Goal: Task Accomplishment & Management: Manage account settings

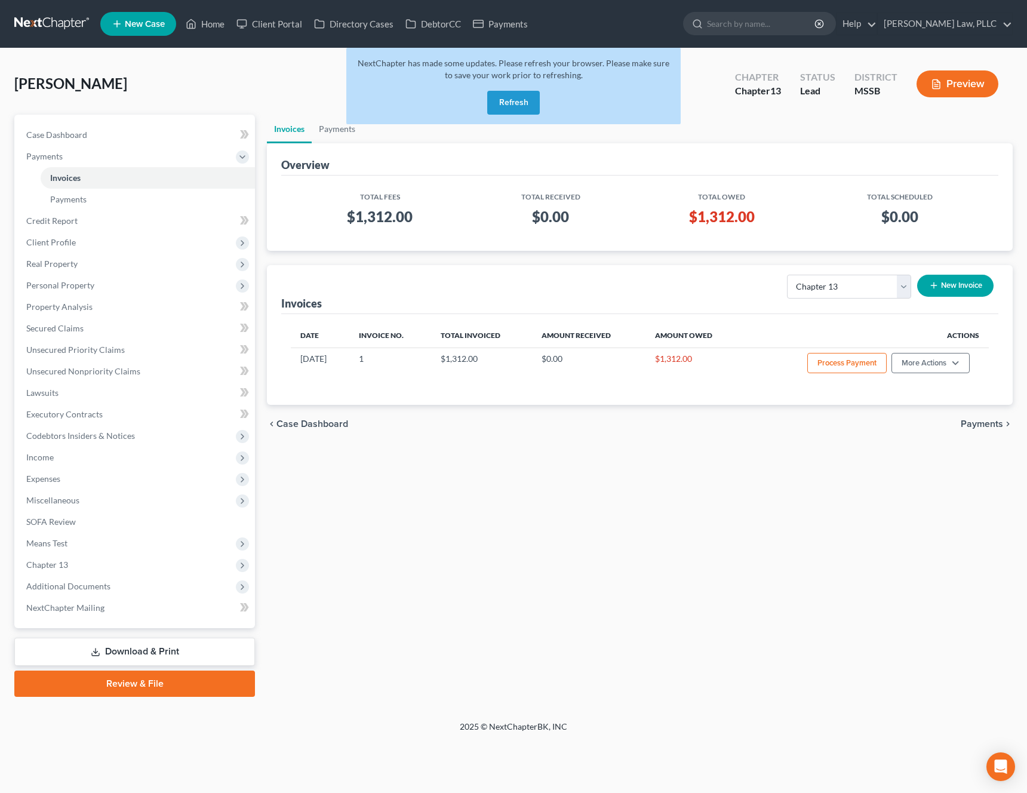
select select "2"
click at [509, 105] on button "Refresh" at bounding box center [513, 103] width 53 height 24
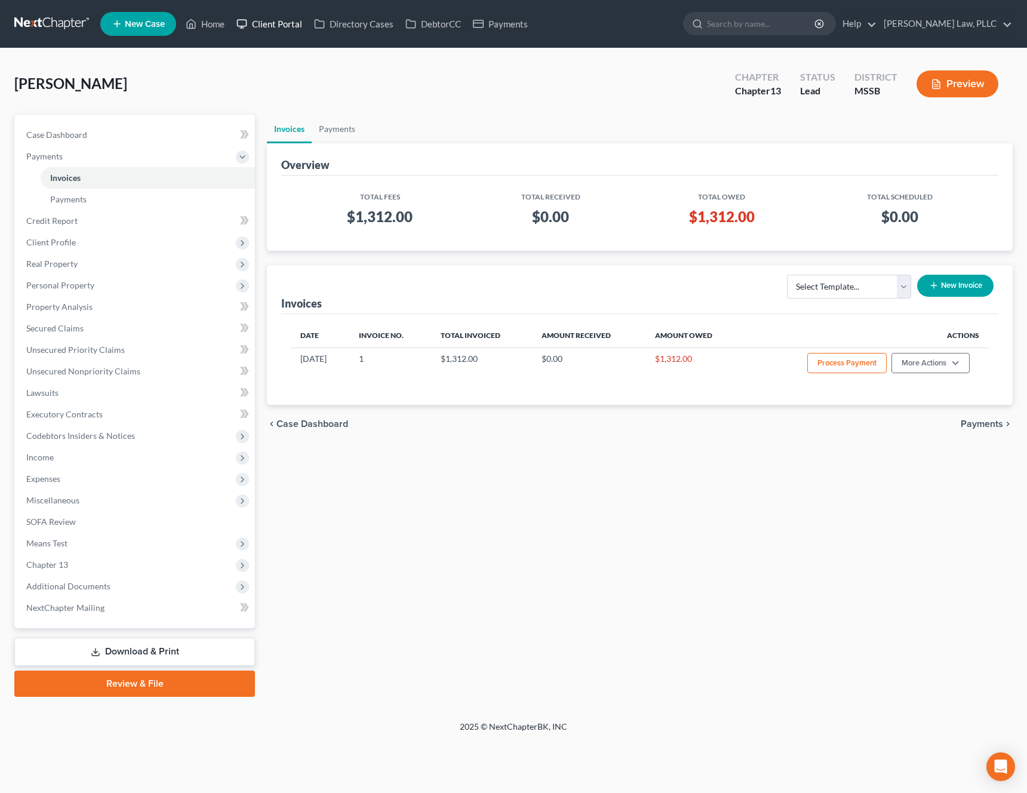
click at [275, 23] on link "Client Portal" at bounding box center [269, 23] width 78 height 21
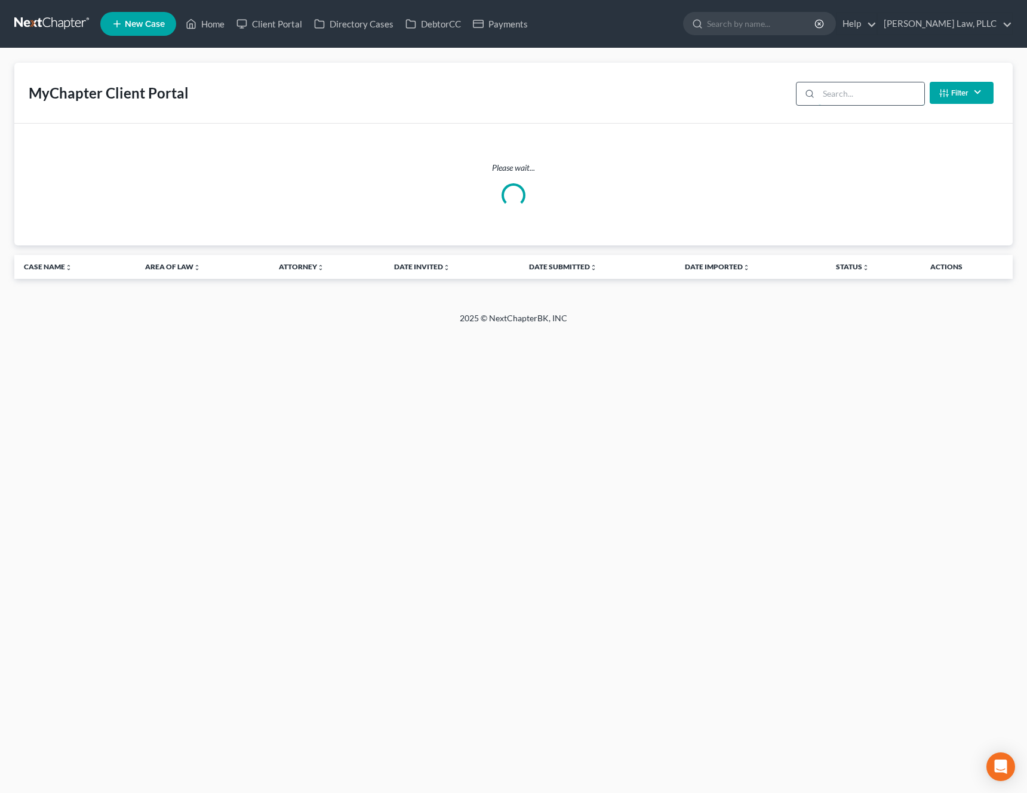
click at [857, 97] on input "search" at bounding box center [871, 93] width 106 height 23
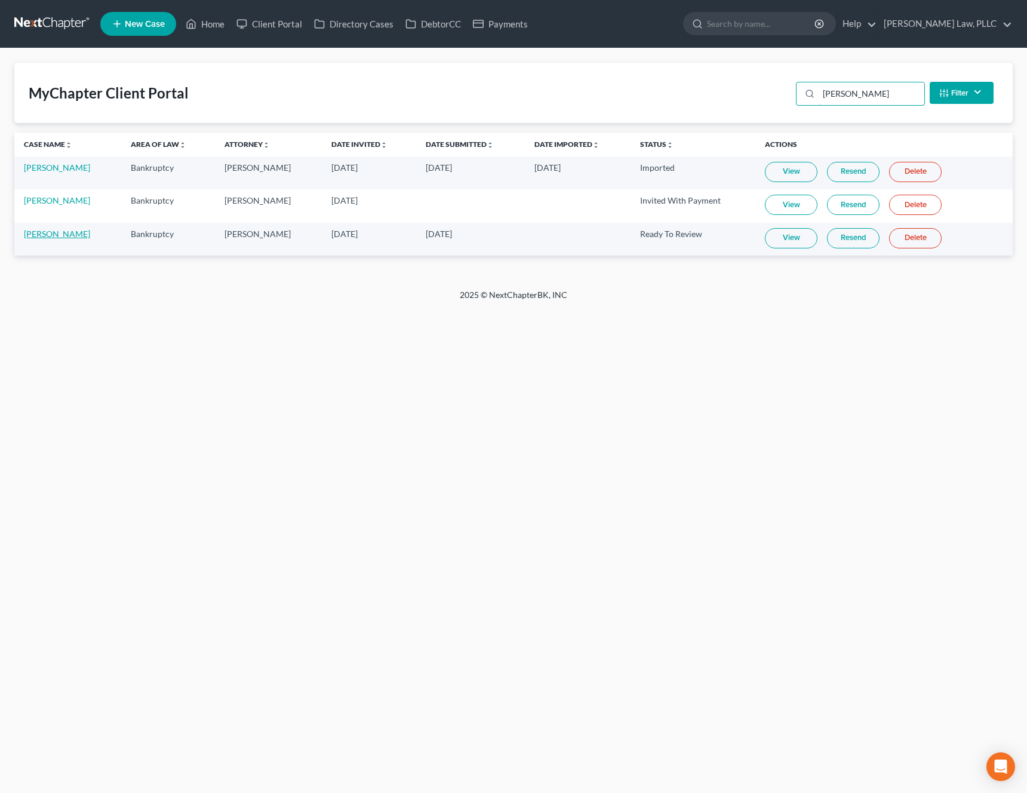
type input "[PERSON_NAME]"
click at [301, 291] on div "2025 © NextChapterBK, INC" at bounding box center [513, 299] width 681 height 21
click at [794, 245] on link "View" at bounding box center [791, 238] width 53 height 20
click at [203, 32] on link "Home" at bounding box center [205, 23] width 51 height 21
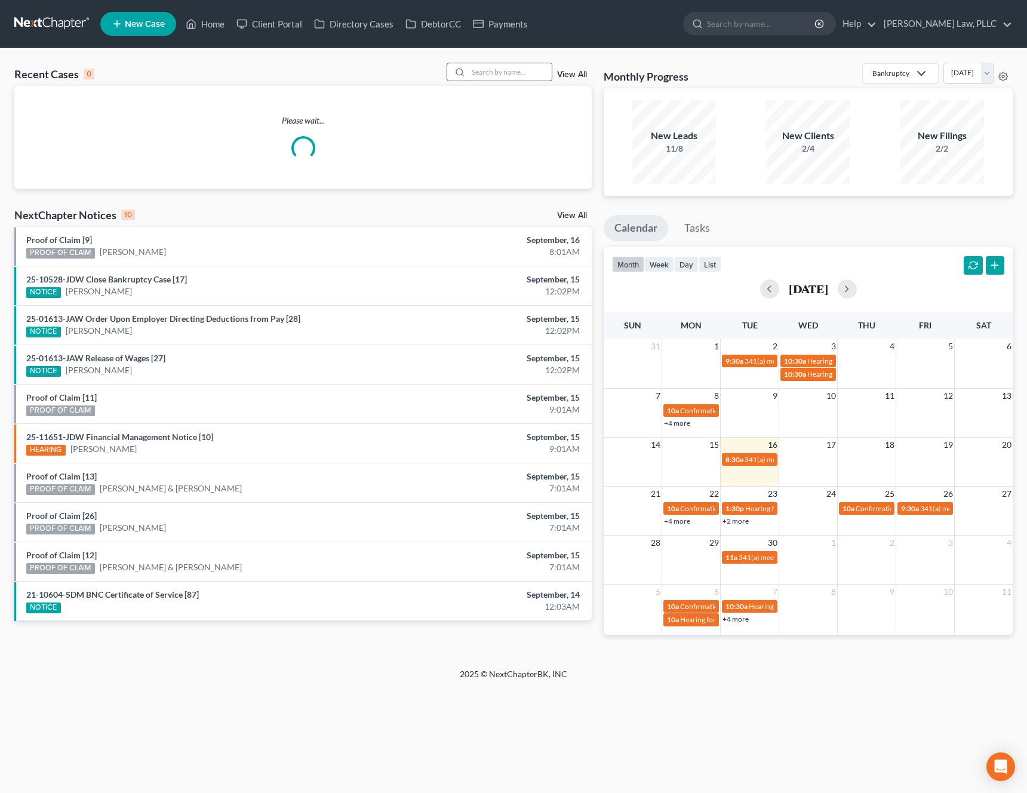
click at [535, 75] on input "search" at bounding box center [510, 71] width 84 height 17
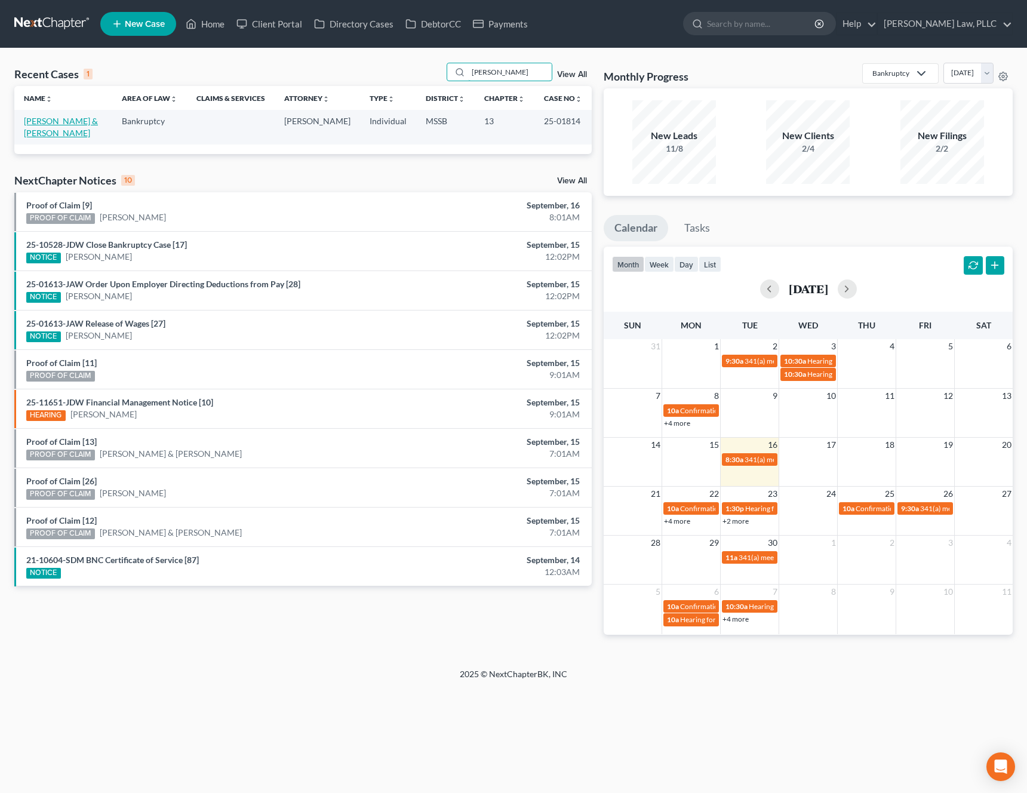
type input "[PERSON_NAME]"
click at [41, 118] on link "[PERSON_NAME] & [PERSON_NAME]" at bounding box center [61, 127] width 74 height 22
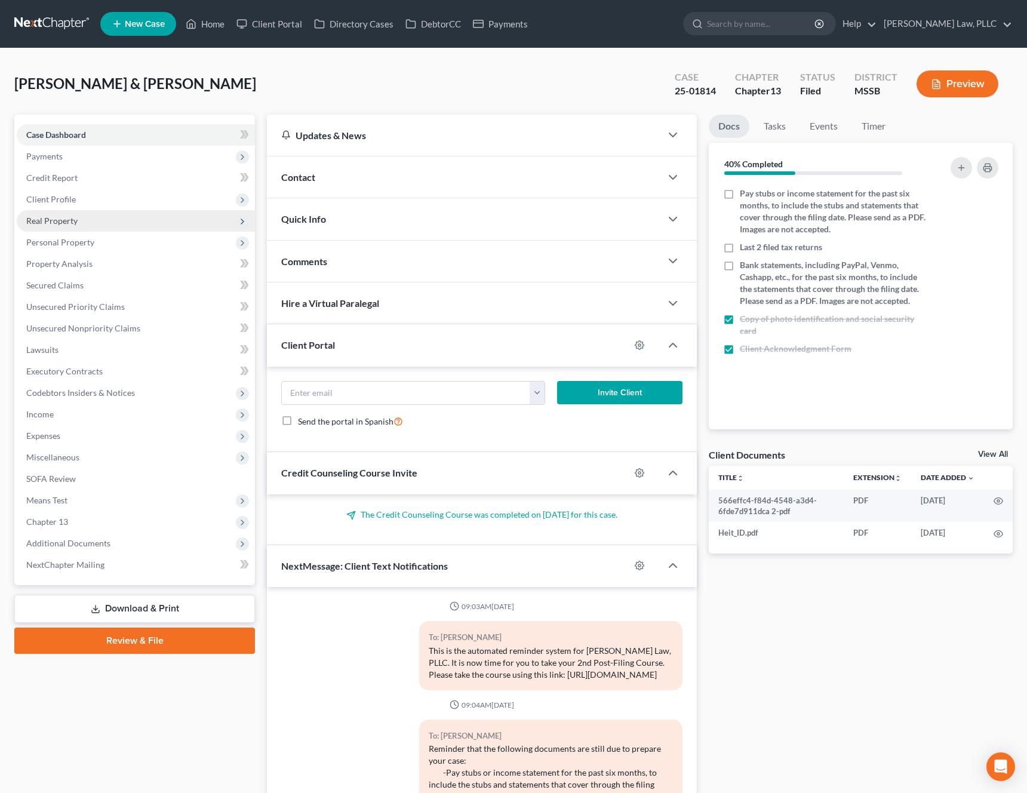
click at [95, 220] on span "Real Property" at bounding box center [136, 220] width 238 height 21
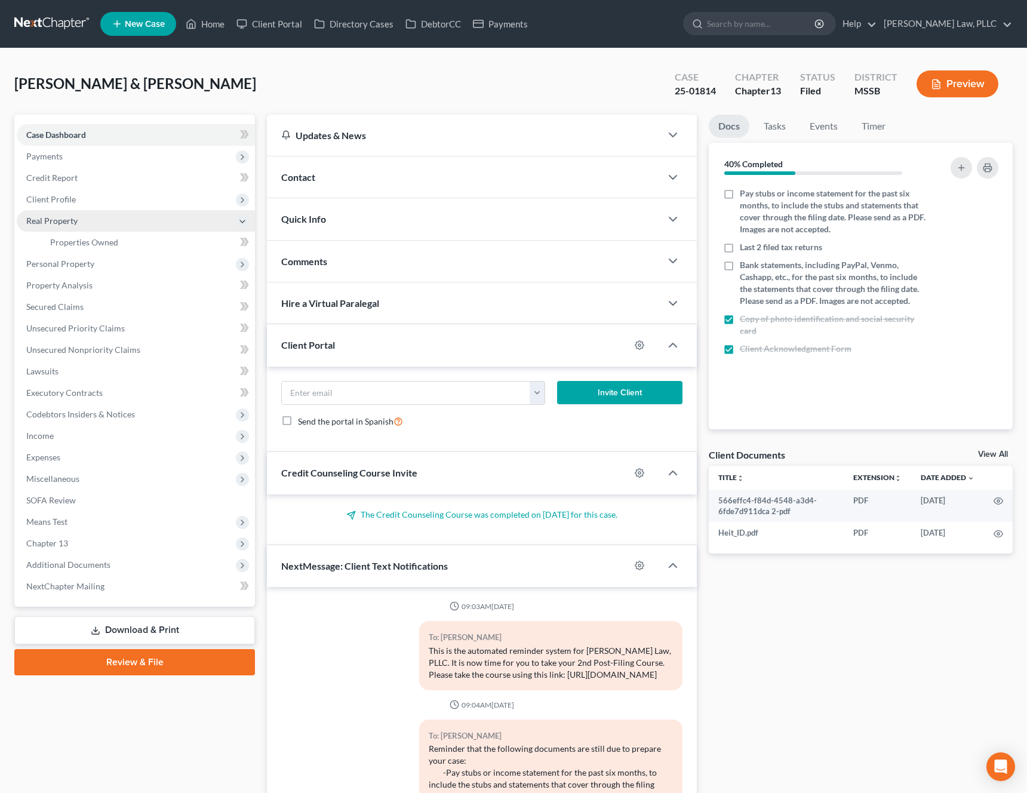
scroll to position [774, 0]
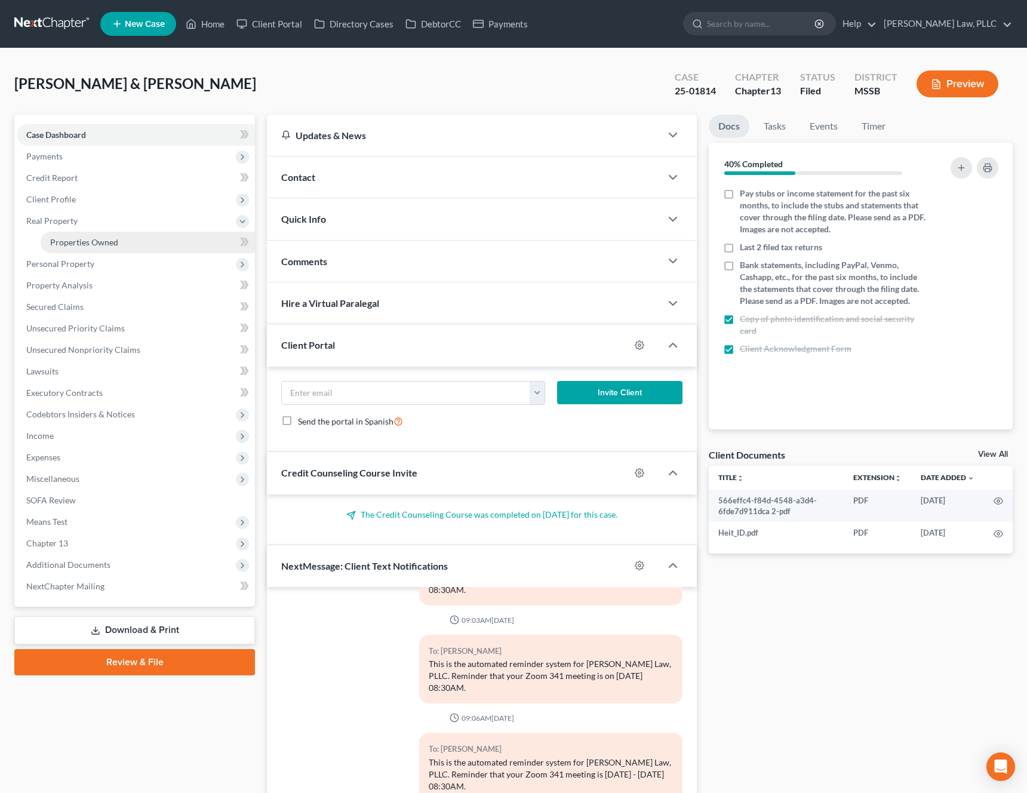
click at [87, 239] on span "Properties Owned" at bounding box center [84, 242] width 68 height 10
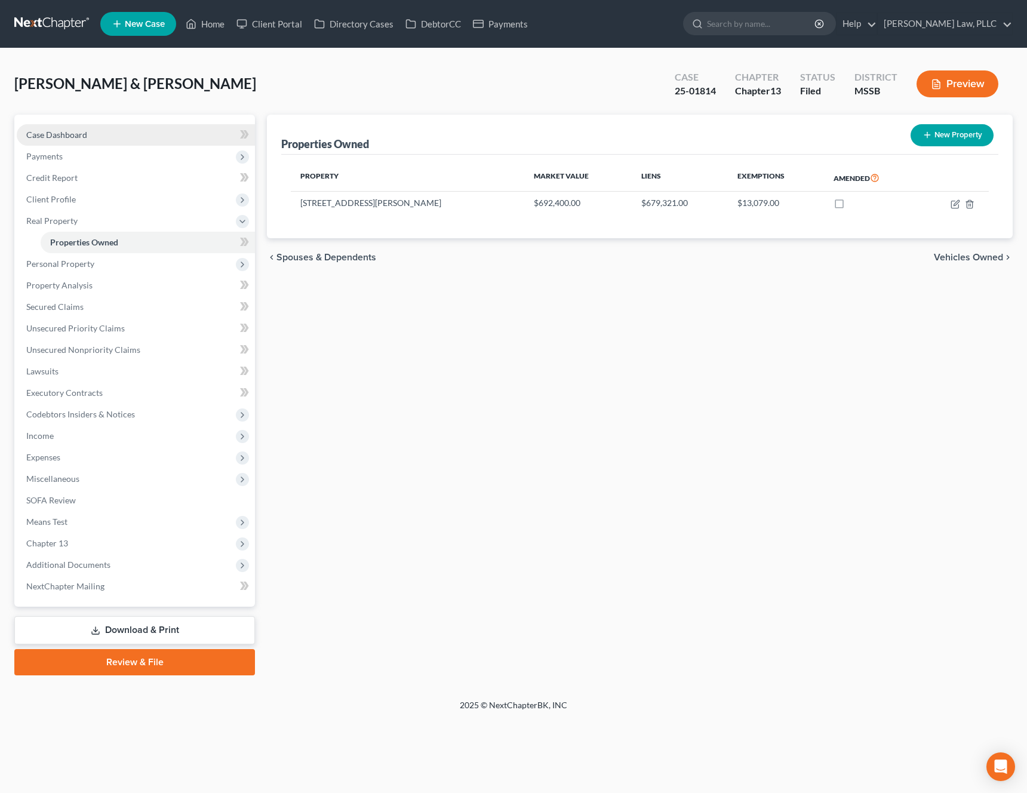
click at [123, 133] on link "Case Dashboard" at bounding box center [136, 134] width 238 height 21
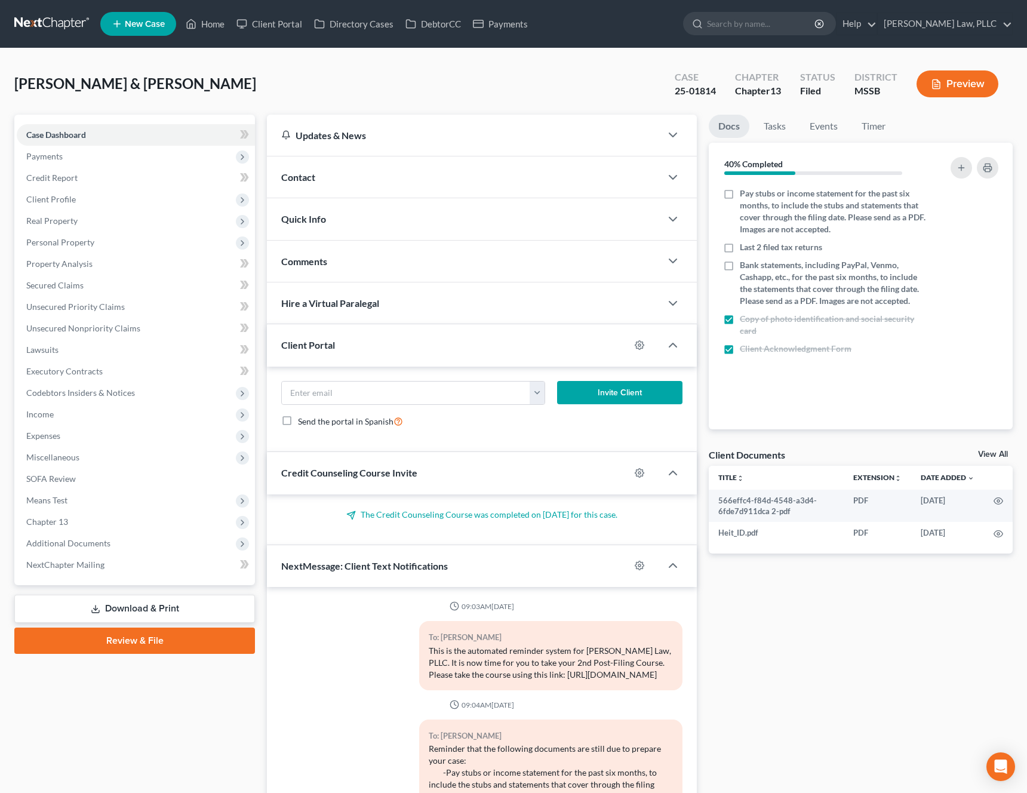
scroll to position [774, 0]
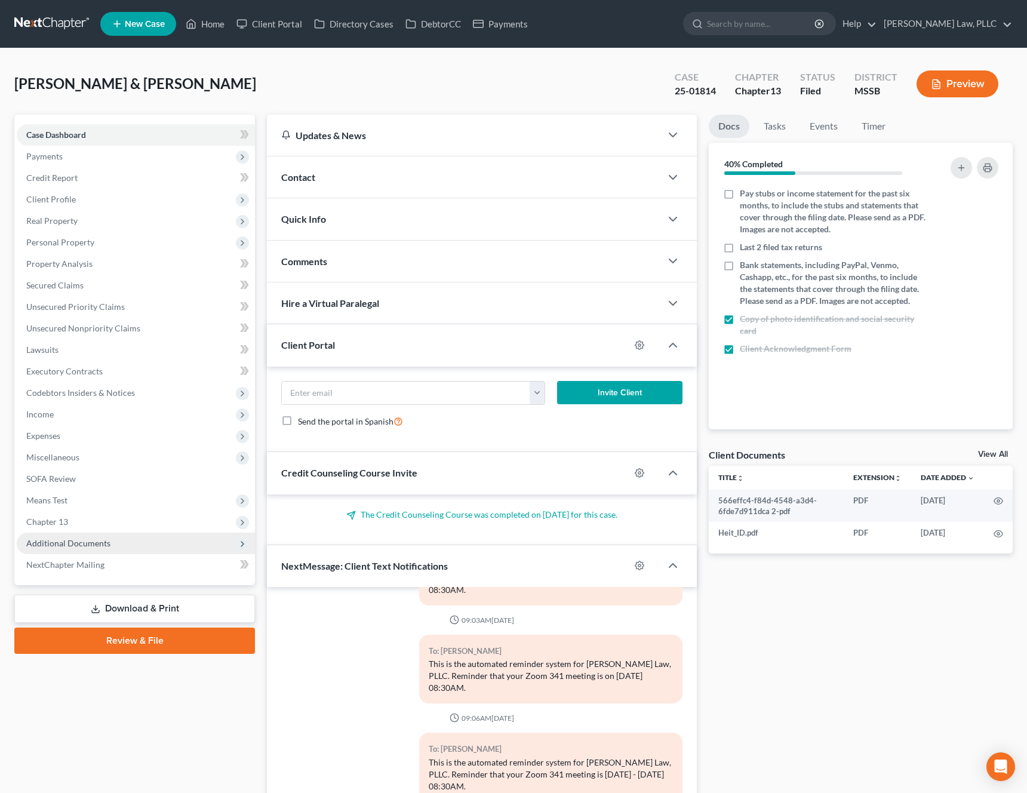
click at [141, 538] on span "Additional Documents" at bounding box center [136, 542] width 238 height 21
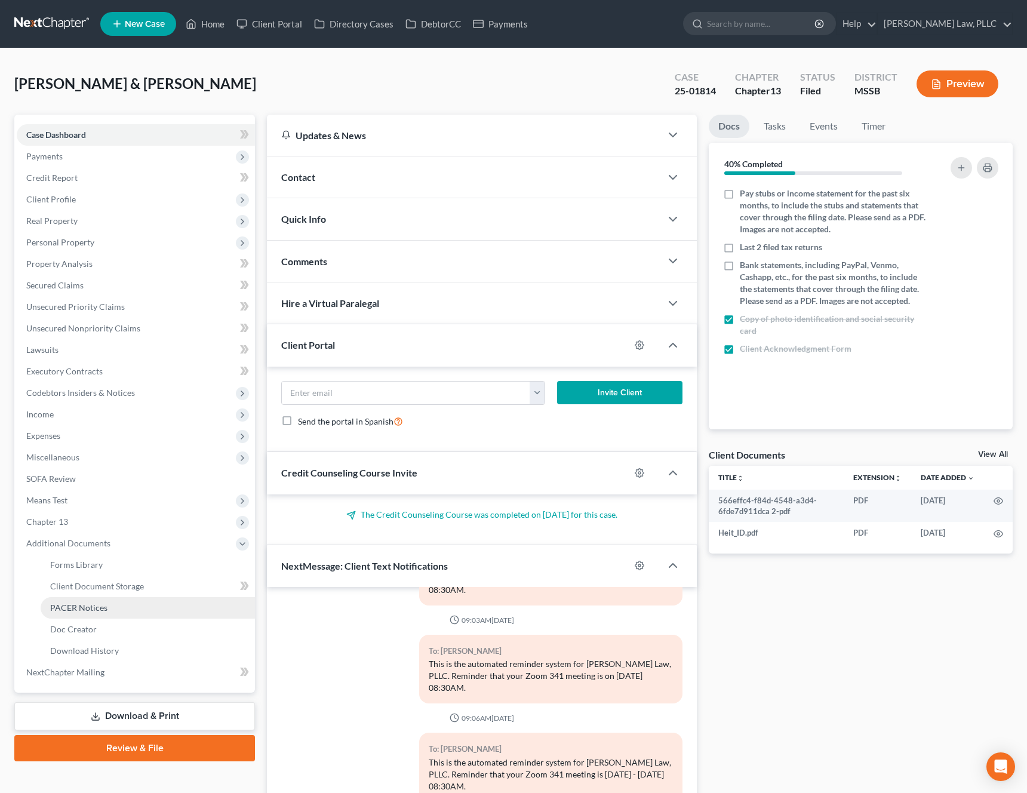
click at [112, 601] on link "PACER Notices" at bounding box center [148, 607] width 214 height 21
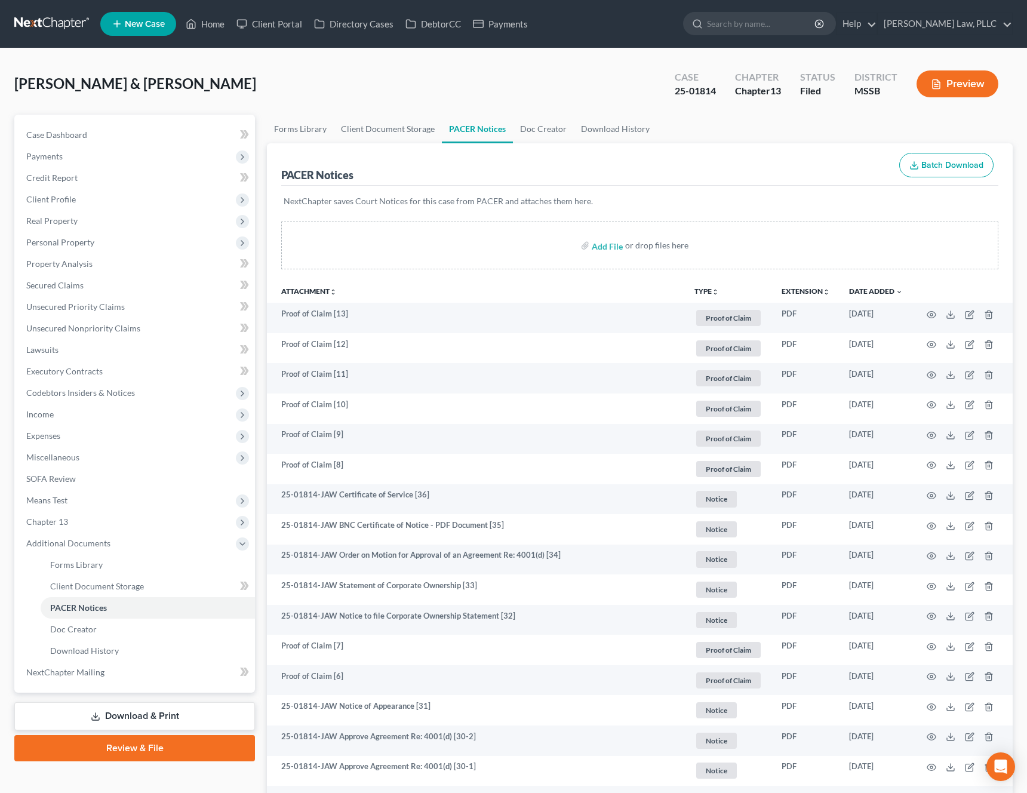
scroll to position [814, 0]
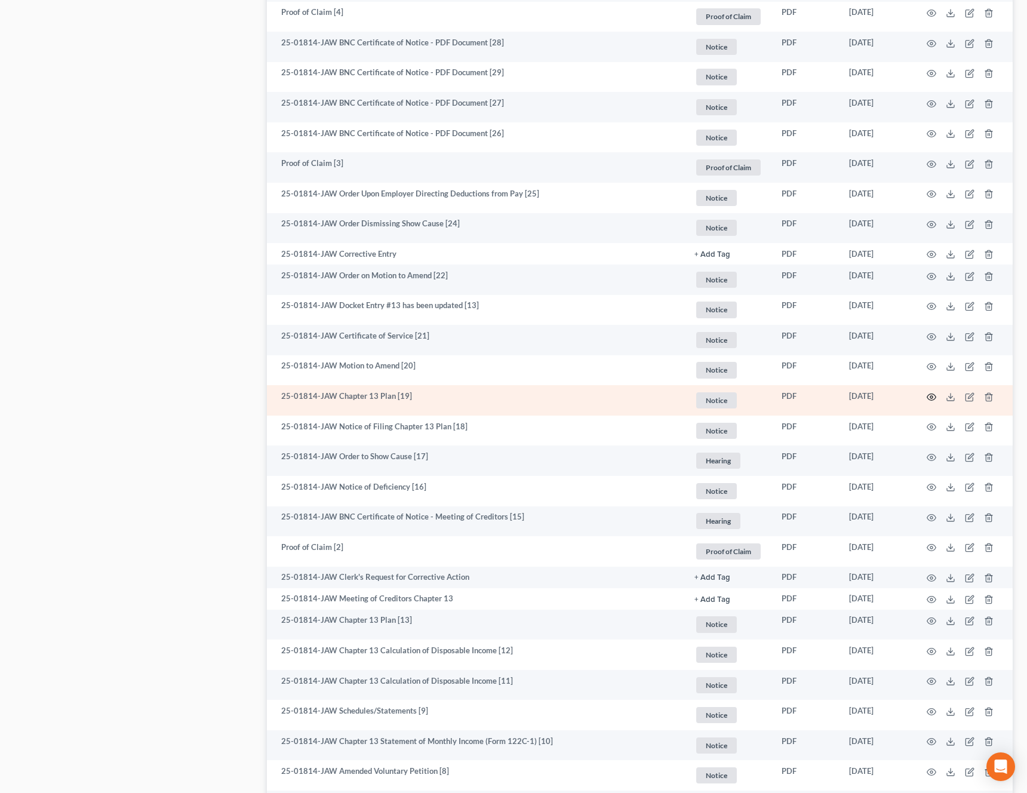
click at [932, 398] on icon "button" at bounding box center [931, 397] width 10 height 10
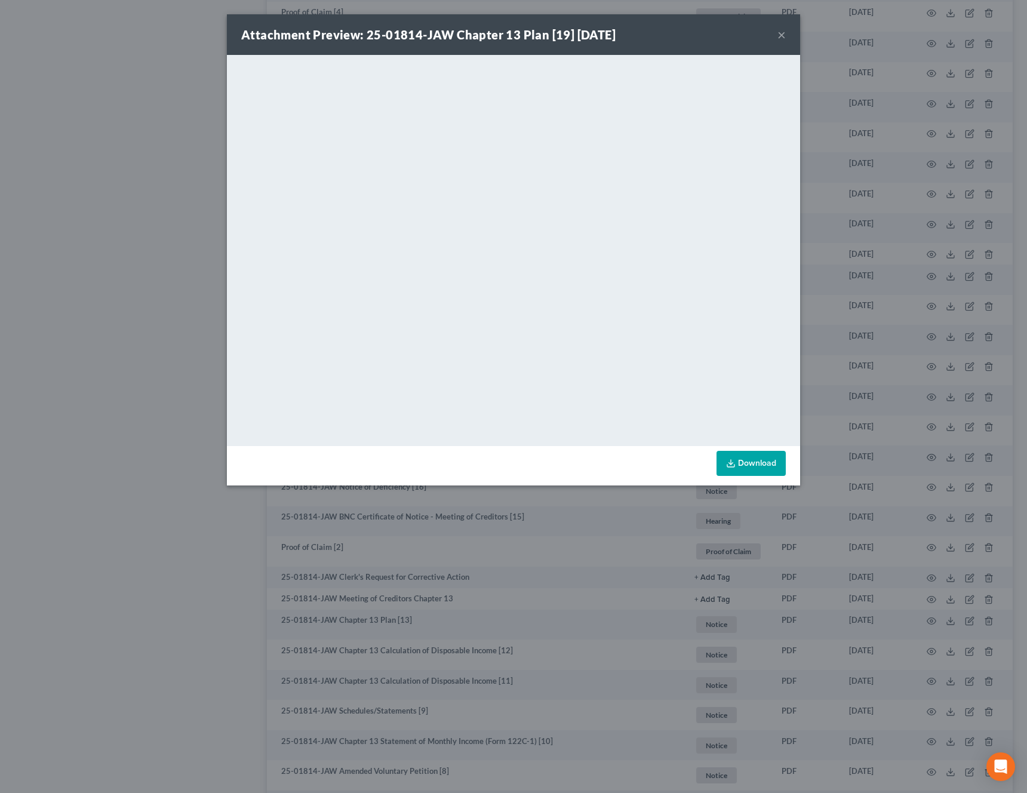
click at [778, 32] on button "×" at bounding box center [781, 34] width 8 height 14
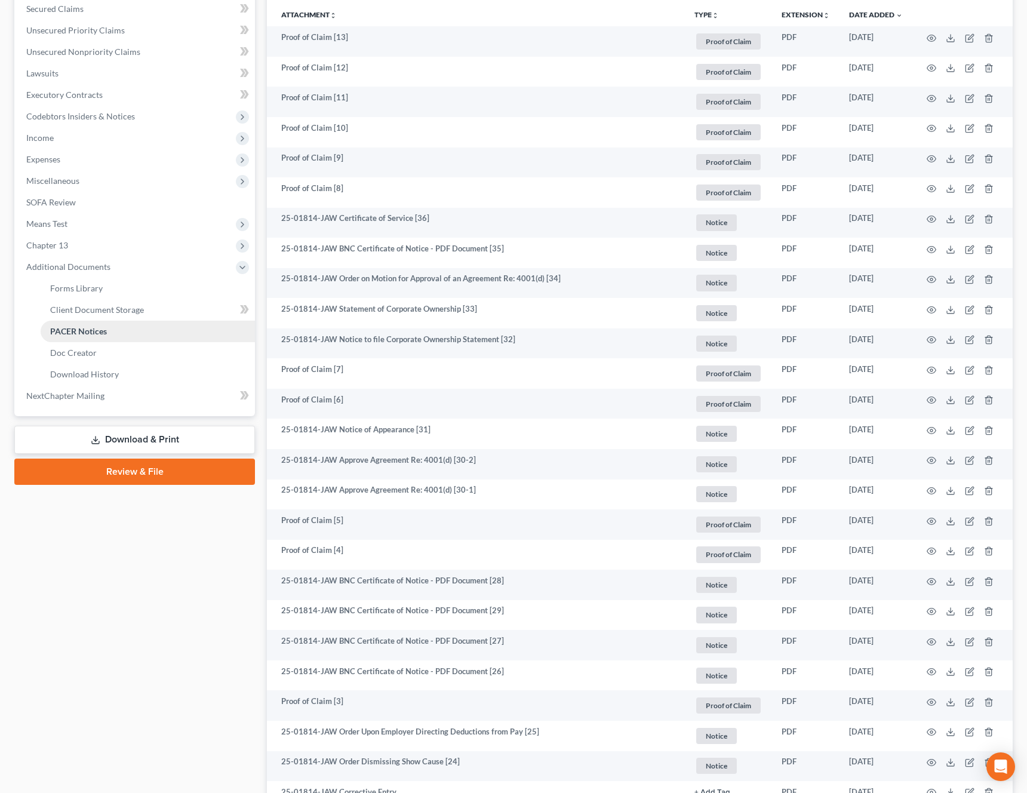
scroll to position [272, 0]
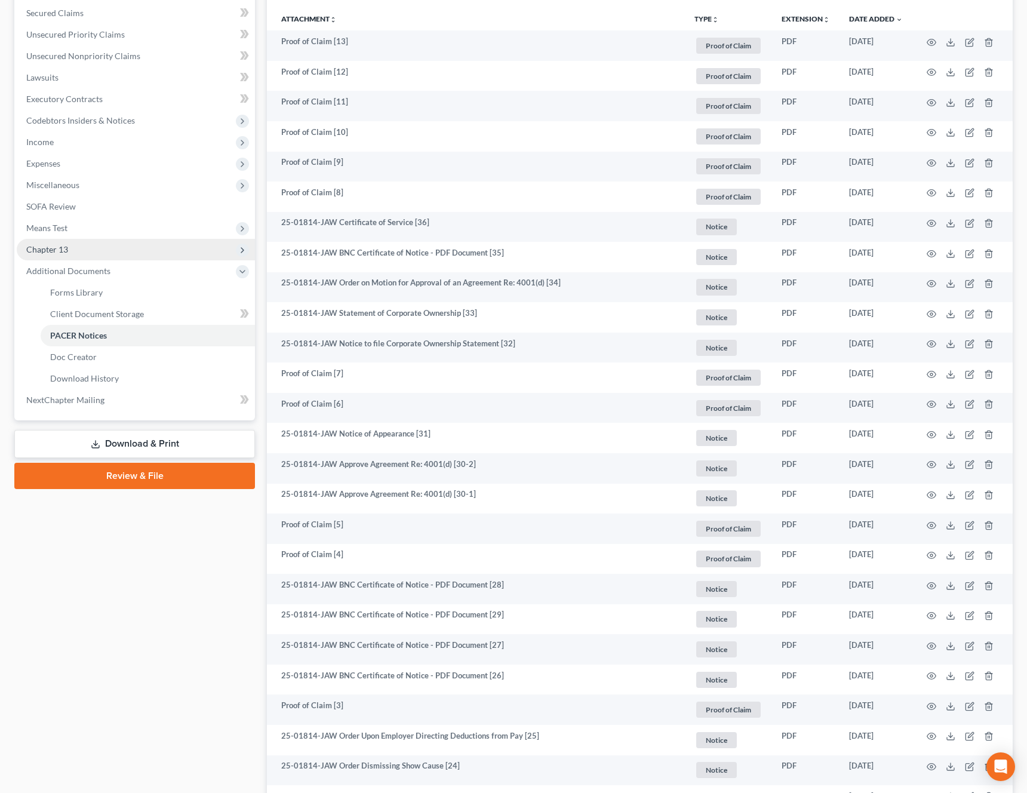
click at [125, 252] on span "Chapter 13" at bounding box center [136, 249] width 238 height 21
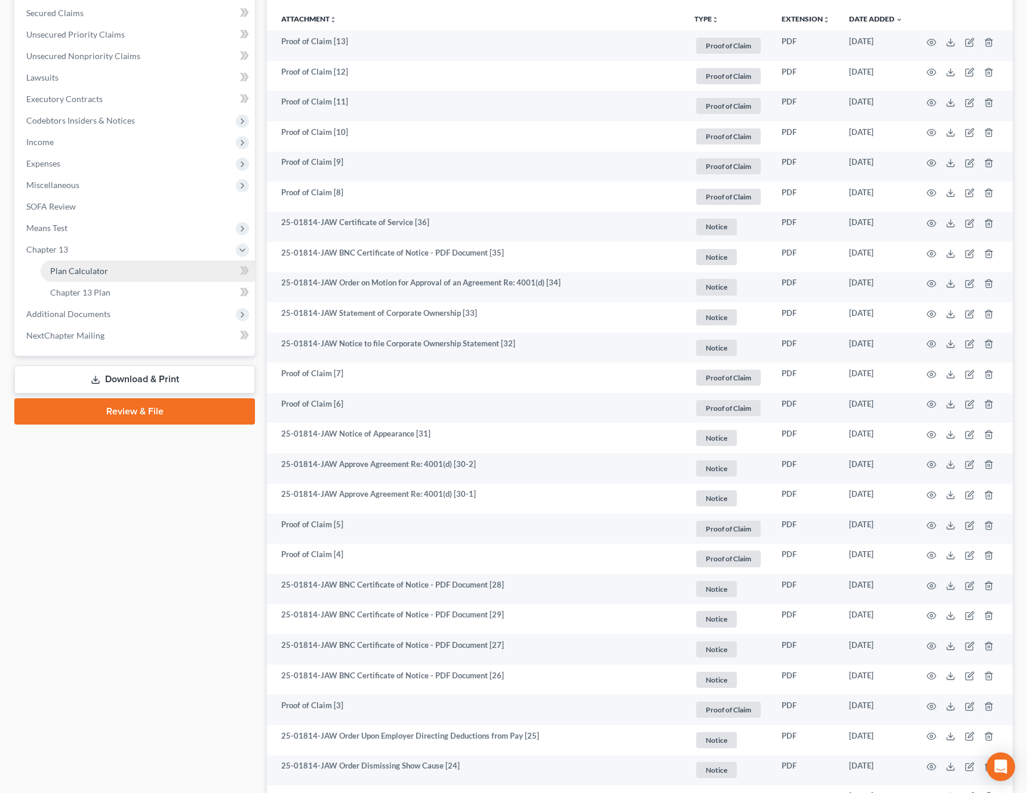
click at [111, 272] on link "Plan Calculator" at bounding box center [148, 270] width 214 height 21
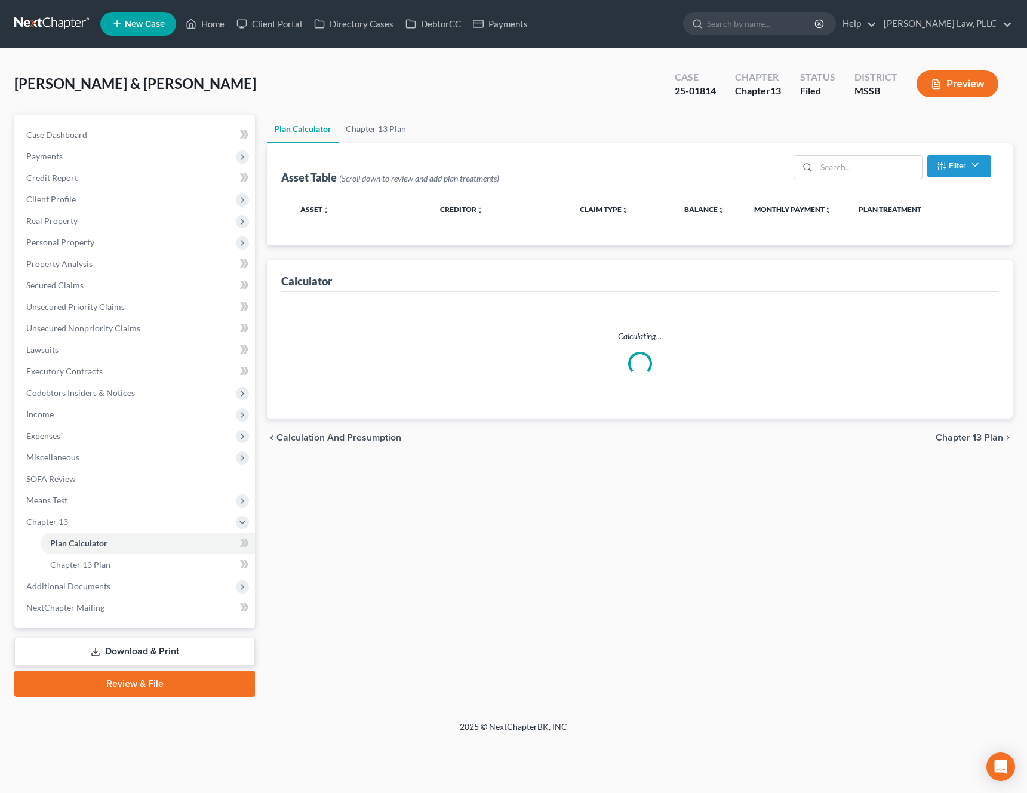
select select "59"
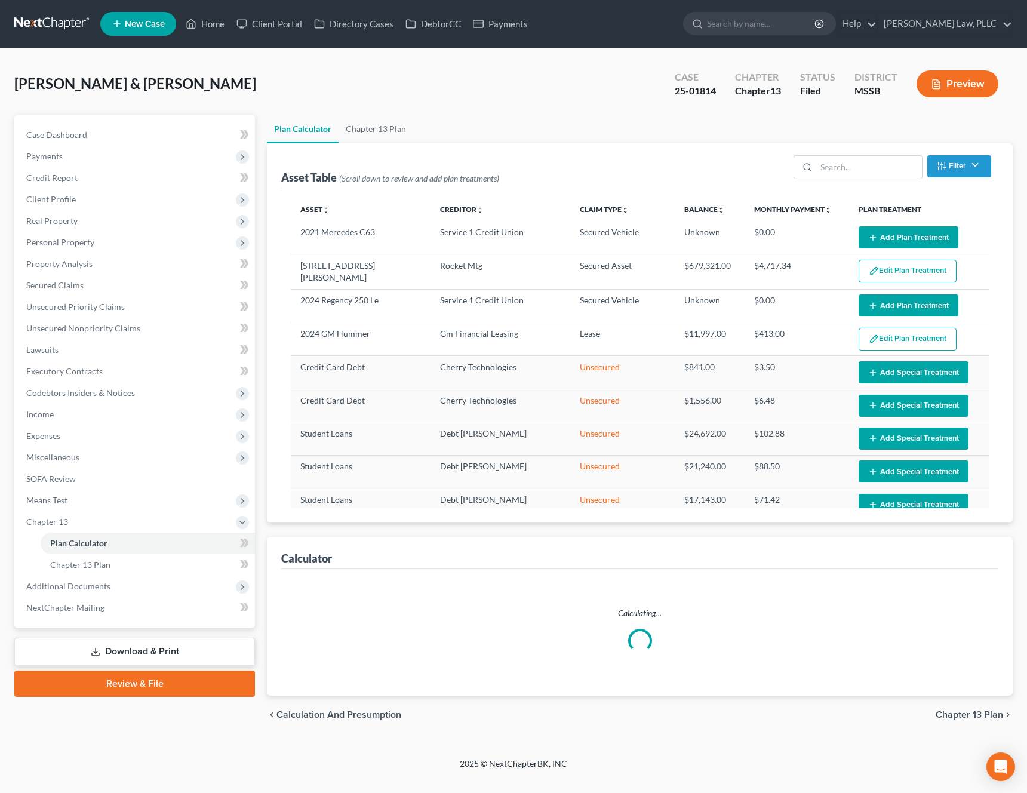
select select "59"
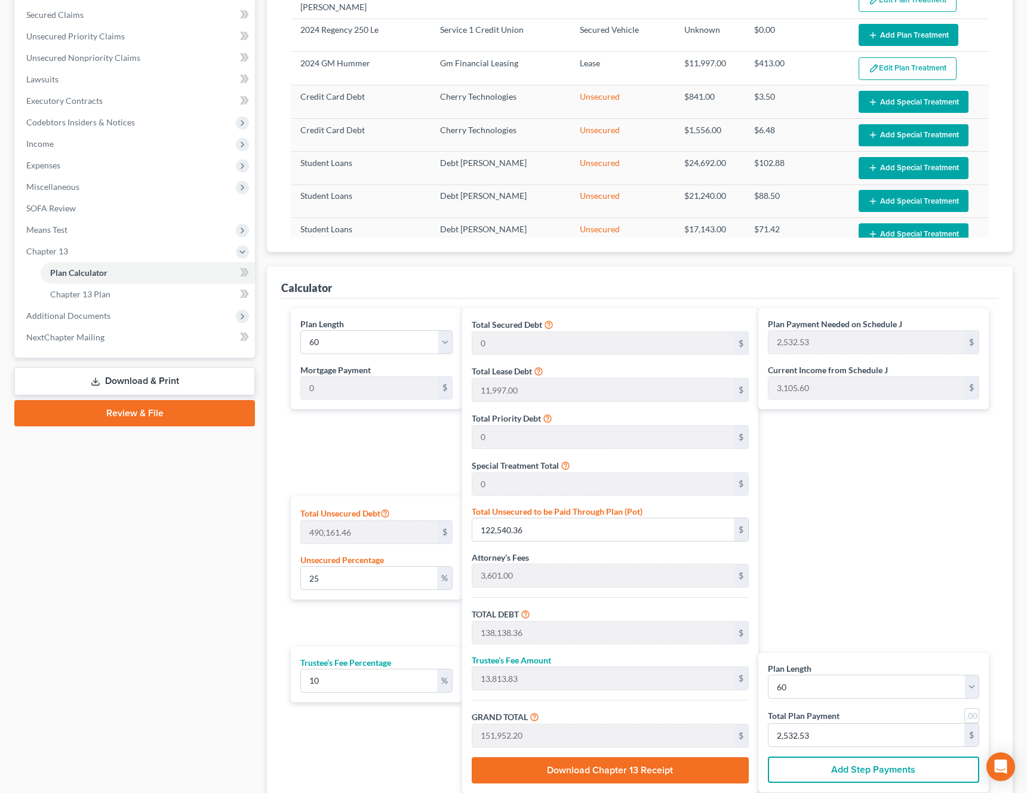
scroll to position [235, 0]
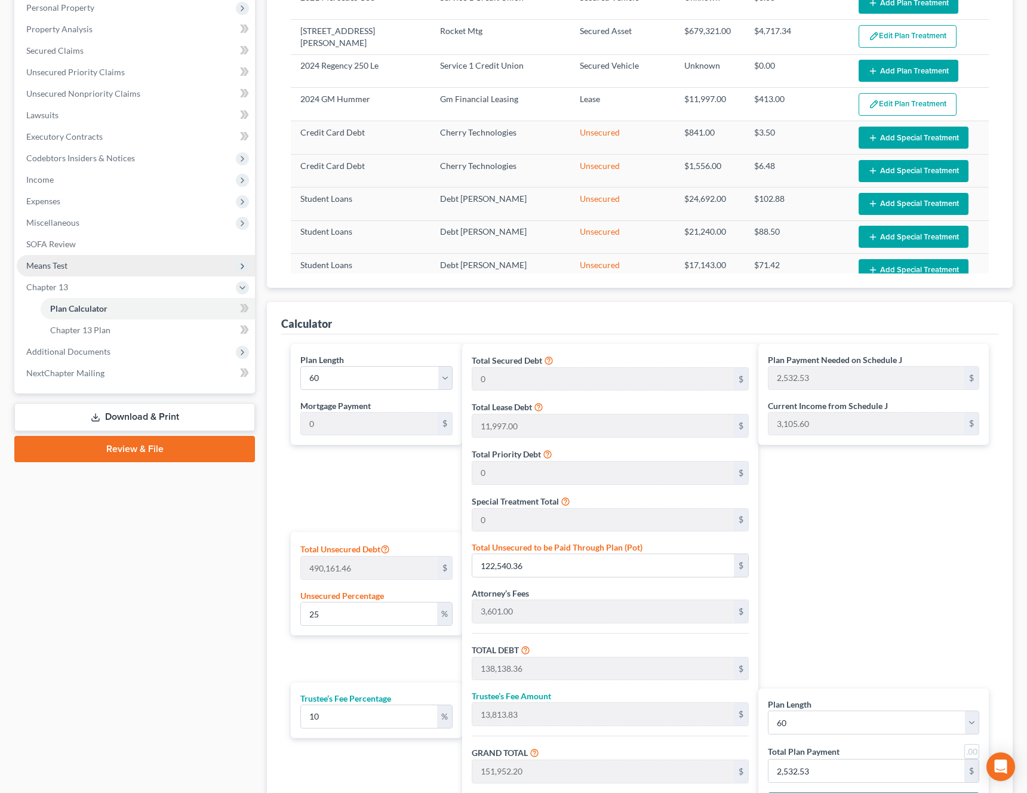
click at [129, 268] on span "Means Test" at bounding box center [136, 265] width 238 height 21
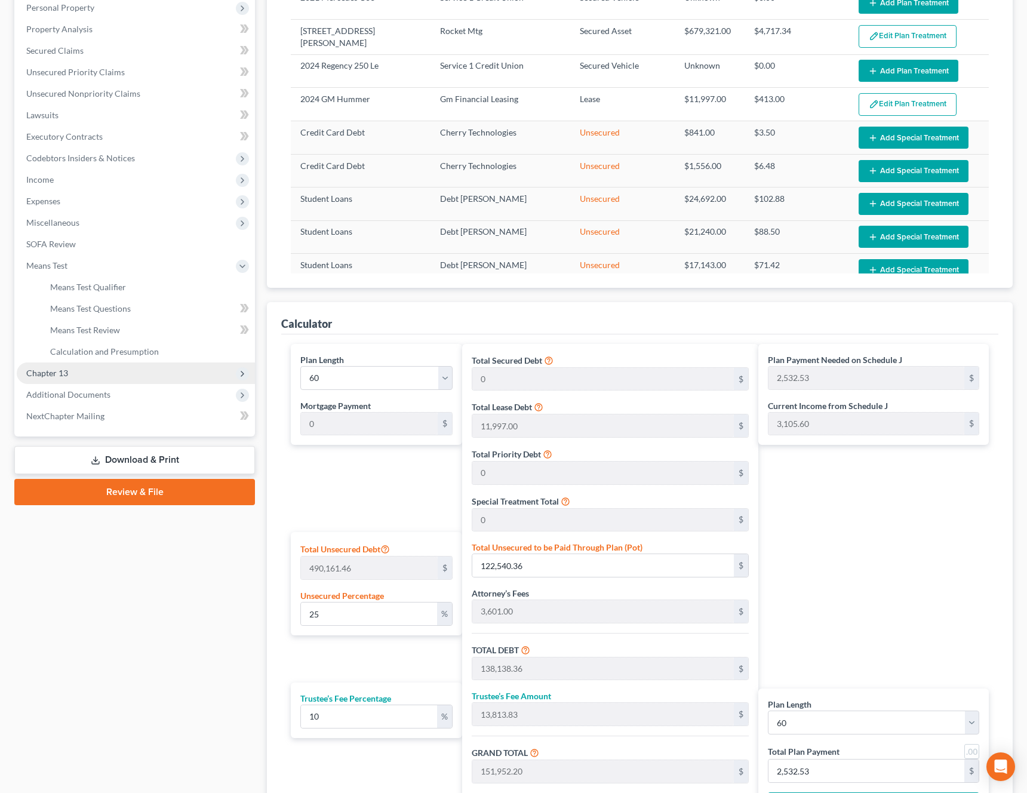
click at [85, 370] on span "Chapter 13" at bounding box center [136, 372] width 238 height 21
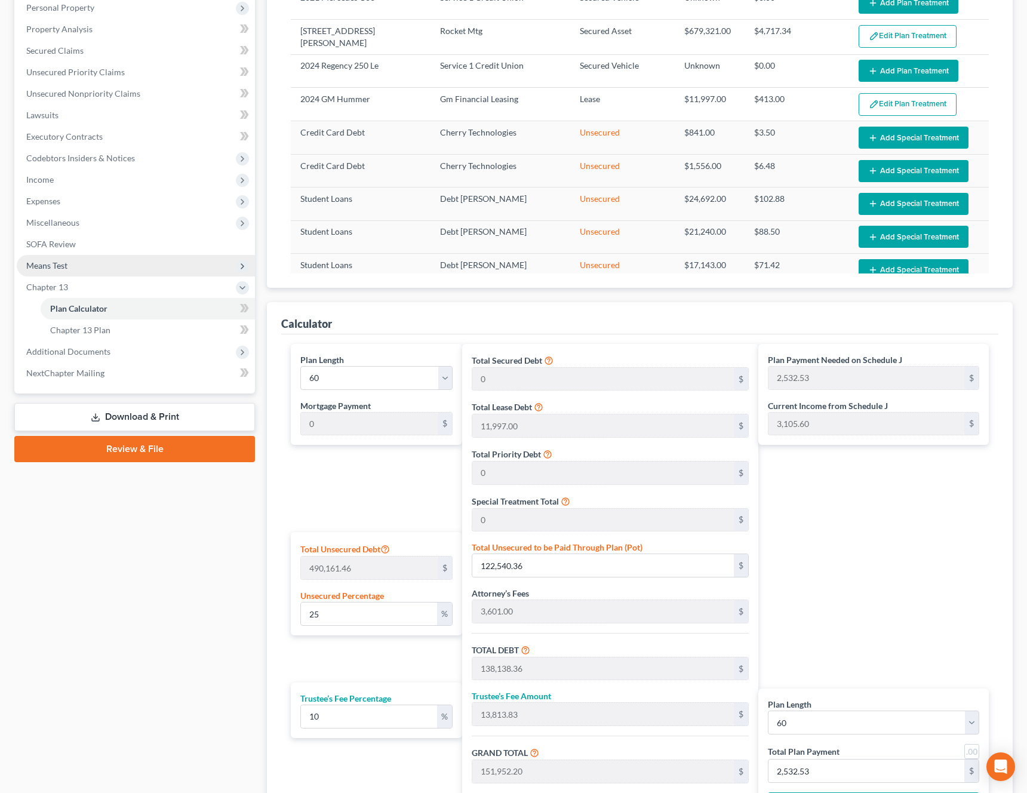
click at [84, 266] on span "Means Test" at bounding box center [136, 265] width 238 height 21
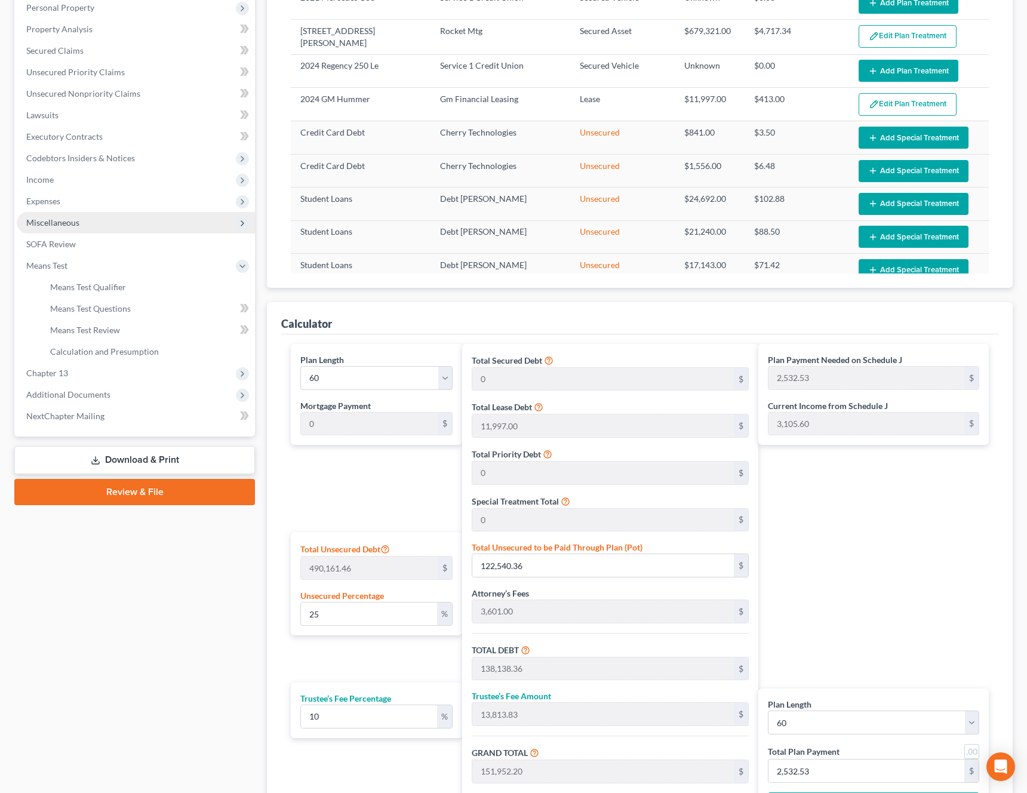
click at [89, 223] on span "Miscellaneous" at bounding box center [136, 222] width 238 height 21
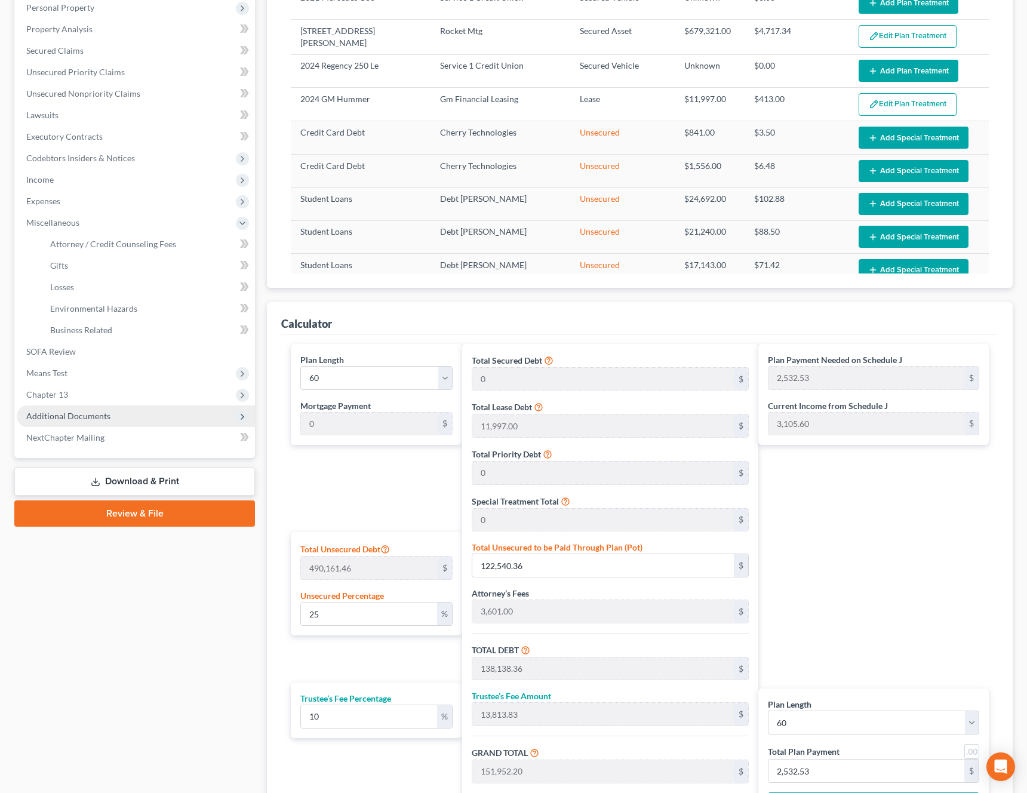
click at [68, 420] on span "Additional Documents" at bounding box center [68, 416] width 84 height 10
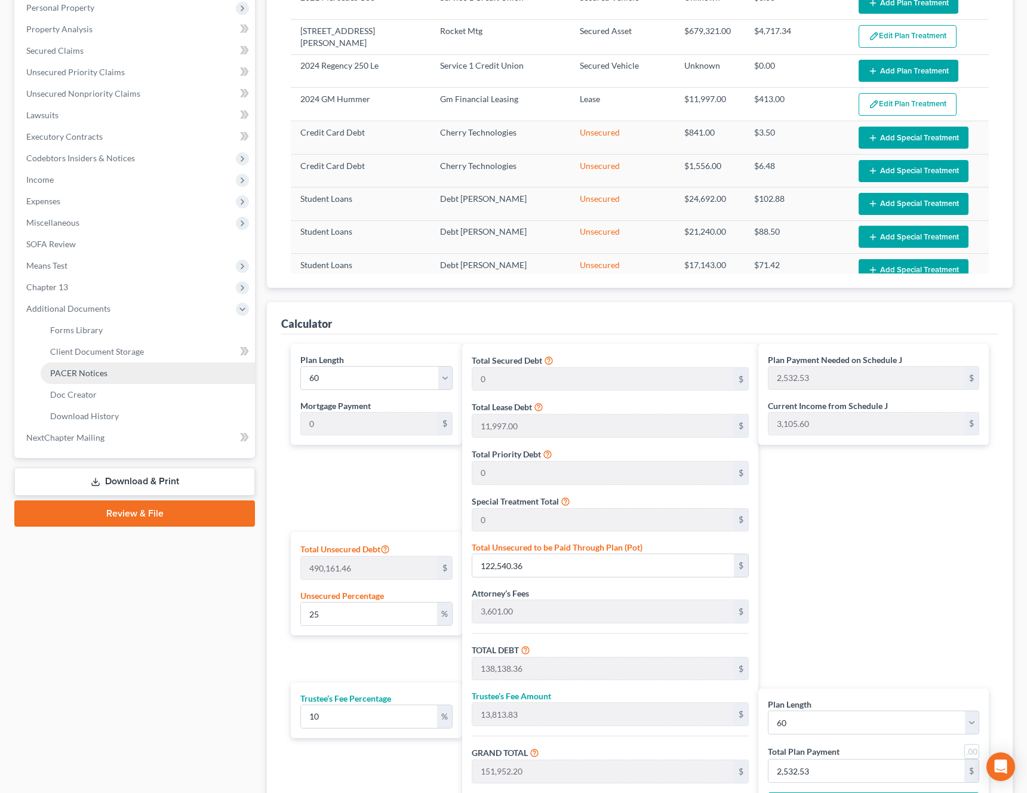
click at [95, 374] on span "PACER Notices" at bounding box center [78, 373] width 57 height 10
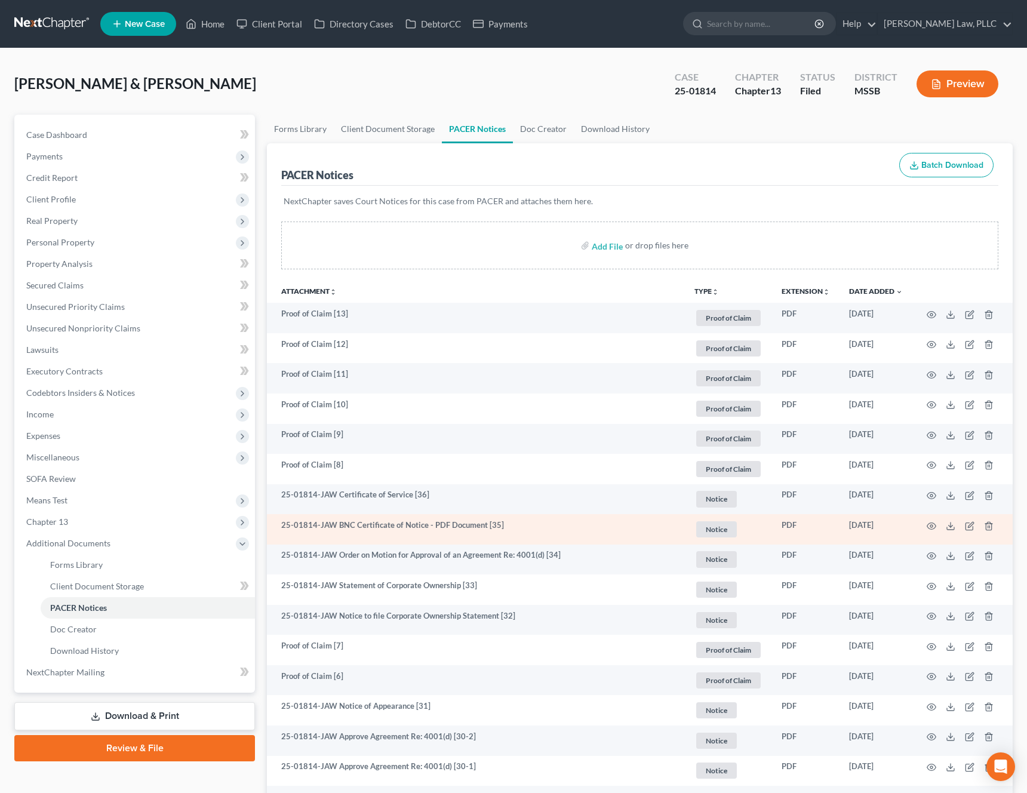
scroll to position [814, 0]
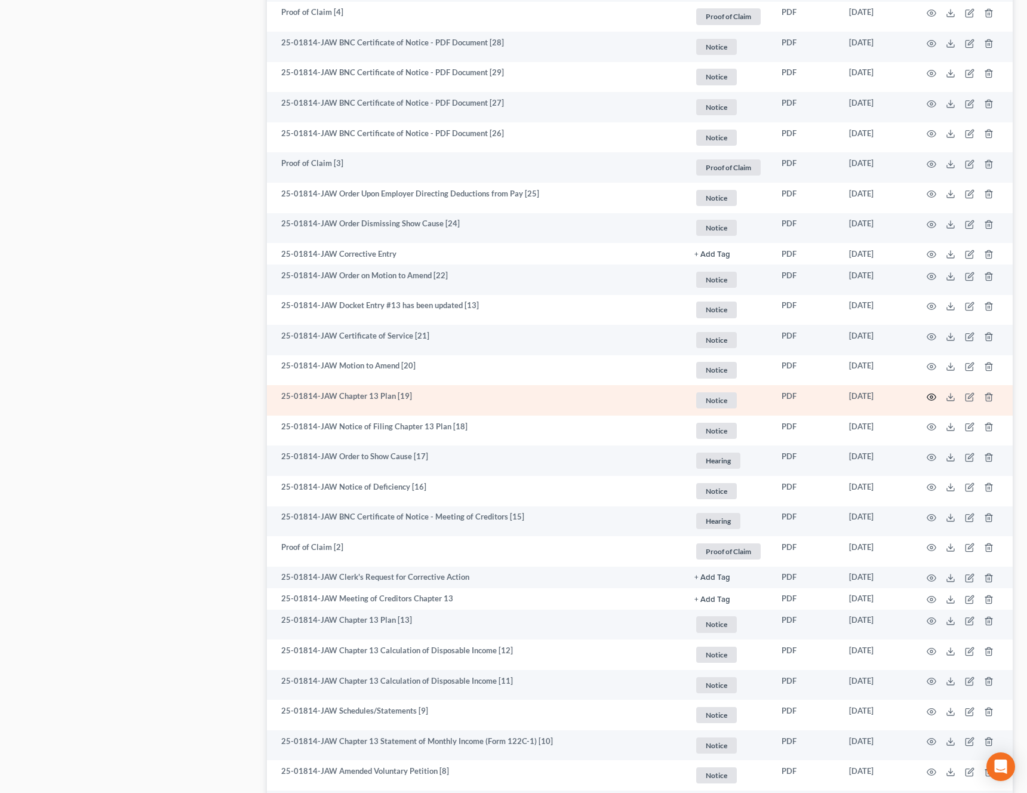
click at [932, 398] on icon "button" at bounding box center [931, 397] width 10 height 10
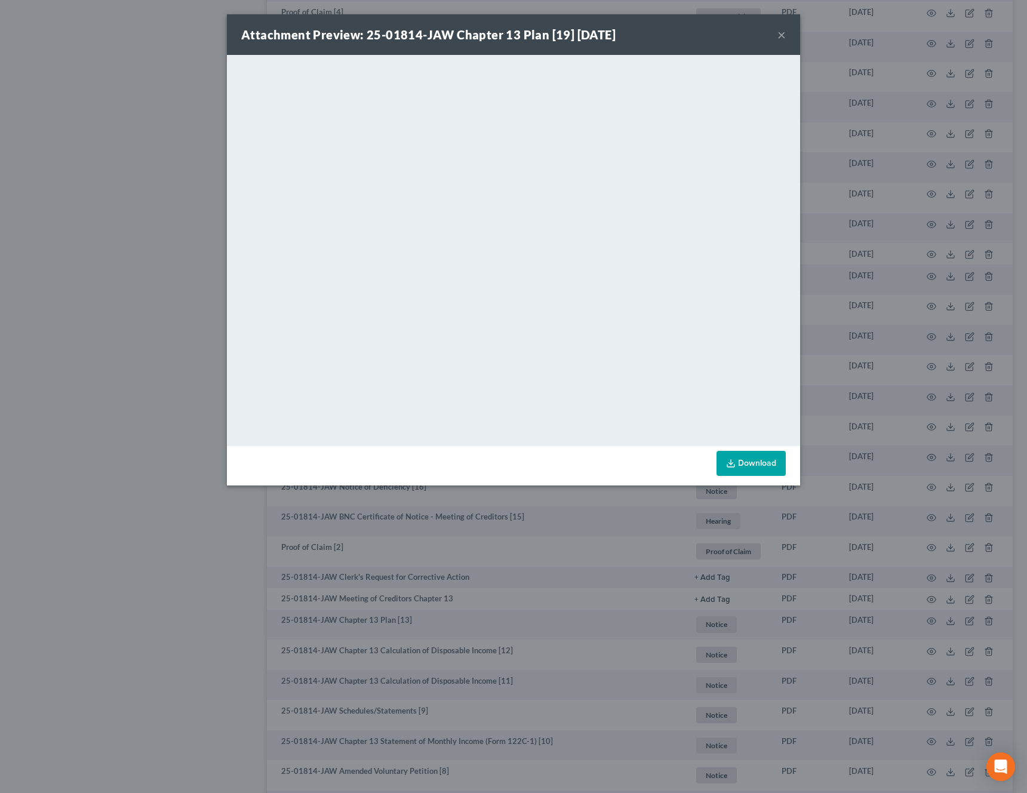
click at [783, 35] on button "×" at bounding box center [781, 34] width 8 height 14
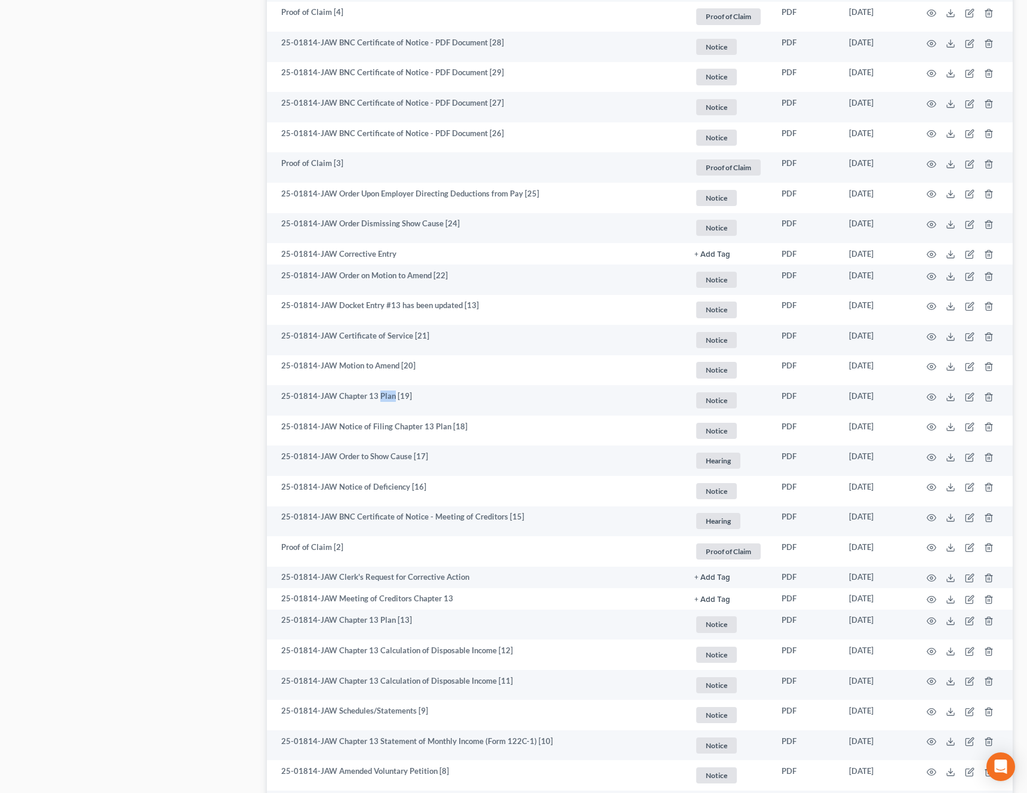
click at [189, 324] on div "Case Dashboard Payments Invoices Payments Payments Credit Report Client Profile" at bounding box center [134, 211] width 253 height 1823
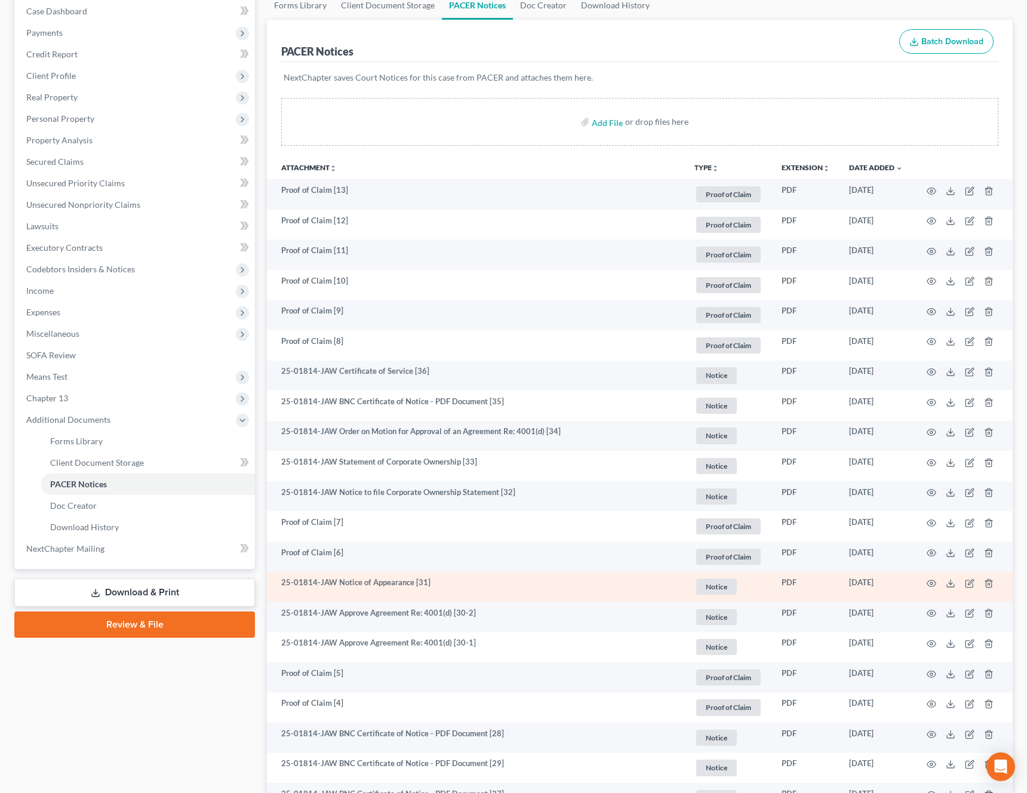
scroll to position [99, 0]
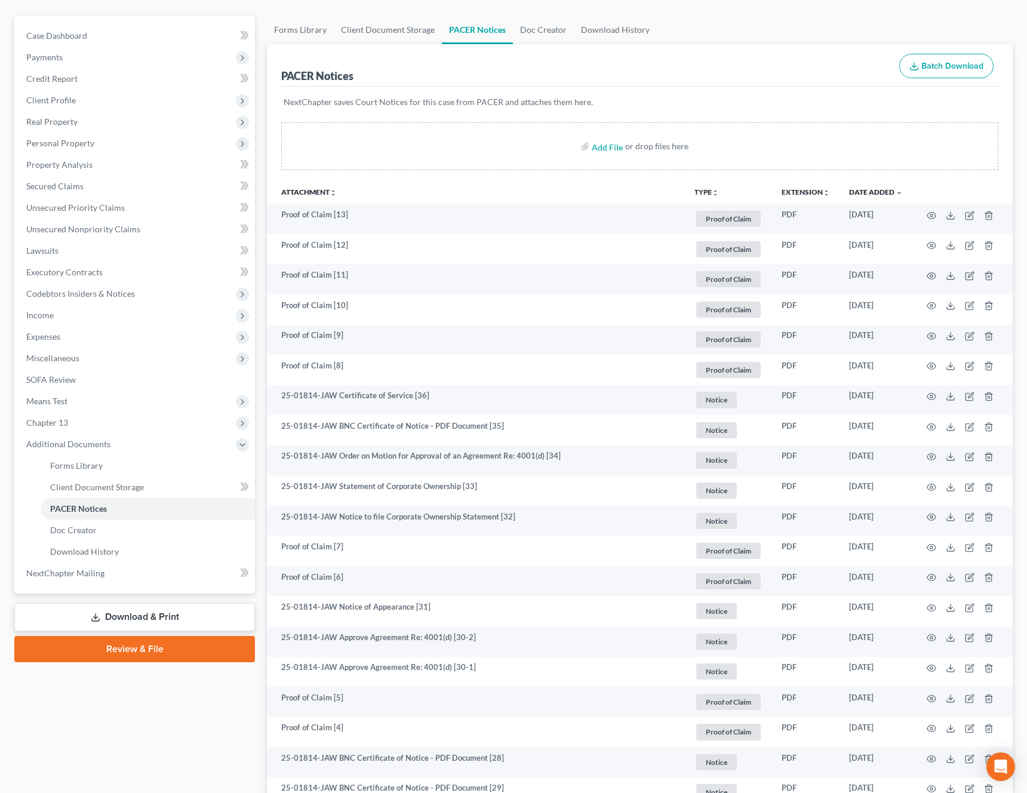
click at [708, 194] on button "TYPE unfold_more" at bounding box center [706, 193] width 24 height 8
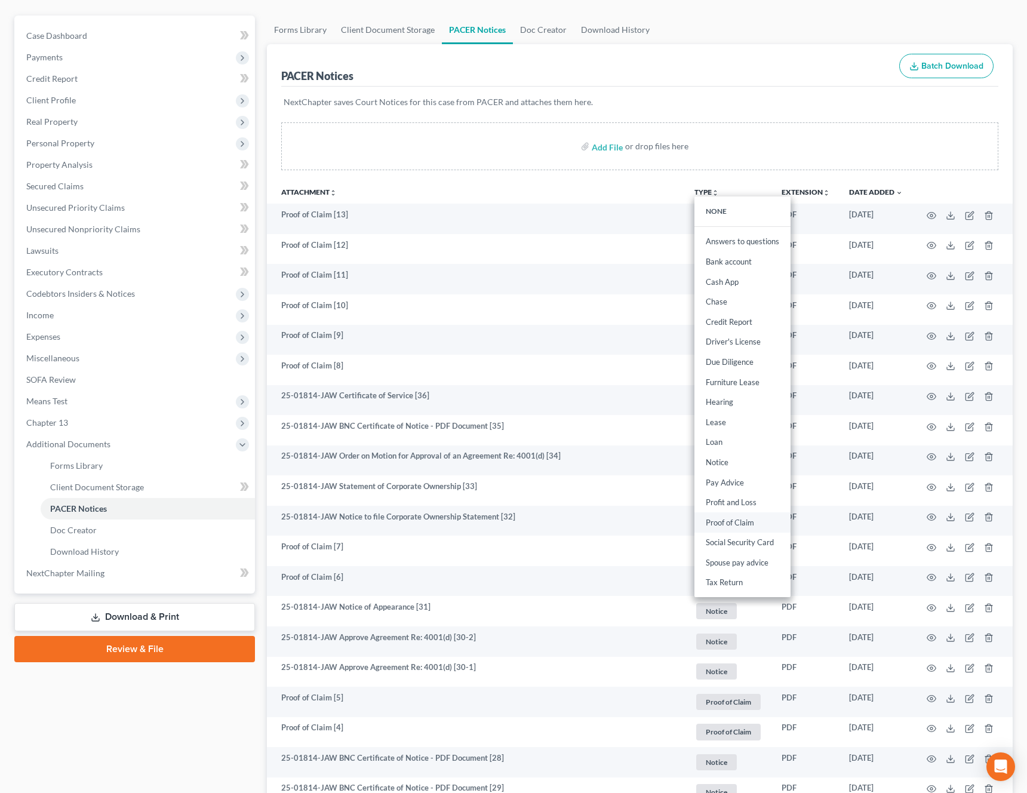
click at [744, 529] on link "Proof of Claim" at bounding box center [742, 522] width 96 height 20
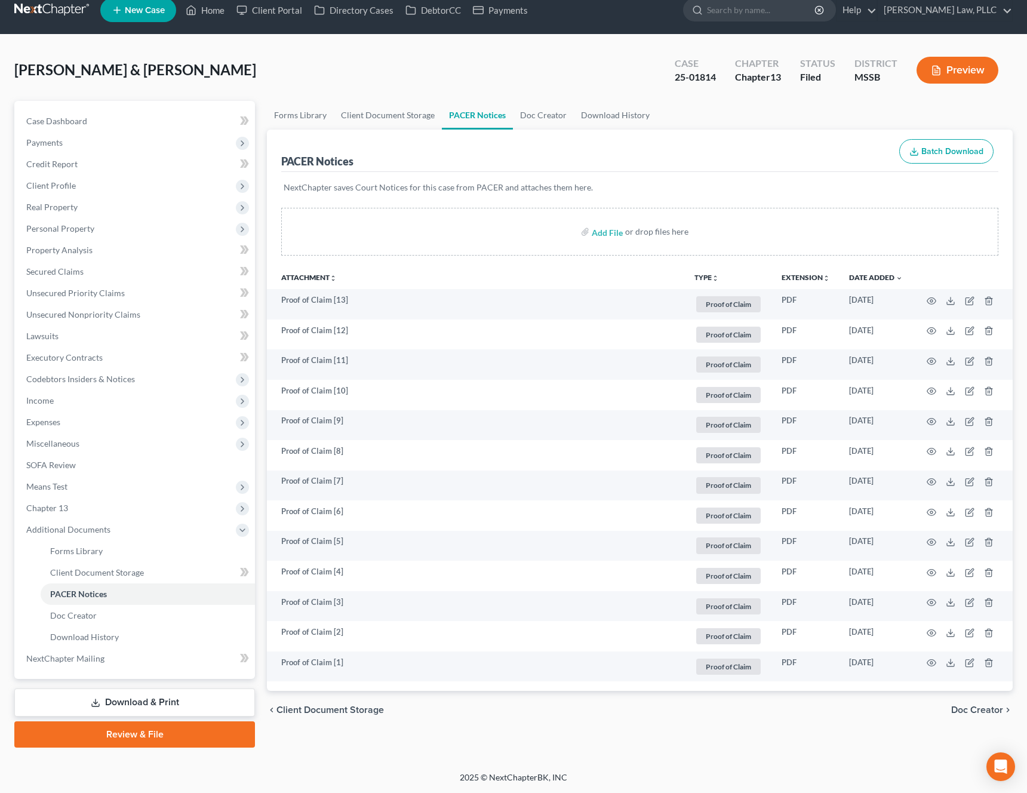
scroll to position [14, 0]
click at [691, 276] on th "TYPE unfold_more NONE Answers to questions Bank account Cash App Chase Credit R…" at bounding box center [728, 277] width 87 height 24
click at [706, 276] on button "TYPE unfold_more" at bounding box center [706, 278] width 24 height 8
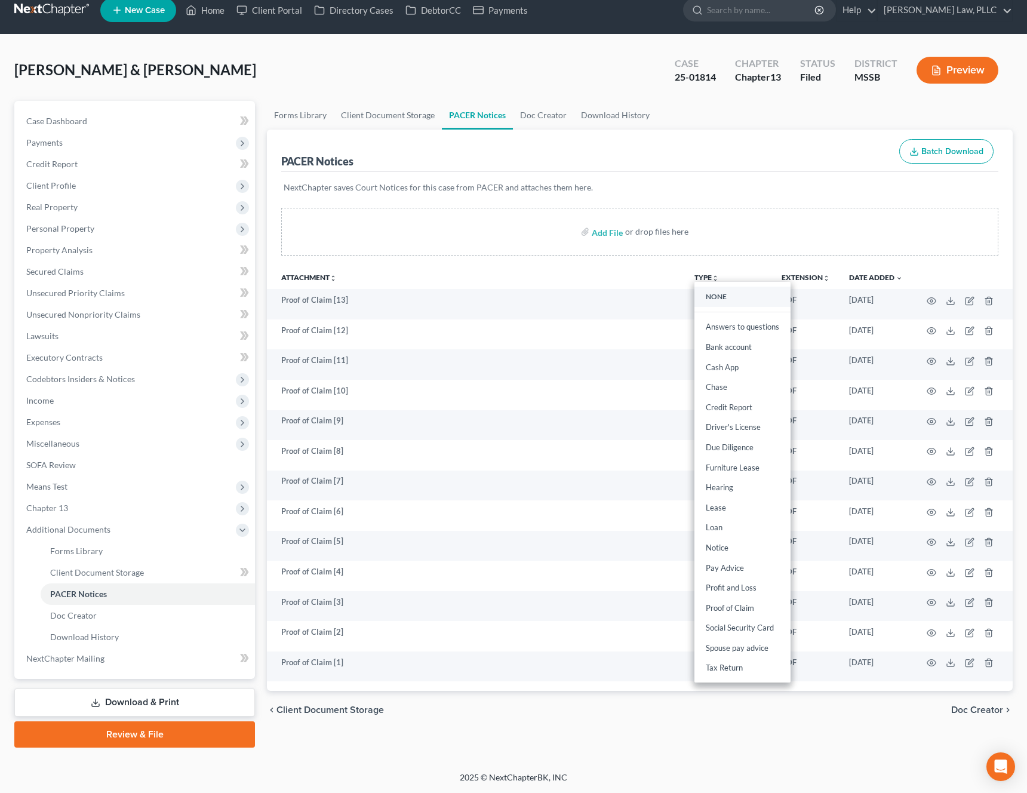
click at [740, 298] on link "NONE" at bounding box center [742, 297] width 96 height 20
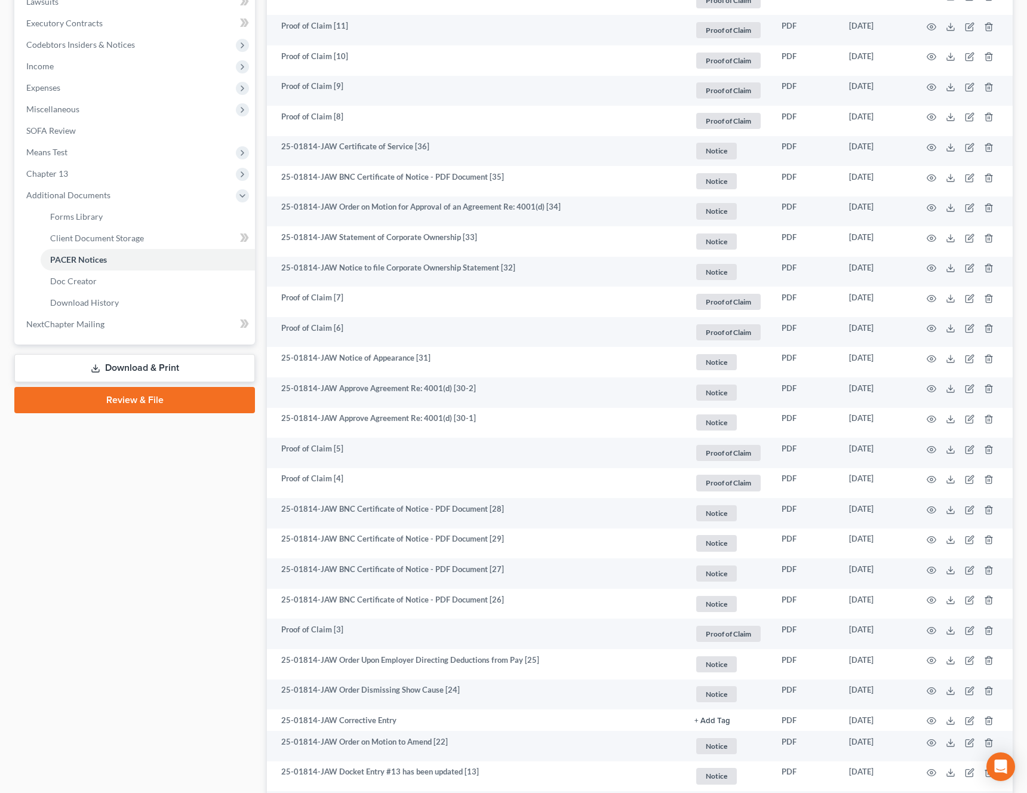
scroll to position [814, 0]
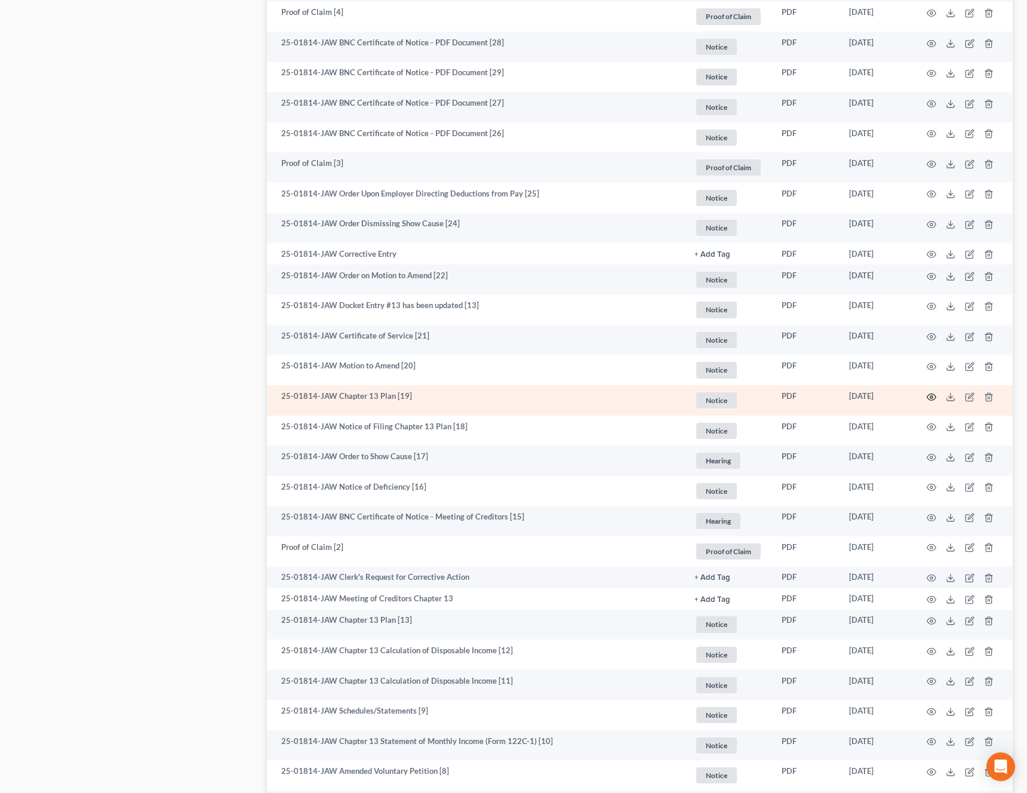
click at [930, 397] on circle "button" at bounding box center [931, 397] width 2 height 2
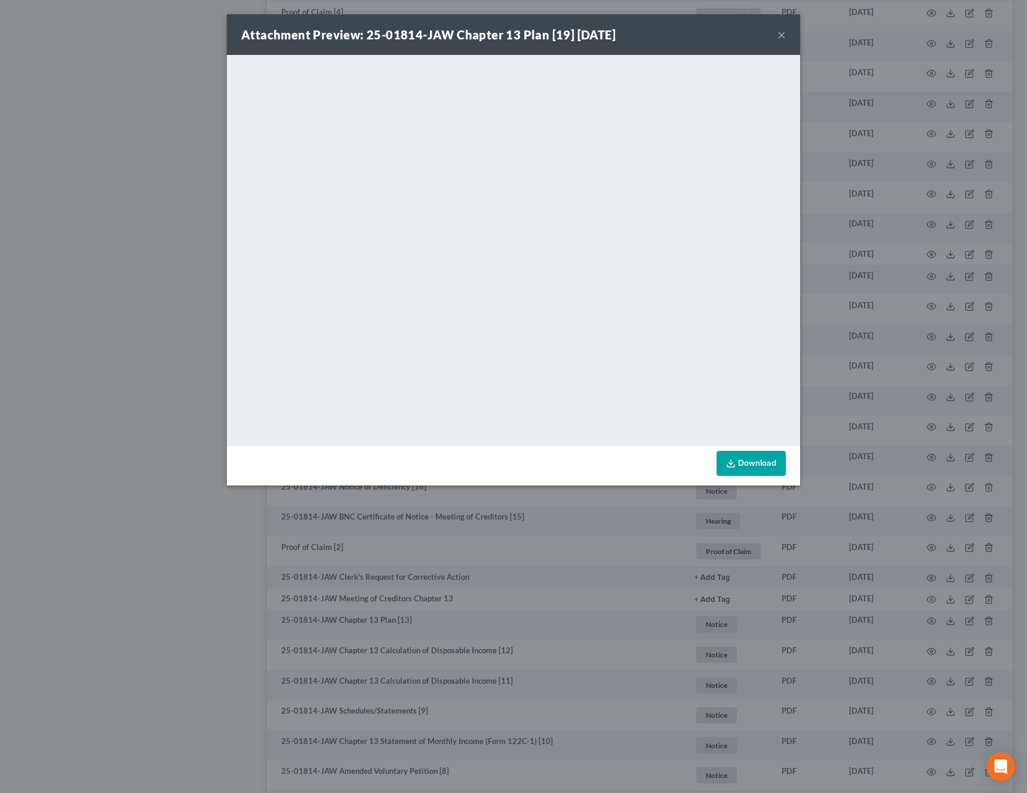
click at [783, 36] on button "×" at bounding box center [781, 34] width 8 height 14
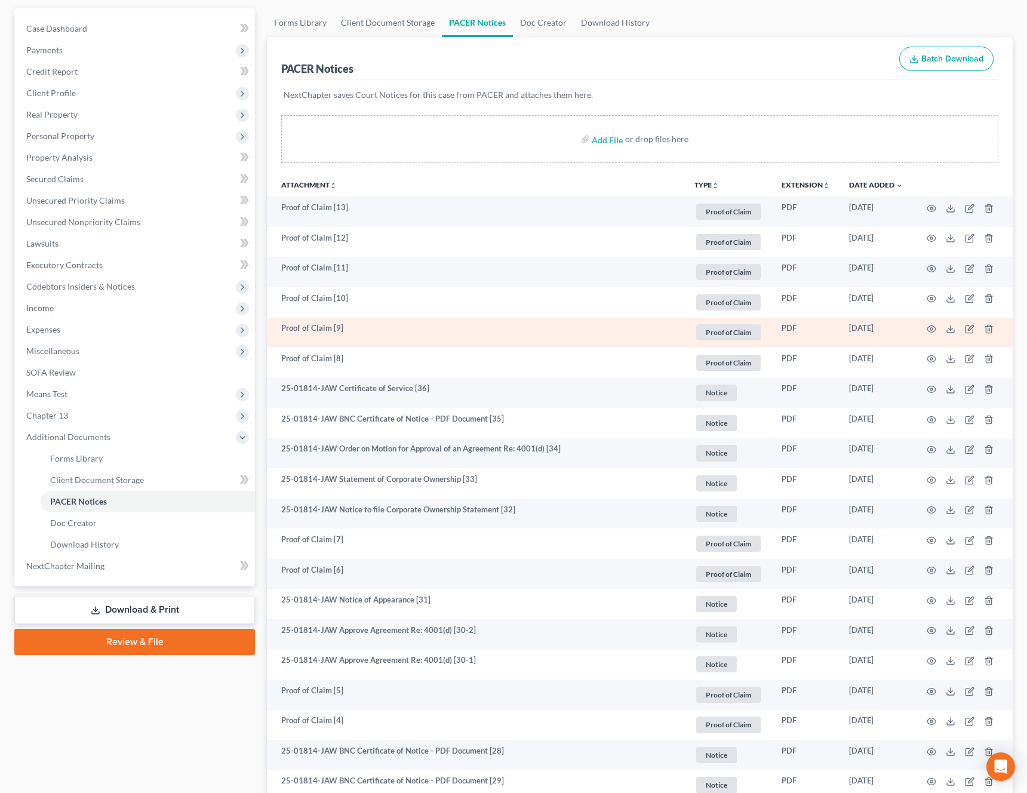
scroll to position [0, 0]
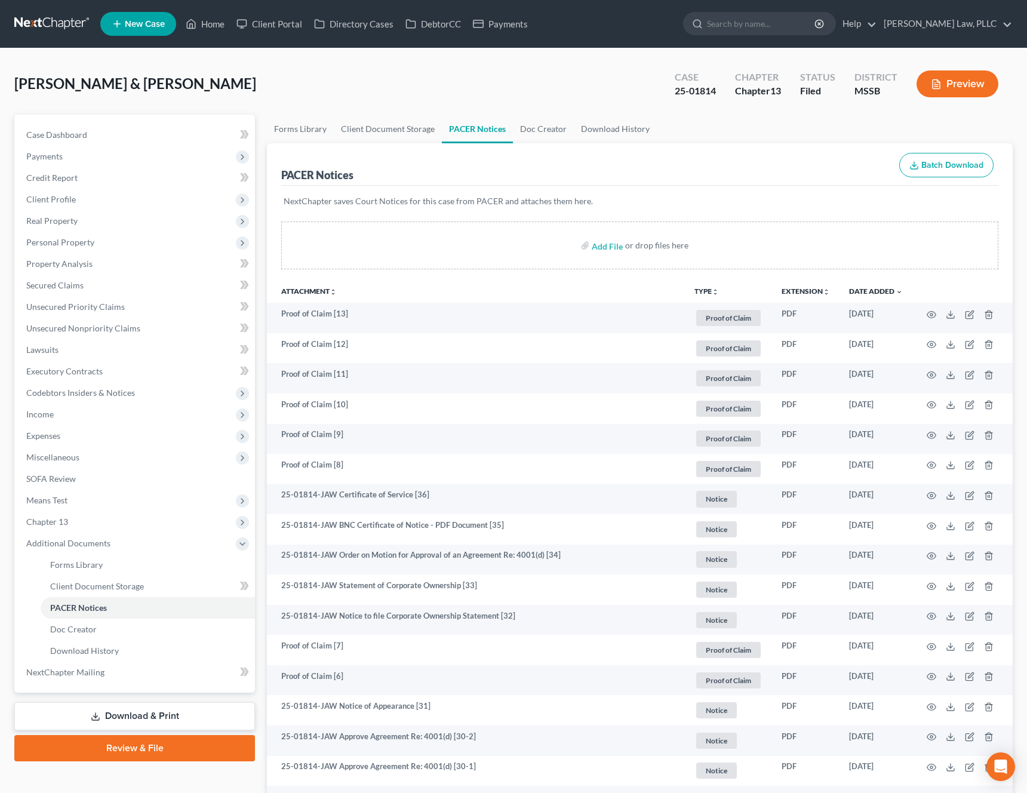
click at [706, 289] on button "TYPE unfold_more" at bounding box center [706, 292] width 24 height 8
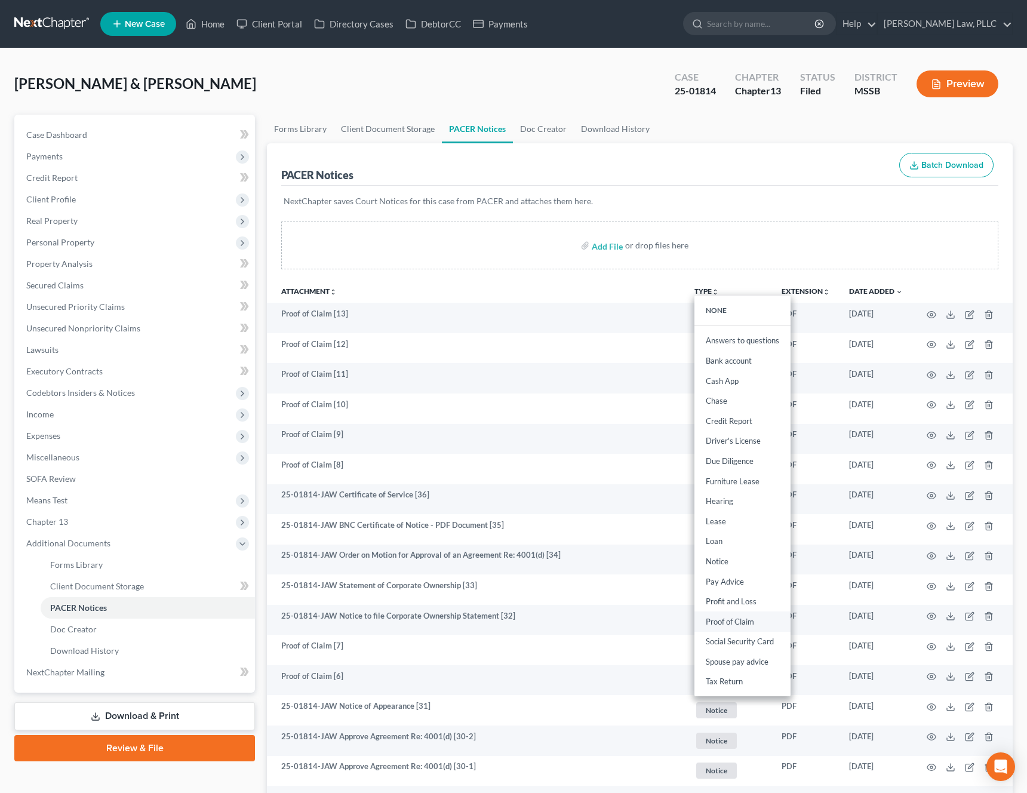
click at [738, 627] on link "Proof of Claim" at bounding box center [742, 621] width 96 height 20
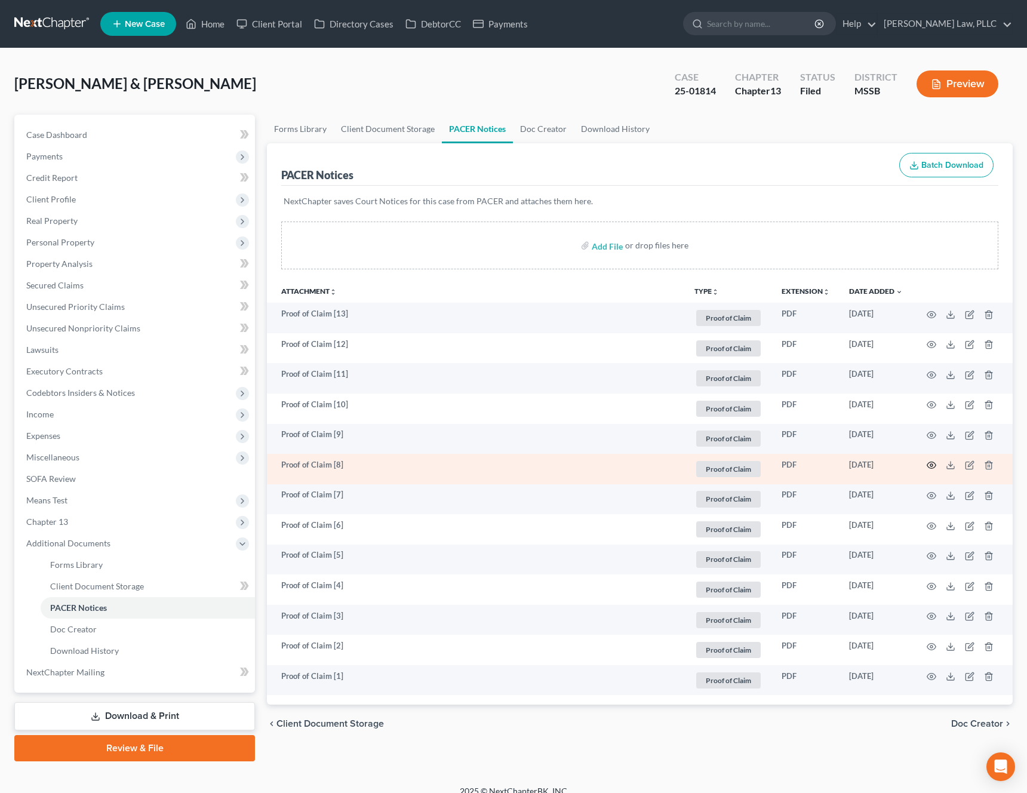
click at [933, 464] on icon "button" at bounding box center [931, 465] width 10 height 10
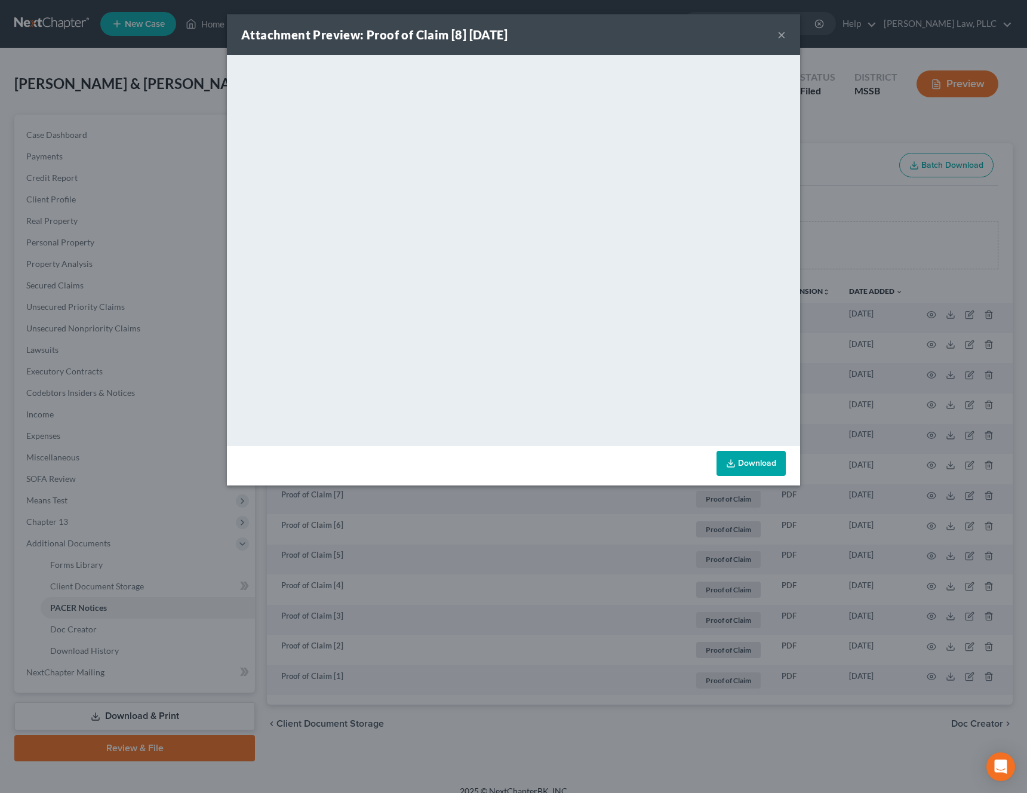
click at [783, 35] on button "×" at bounding box center [781, 34] width 8 height 14
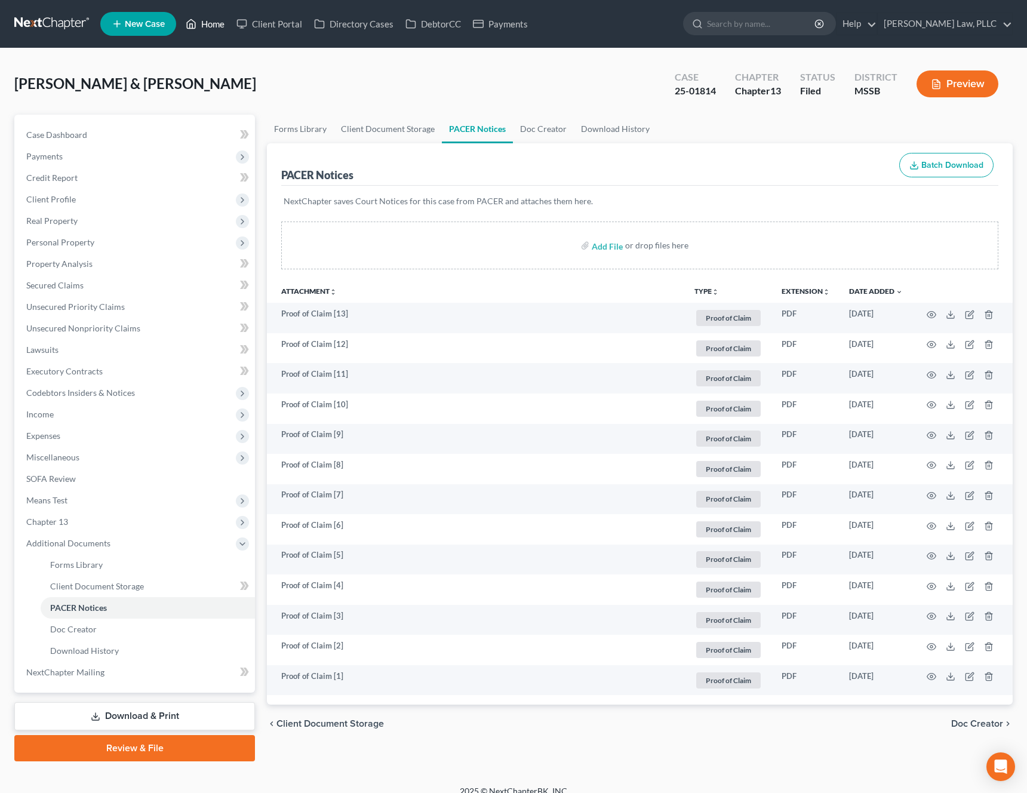
click at [217, 21] on link "Home" at bounding box center [205, 23] width 51 height 21
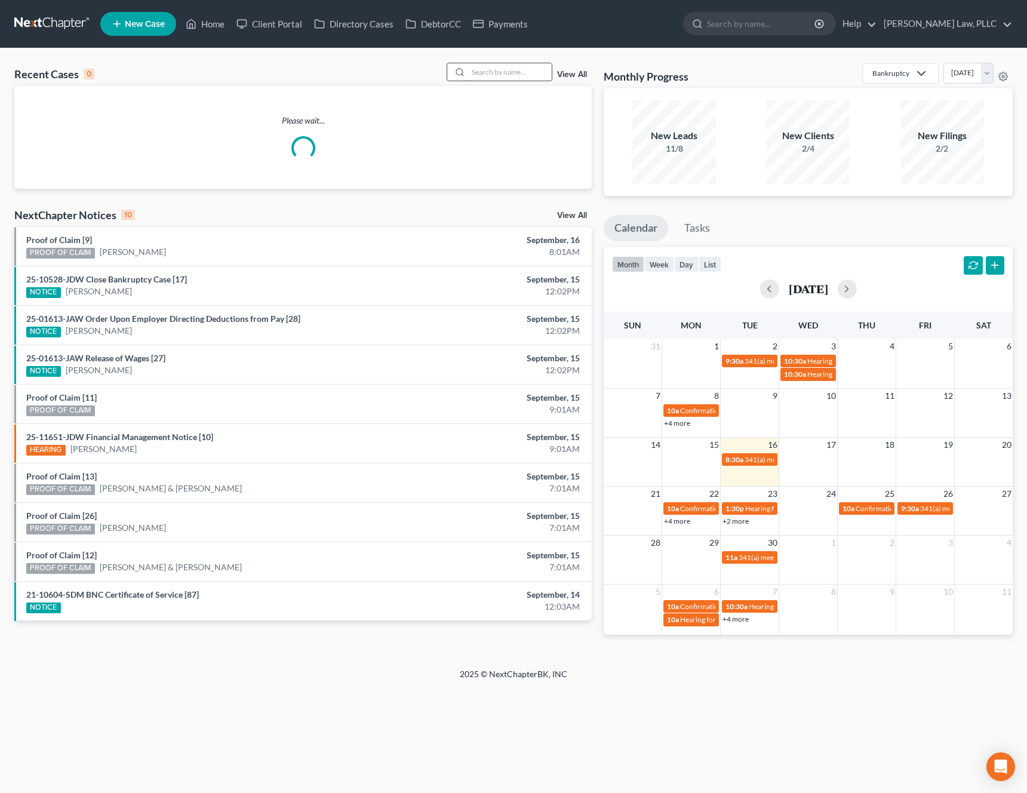
click at [527, 73] on input "search" at bounding box center [510, 71] width 84 height 17
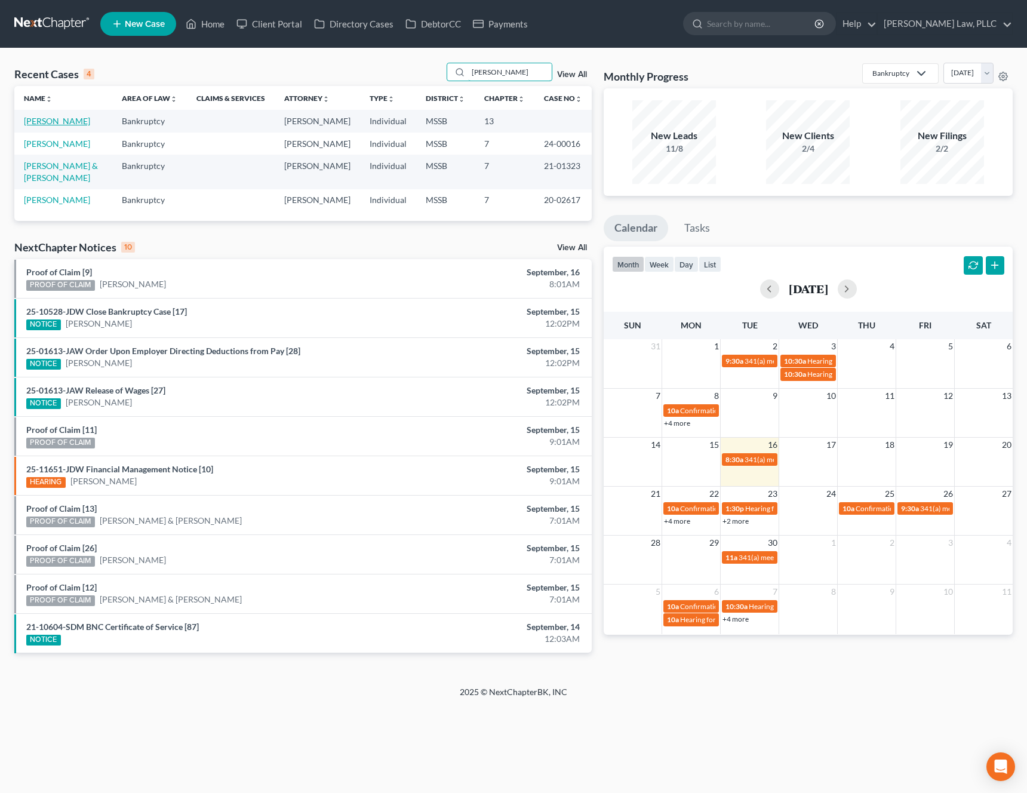
type input "[PERSON_NAME]"
click at [60, 119] on link "[PERSON_NAME]" at bounding box center [57, 121] width 66 height 10
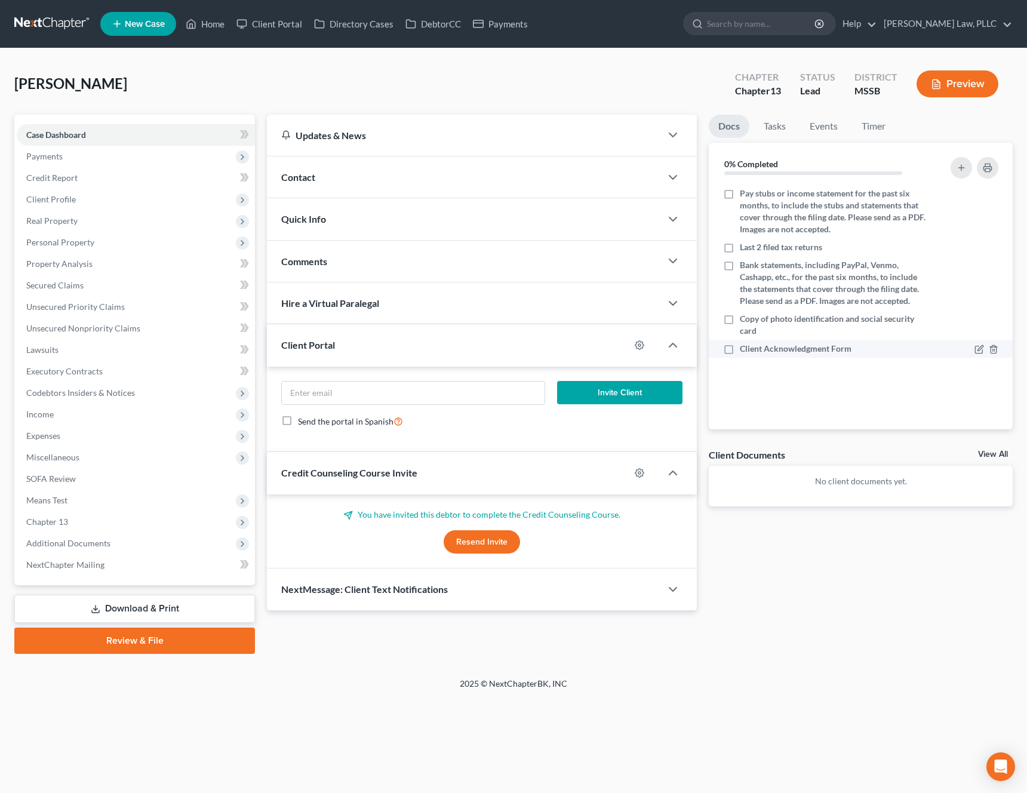
click at [740, 348] on label "Client Acknowledgment Form" at bounding box center [796, 349] width 112 height 12
click at [744, 348] on input "Client Acknowledgment Form" at bounding box center [748, 347] width 8 height 8
checkbox input "true"
click at [167, 164] on span "Payments" at bounding box center [136, 156] width 238 height 21
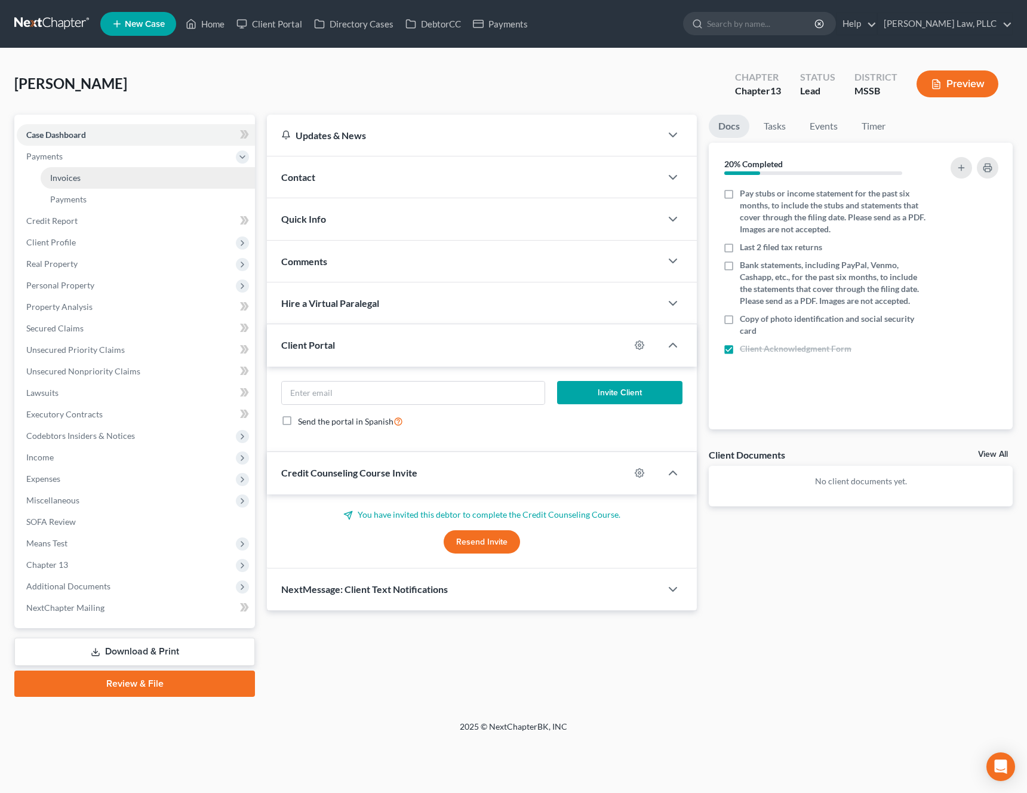
click at [141, 184] on link "Invoices" at bounding box center [148, 177] width 214 height 21
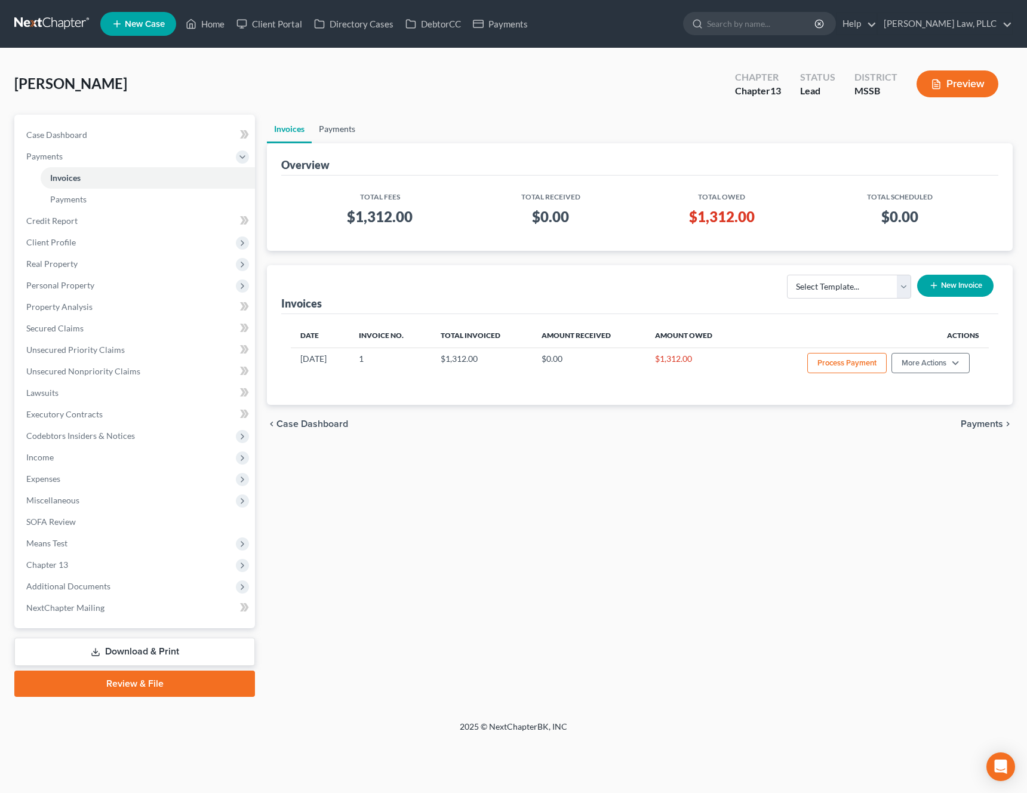
click at [326, 136] on link "Payments" at bounding box center [337, 129] width 51 height 29
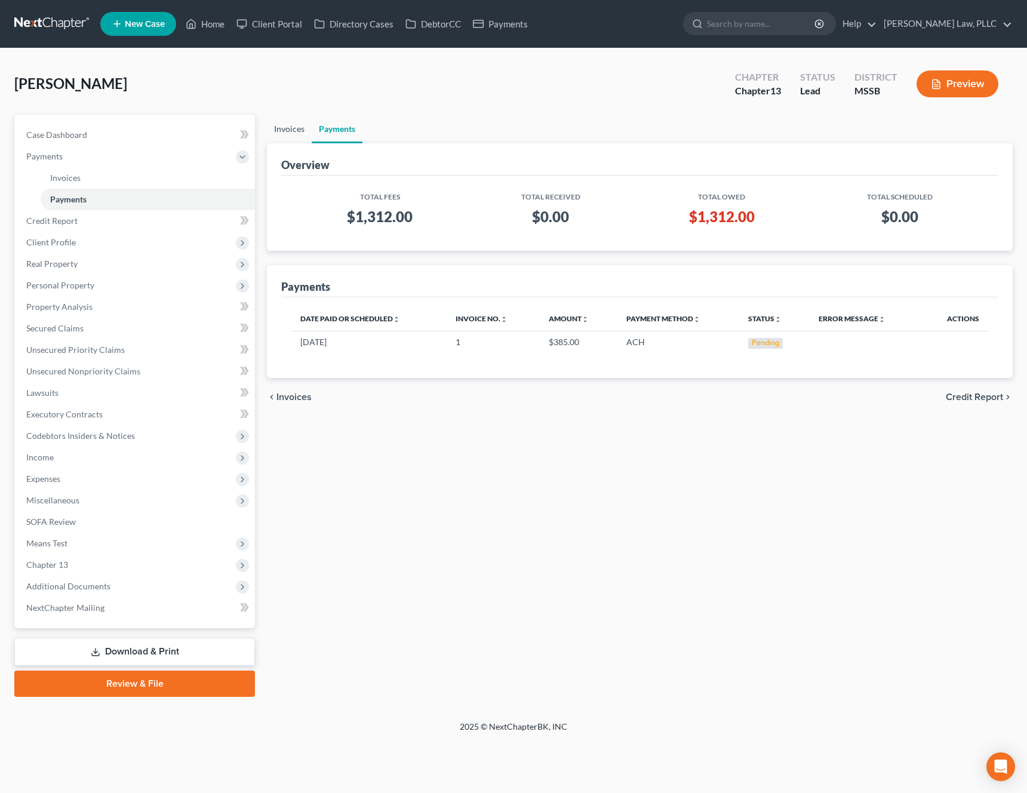
click at [285, 134] on link "Invoices" at bounding box center [289, 129] width 45 height 29
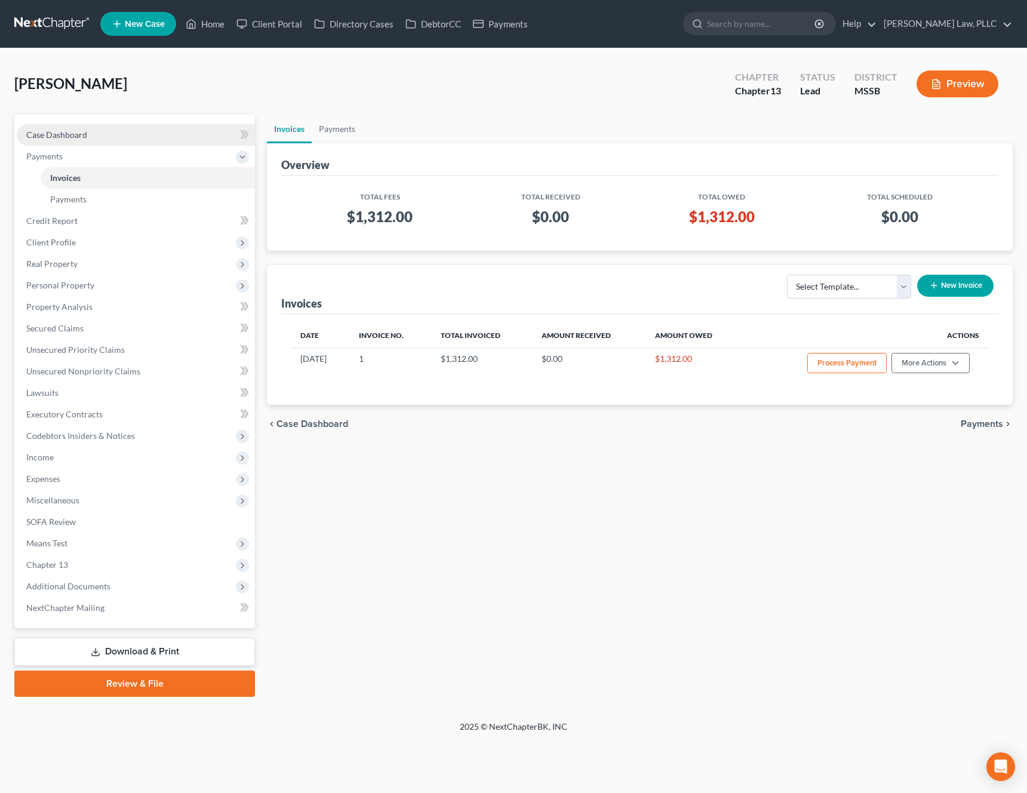
click at [43, 141] on link "Case Dashboard" at bounding box center [136, 134] width 238 height 21
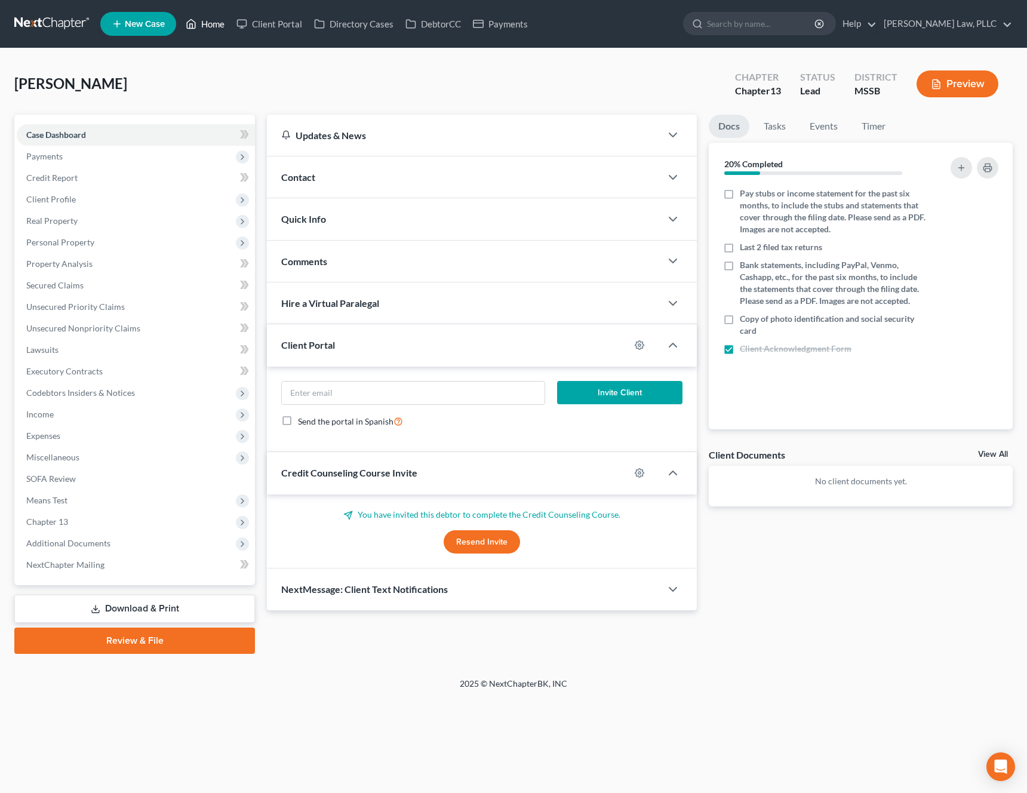
click at [215, 24] on link "Home" at bounding box center [205, 23] width 51 height 21
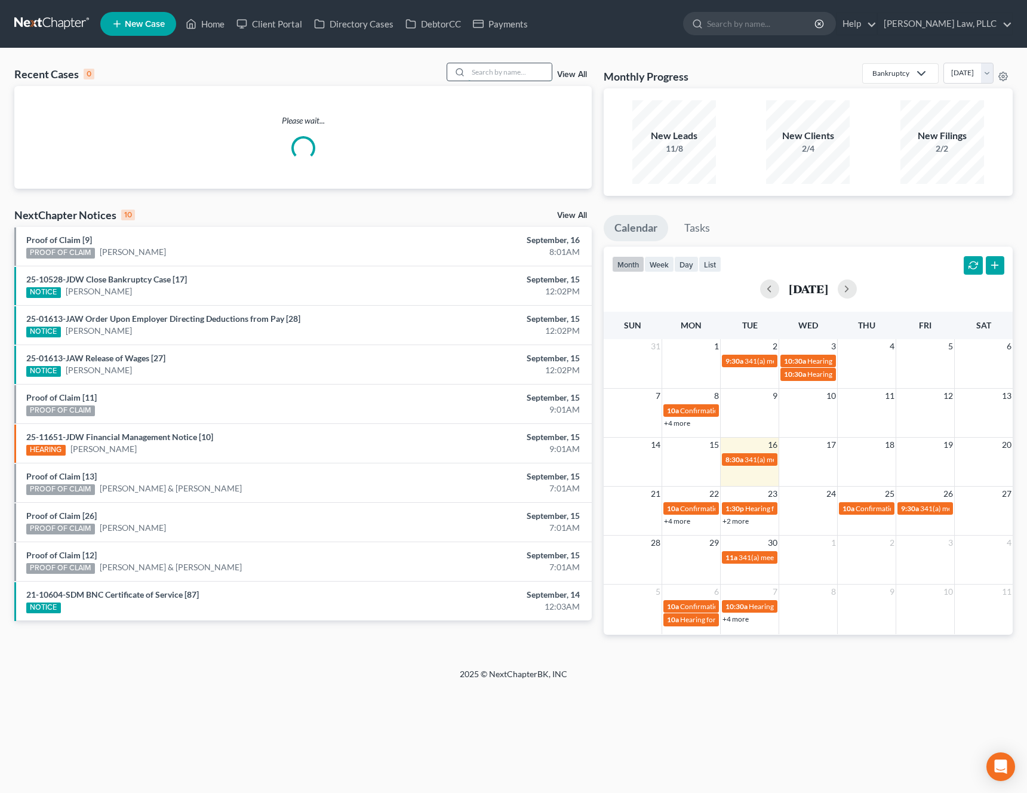
click at [523, 74] on input "search" at bounding box center [510, 71] width 84 height 17
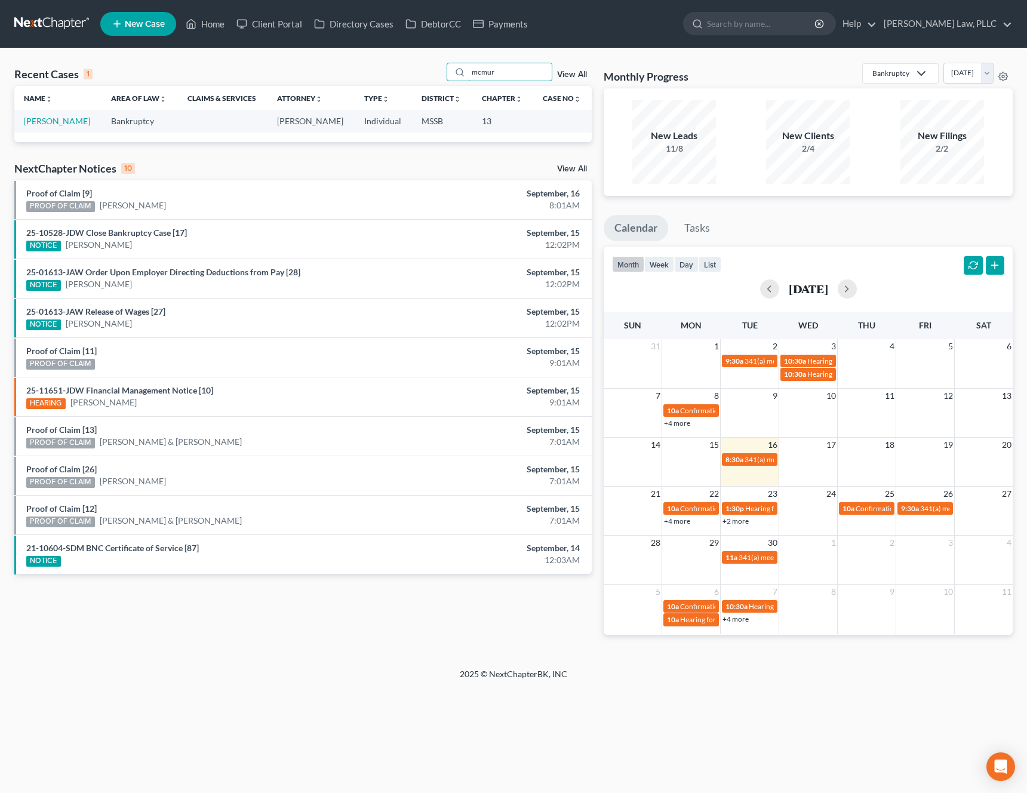
type input "mcmur"
click at [32, 112] on td "[PERSON_NAME]" at bounding box center [57, 121] width 87 height 22
click at [33, 123] on link "[PERSON_NAME]" at bounding box center [57, 121] width 66 height 10
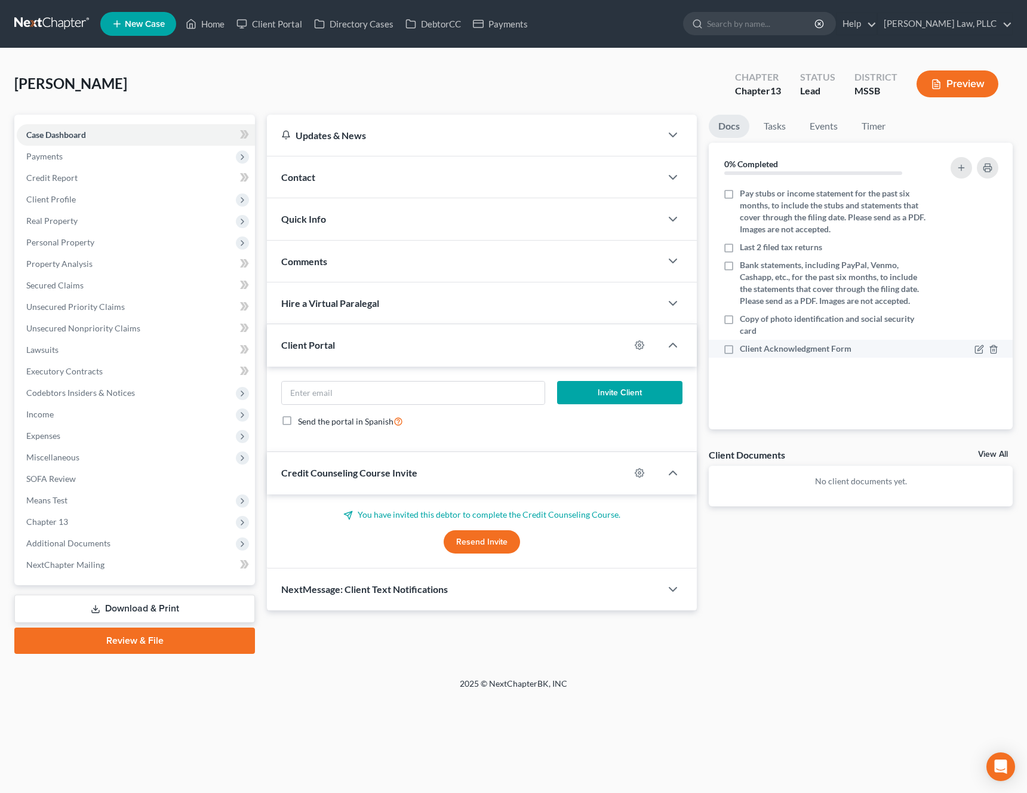
click at [761, 351] on span "Client Acknowledgment Form" at bounding box center [796, 349] width 112 height 12
click at [752, 350] on input "Client Acknowledgment Form" at bounding box center [748, 347] width 8 height 8
checkbox input "true"
click at [138, 162] on span "Payments" at bounding box center [136, 156] width 238 height 21
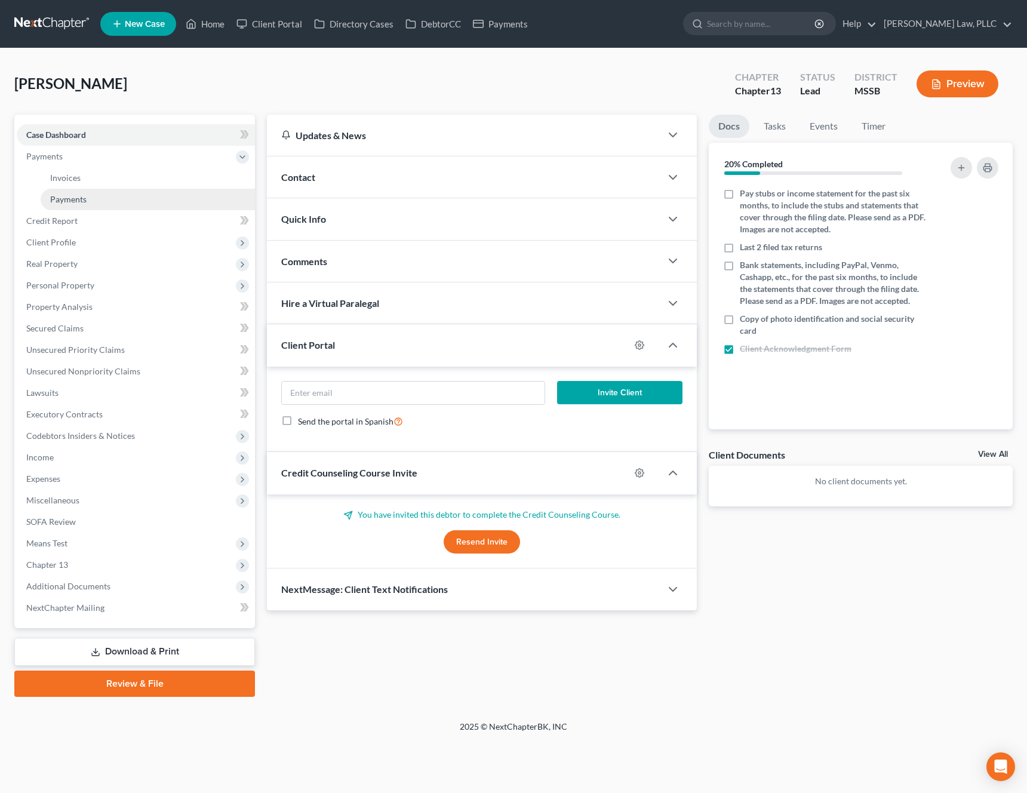
click at [99, 195] on link "Payments" at bounding box center [148, 199] width 214 height 21
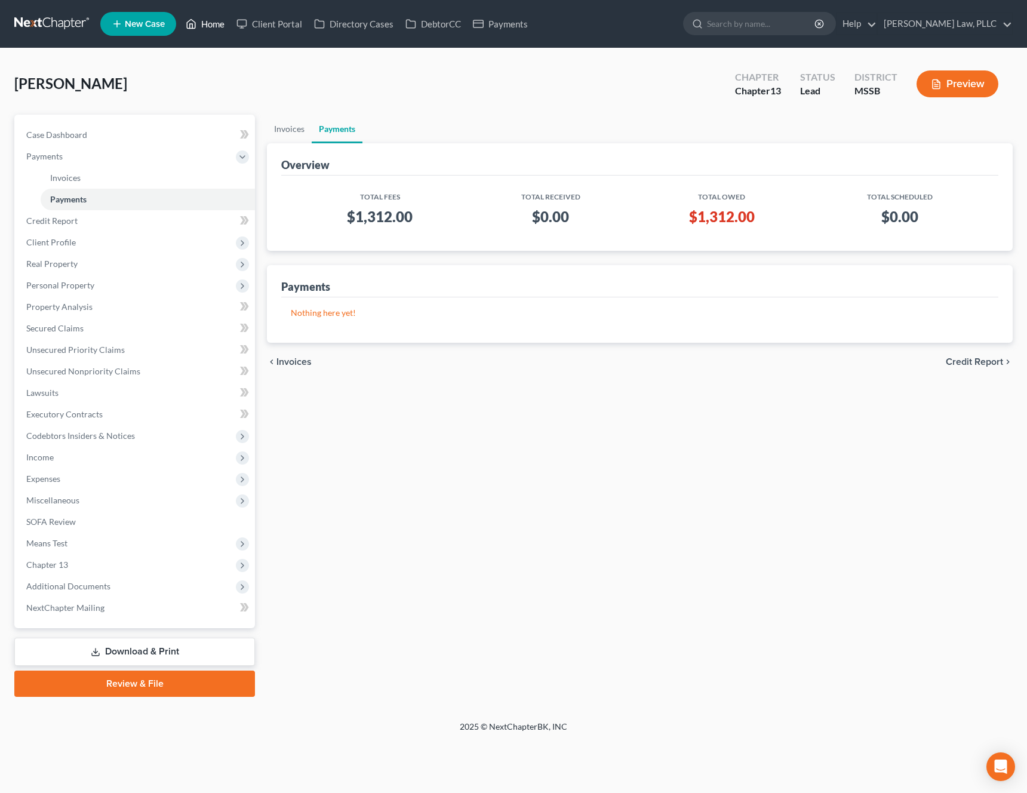
click at [218, 24] on link "Home" at bounding box center [205, 23] width 51 height 21
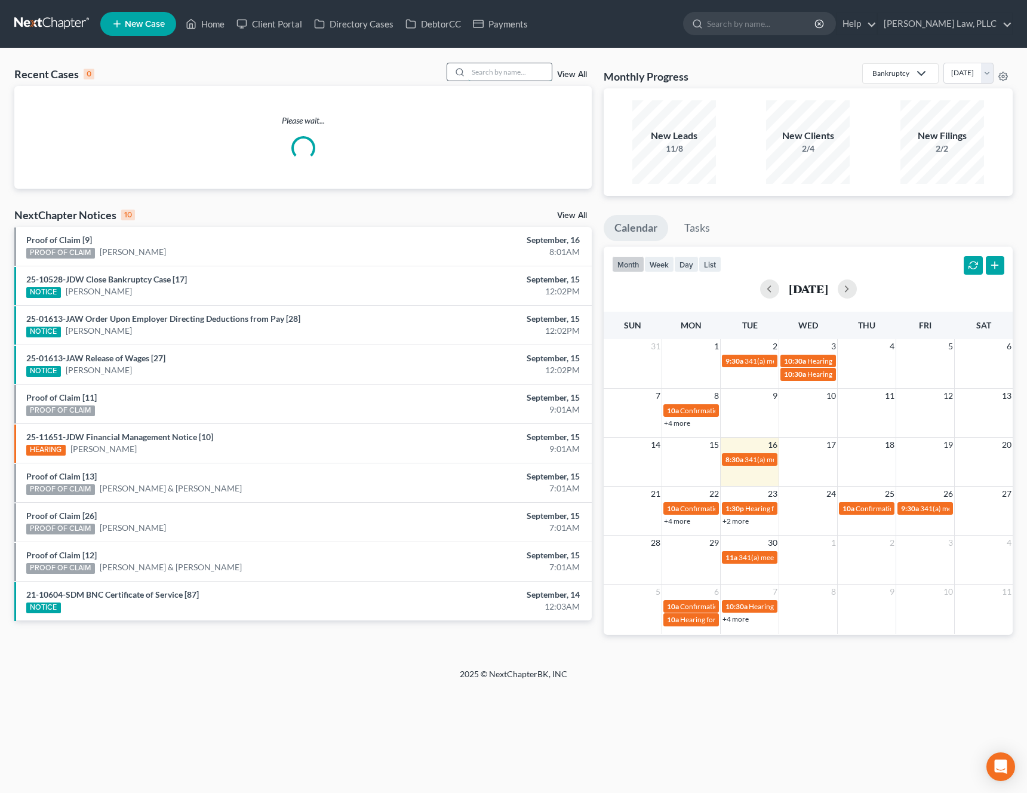
click at [521, 70] on input "search" at bounding box center [510, 71] width 84 height 17
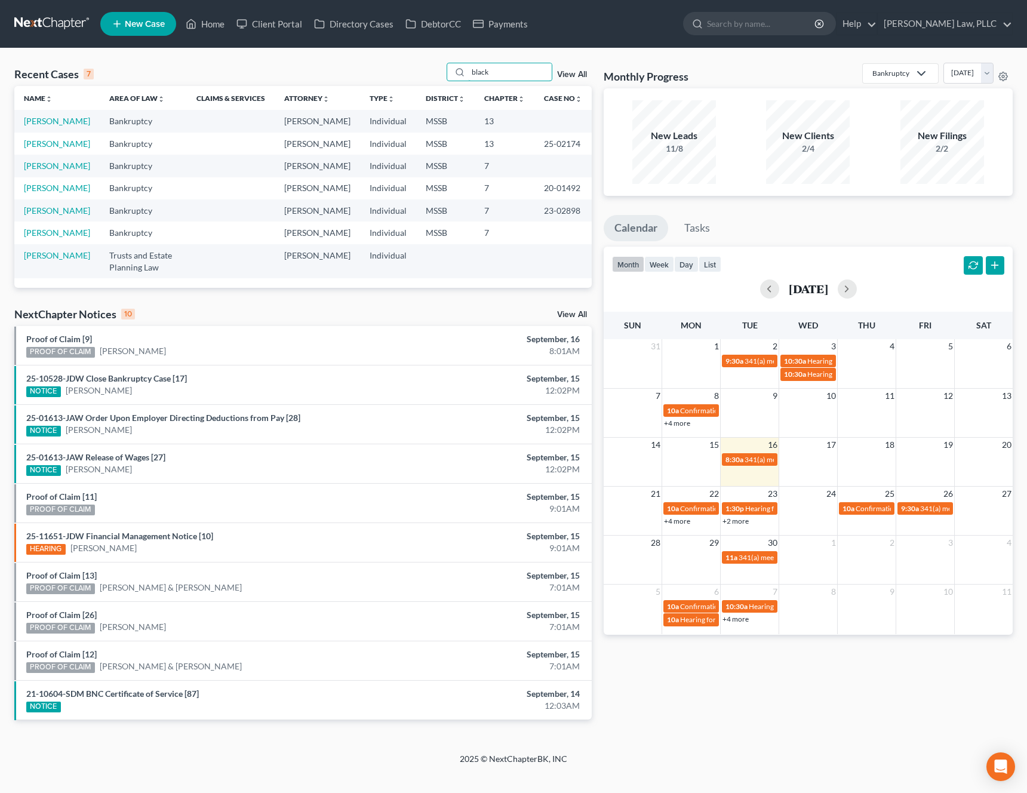
type input "black"
click at [47, 155] on td "[PERSON_NAME]" at bounding box center [56, 144] width 85 height 22
click at [66, 149] on link "[PERSON_NAME]" at bounding box center [57, 143] width 66 height 10
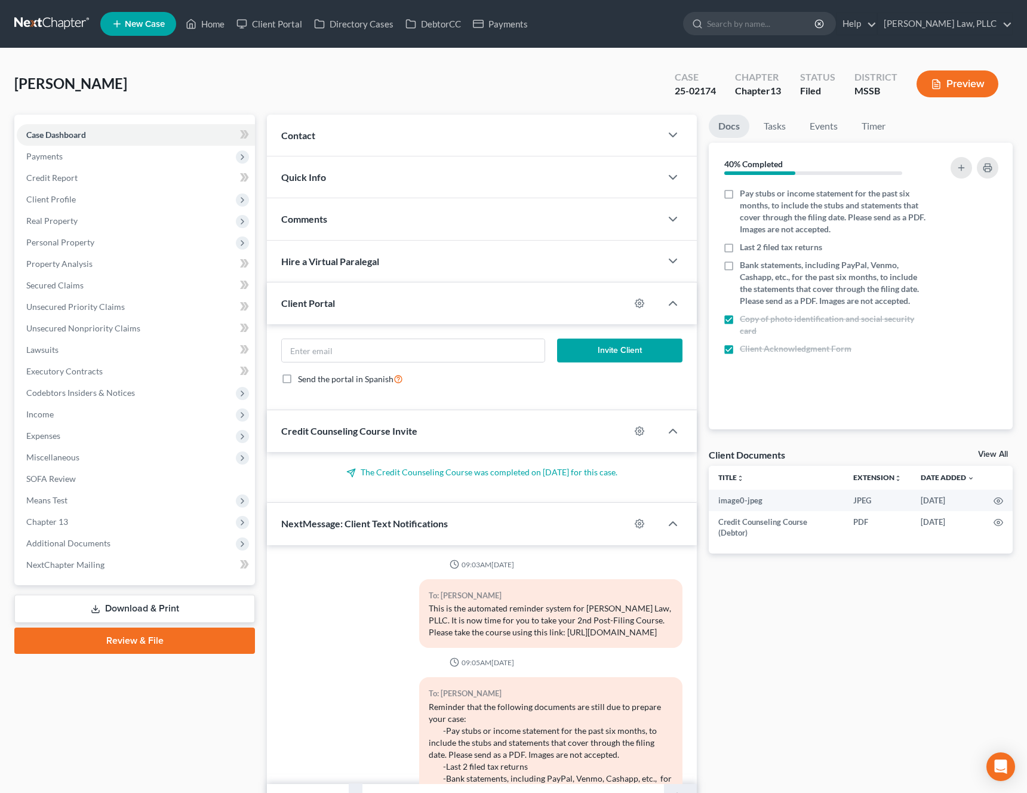
scroll to position [136, 0]
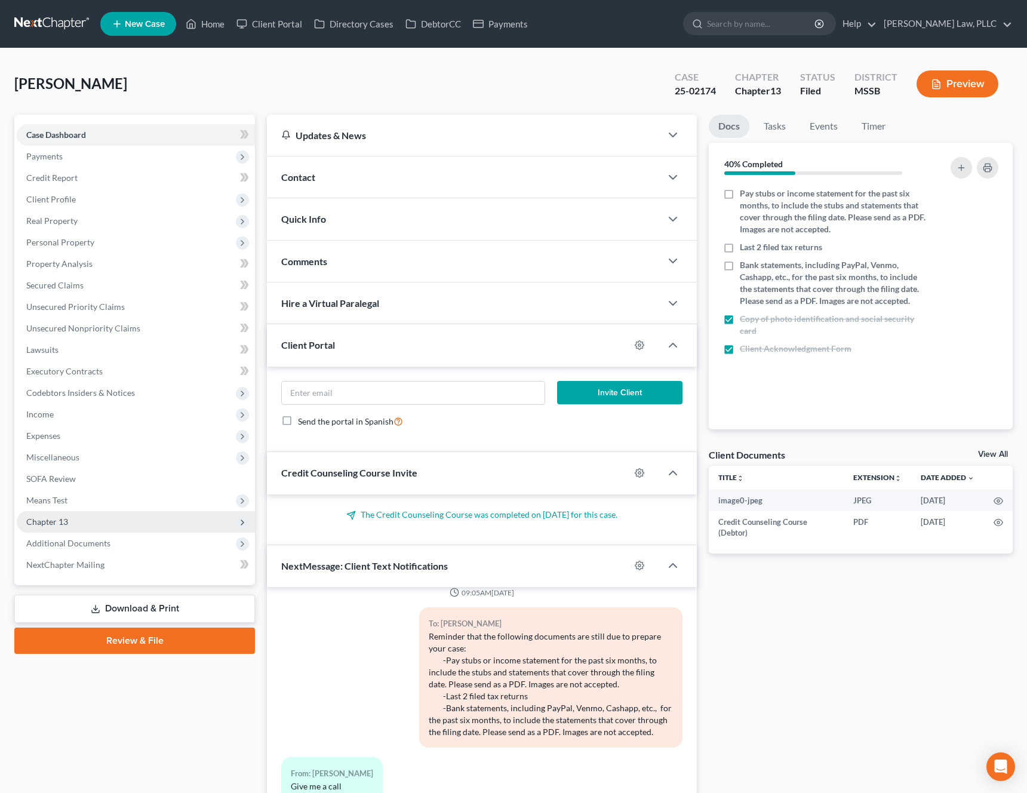
click at [83, 520] on span "Chapter 13" at bounding box center [136, 521] width 238 height 21
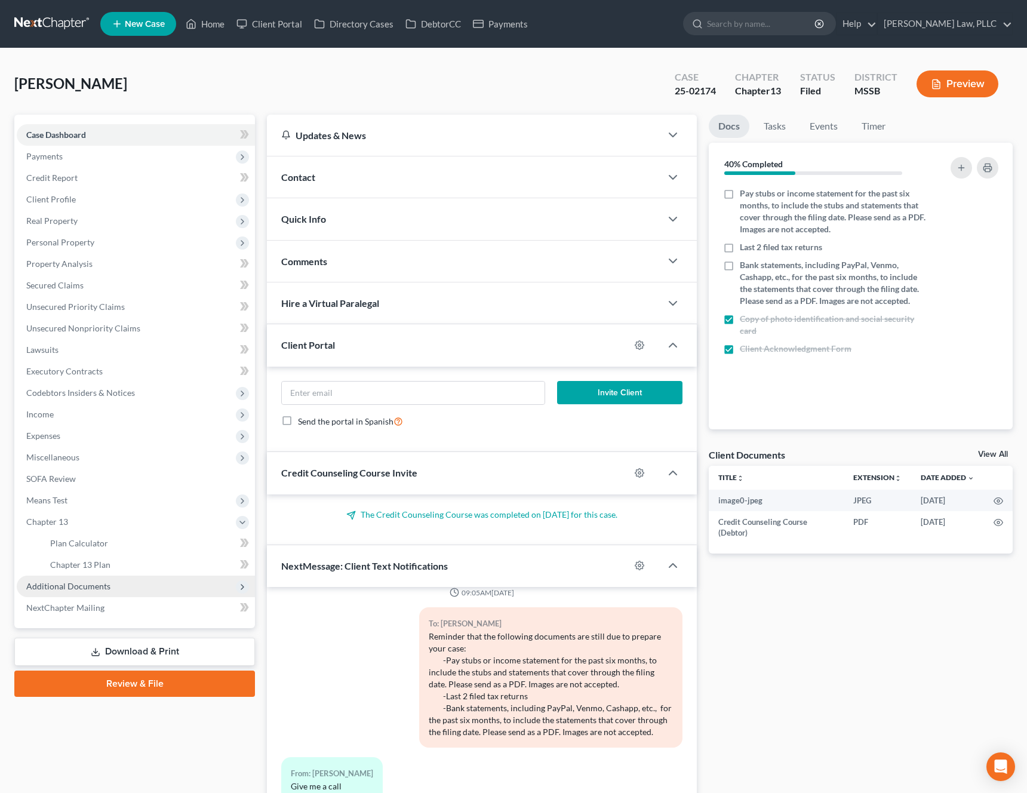
click at [104, 579] on span "Additional Documents" at bounding box center [136, 585] width 238 height 21
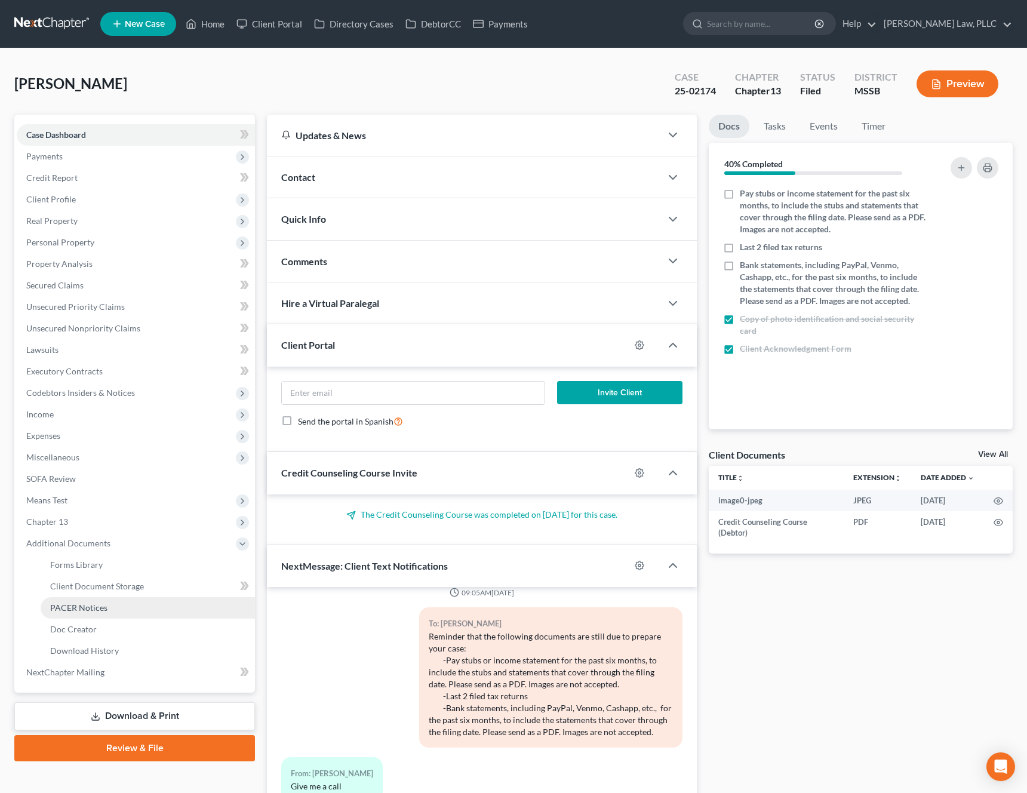
click at [110, 612] on link "PACER Notices" at bounding box center [148, 607] width 214 height 21
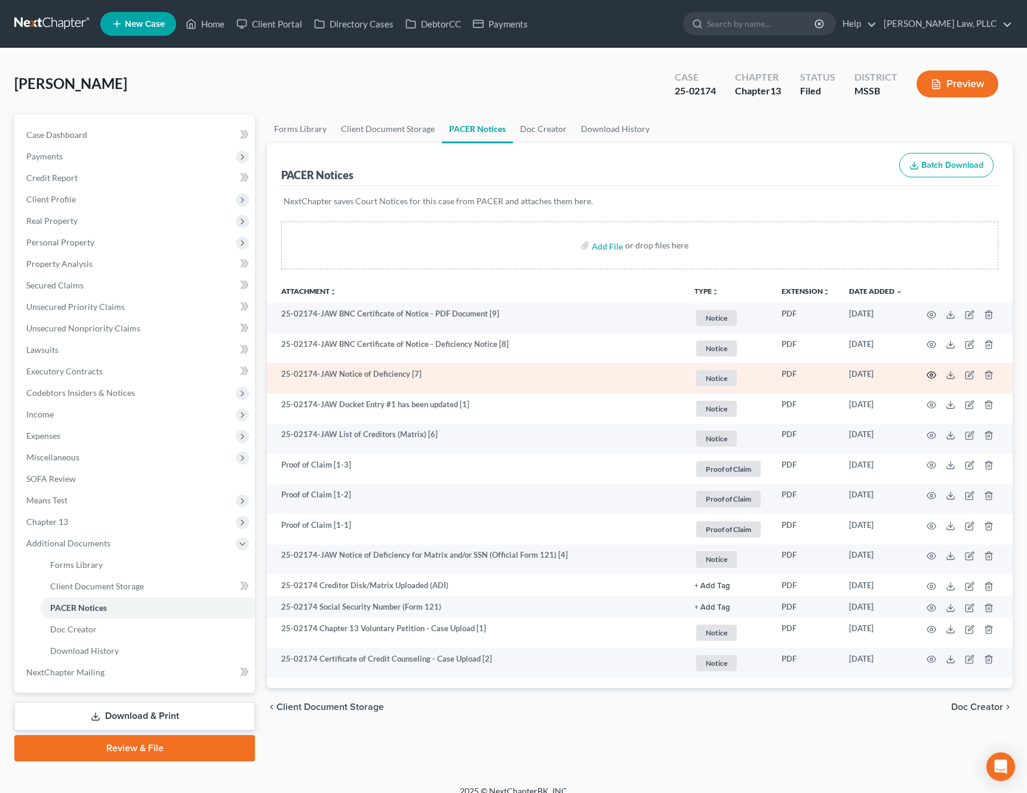
click at [929, 373] on icon "button" at bounding box center [931, 375] width 10 height 10
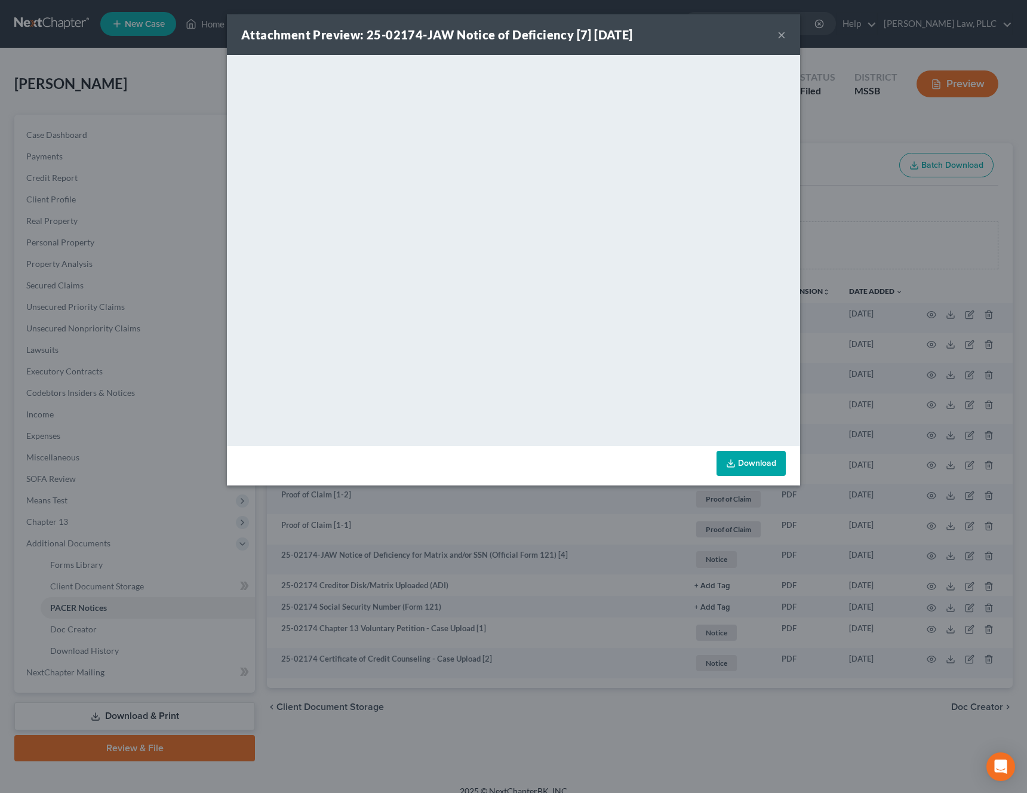
click at [781, 38] on button "×" at bounding box center [781, 34] width 8 height 14
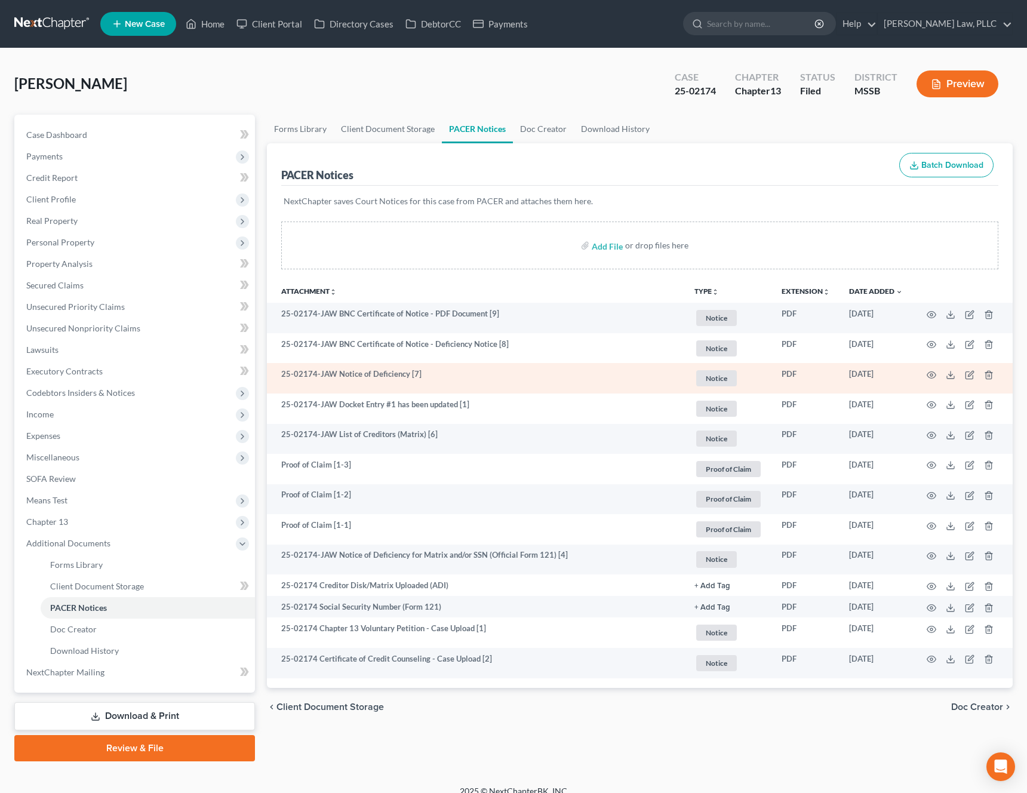
click at [934, 383] on td at bounding box center [962, 378] width 100 height 30
click at [932, 378] on icon "button" at bounding box center [931, 375] width 9 height 7
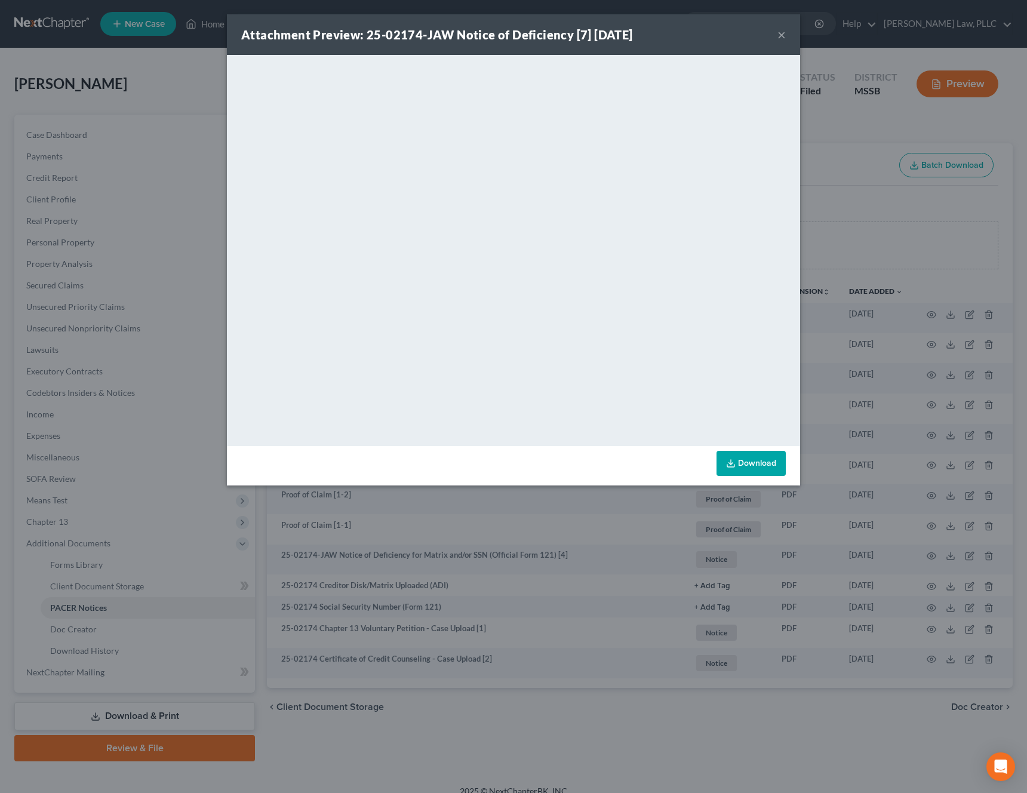
click at [780, 36] on button "×" at bounding box center [781, 34] width 8 height 14
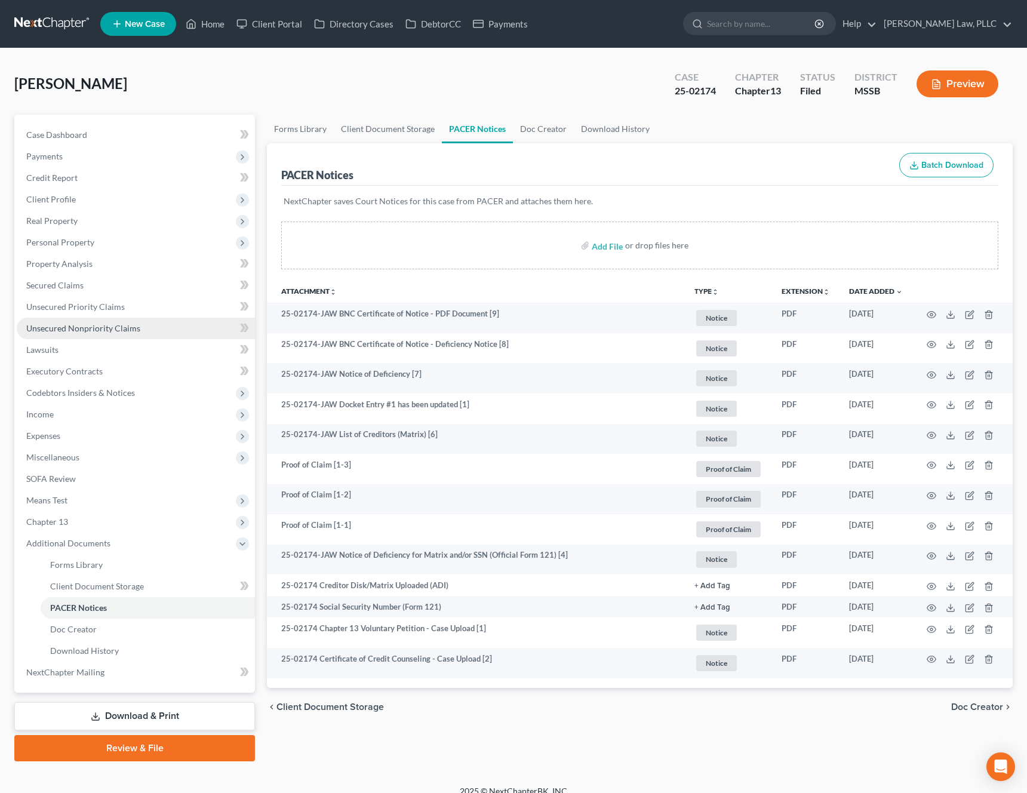
click at [131, 325] on span "Unsecured Nonpriority Claims" at bounding box center [83, 328] width 114 height 10
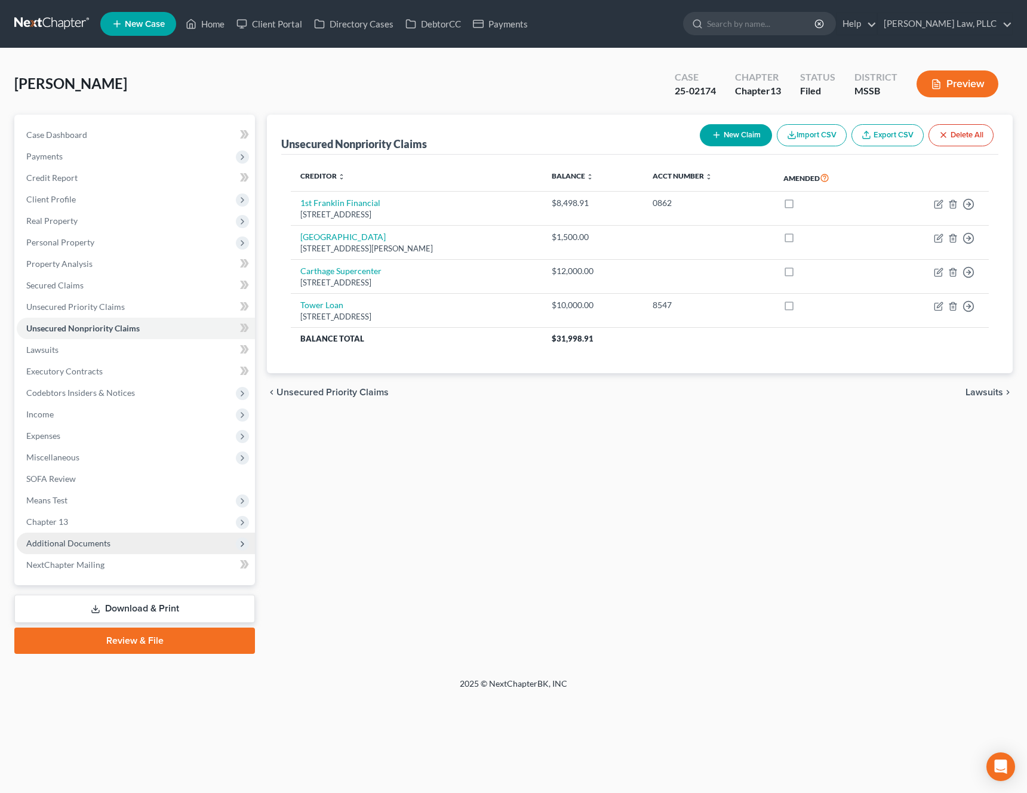
click at [132, 546] on span "Additional Documents" at bounding box center [136, 542] width 238 height 21
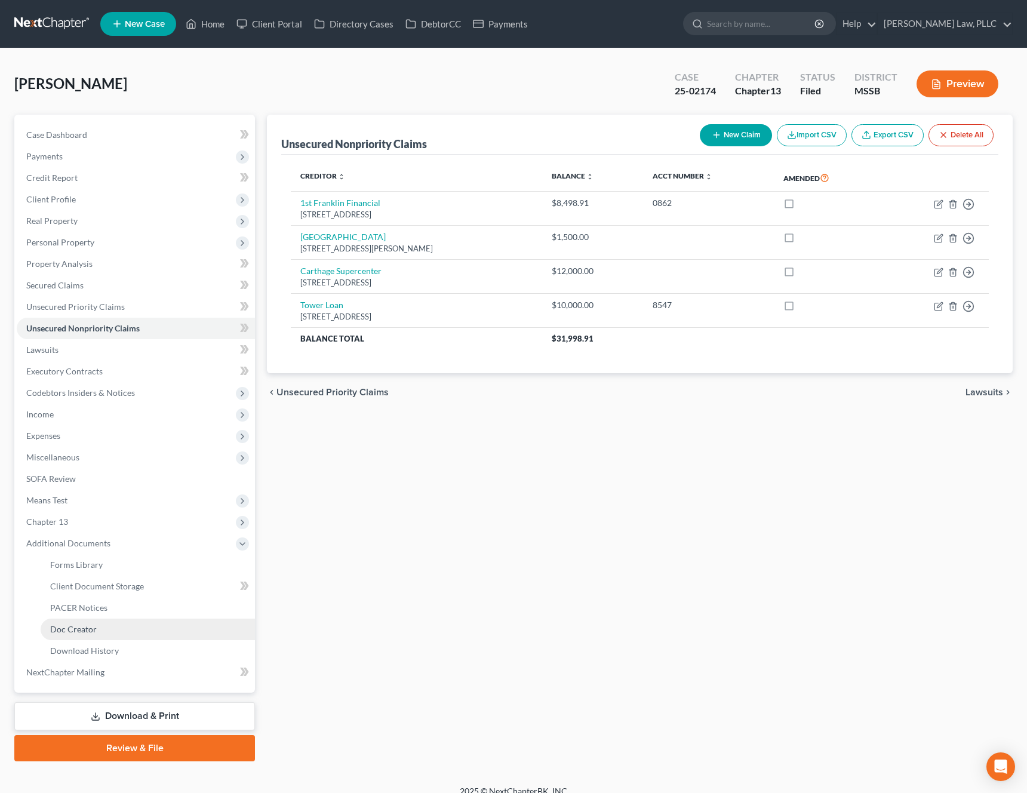
click at [131, 618] on link "Doc Creator" at bounding box center [148, 628] width 214 height 21
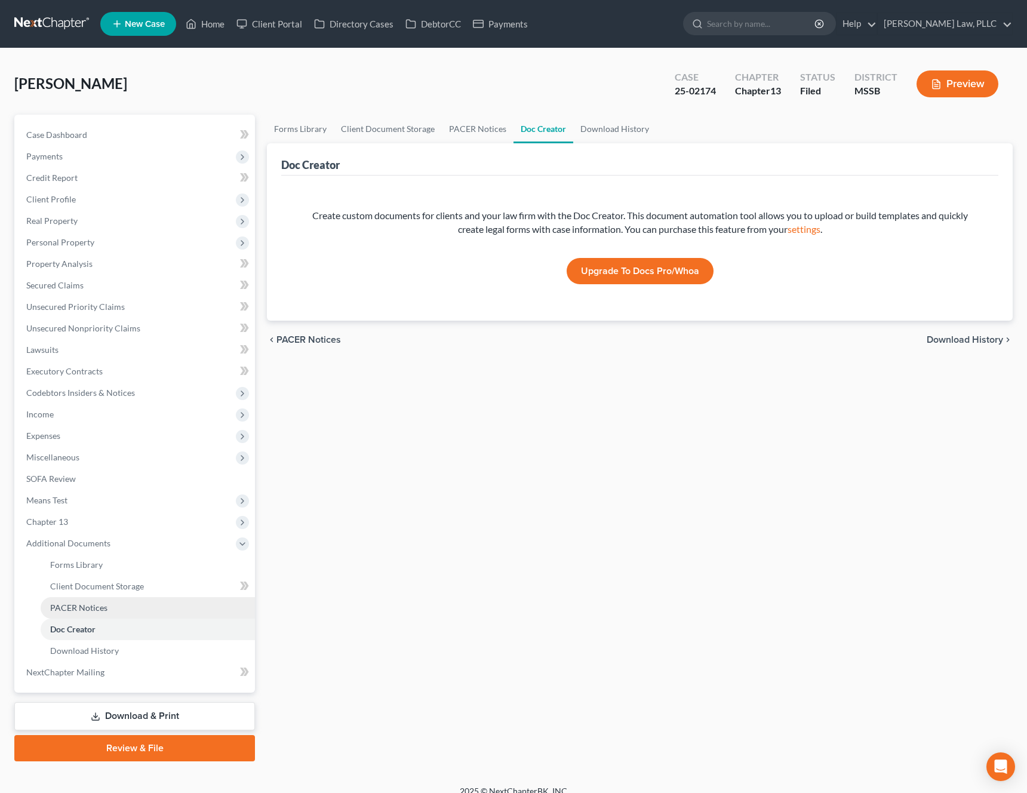
click at [131, 607] on link "PACER Notices" at bounding box center [148, 607] width 214 height 21
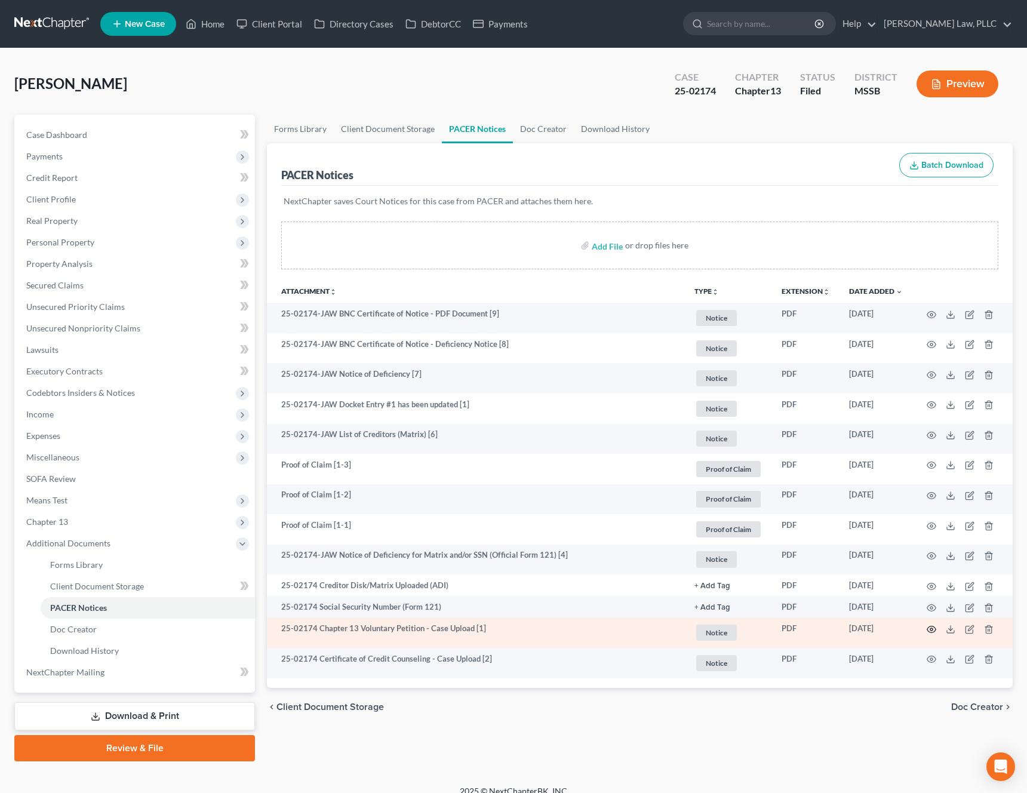
click at [931, 631] on icon "button" at bounding box center [931, 629] width 10 height 10
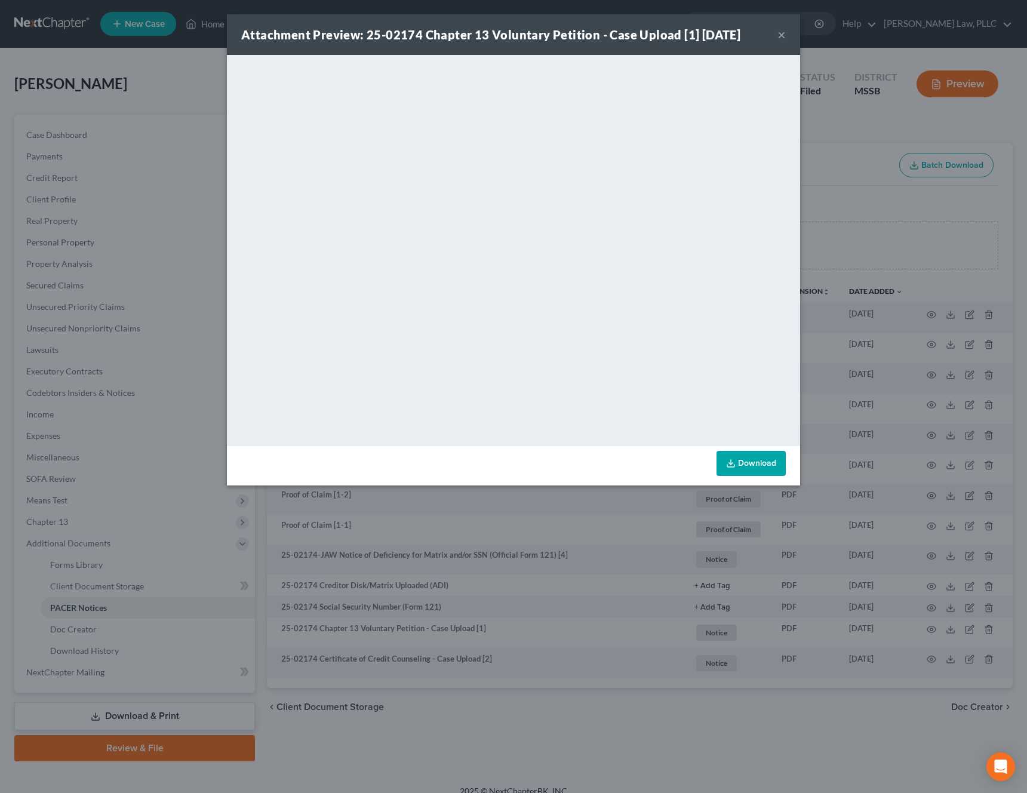
click at [754, 466] on link "Download" at bounding box center [750, 463] width 69 height 25
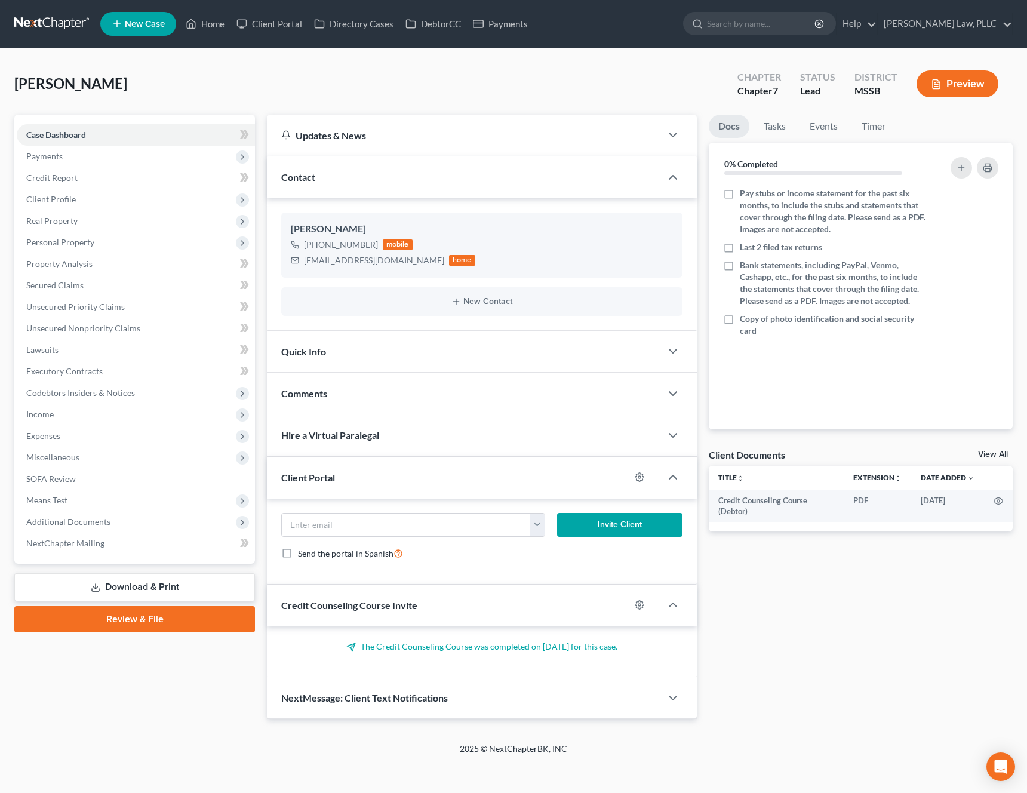
click at [232, 73] on div "Smith, Samantha Upgraded Chapter Chapter 7 Status Lead District MSSB Preview" at bounding box center [513, 89] width 998 height 52
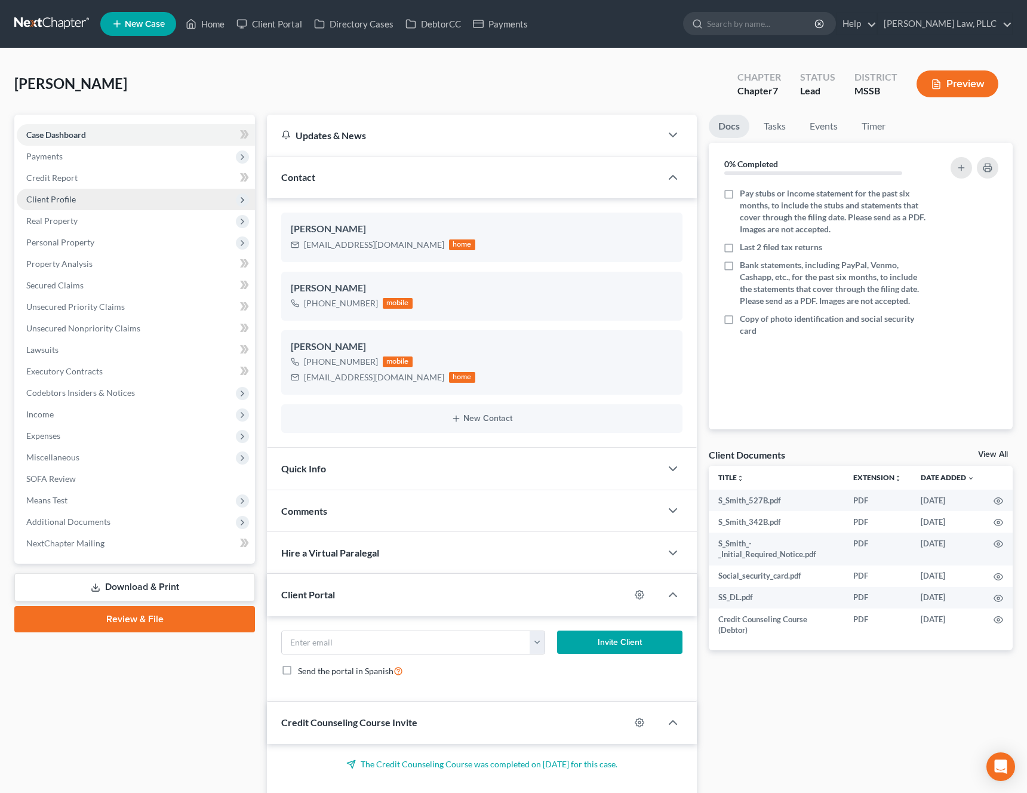
click at [97, 199] on span "Client Profile" at bounding box center [136, 199] width 238 height 21
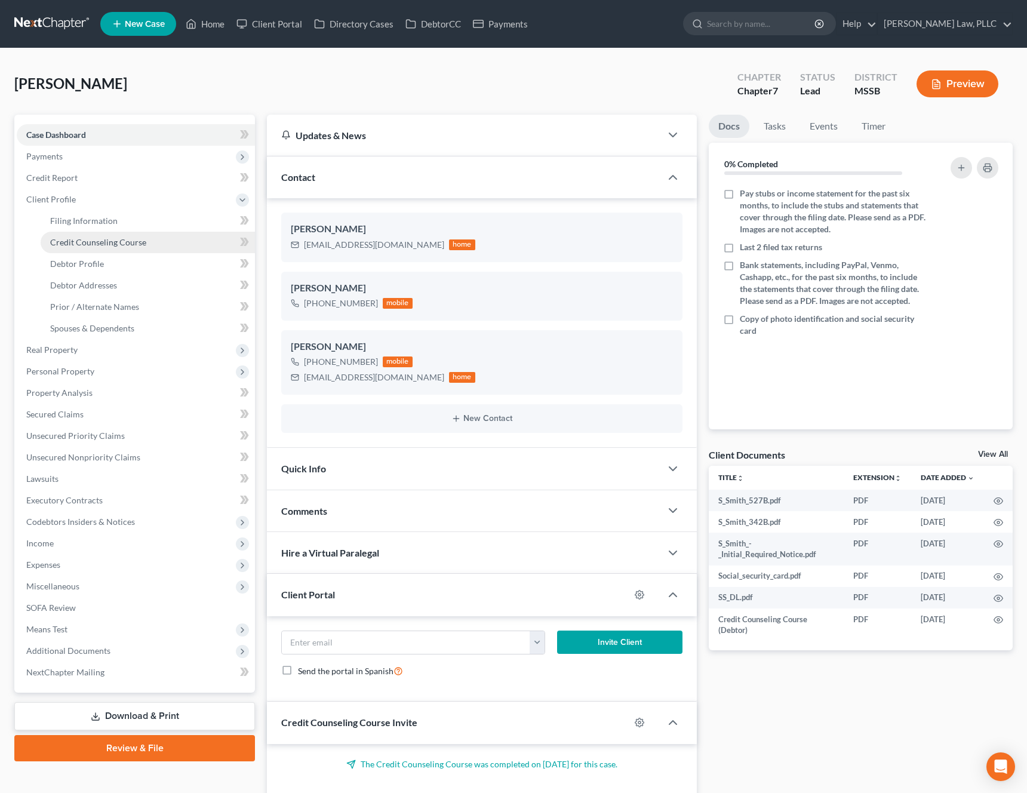
click at [121, 240] on span "Credit Counseling Course" at bounding box center [98, 242] width 96 height 10
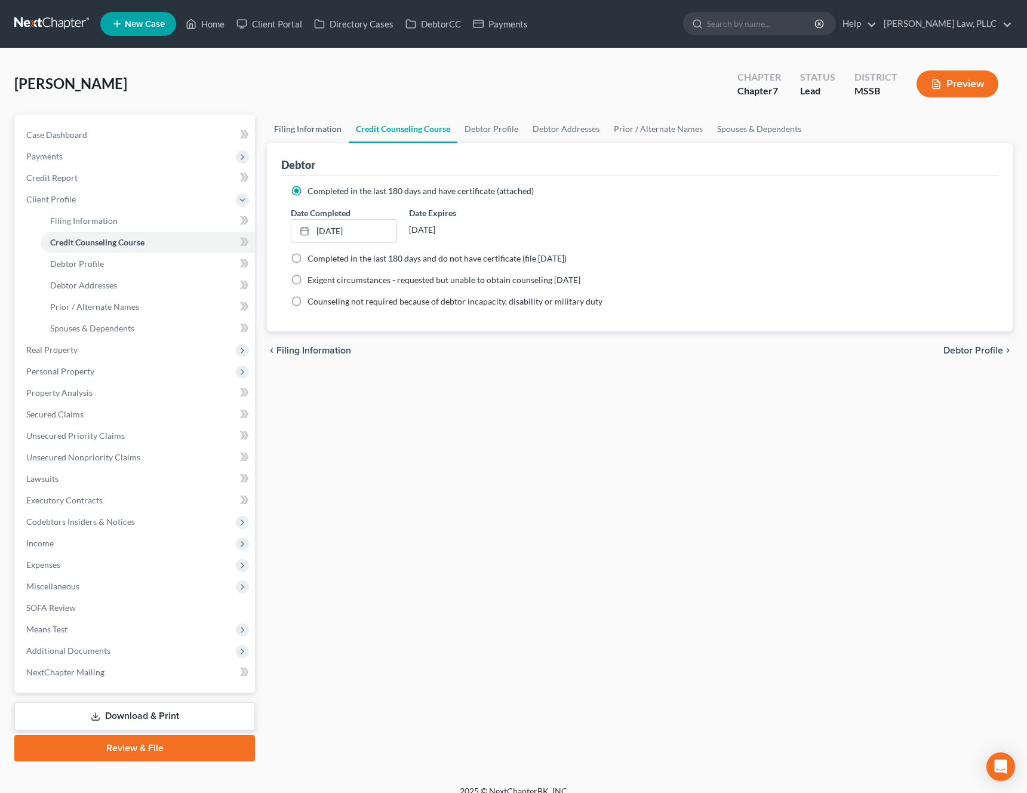
click at [321, 133] on link "Filing Information" at bounding box center [308, 129] width 82 height 29
select select "1"
select select "0"
select select "25"
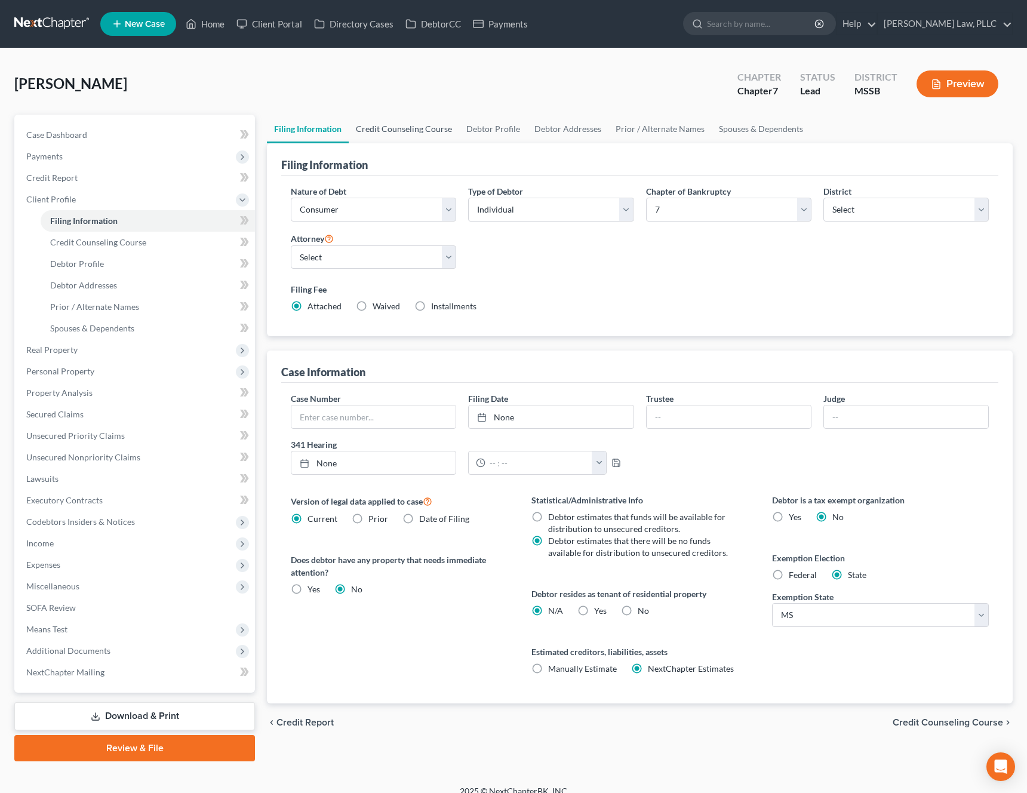
click at [419, 133] on link "Credit Counseling Course" at bounding box center [404, 129] width 110 height 29
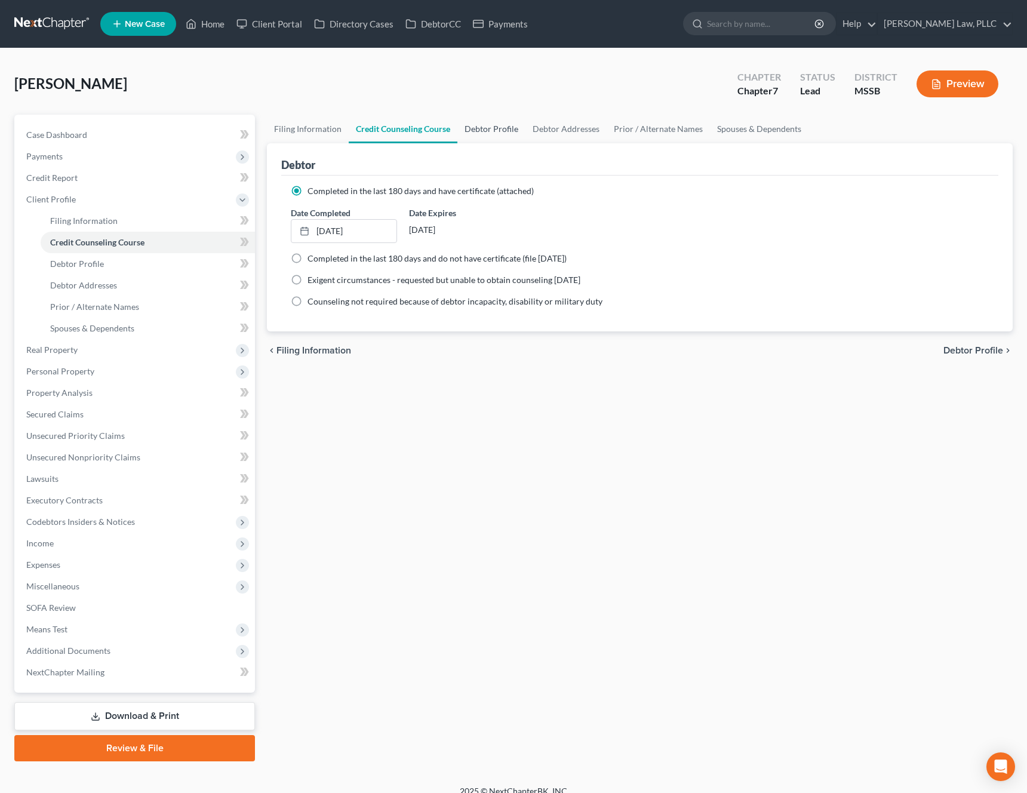
click at [500, 139] on link "Debtor Profile" at bounding box center [491, 129] width 68 height 29
select select "0"
select select "1"
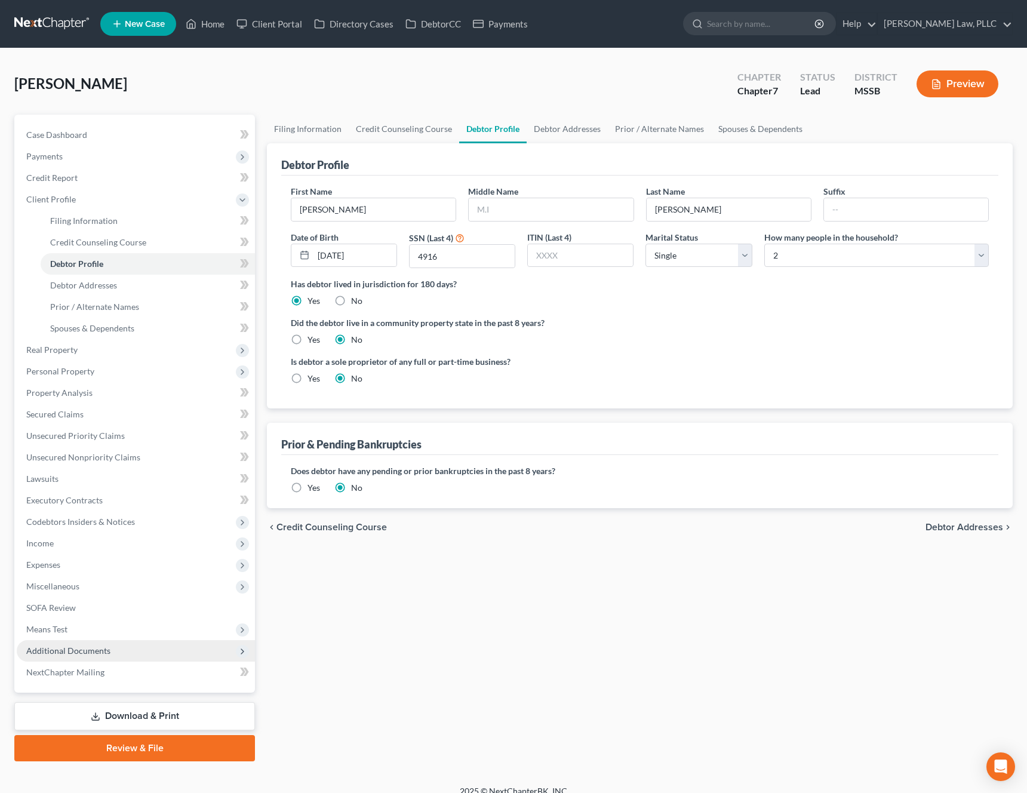
click at [103, 654] on span "Additional Documents" at bounding box center [68, 650] width 84 height 10
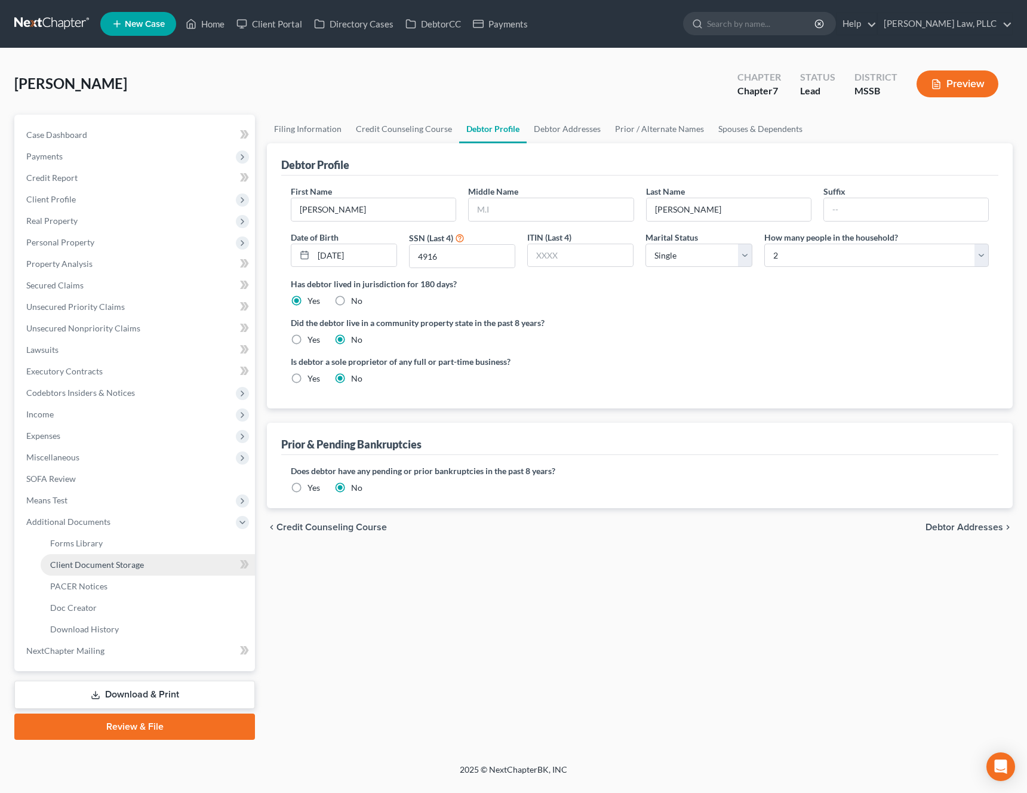
click at [156, 571] on link "Client Document Storage" at bounding box center [148, 564] width 214 height 21
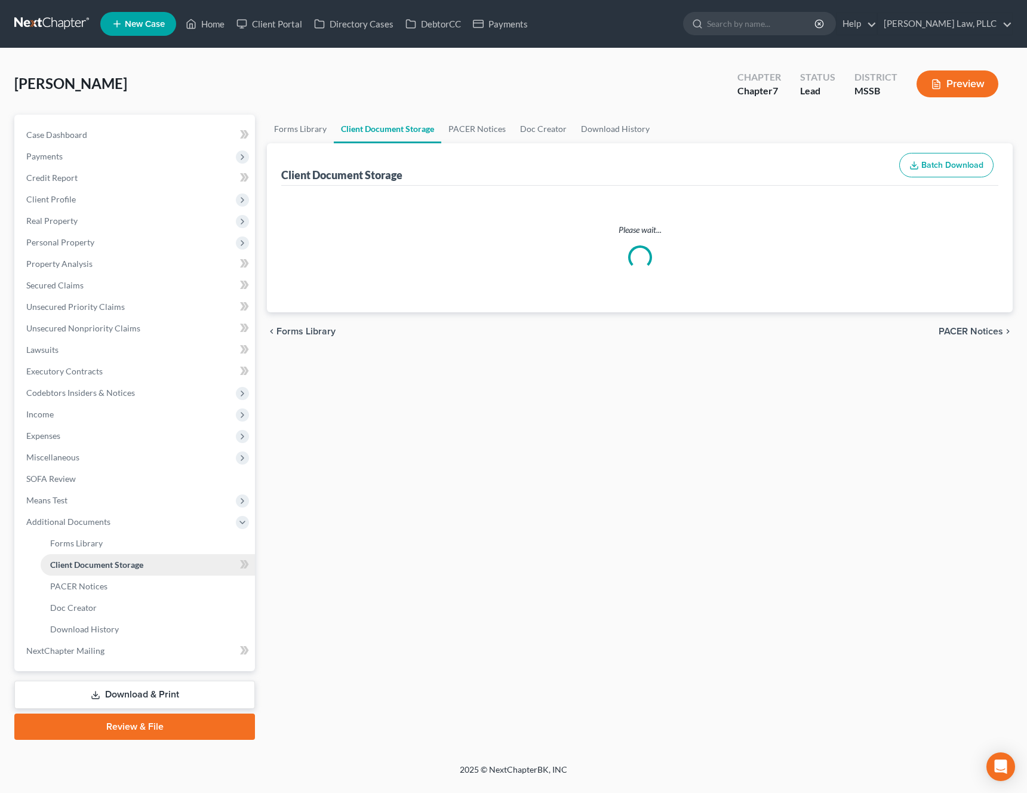
select select "4"
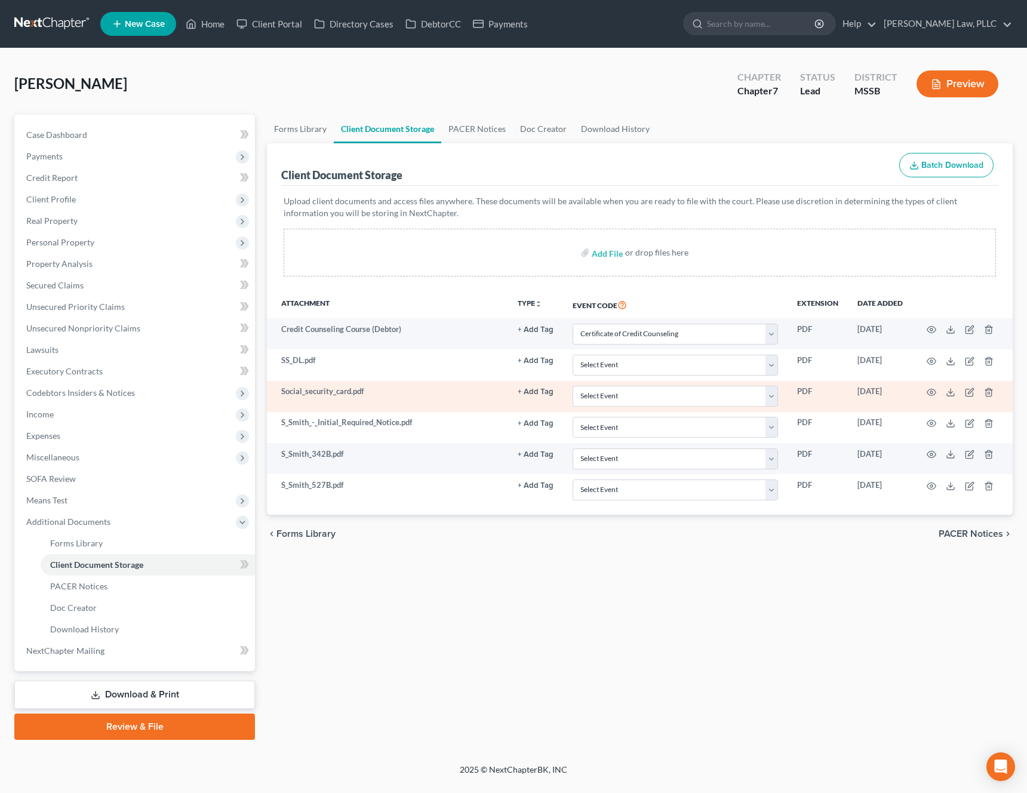
click at [931, 386] on td at bounding box center [962, 396] width 100 height 31
click at [931, 395] on icon "button" at bounding box center [931, 392] width 10 height 10
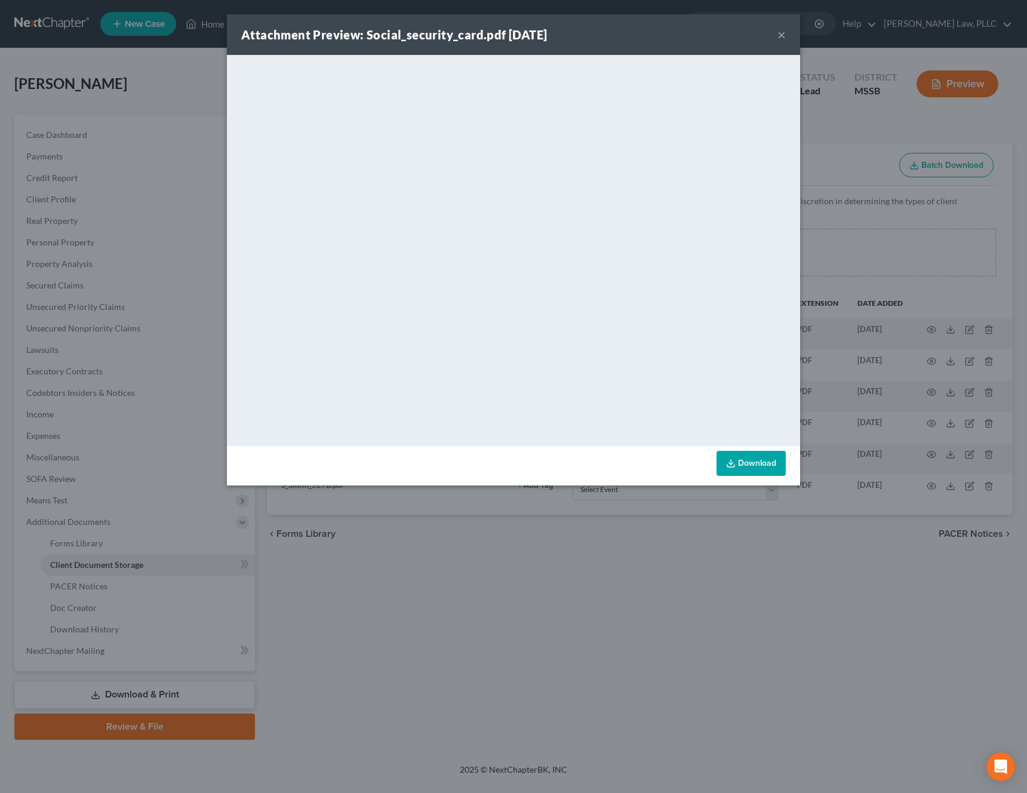
click at [783, 38] on button "×" at bounding box center [781, 34] width 8 height 14
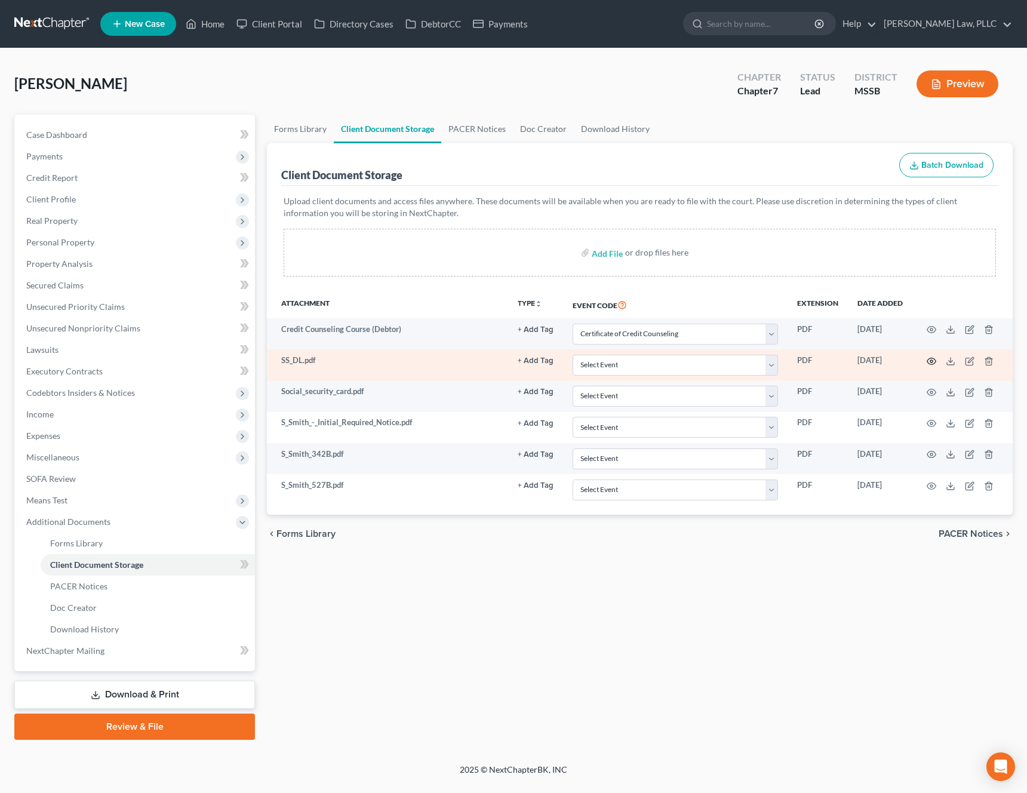
click at [932, 365] on icon "button" at bounding box center [931, 361] width 10 height 10
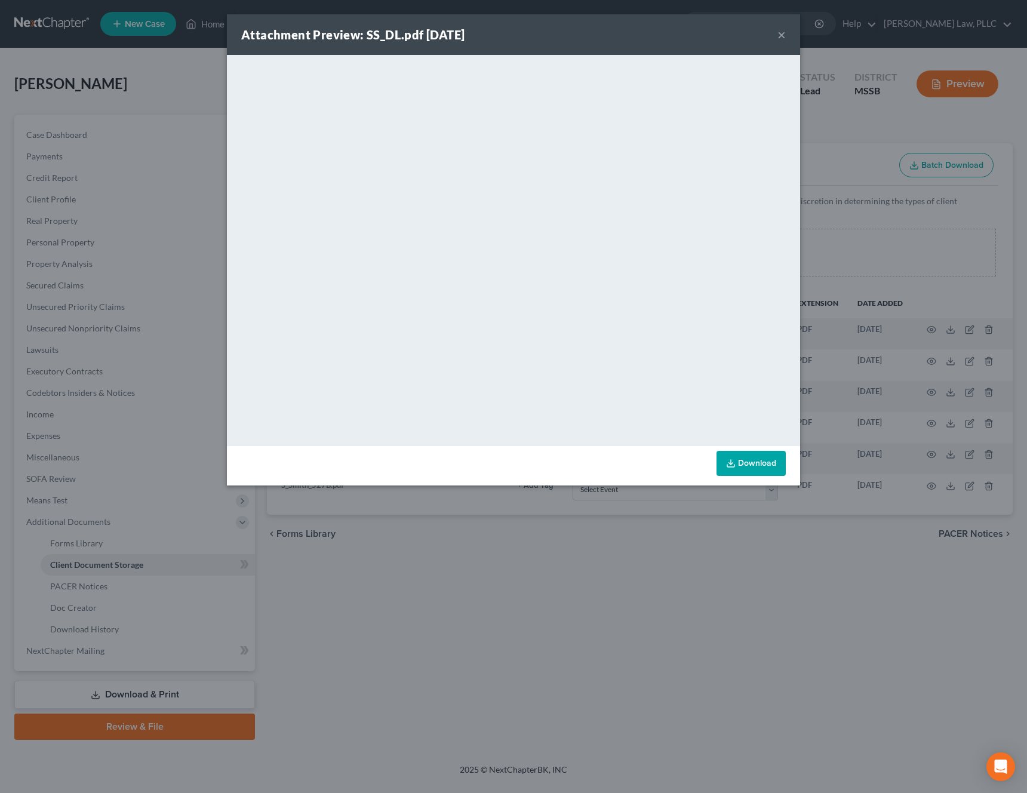
click at [780, 33] on button "×" at bounding box center [781, 34] width 8 height 14
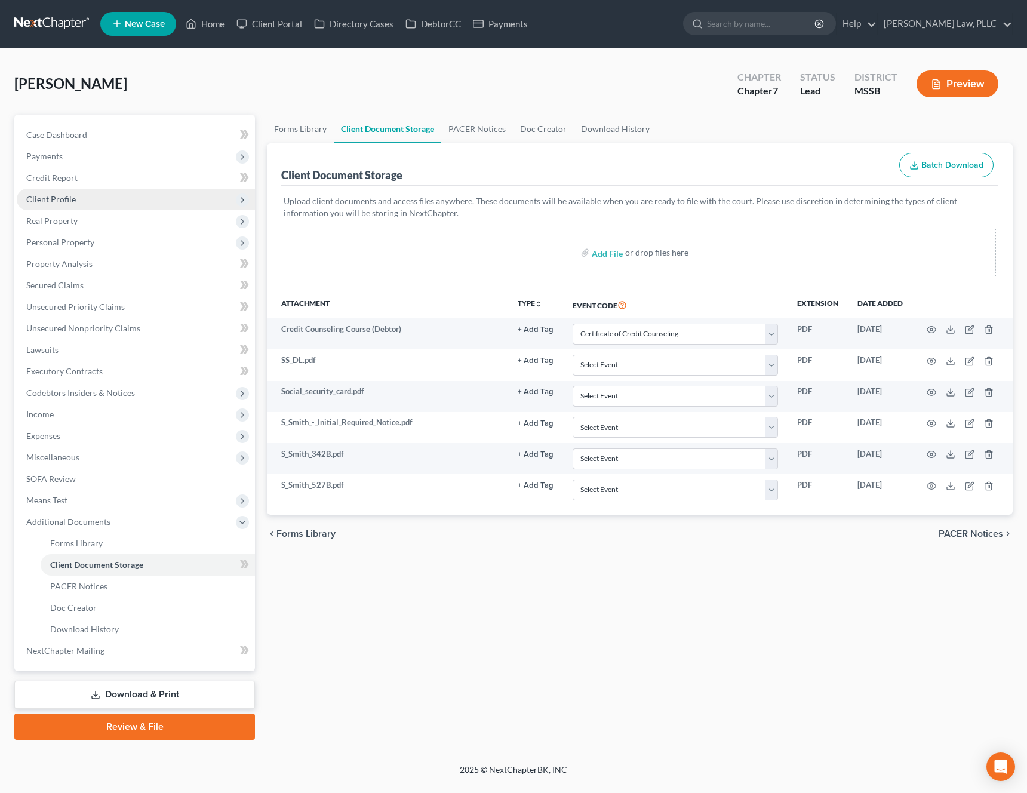
click at [172, 203] on span "Client Profile" at bounding box center [136, 199] width 238 height 21
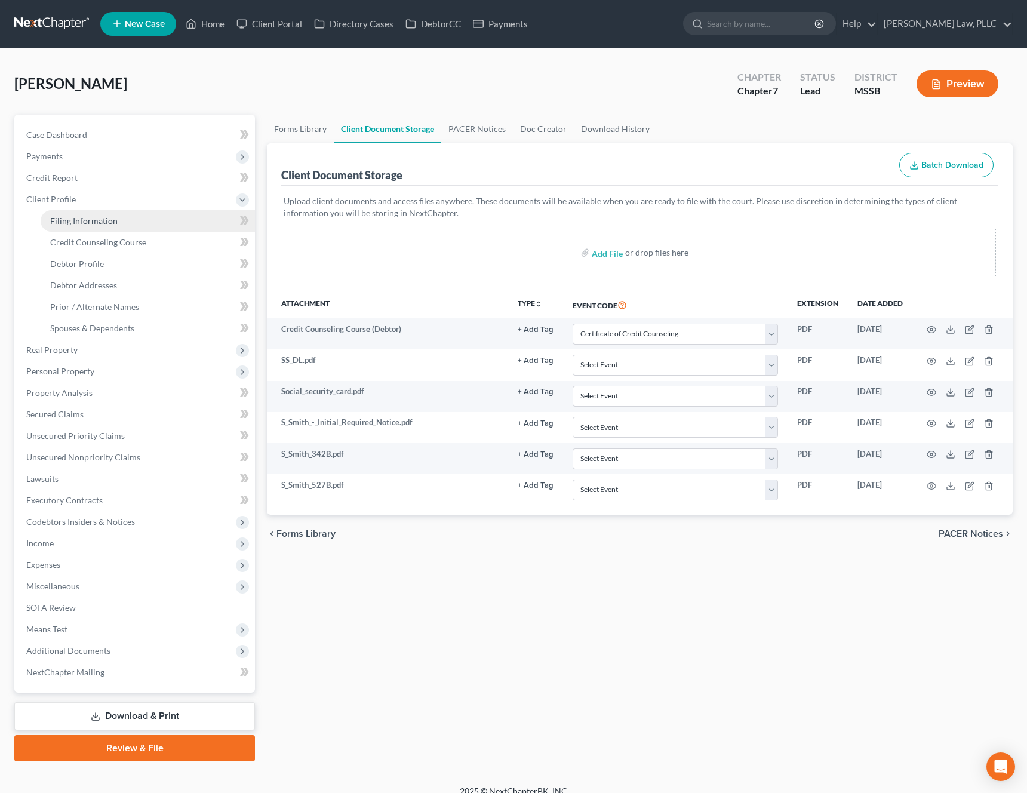
click at [159, 221] on link "Filing Information" at bounding box center [148, 220] width 214 height 21
select select "1"
select select "0"
select select "44"
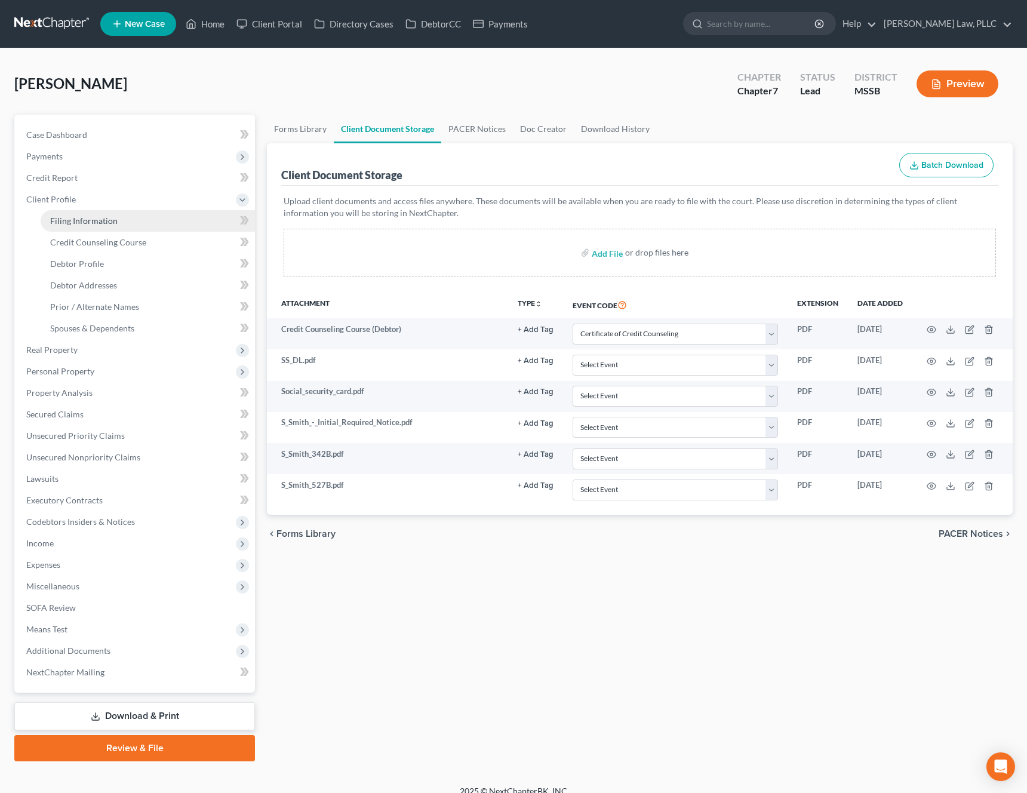
select select "0"
select select "25"
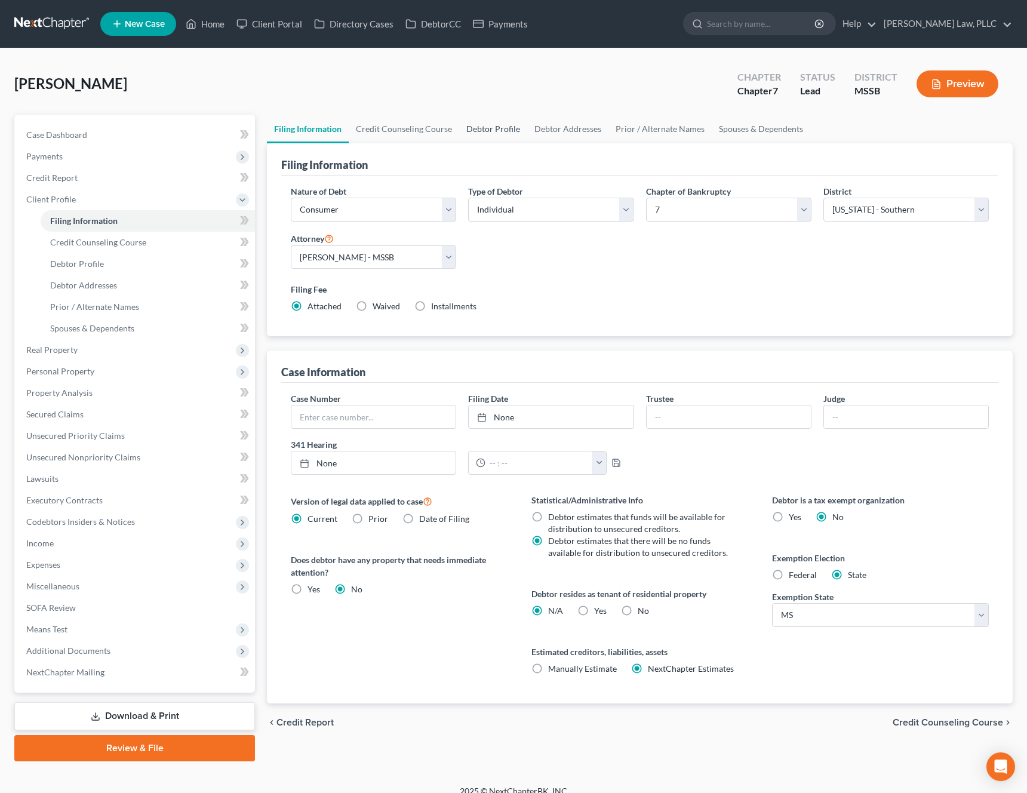
click at [490, 127] on link "Debtor Profile" at bounding box center [493, 129] width 68 height 29
select select "0"
select select "1"
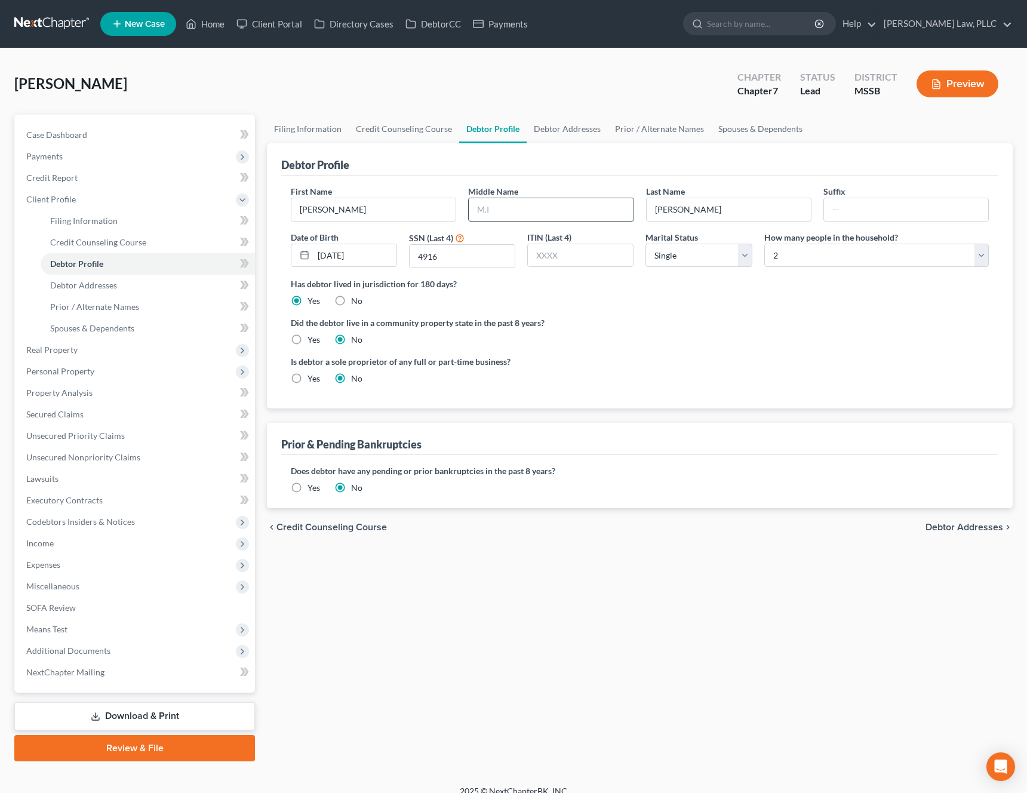
click at [532, 211] on input "text" at bounding box center [551, 209] width 164 height 23
type input "L"
click at [580, 133] on link "Debtor Addresses" at bounding box center [567, 129] width 81 height 29
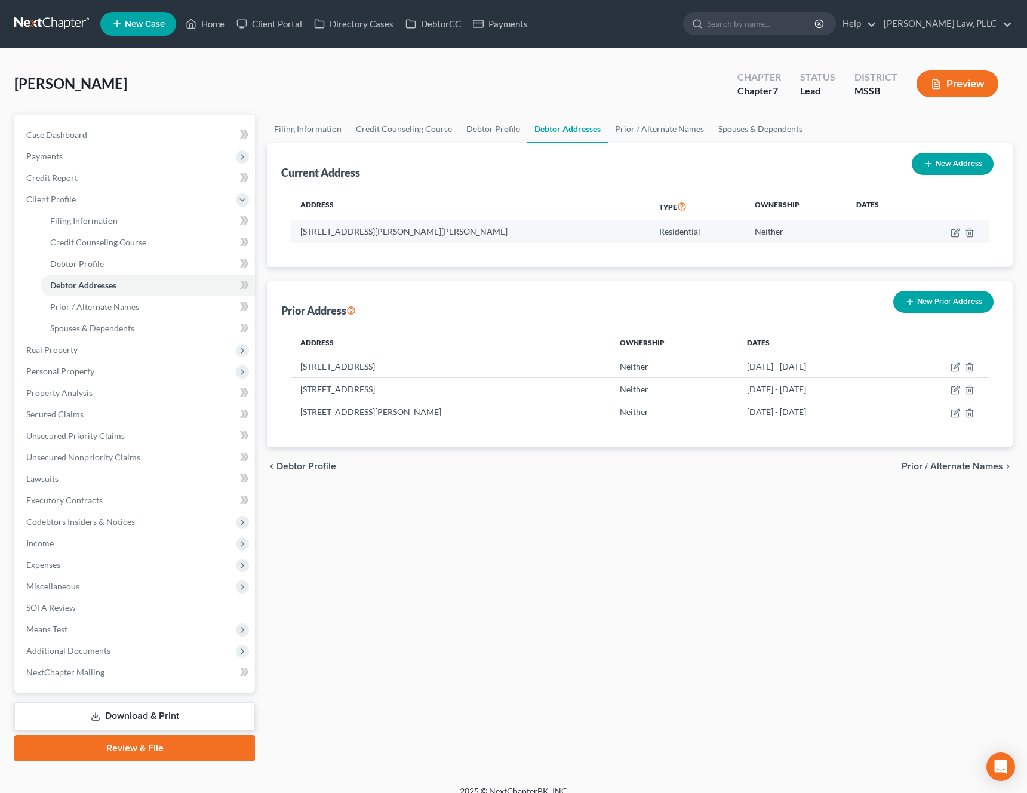
click at [955, 238] on td at bounding box center [951, 231] width 76 height 23
click at [955, 232] on icon "button" at bounding box center [955, 231] width 5 height 5
select select "25"
select select "0"
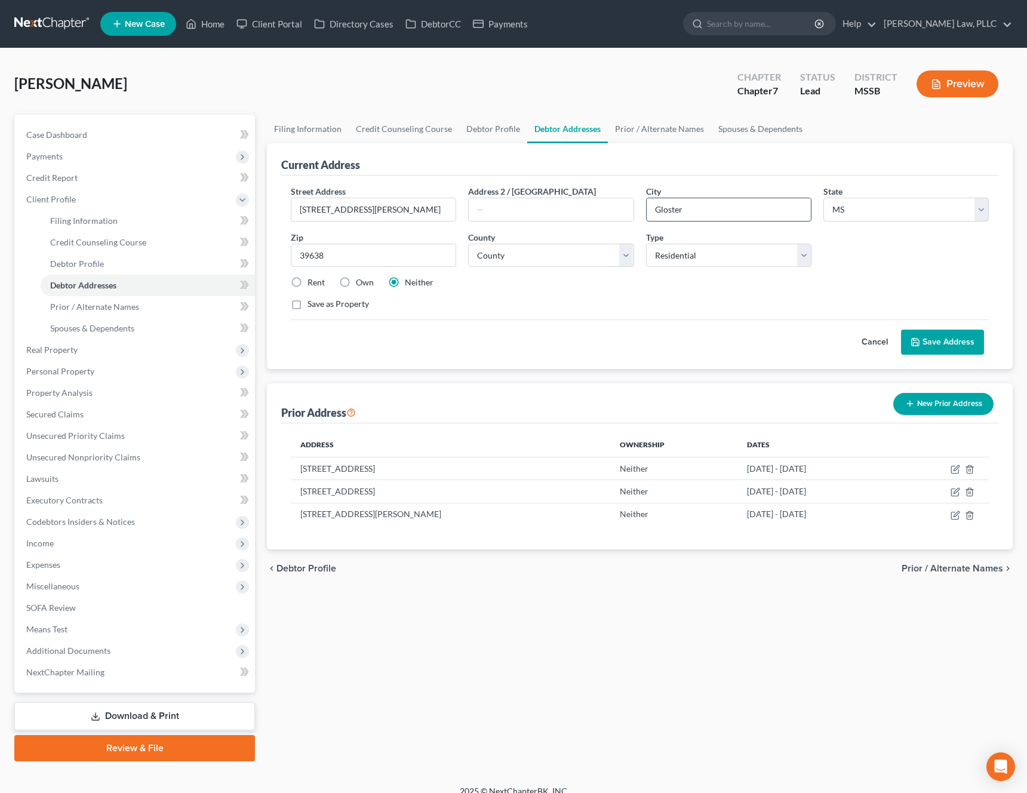
click at [751, 207] on input "Gloster" at bounding box center [729, 209] width 164 height 23
type input "Gloster"
click at [604, 329] on div "Cancel Save Address" at bounding box center [640, 336] width 698 height 35
click at [576, 252] on select "County Adams County Alcorn County Amite County Attala County Benton County Boli…" at bounding box center [550, 256] width 165 height 24
select select "2"
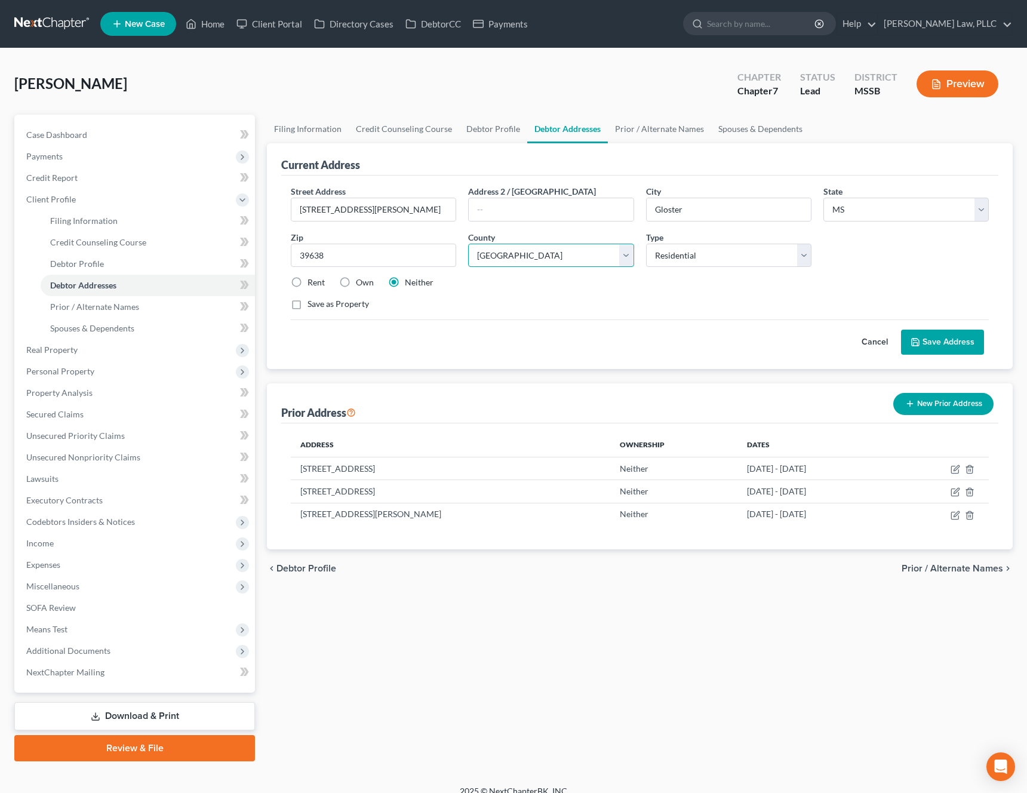
click at [468, 244] on select "County Adams County Alcorn County Amite County Attala County Benton County Boli…" at bounding box center [550, 256] width 165 height 24
click at [943, 340] on button "Save Address" at bounding box center [942, 342] width 83 height 25
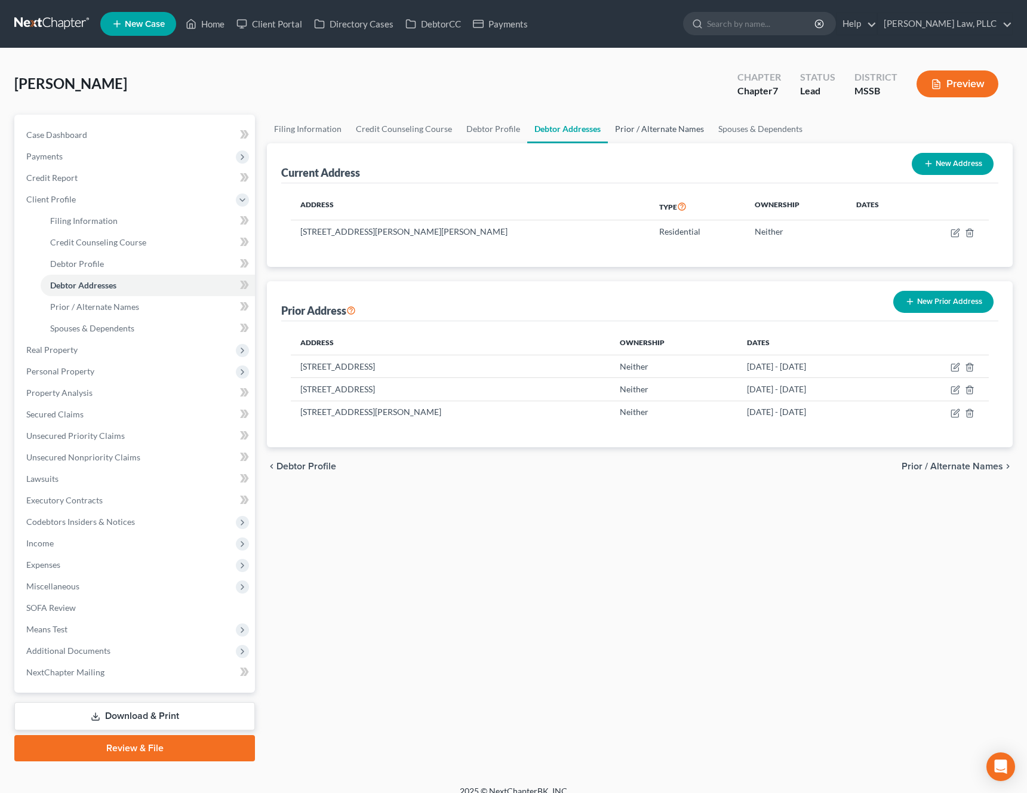
click at [666, 137] on link "Prior / Alternate Names" at bounding box center [659, 129] width 103 height 29
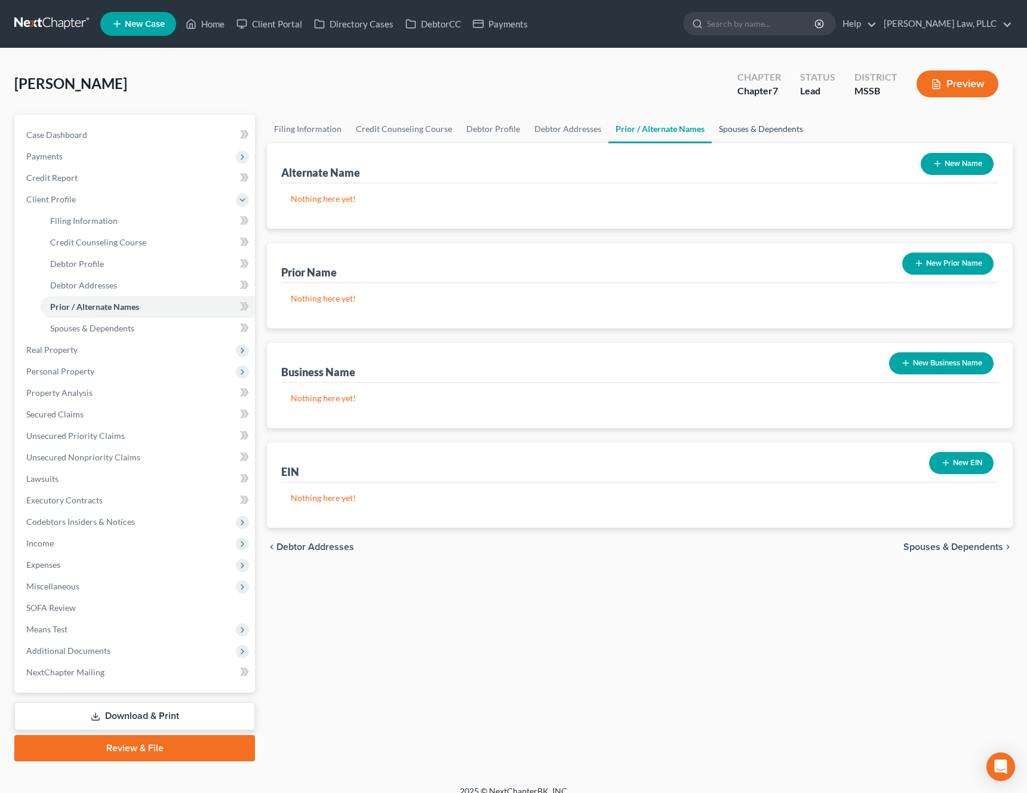
click at [755, 136] on link "Spouses & Dependents" at bounding box center [761, 129] width 98 height 29
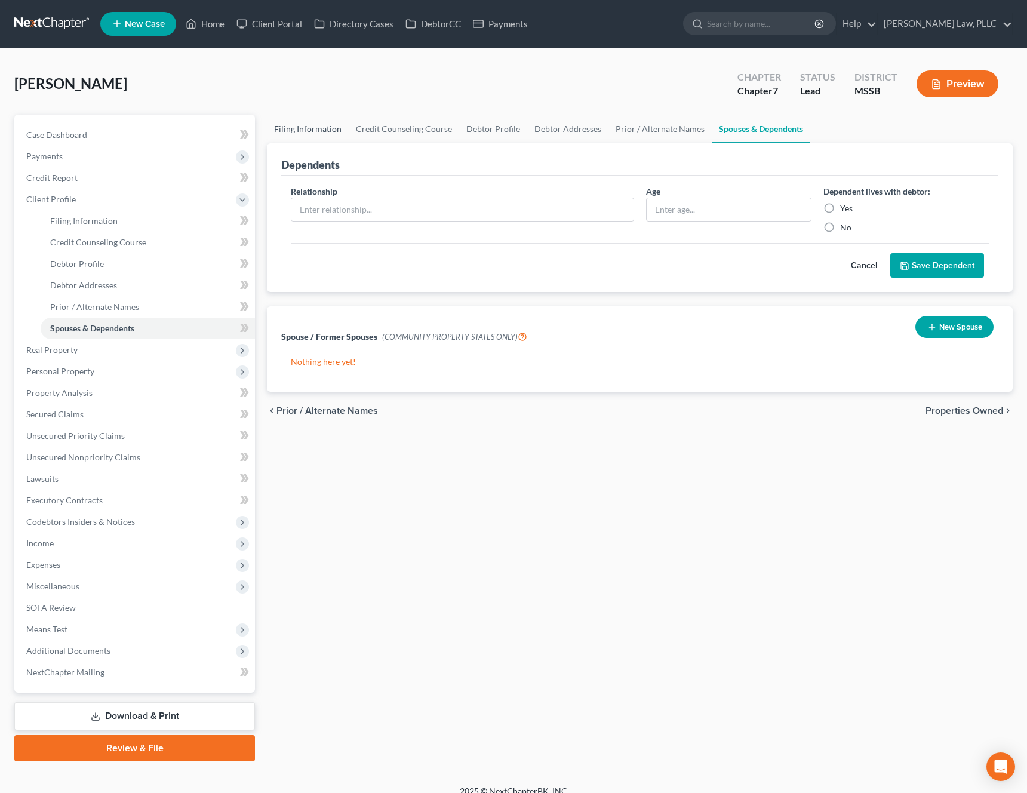
click at [321, 128] on link "Filing Information" at bounding box center [308, 129] width 82 height 29
select select "1"
select select "0"
select select "44"
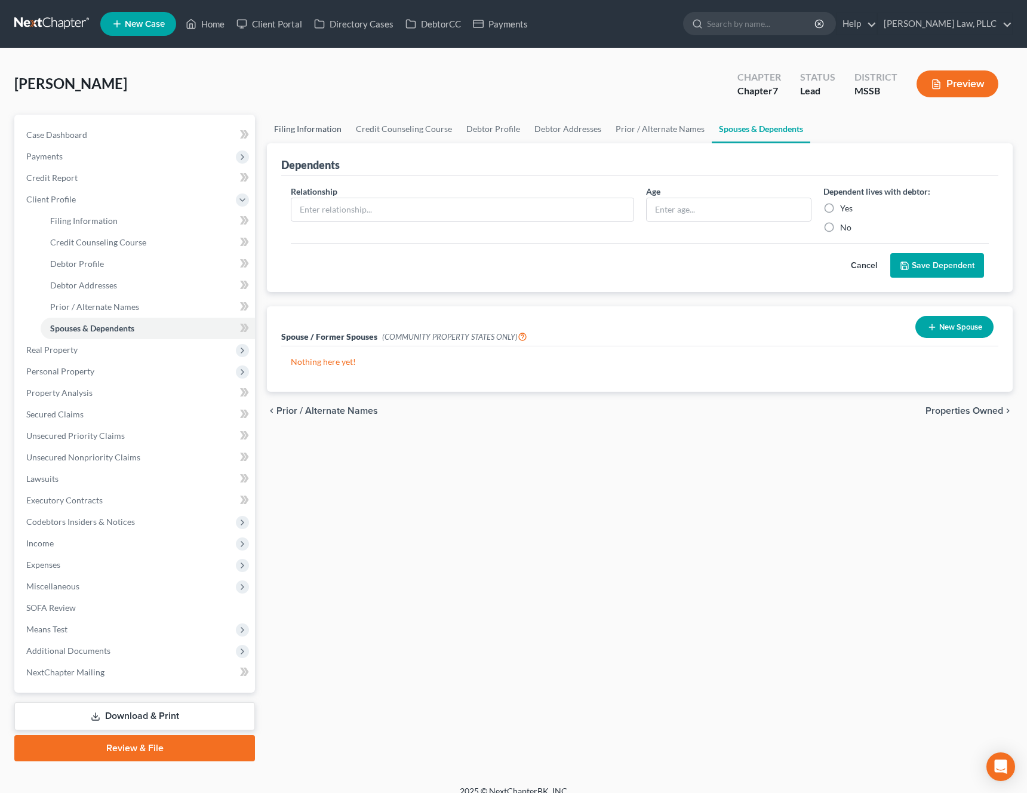
select select "0"
select select "25"
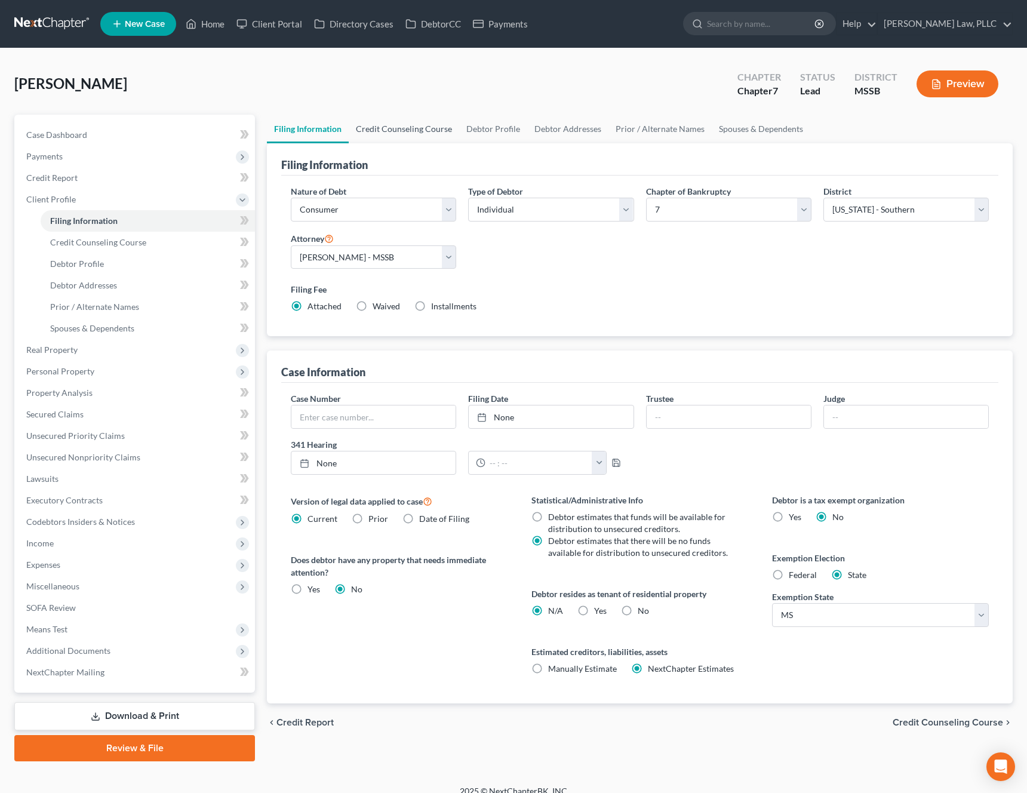
click at [395, 128] on link "Credit Counseling Course" at bounding box center [404, 129] width 110 height 29
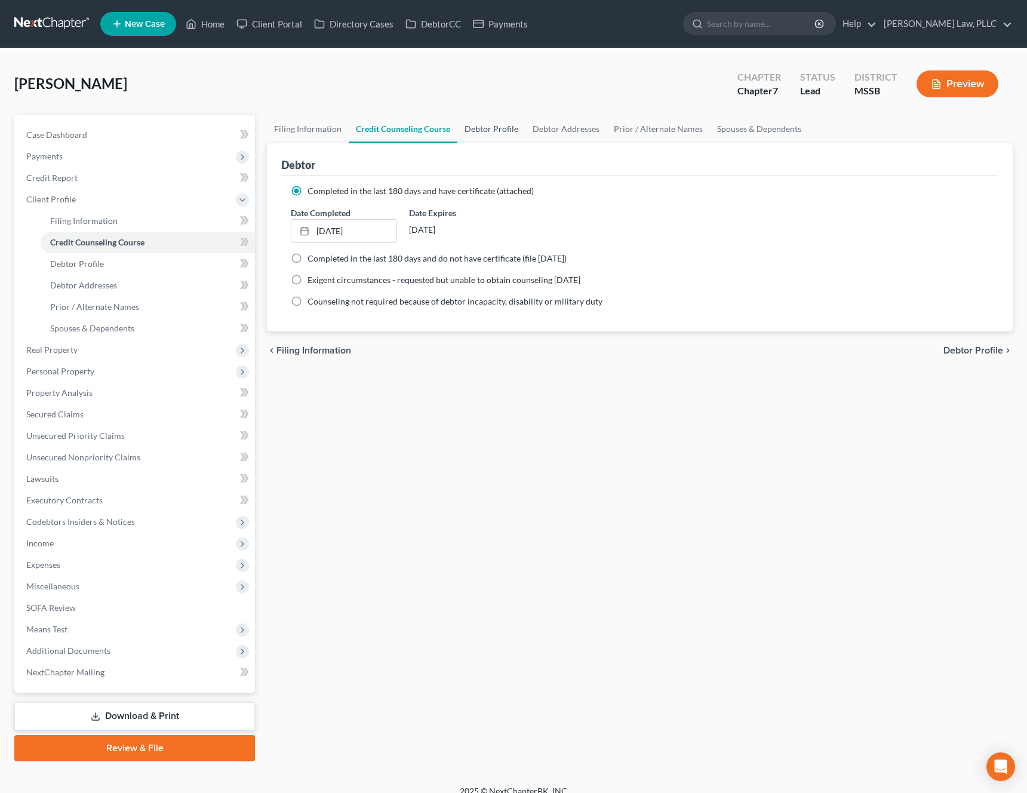
click at [509, 133] on link "Debtor Profile" at bounding box center [491, 129] width 68 height 29
select select "0"
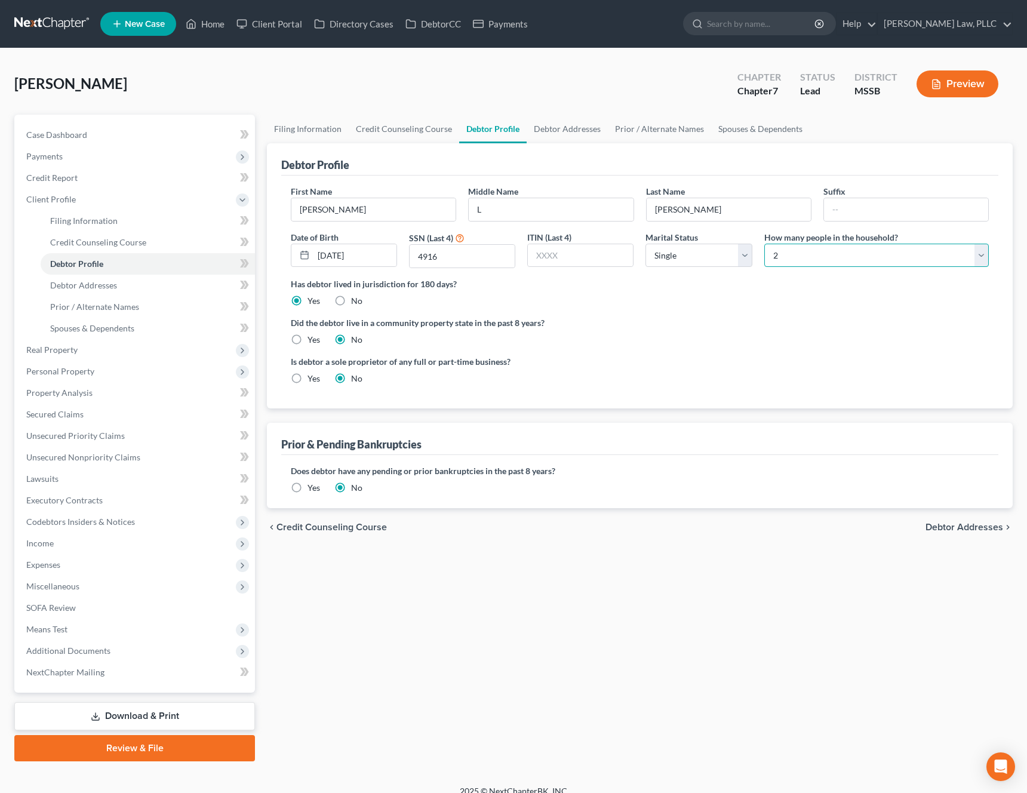
click at [886, 264] on select "Select 1 2 3 4 5 6 7 8 9 10 11 12 13 14 15 16 17 18 19 20" at bounding box center [876, 256] width 224 height 24
select select "0"
click at [764, 244] on select "Select 1 2 3 4 5 6 7 8 9 10 11 12 13 14 15 16 17 18 19 20" at bounding box center [876, 256] width 224 height 24
click at [944, 527] on span "Debtor Addresses" at bounding box center [964, 527] width 78 height 10
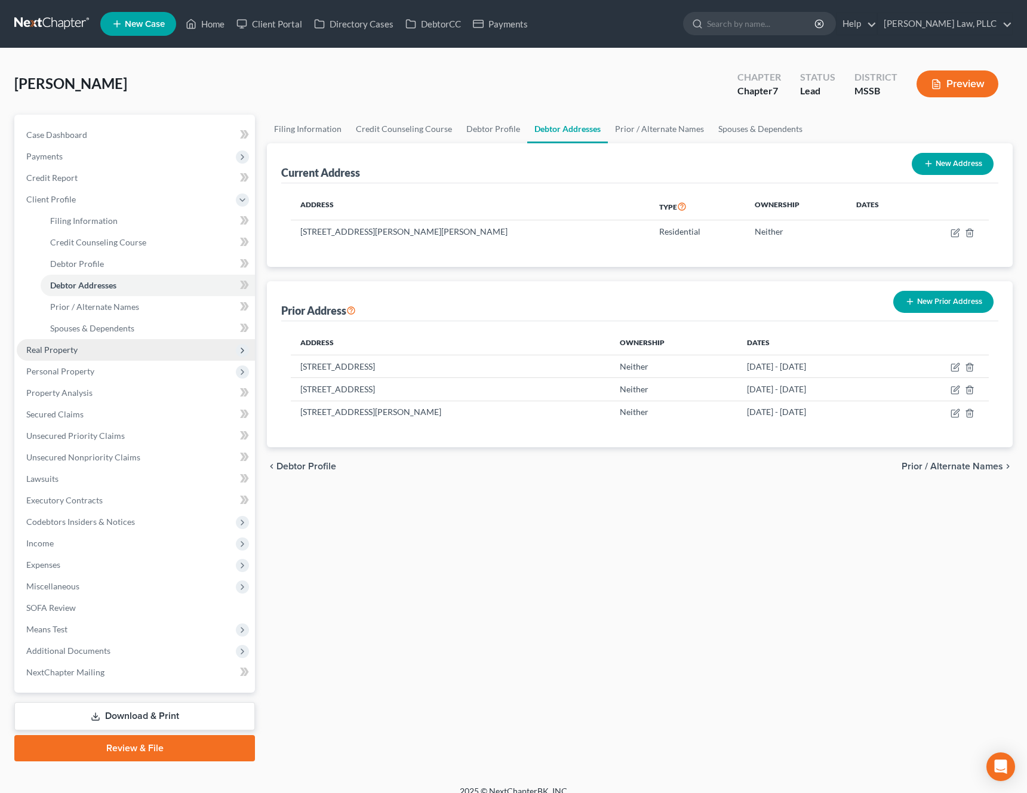
click at [106, 356] on span "Real Property" at bounding box center [136, 349] width 238 height 21
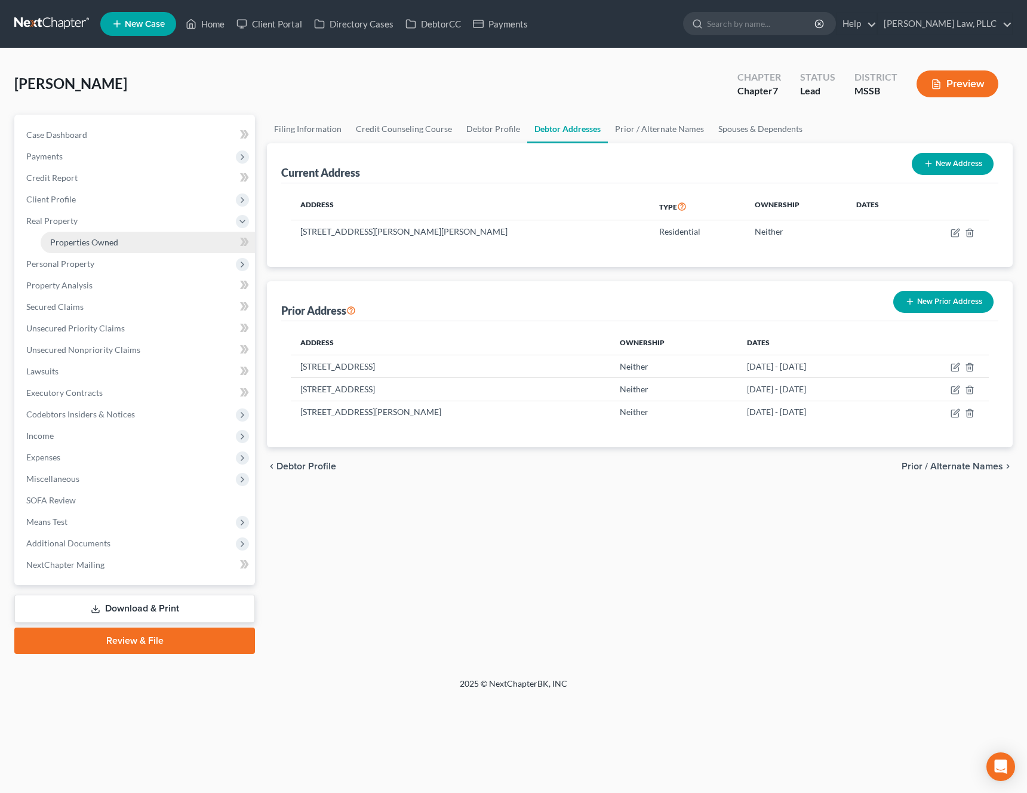
click at [134, 247] on link "Properties Owned" at bounding box center [148, 242] width 214 height 21
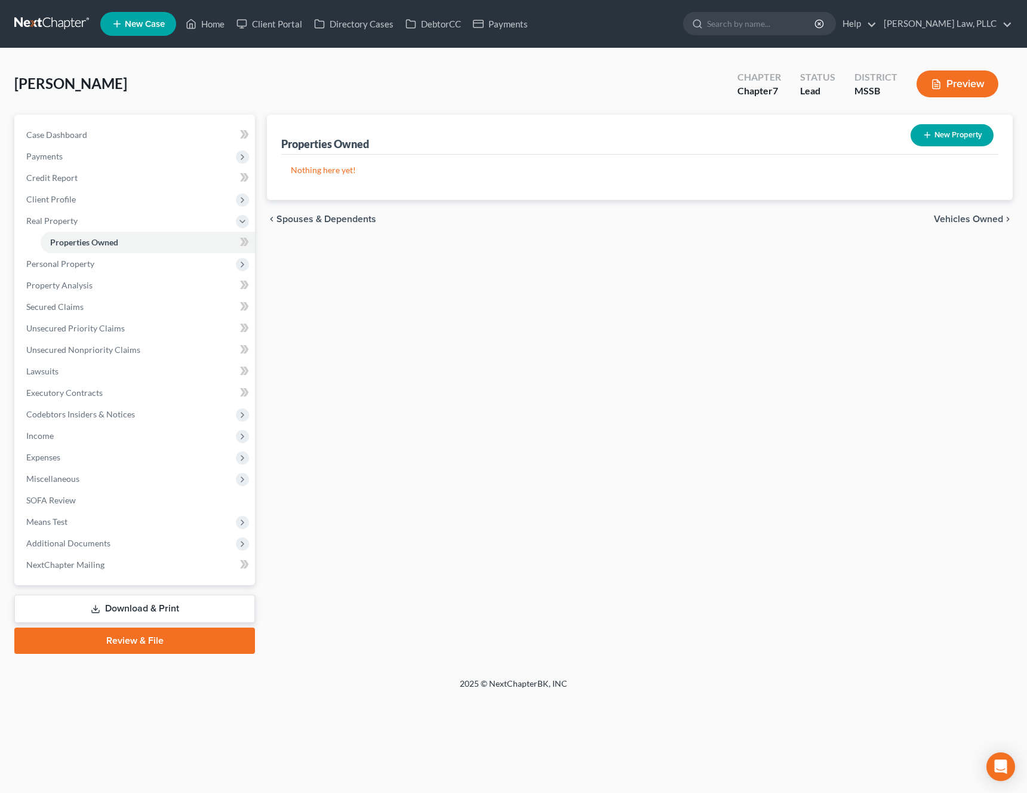
click at [969, 216] on span "Vehicles Owned" at bounding box center [968, 219] width 69 height 10
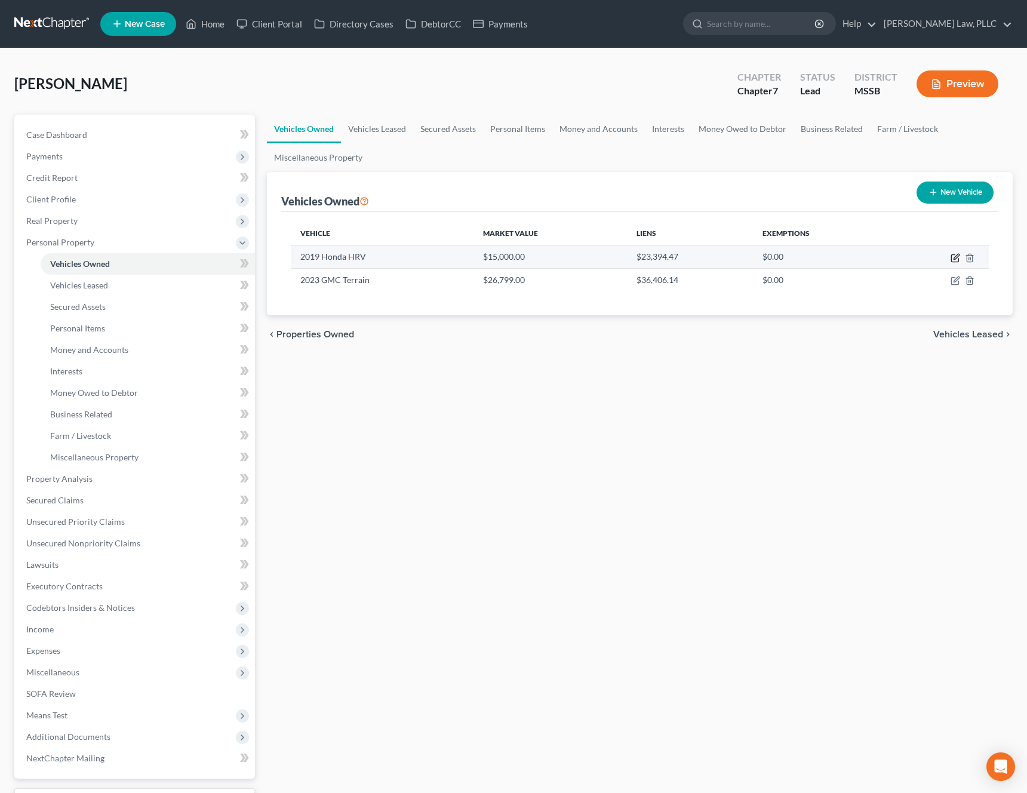
click at [956, 259] on icon "button" at bounding box center [955, 258] width 10 height 10
select select "0"
select select "7"
select select "4"
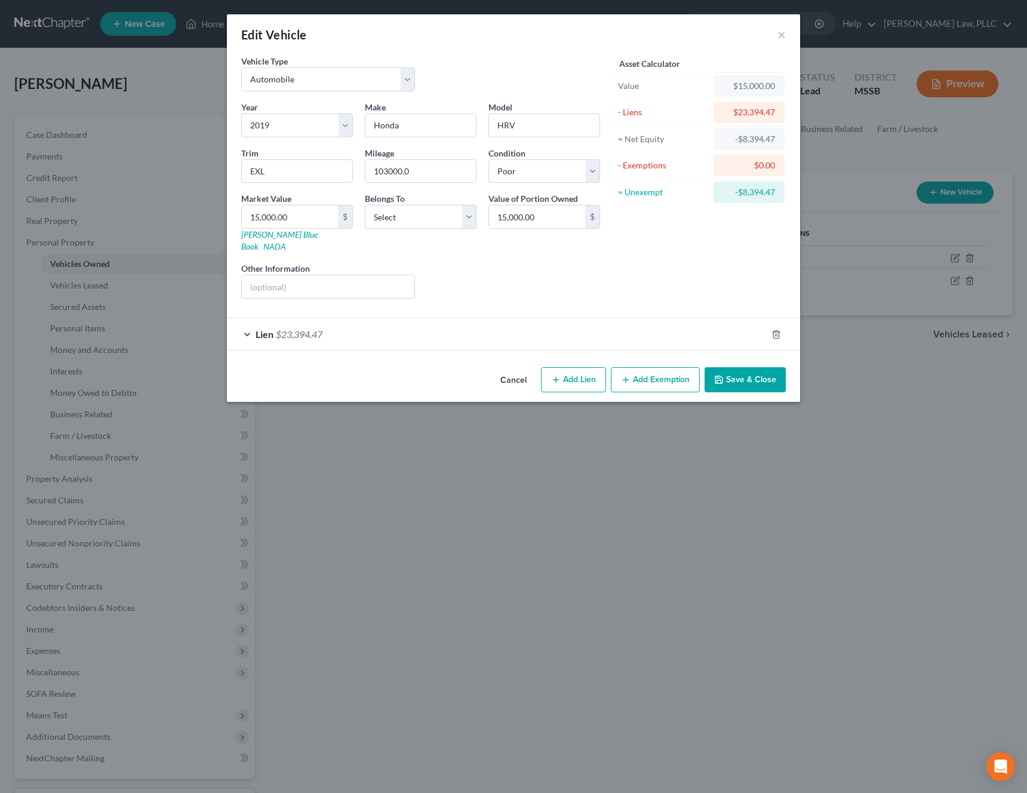
click at [509, 368] on button "Cancel" at bounding box center [513, 380] width 45 height 24
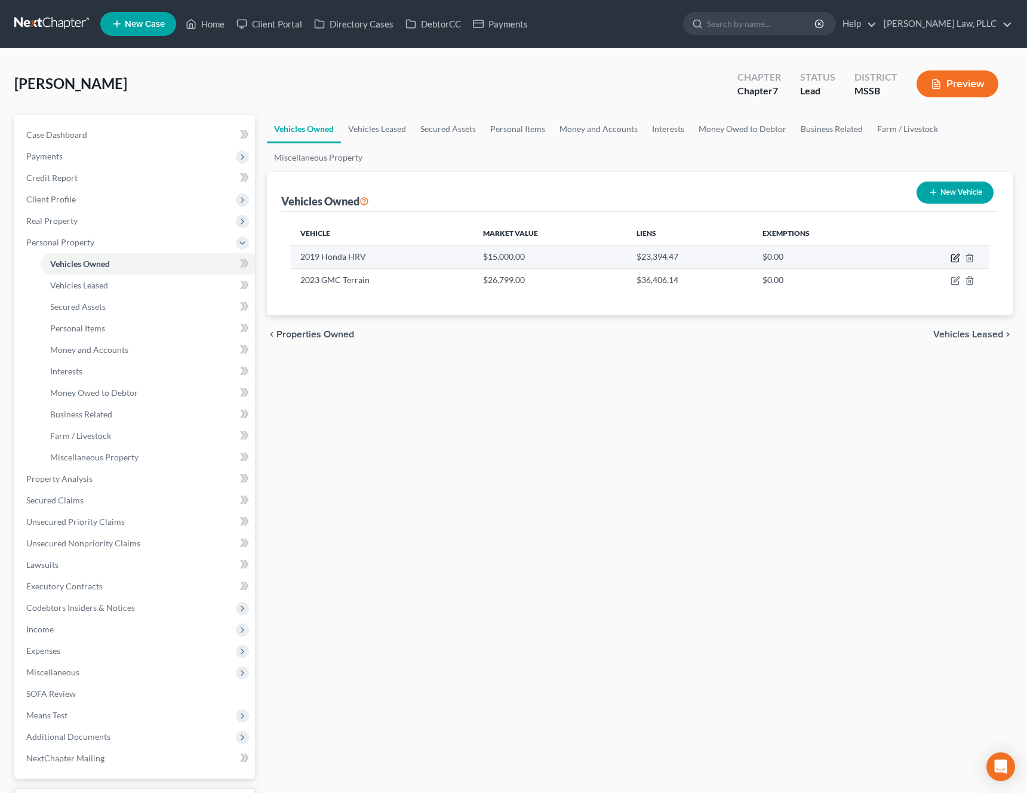
click at [958, 259] on icon "button" at bounding box center [955, 258] width 10 height 10
select select "0"
select select "7"
select select "4"
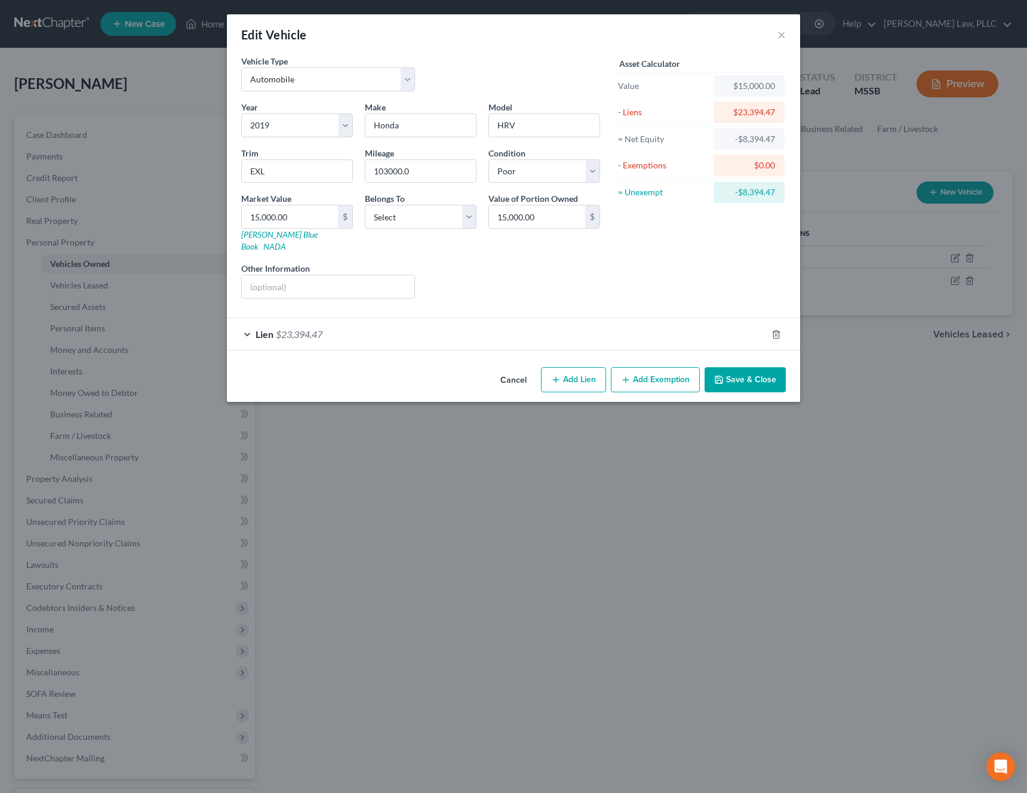
click at [657, 322] on div "Lien $23,394.47" at bounding box center [497, 334] width 540 height 32
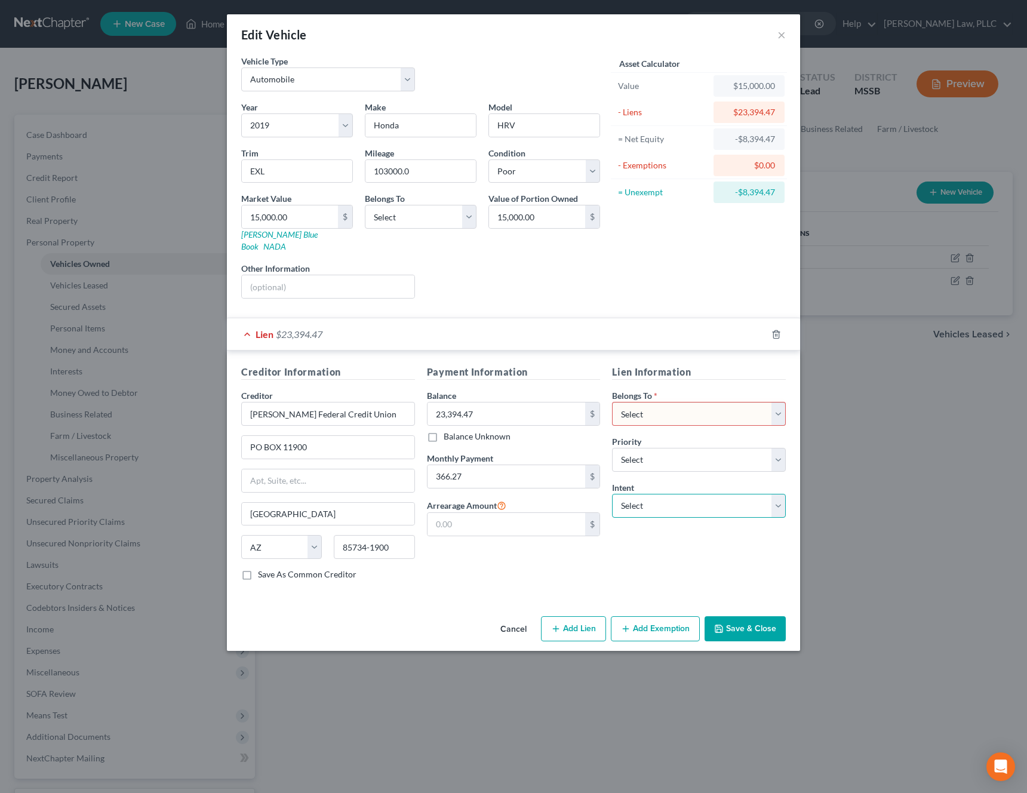
click at [658, 500] on select "Select Surrender Redeem Reaffirm Avoid Other" at bounding box center [699, 506] width 174 height 24
click at [612, 494] on select "Select Surrender Redeem Reaffirm Avoid Other" at bounding box center [699, 506] width 174 height 24
click at [676, 495] on select "Select Surrender Redeem Reaffirm Avoid Other" at bounding box center [699, 506] width 174 height 24
select select "2"
click at [612, 494] on select "Select Surrender Redeem Reaffirm Avoid Other" at bounding box center [699, 506] width 174 height 24
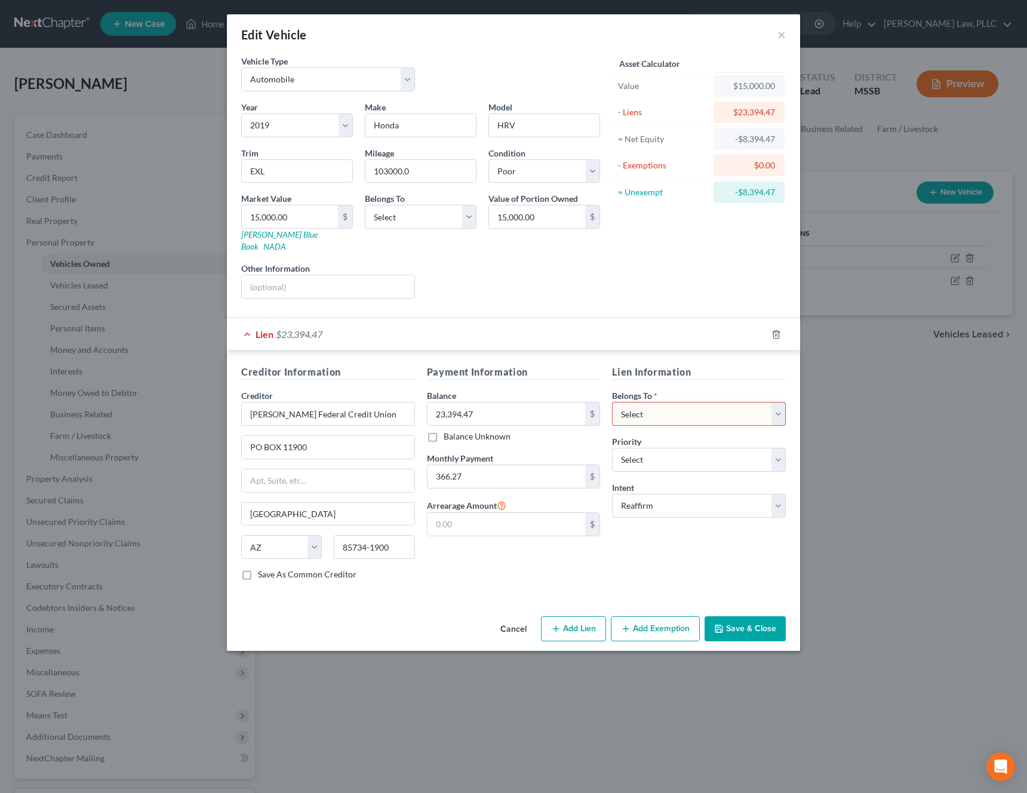
click at [721, 406] on select "Select Debtor 1 Only Debtor 2 Only Debtor 1 And Debtor 2 Only At Least One Of T…" at bounding box center [699, 414] width 174 height 24
select select "3"
click at [612, 402] on select "Select Debtor 1 Only Debtor 2 Only Debtor 1 And Debtor 2 Only At Least One Of T…" at bounding box center [699, 414] width 174 height 24
click at [757, 629] on button "Save & Close" at bounding box center [744, 628] width 81 height 25
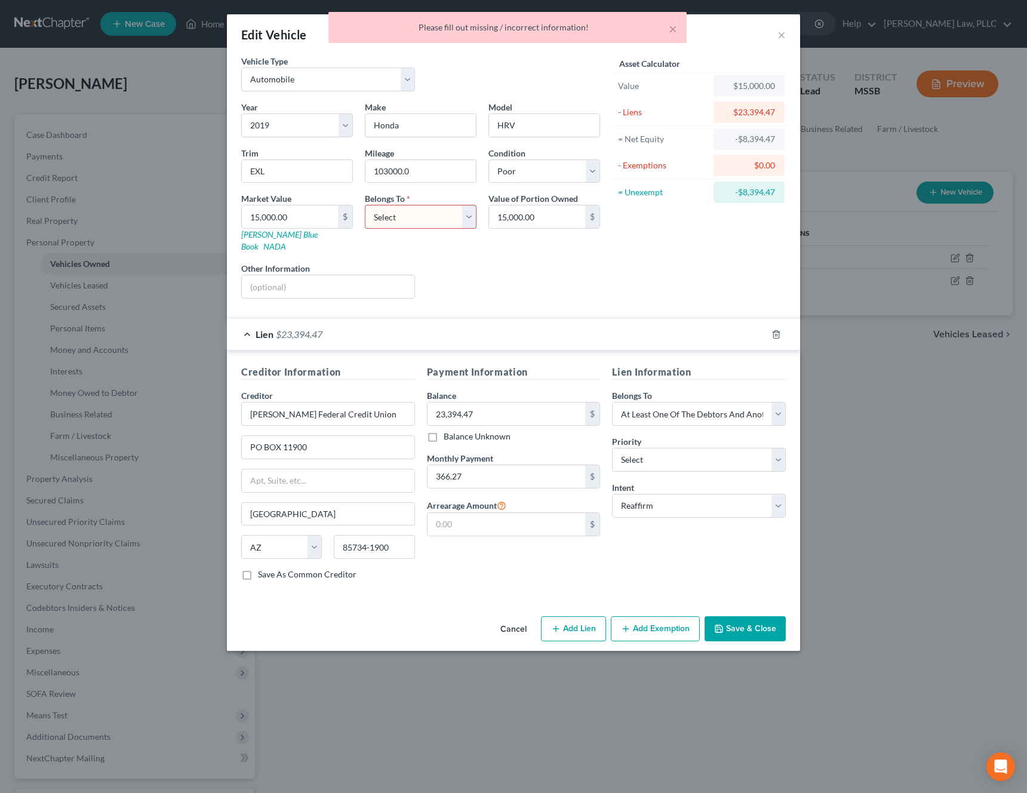
click at [451, 217] on select "Select Debtor 1 Only Debtor 2 Only Debtor 1 And Debtor 2 Only At Least One Of T…" at bounding box center [421, 217] width 112 height 24
select select "3"
click at [365, 205] on select "Select Debtor 1 Only Debtor 2 Only Debtor 1 And Debtor 2 Only At Least One Of T…" at bounding box center [421, 217] width 112 height 24
click at [735, 617] on button "Save & Close" at bounding box center [744, 628] width 81 height 25
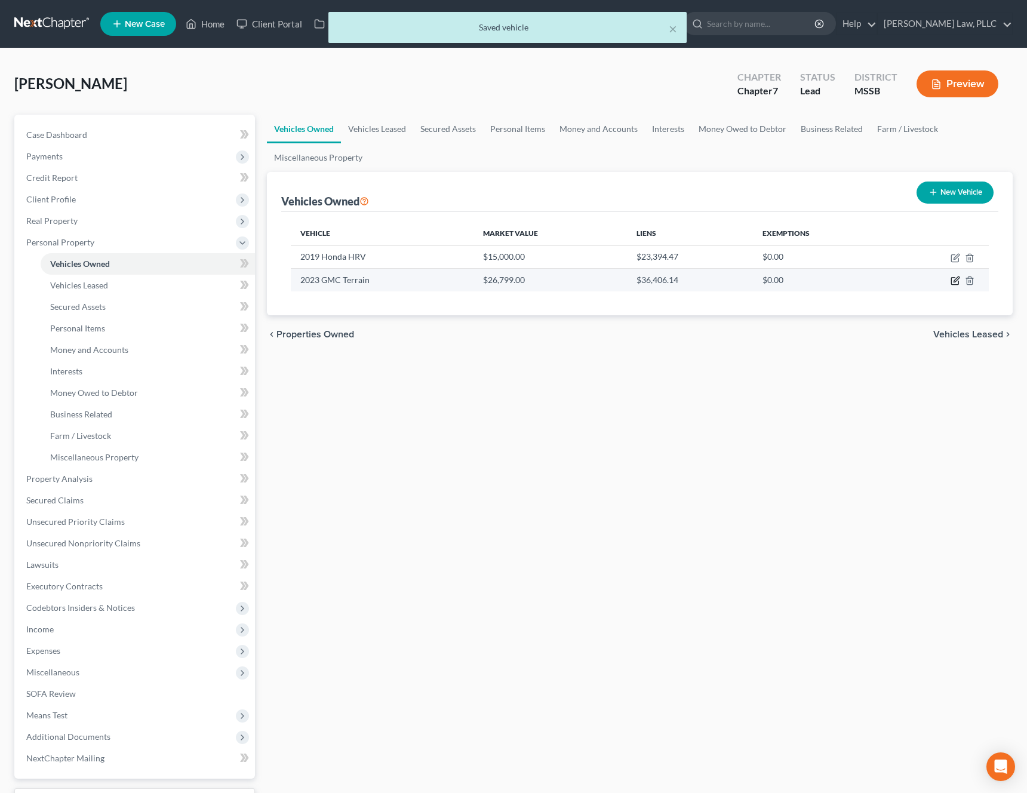
click at [956, 280] on icon "button" at bounding box center [955, 281] width 10 height 10
select select "0"
select select "3"
select select "0"
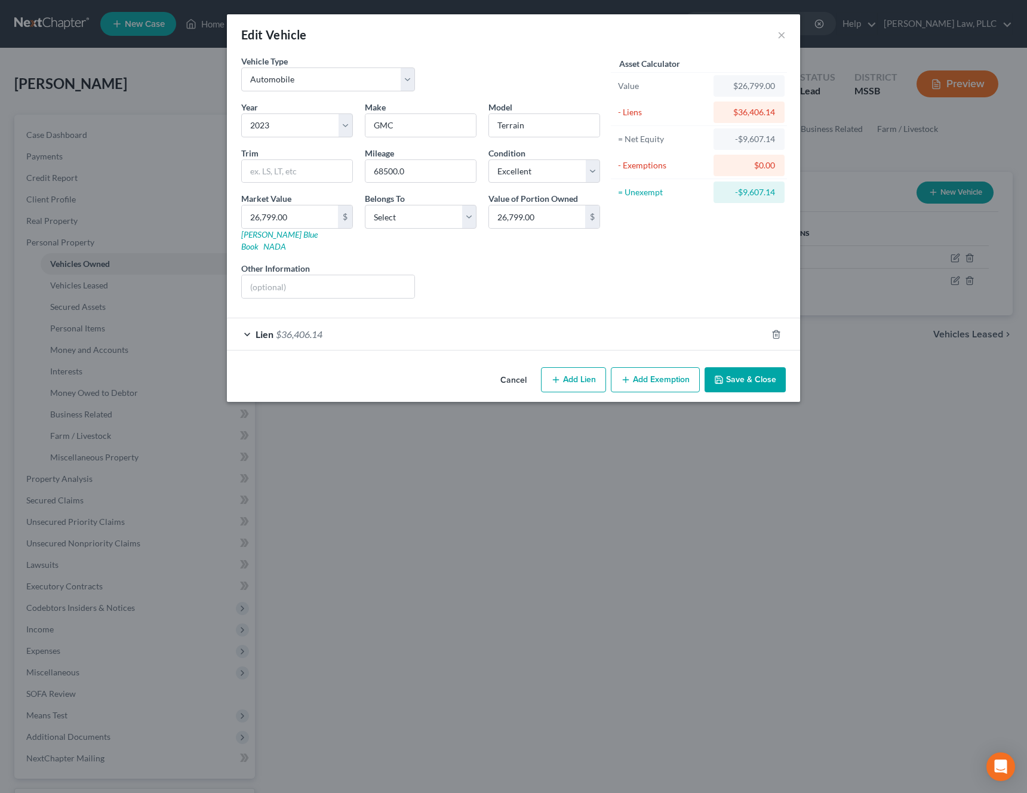
click at [659, 321] on div "Lien $36,406.14" at bounding box center [497, 334] width 540 height 32
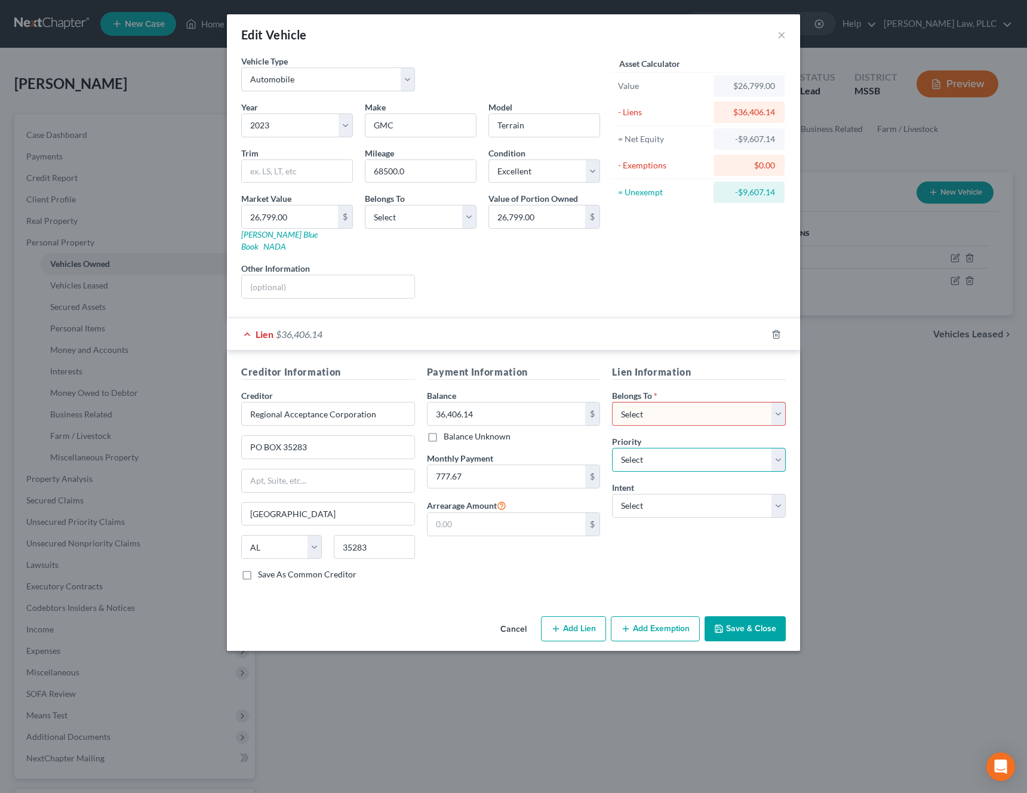
click at [698, 448] on select "Select 1st 2nd 3rd 4th 5th 6th 7th 8th 9th 10th 11th 12th 13th 14th 15th 16th 1…" at bounding box center [699, 460] width 174 height 24
click at [684, 402] on select "Select Debtor 1 Only Debtor 2 Only Debtor 1 And Debtor 2 Only At Least One Of T…" at bounding box center [699, 414] width 174 height 24
select select "3"
click at [612, 402] on select "Select Debtor 1 Only Debtor 2 Only Debtor 1 And Debtor 2 Only At Least One Of T…" at bounding box center [699, 414] width 174 height 24
click at [651, 497] on select "Select Surrender Redeem Reaffirm Avoid Other" at bounding box center [699, 506] width 174 height 24
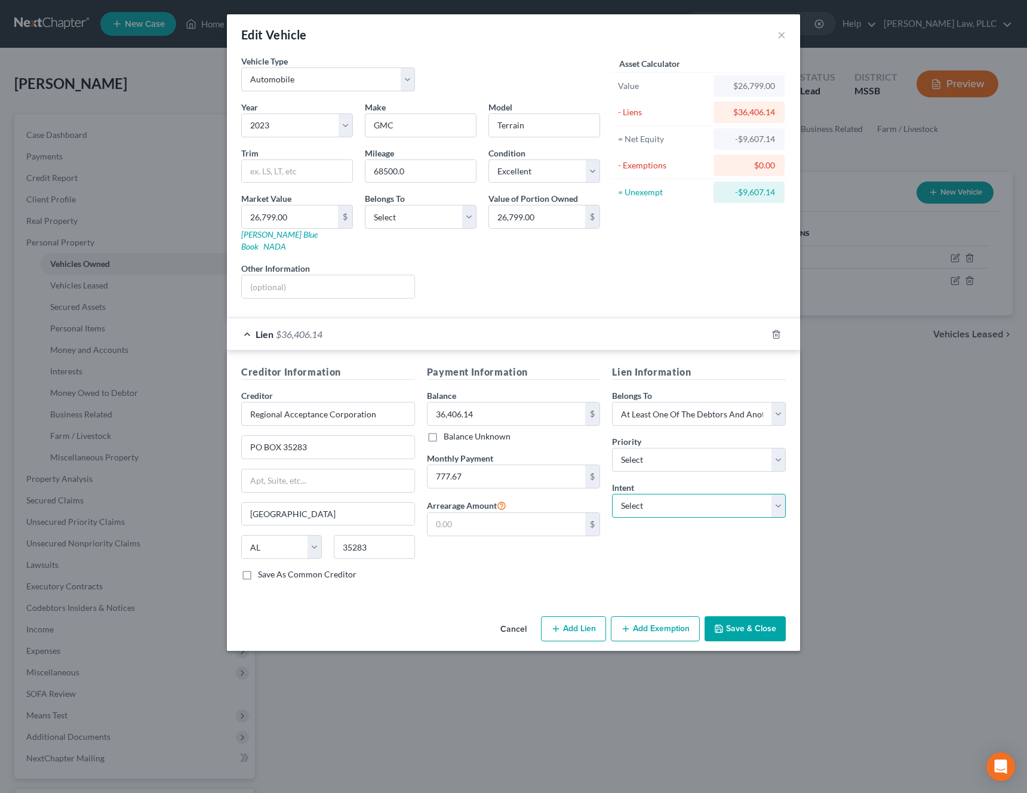
select select "2"
click at [612, 494] on select "Select Surrender Redeem Reaffirm Avoid Other" at bounding box center [699, 506] width 174 height 24
click at [443, 220] on select "Select Debtor 1 Only Debtor 2 Only Debtor 1 And Debtor 2 Only At Least One Of T…" at bounding box center [421, 217] width 112 height 24
select select "3"
click at [365, 205] on select "Select Debtor 1 Only Debtor 2 Only Debtor 1 And Debtor 2 Only At Least One Of T…" at bounding box center [421, 217] width 112 height 24
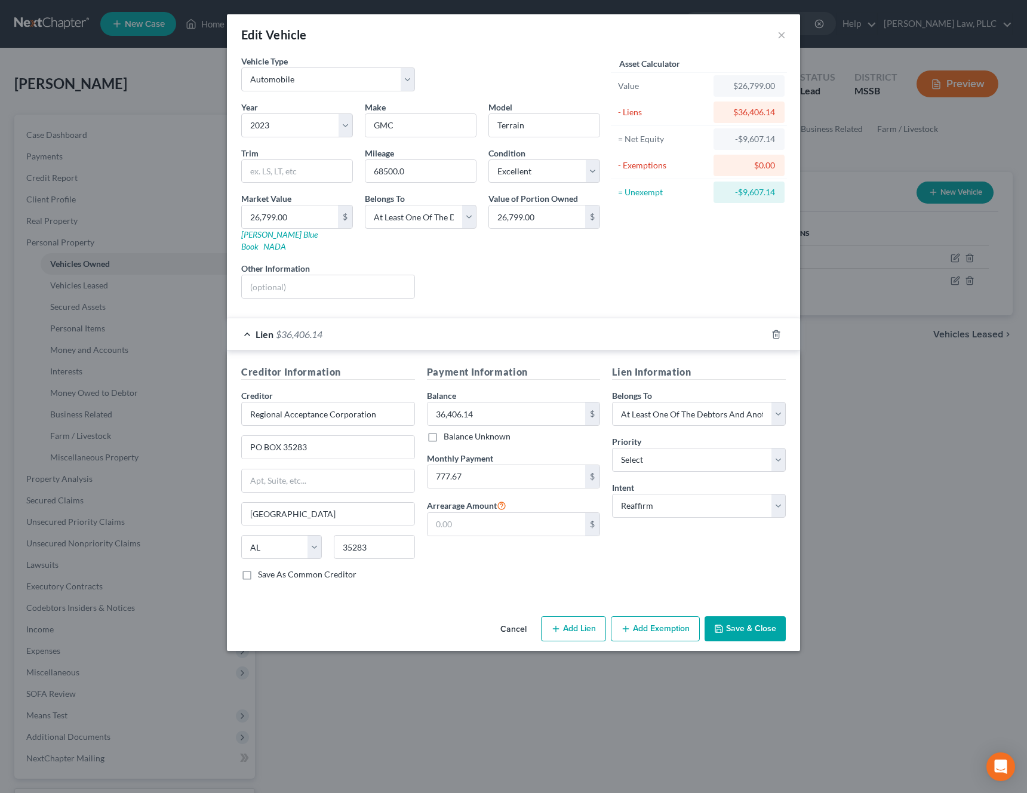
click at [726, 616] on button "Save & Close" at bounding box center [744, 628] width 81 height 25
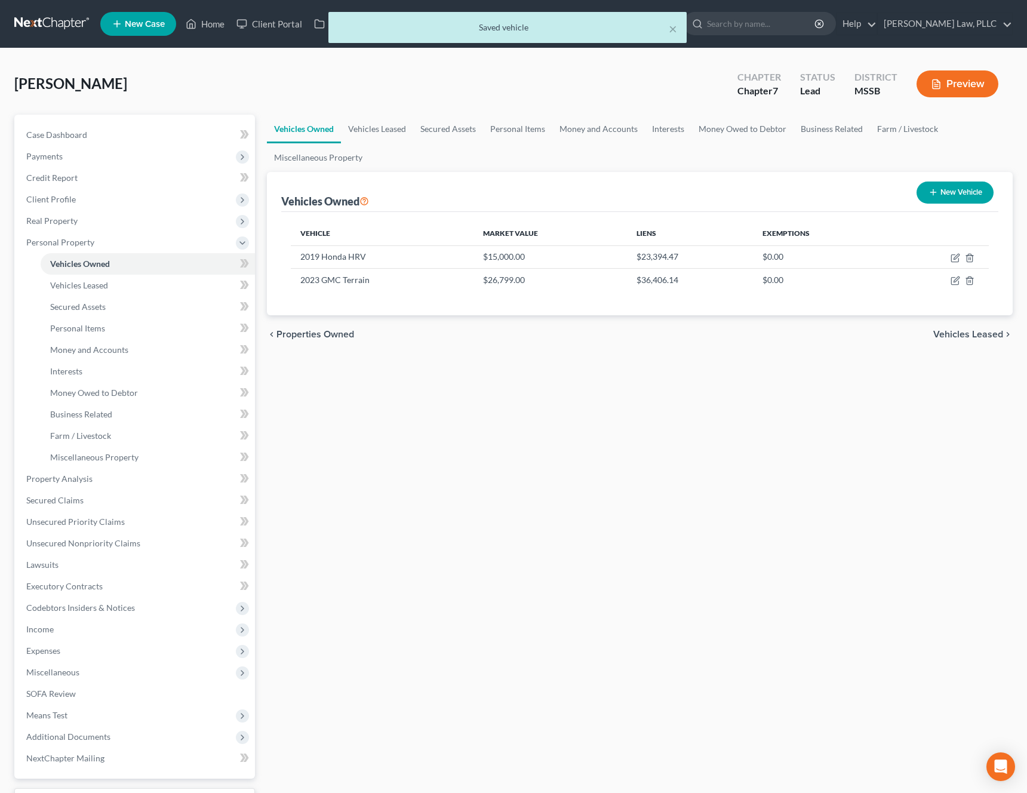
click at [963, 333] on span "Vehicles Leased" at bounding box center [968, 335] width 70 height 10
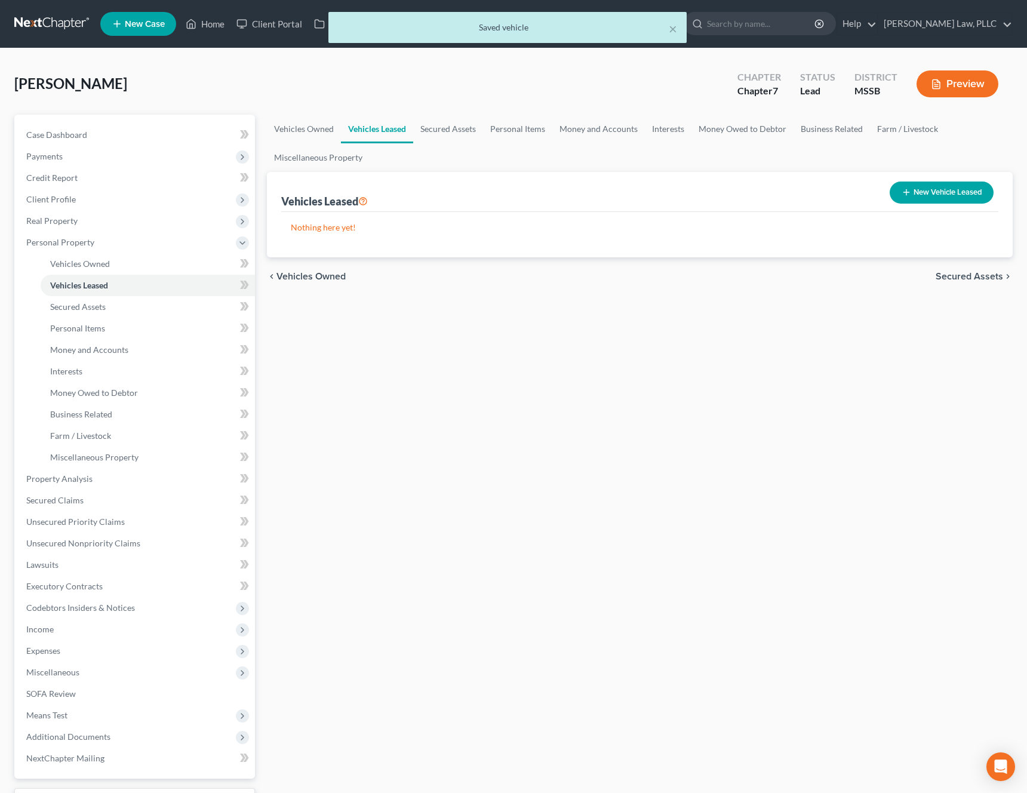
click at [969, 272] on span "Secured Assets" at bounding box center [968, 277] width 67 height 10
click at [969, 272] on span "Personal Items" at bounding box center [971, 277] width 64 height 10
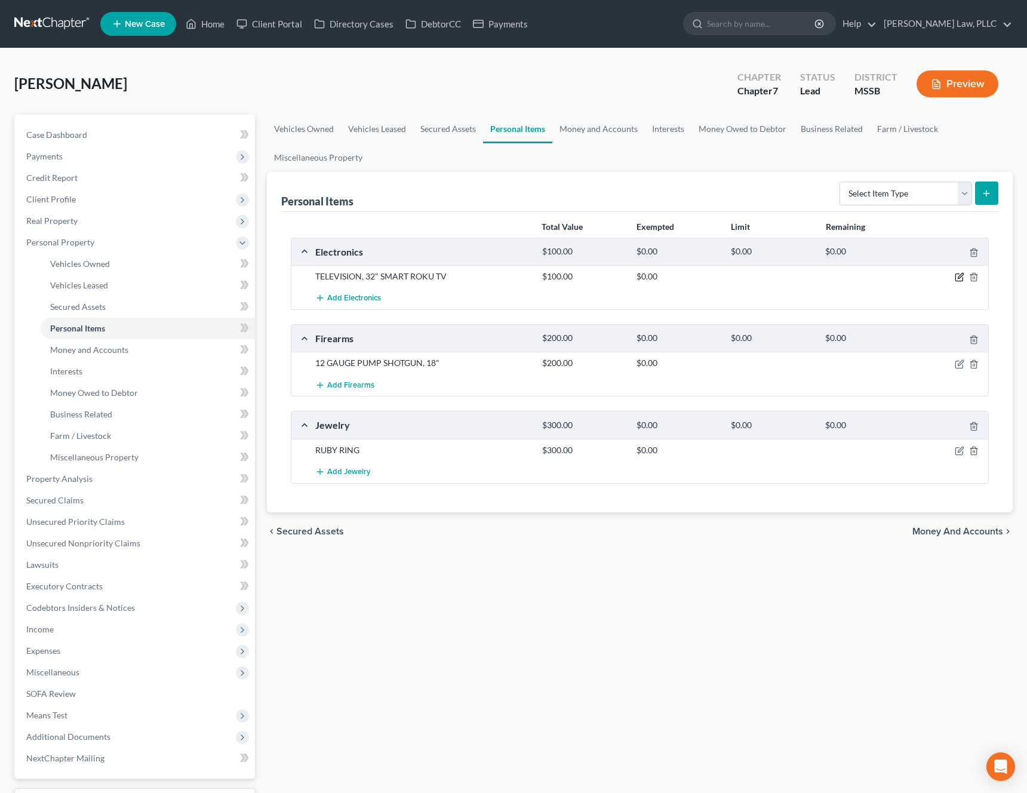
click at [956, 279] on icon "button" at bounding box center [960, 277] width 10 height 10
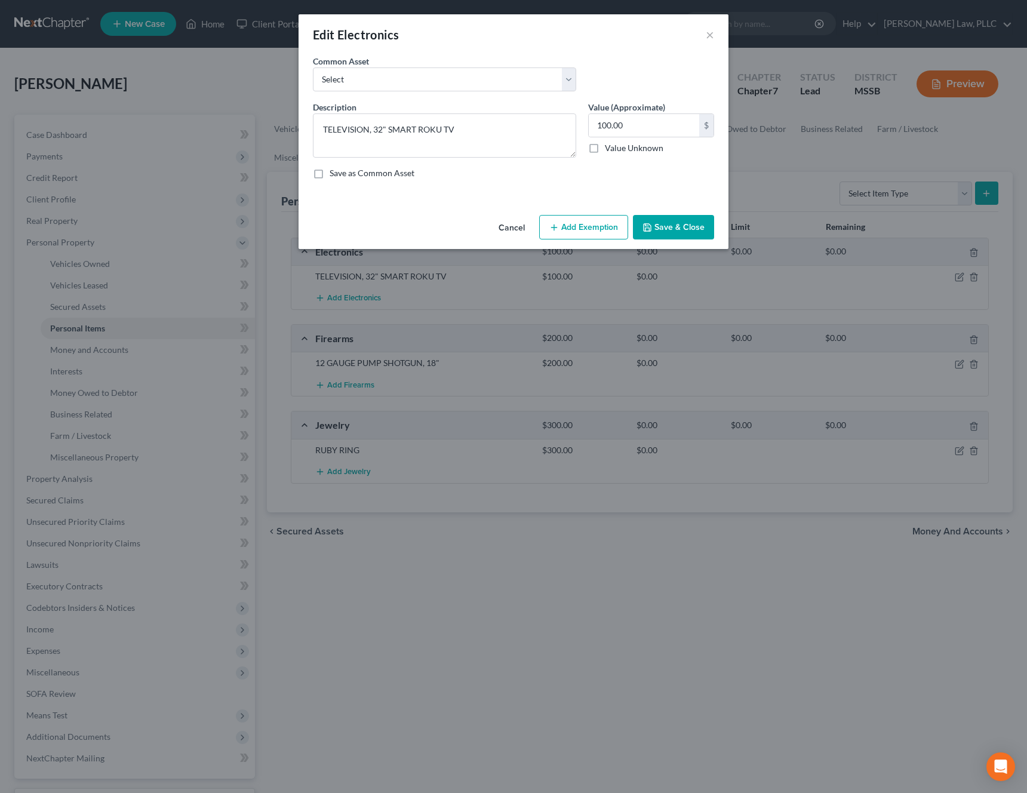
click at [568, 226] on button "Add Exemption" at bounding box center [583, 227] width 89 height 25
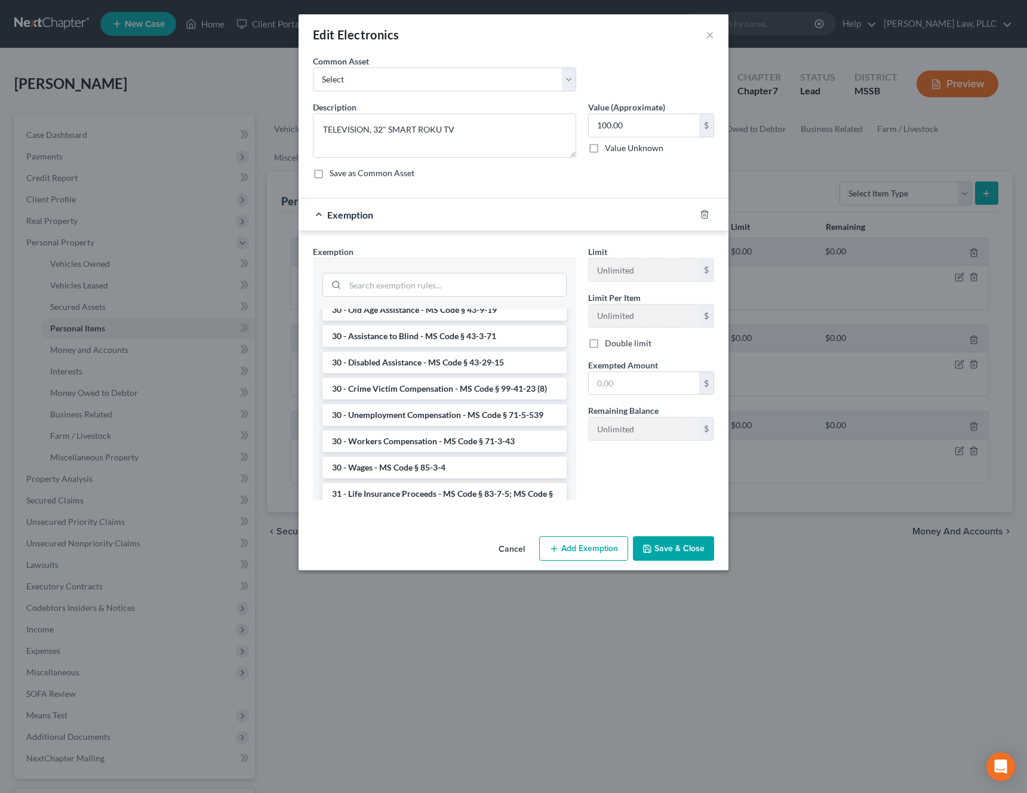
scroll to position [955, 0]
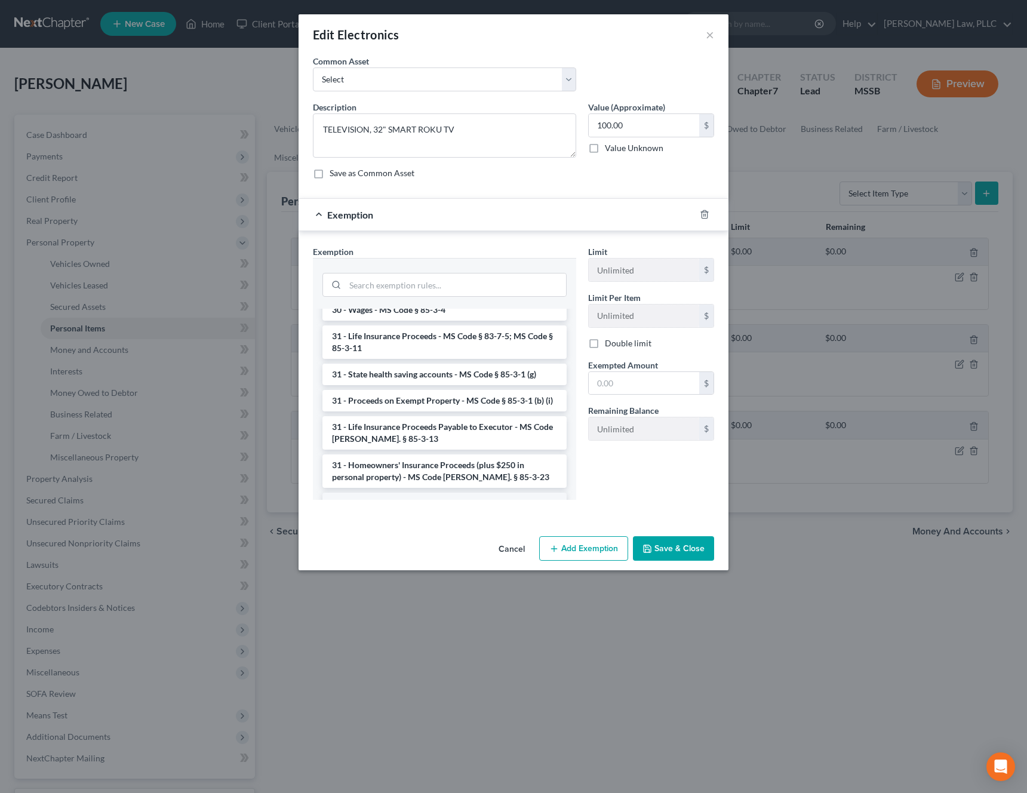
click at [424, 492] on li "6 - Tangible Personal Property - MS Code § 85-3-1 (a)" at bounding box center [444, 502] width 244 height 21
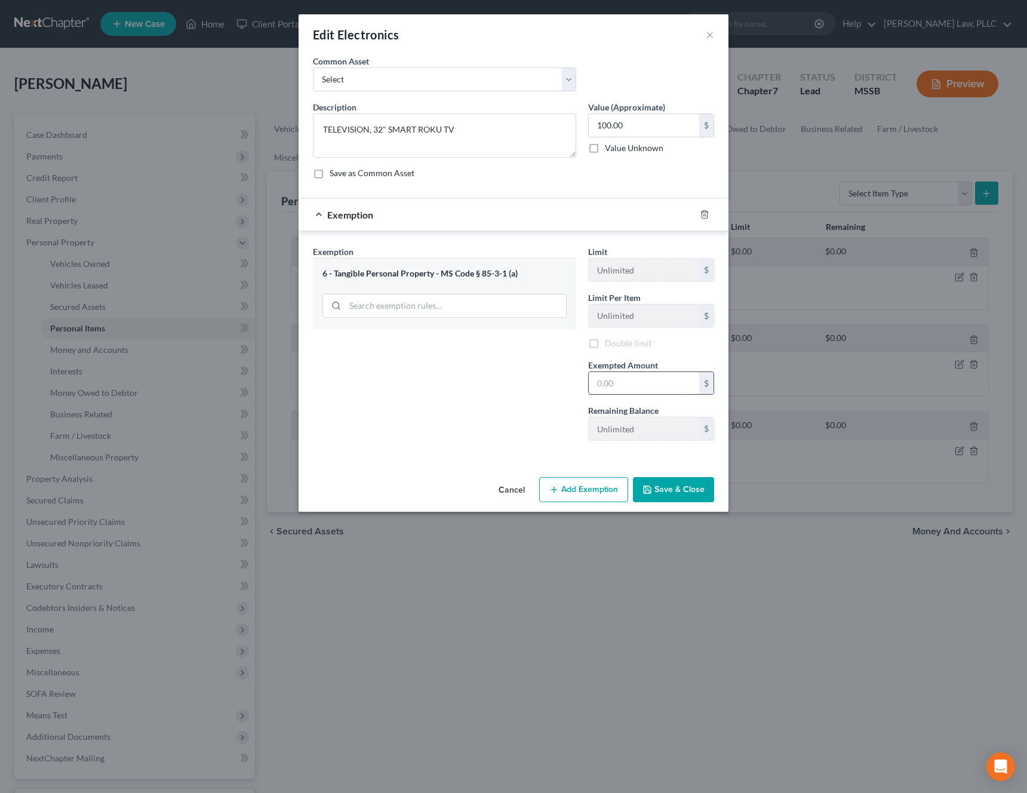
click at [650, 386] on input "text" at bounding box center [644, 383] width 110 height 23
type input "100"
click at [685, 490] on button "Save & Close" at bounding box center [673, 491] width 81 height 25
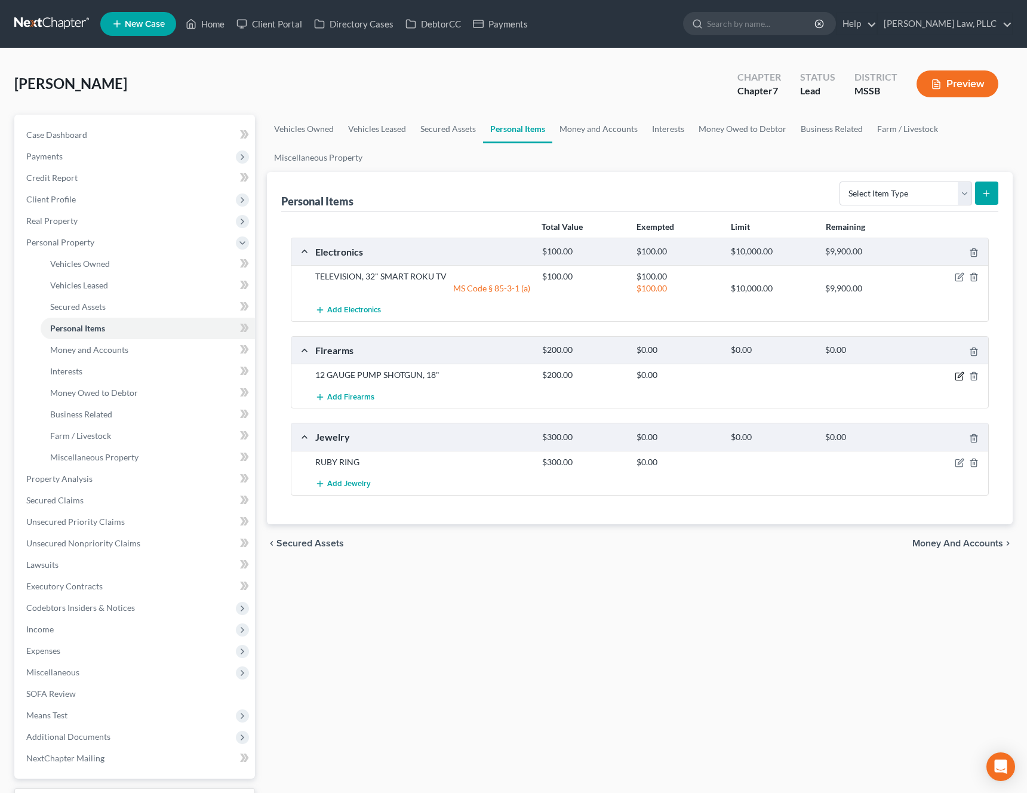
click at [958, 377] on icon "button" at bounding box center [960, 374] width 5 height 5
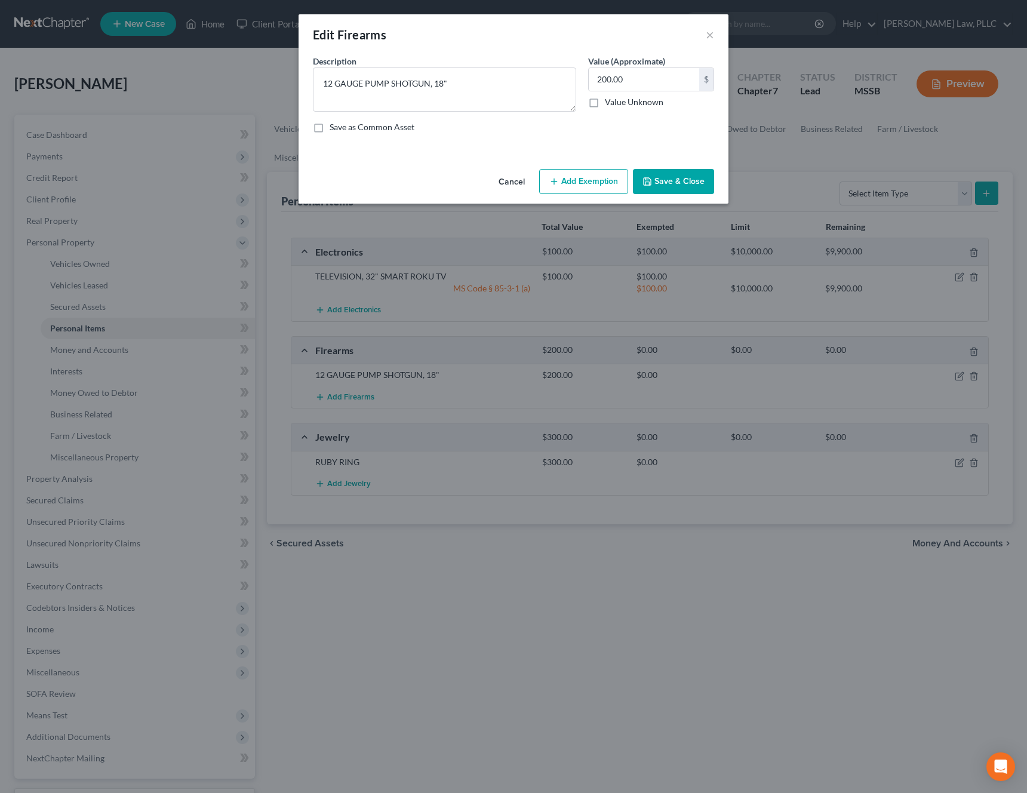
click at [597, 183] on button "Add Exemption" at bounding box center [583, 181] width 89 height 25
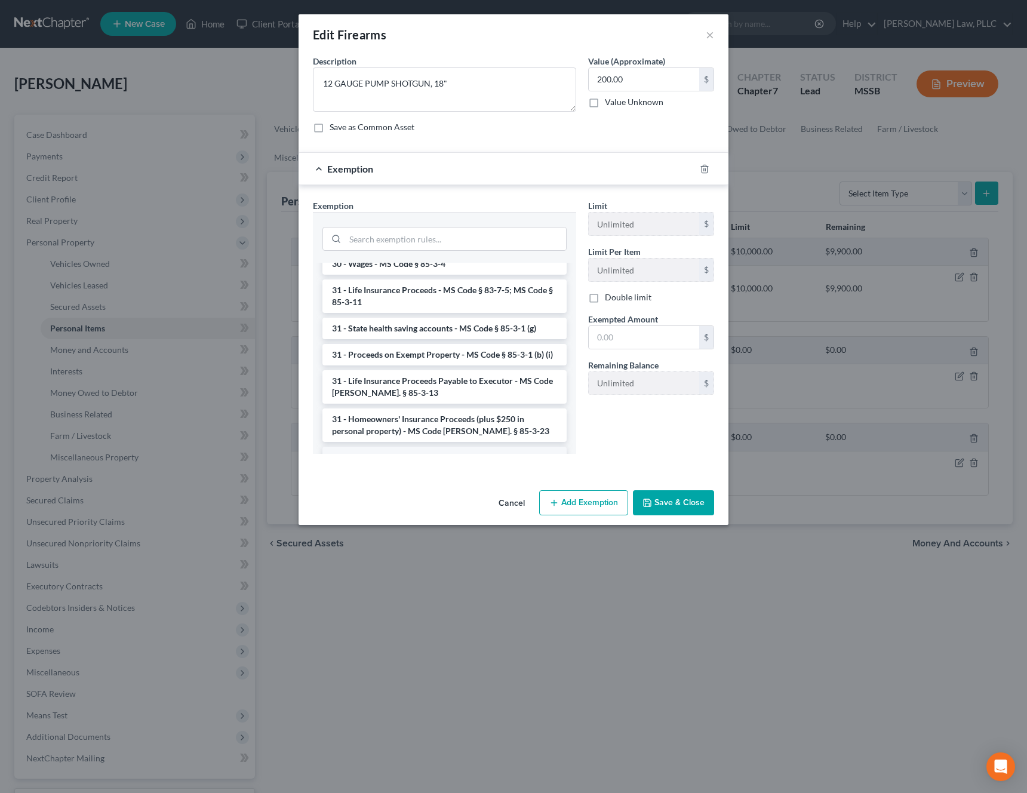
click at [478, 447] on li "6 - Tangible Personal Property - MS Code § 85-3-1 (a)" at bounding box center [444, 457] width 244 height 21
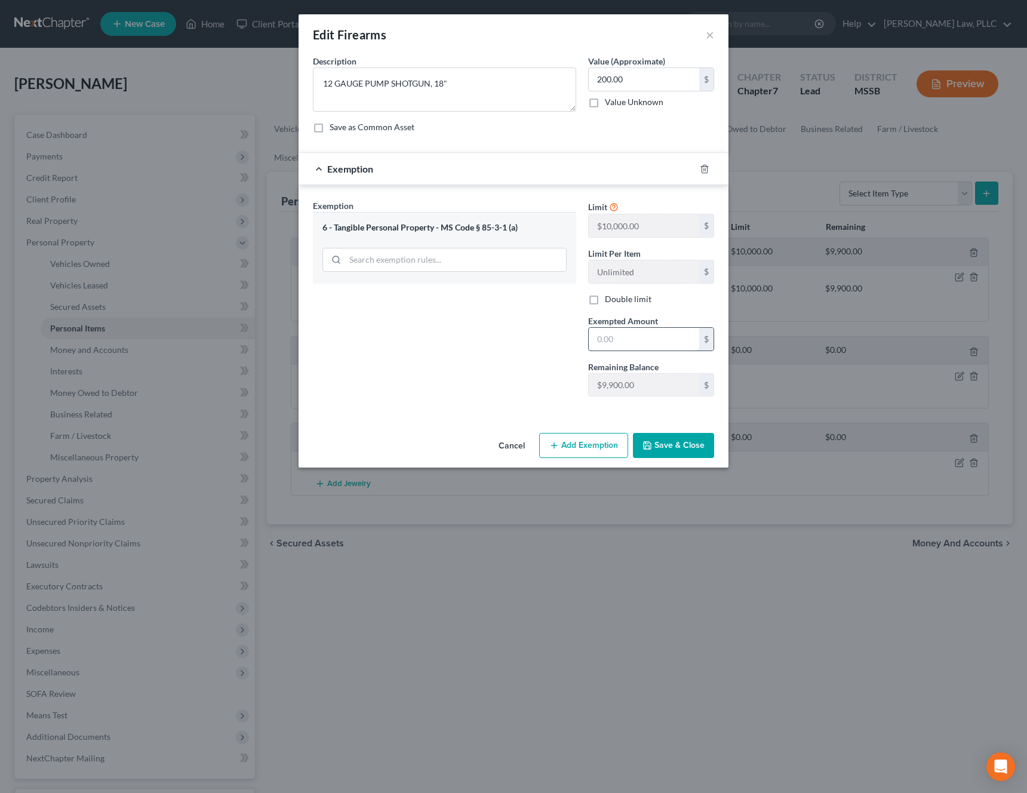
click at [648, 340] on input "text" at bounding box center [644, 339] width 110 height 23
type input "200"
click at [691, 433] on button "Save & Close" at bounding box center [673, 445] width 81 height 25
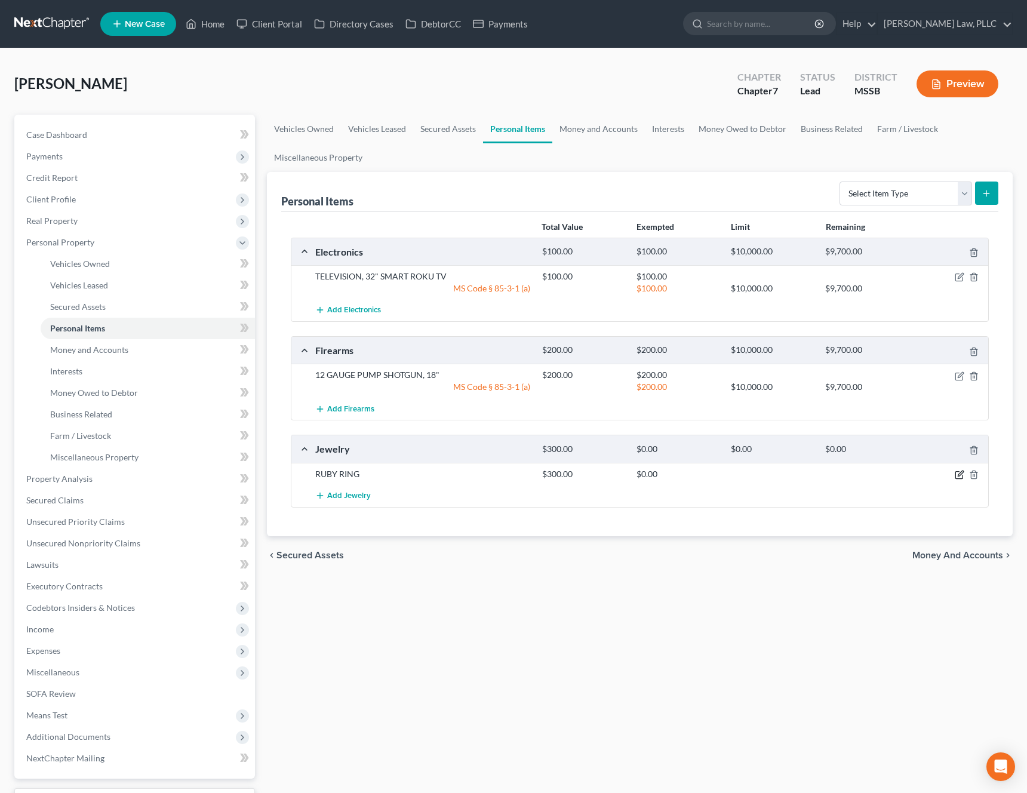
click at [961, 476] on icon "button" at bounding box center [960, 475] width 10 height 10
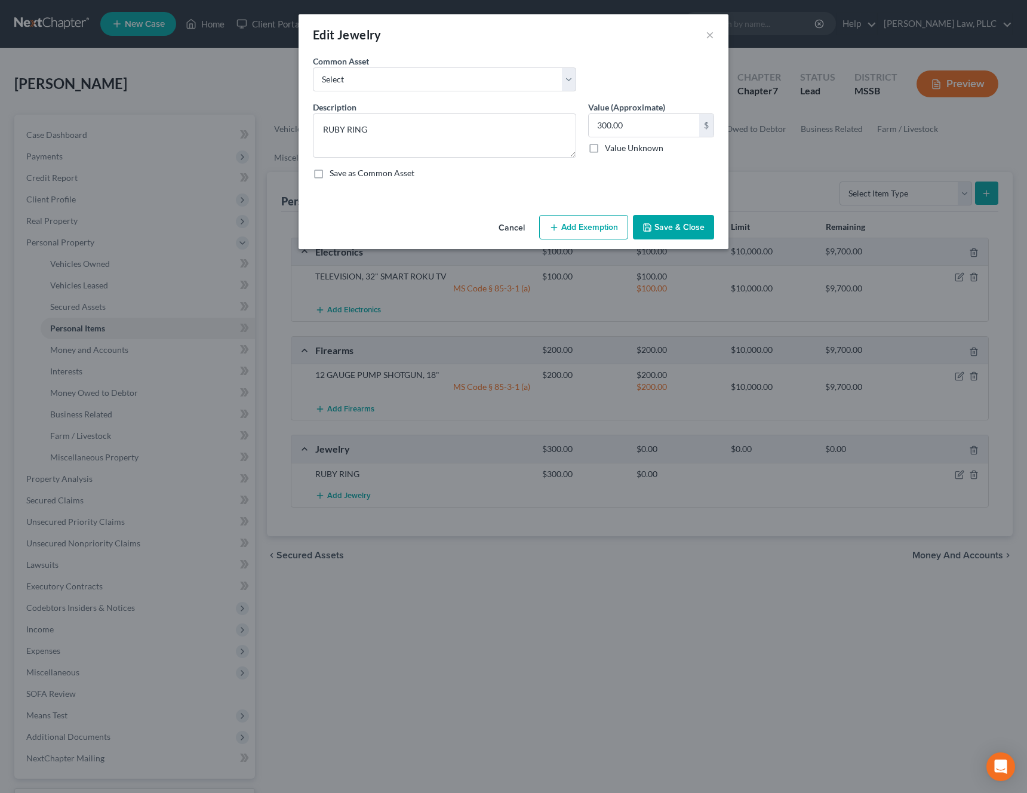
click at [605, 230] on button "Add Exemption" at bounding box center [583, 227] width 89 height 25
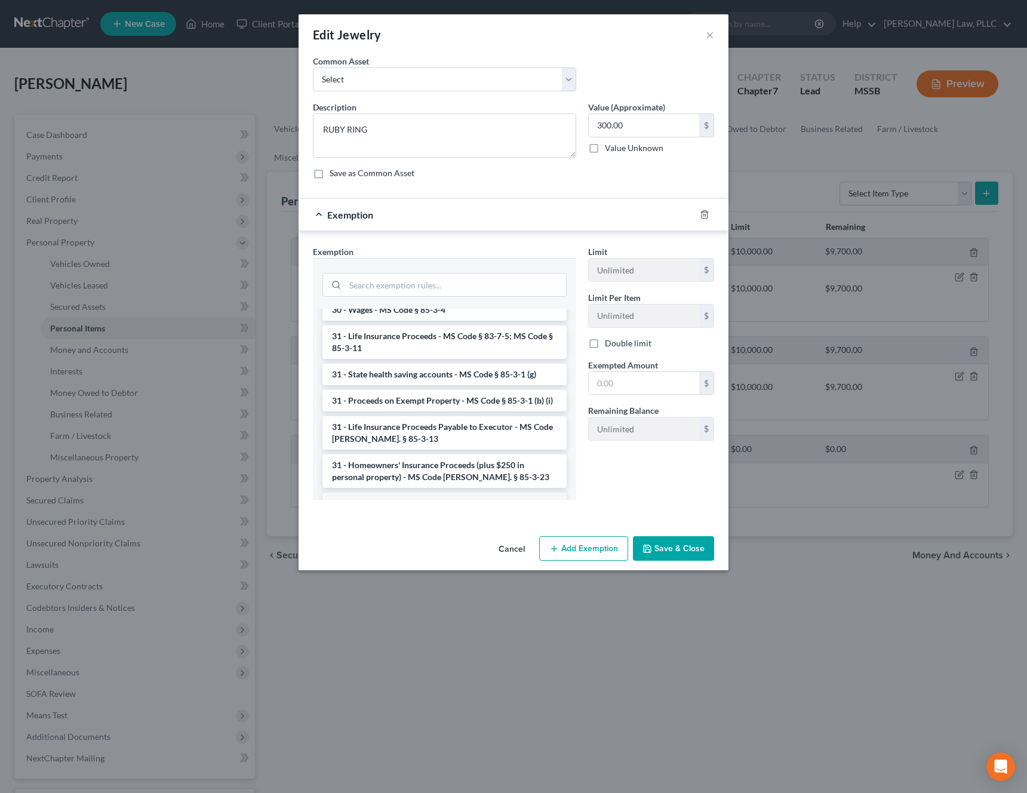
click at [431, 492] on li "6 - Tangible Personal Property - MS Code § 85-3-1 (a)" at bounding box center [444, 502] width 244 height 21
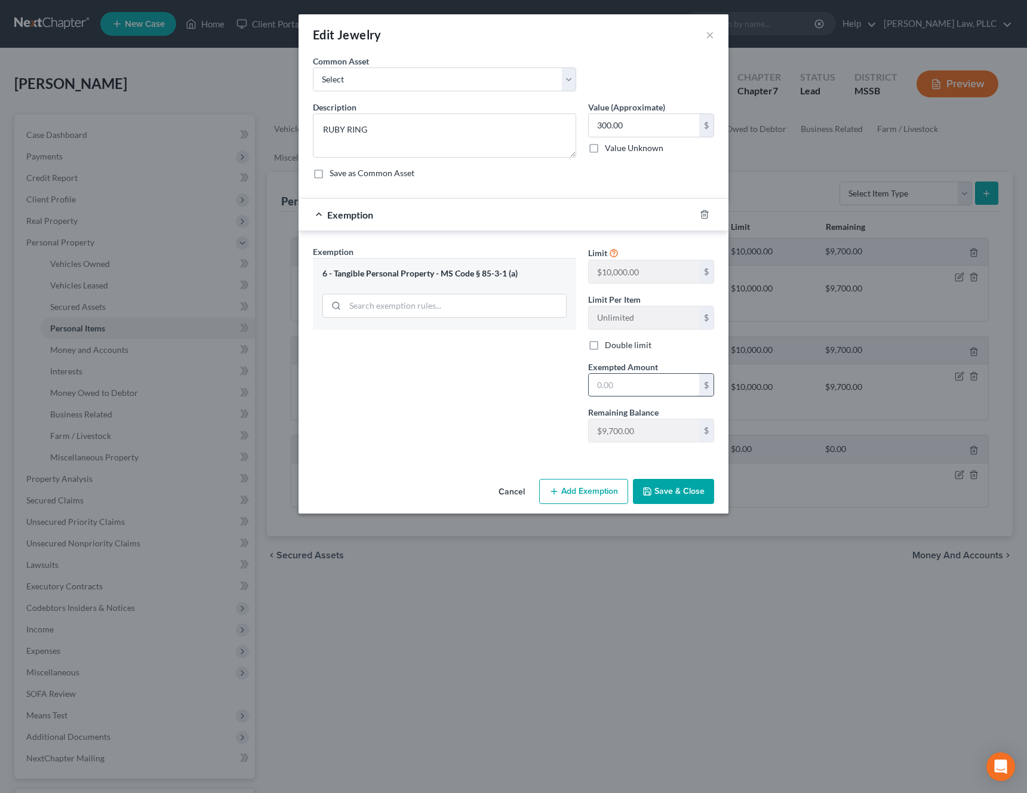
click at [639, 383] on input "text" at bounding box center [644, 385] width 110 height 23
type input "300"
click at [680, 493] on button "Save & Close" at bounding box center [673, 491] width 81 height 25
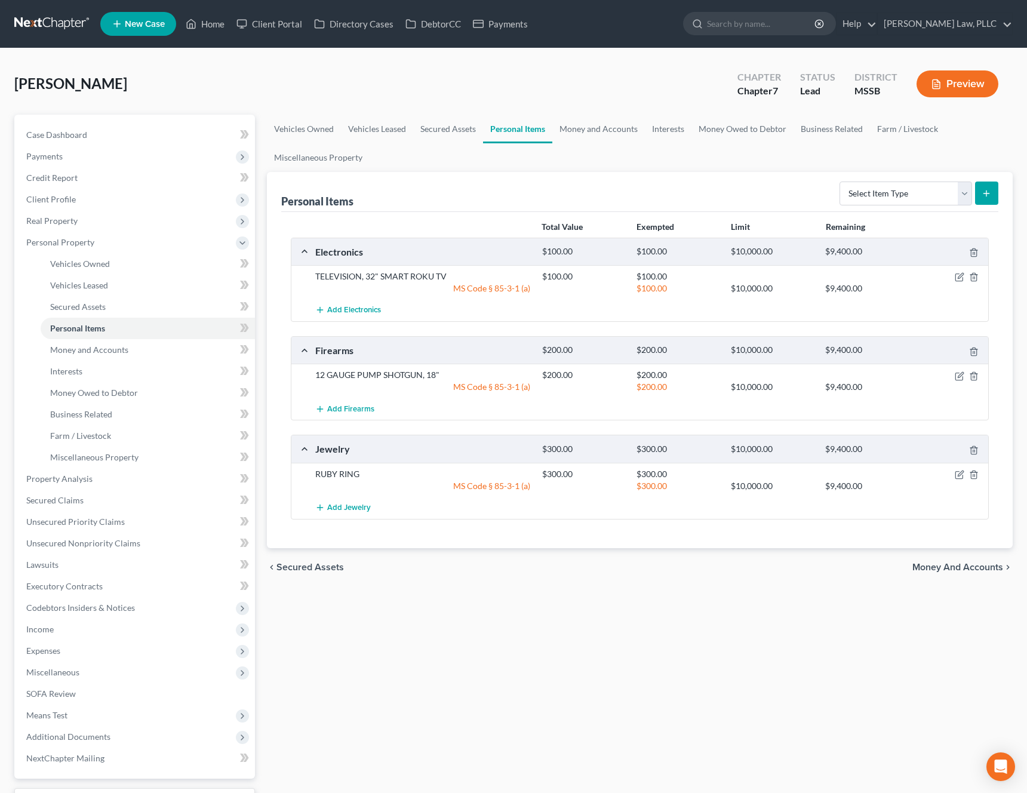
click at [984, 567] on span "Money and Accounts" at bounding box center [957, 567] width 91 height 10
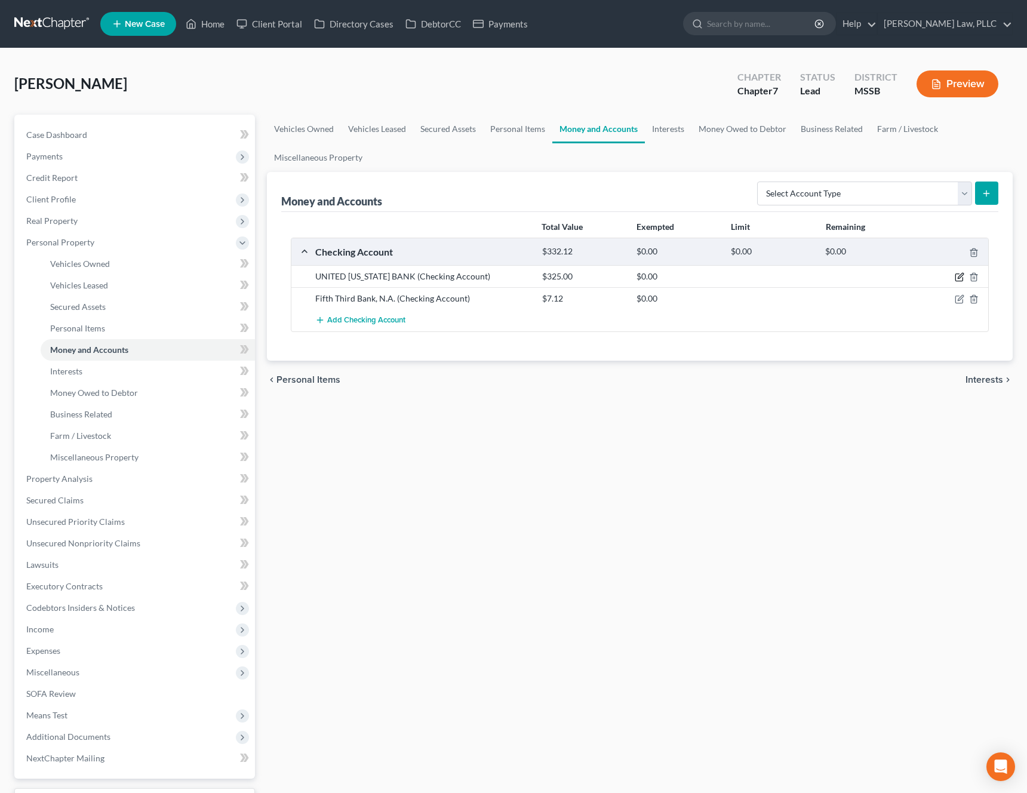
click at [959, 279] on icon "button" at bounding box center [960, 277] width 10 height 10
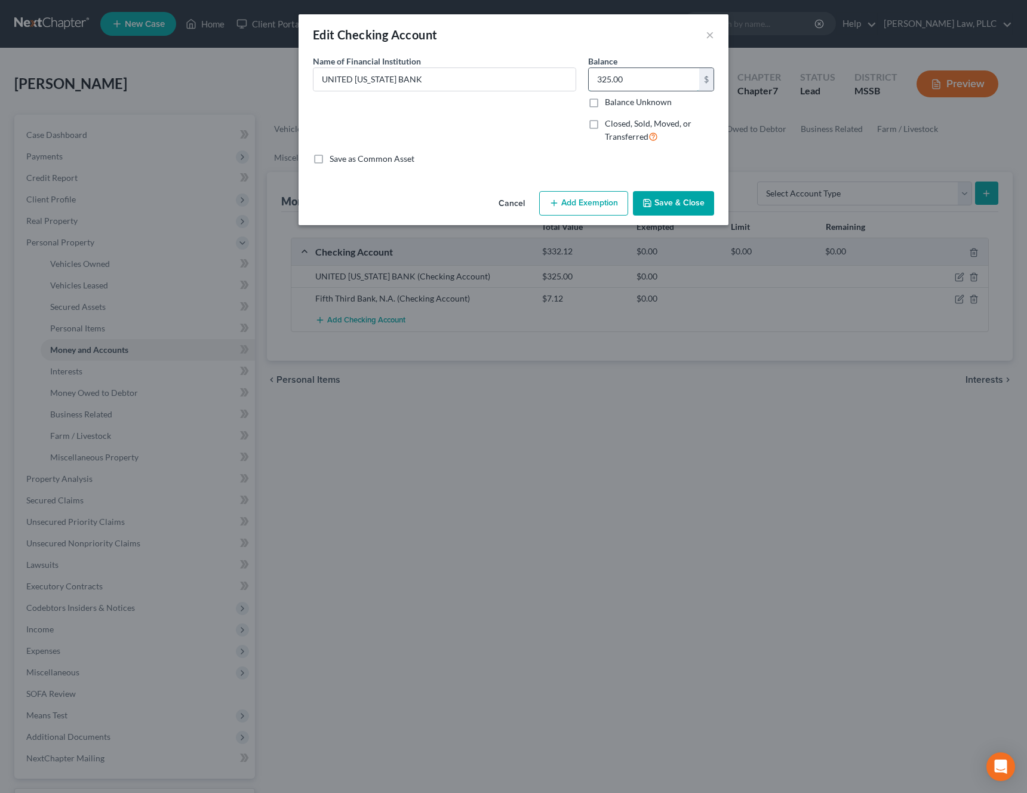
click at [610, 81] on input "325.00" at bounding box center [644, 79] width 110 height 23
type input "32.50"
click at [692, 200] on button "Save & Close" at bounding box center [673, 203] width 81 height 25
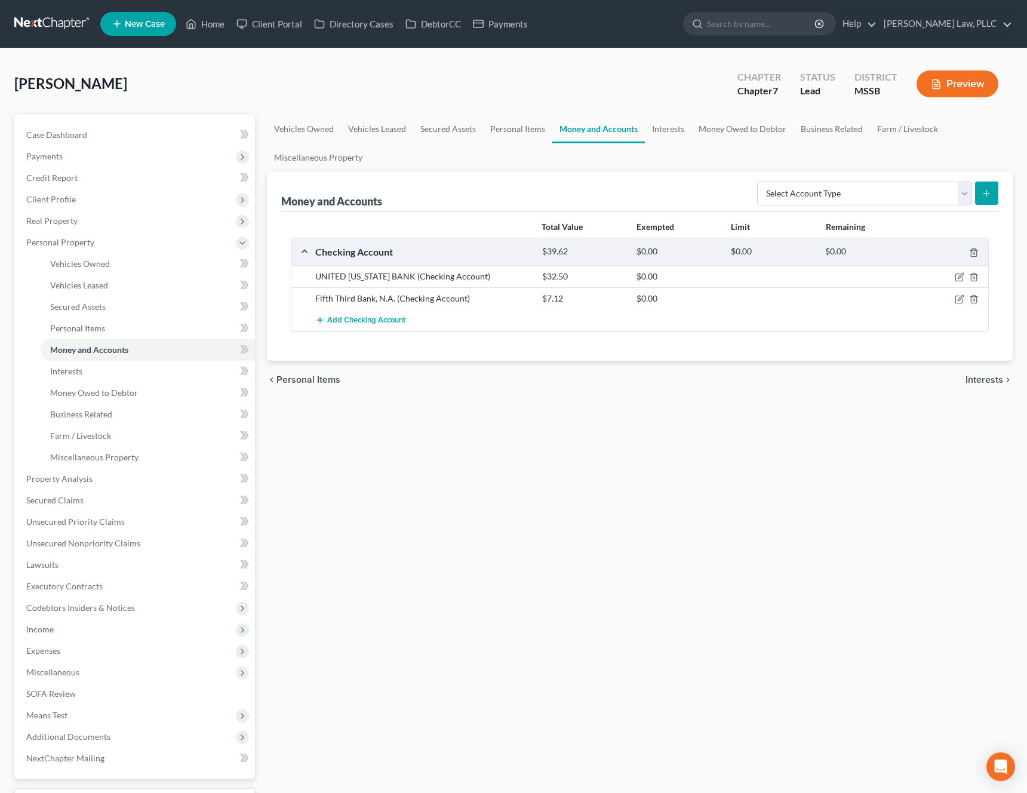
click at [986, 379] on span "Interests" at bounding box center [984, 380] width 38 height 10
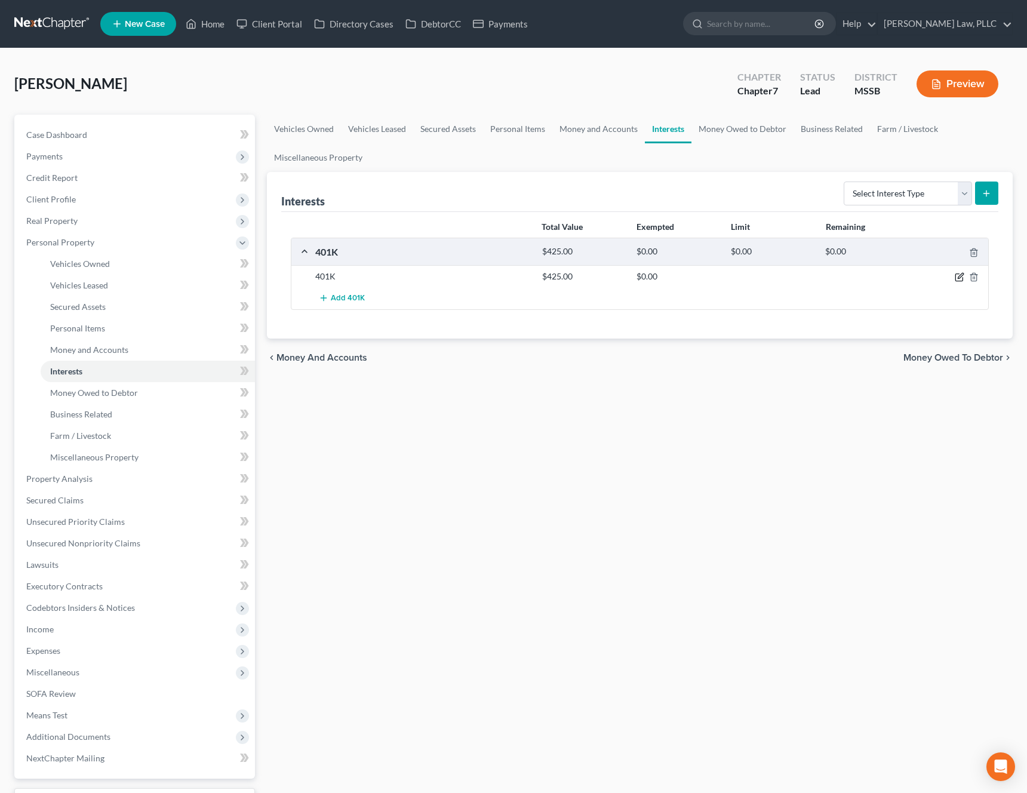
click at [961, 281] on icon "button" at bounding box center [958, 277] width 7 height 7
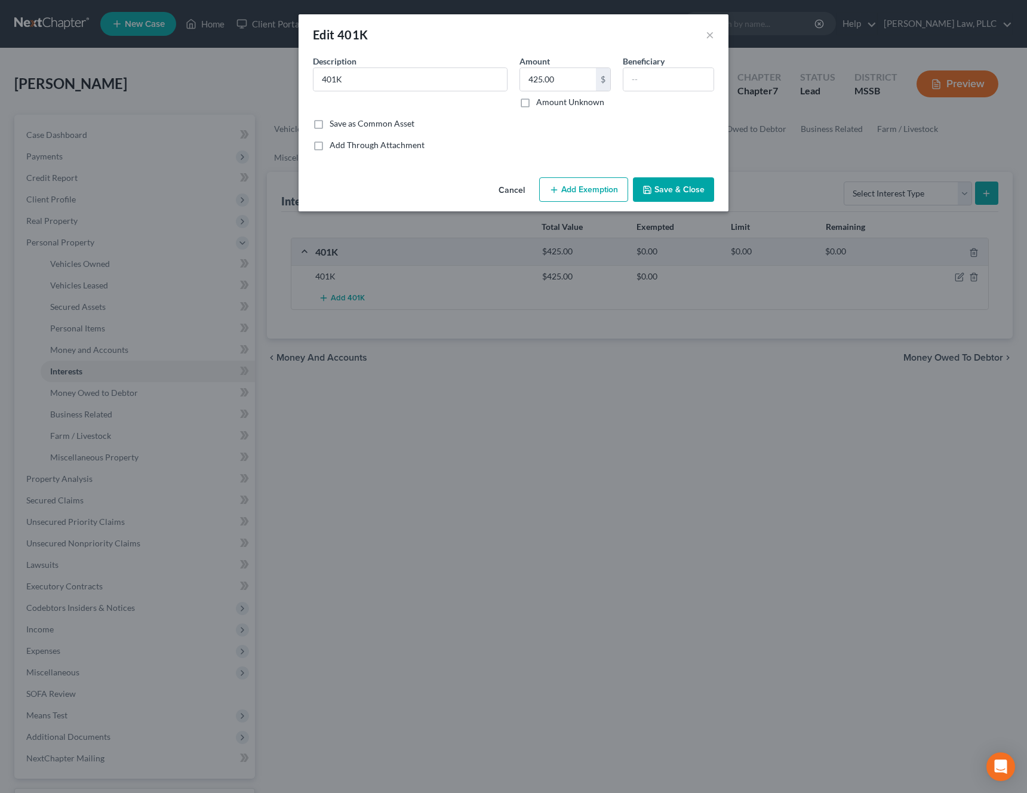
click at [607, 190] on button "Add Exemption" at bounding box center [583, 189] width 89 height 25
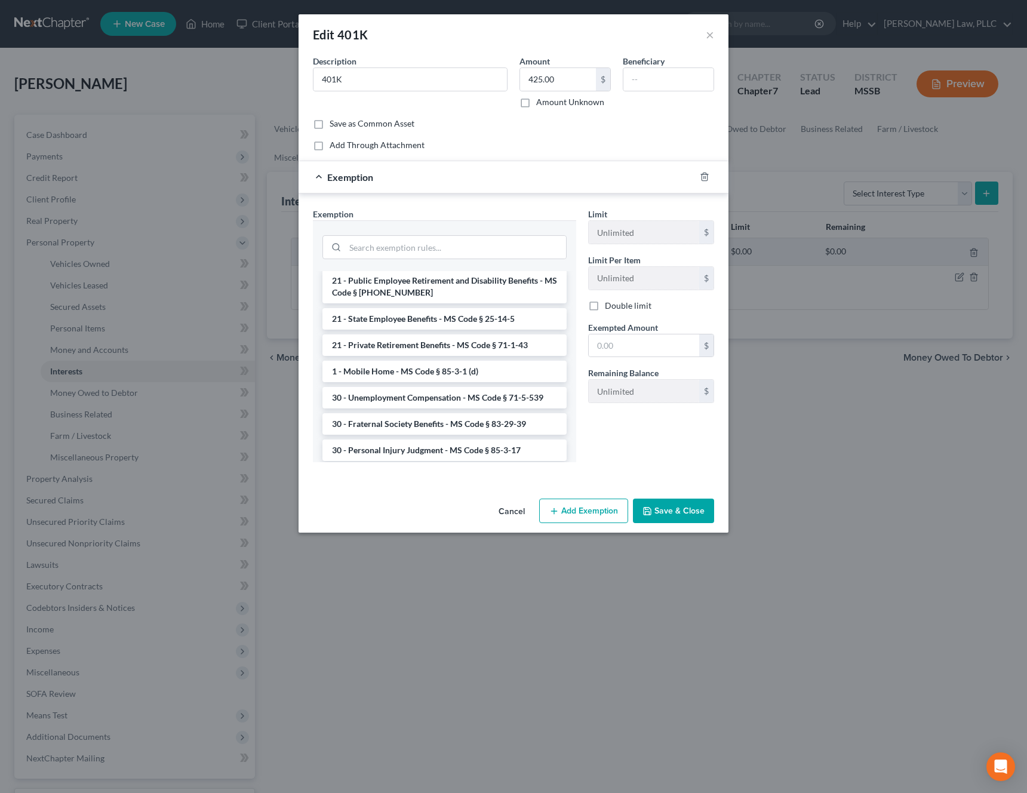
scroll to position [269, 0]
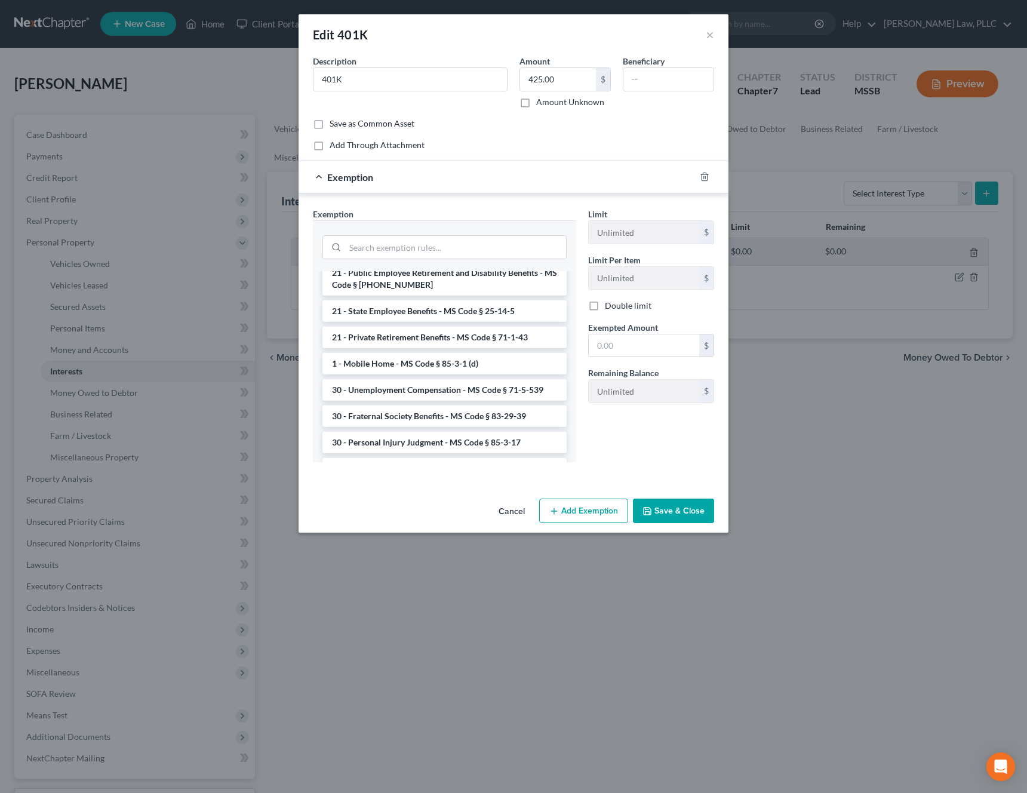
click at [516, 330] on li "21 - Private Retirement Benefits - MS Code § 71-1-43" at bounding box center [444, 337] width 244 height 21
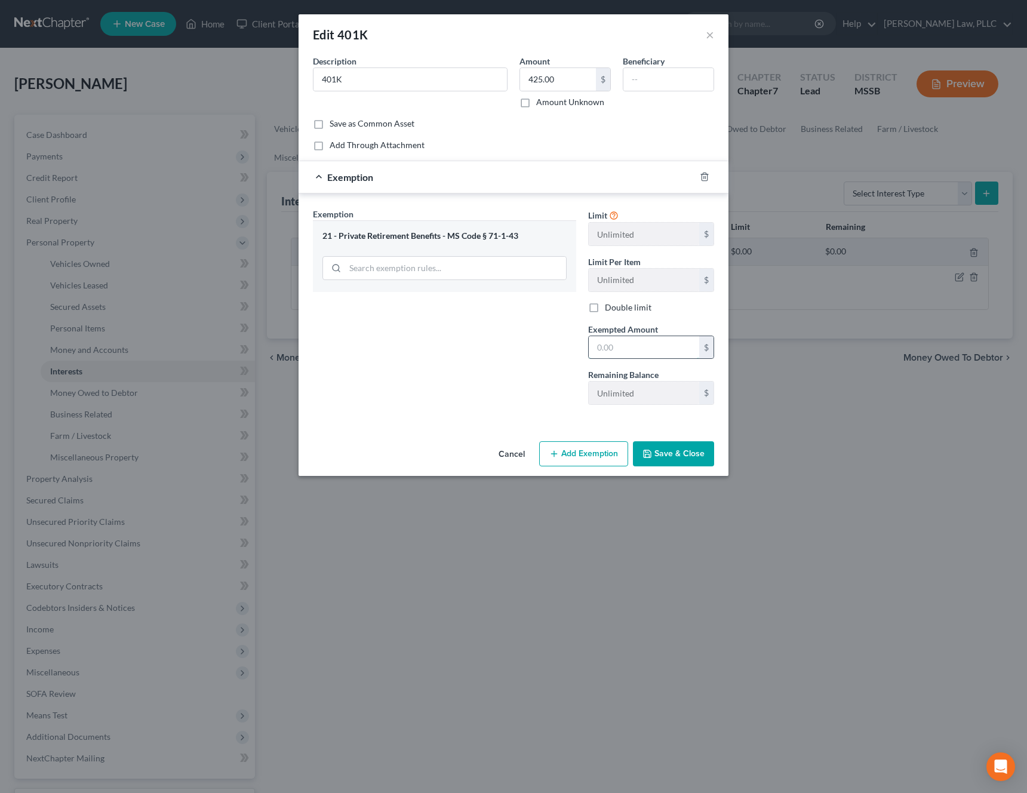
click at [615, 346] on input "text" at bounding box center [644, 347] width 110 height 23
type input "425"
click at [678, 448] on button "Save & Close" at bounding box center [673, 453] width 81 height 25
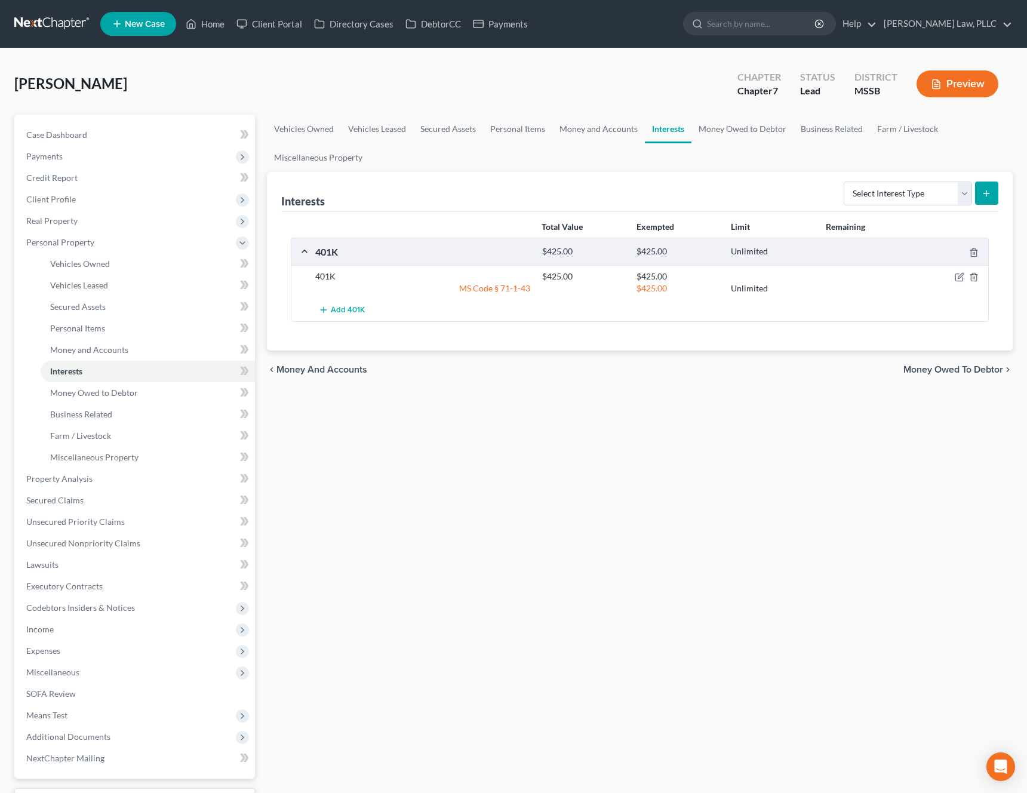
click at [958, 365] on span "Money Owed to Debtor" at bounding box center [953, 370] width 100 height 10
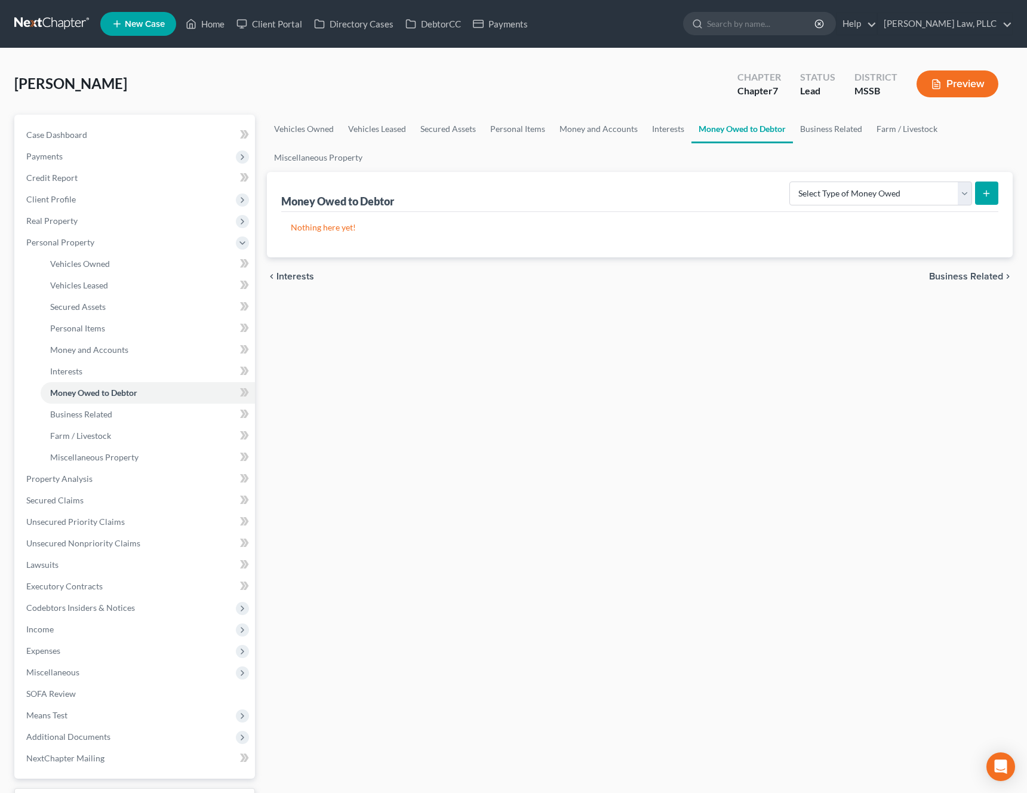
click at [973, 278] on span "Business Related" at bounding box center [966, 277] width 74 height 10
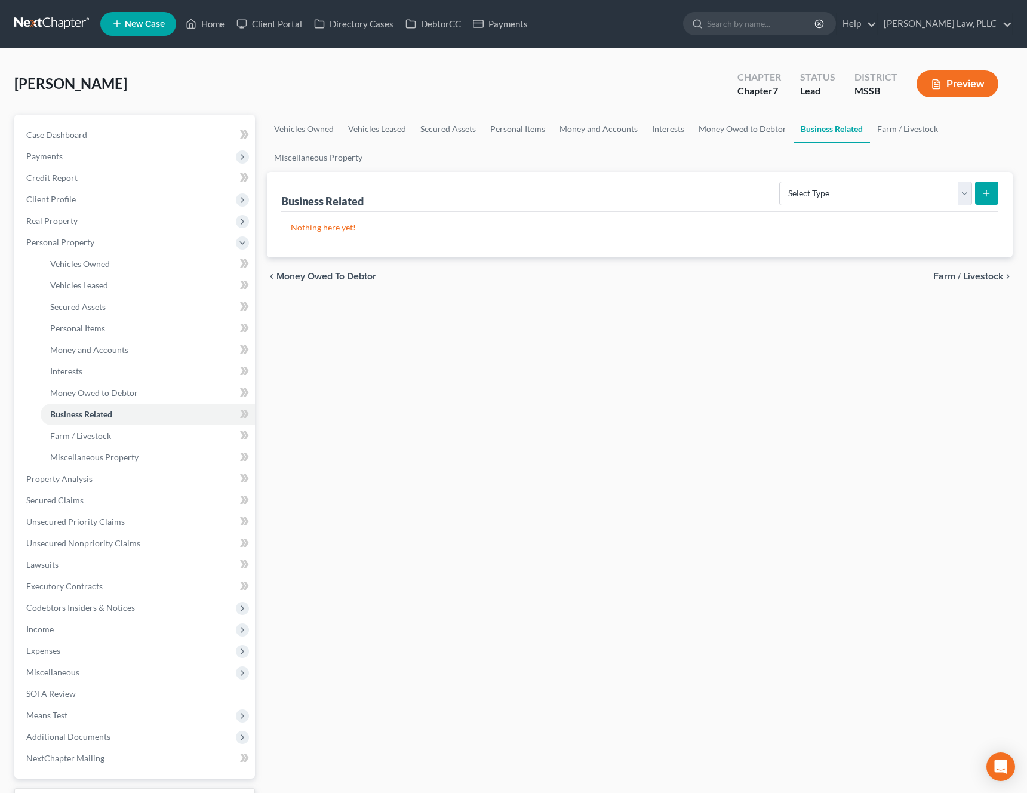
click at [958, 275] on span "Farm / Livestock" at bounding box center [968, 277] width 70 height 10
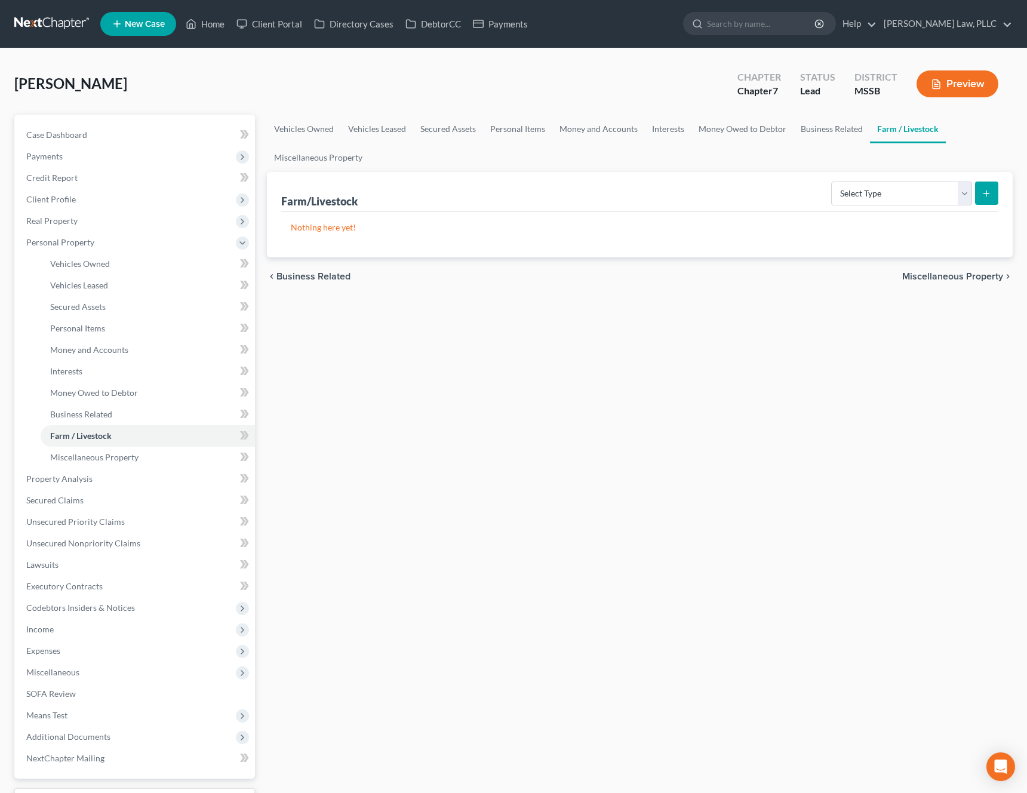
click at [976, 275] on span "Miscellaneous Property" at bounding box center [952, 277] width 101 height 10
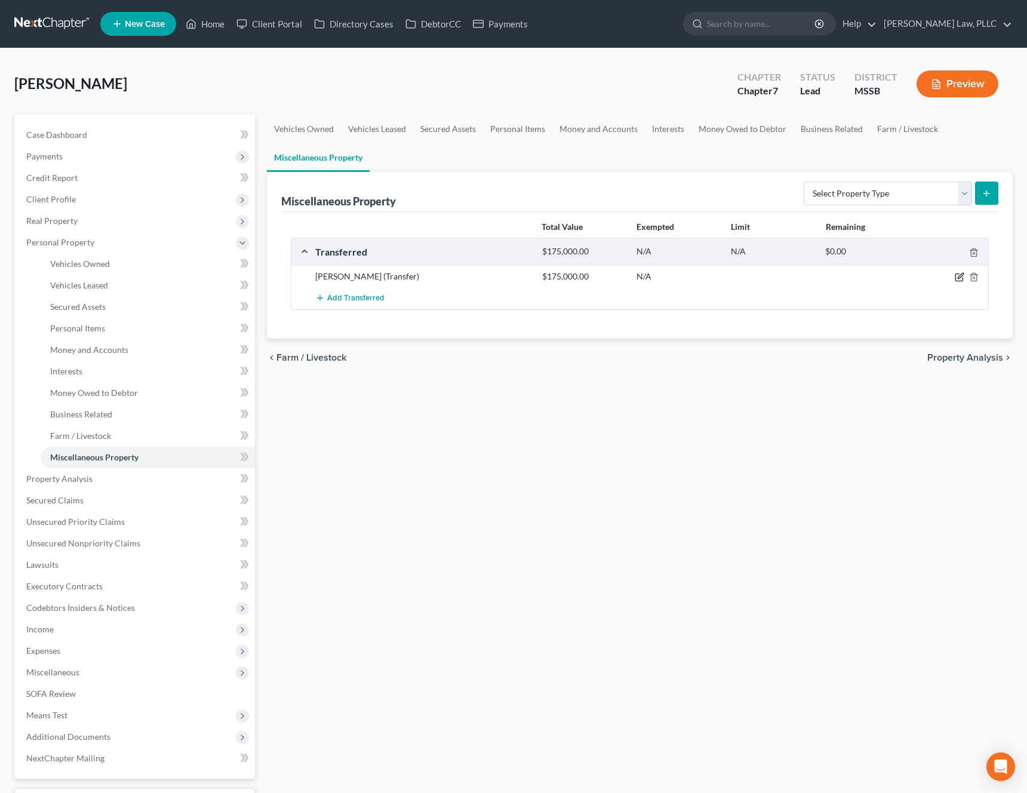
click at [959, 281] on icon "button" at bounding box center [960, 277] width 10 height 10
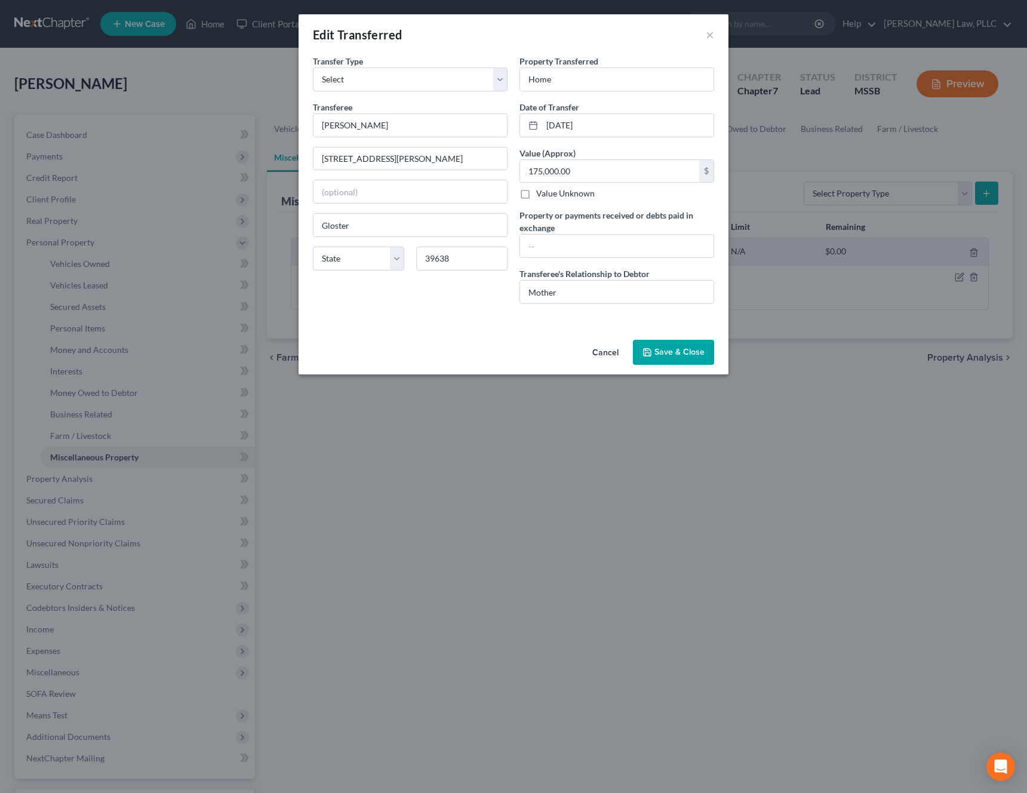
click at [607, 355] on button "Cancel" at bounding box center [605, 353] width 45 height 24
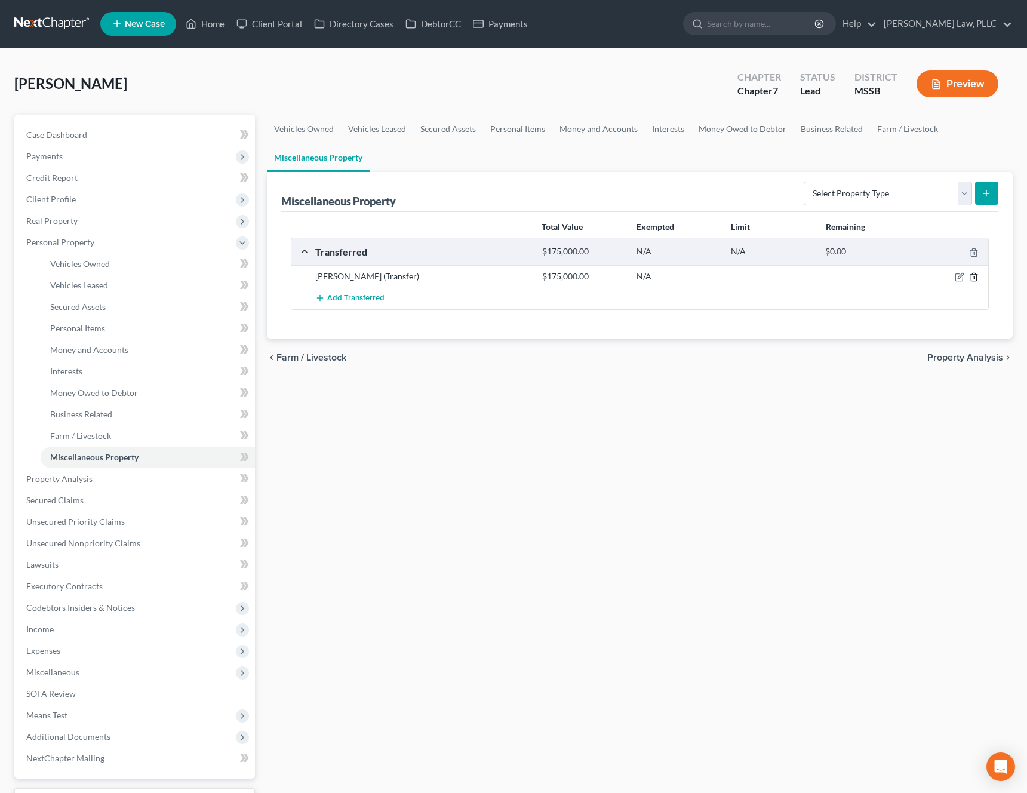
click at [972, 276] on icon "button" at bounding box center [974, 277] width 10 height 10
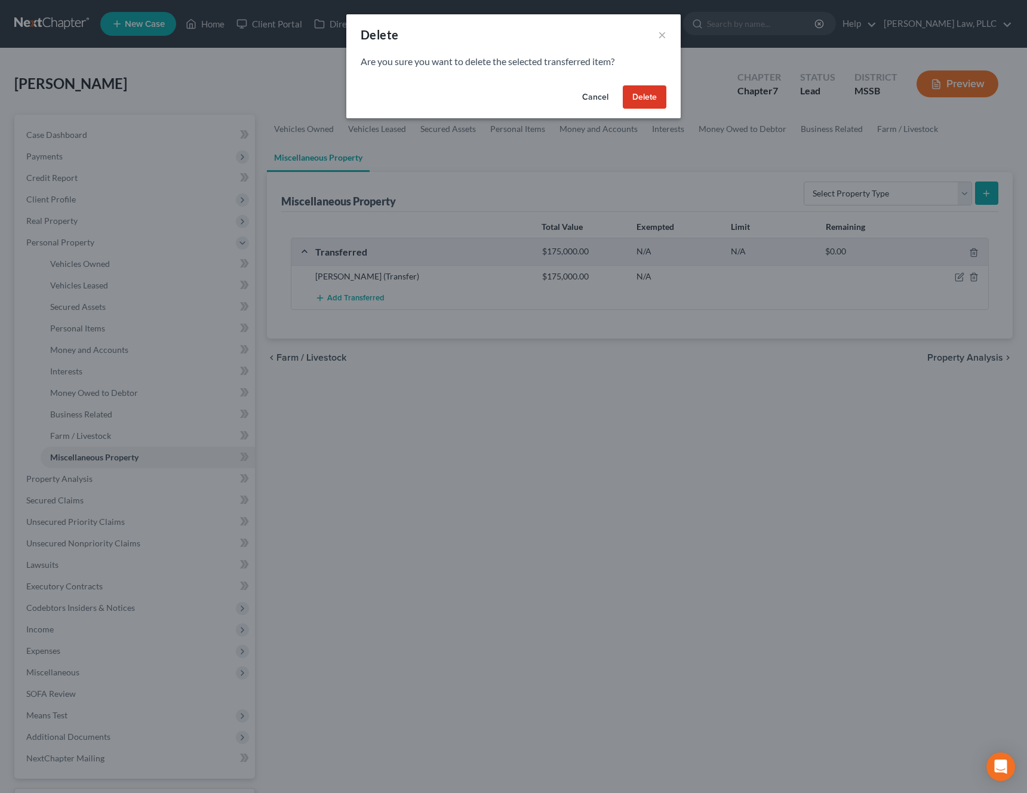
click at [641, 93] on button "Delete" at bounding box center [645, 97] width 44 height 24
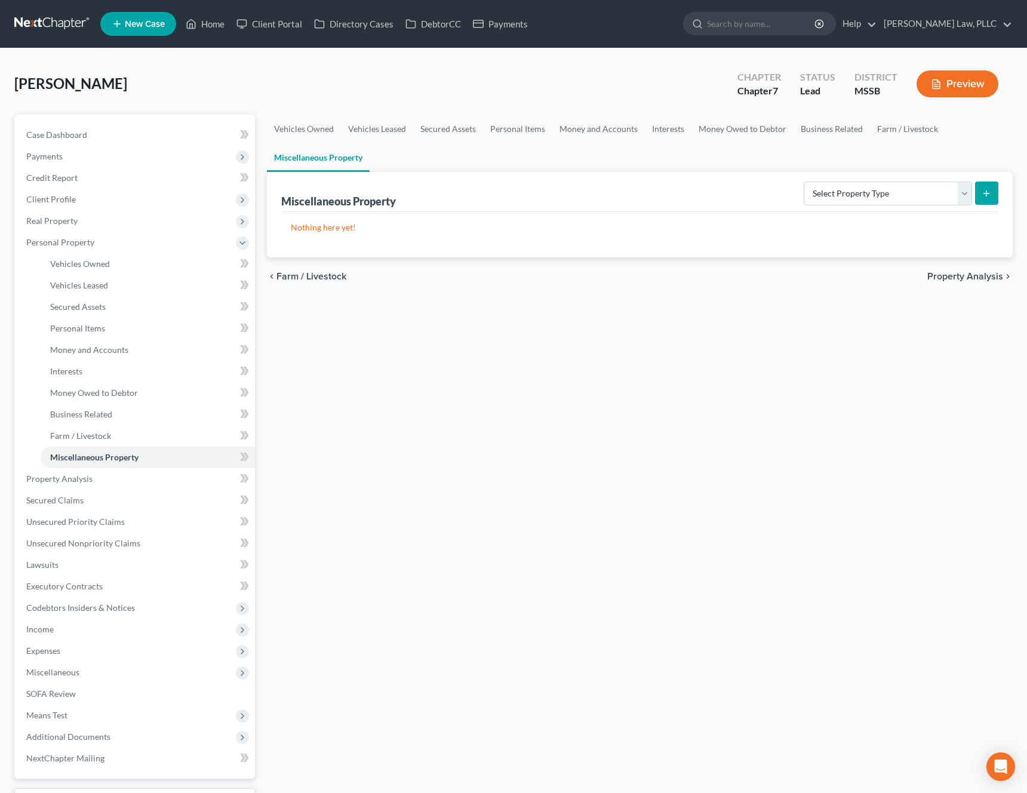
click at [972, 276] on span "Property Analysis" at bounding box center [965, 277] width 76 height 10
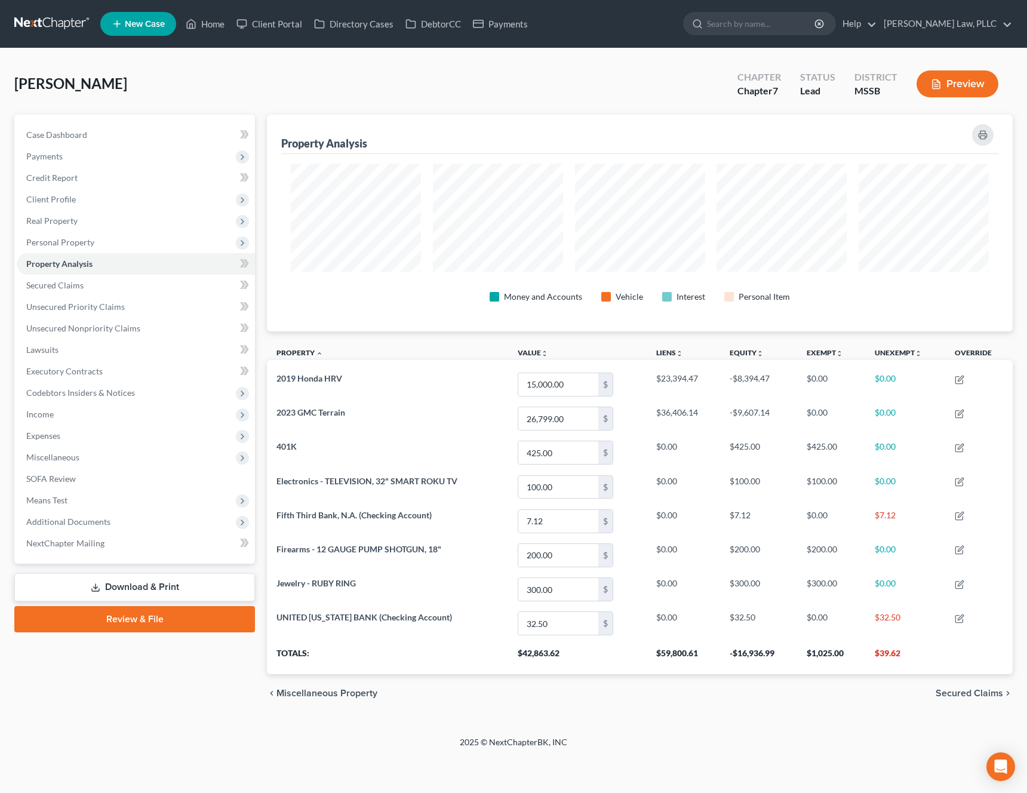
scroll to position [217, 746]
click at [978, 688] on span "Secured Claims" at bounding box center [968, 693] width 67 height 10
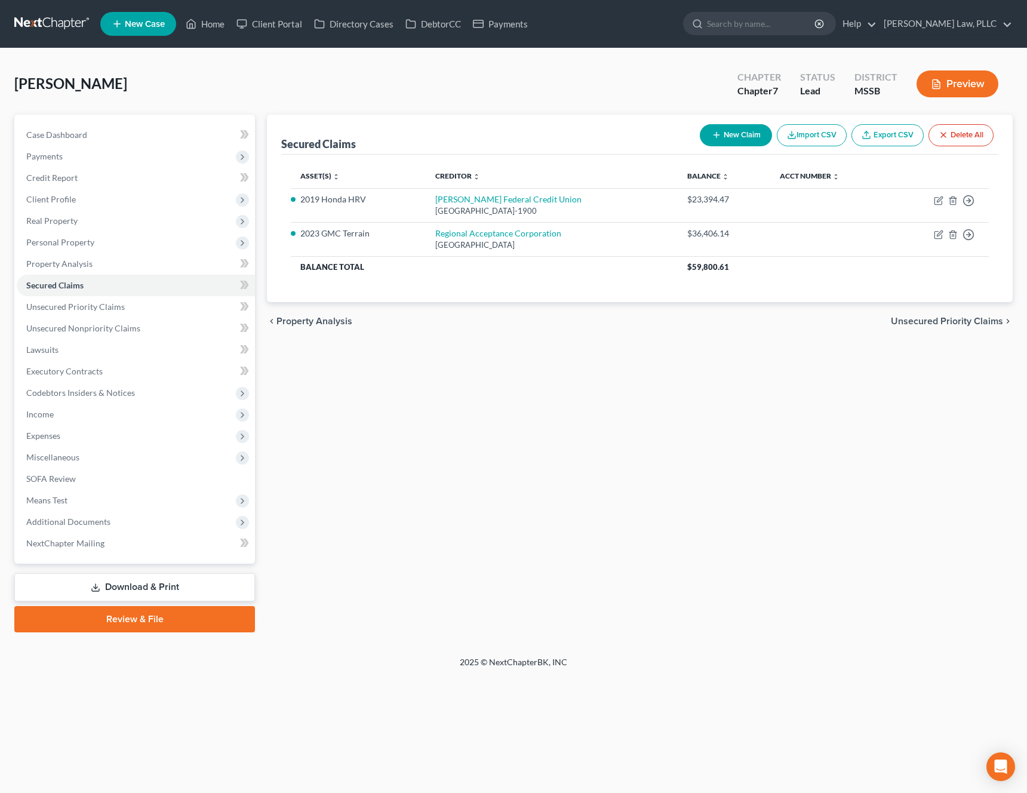
click at [971, 324] on span "Unsecured Priority Claims" at bounding box center [947, 321] width 112 height 10
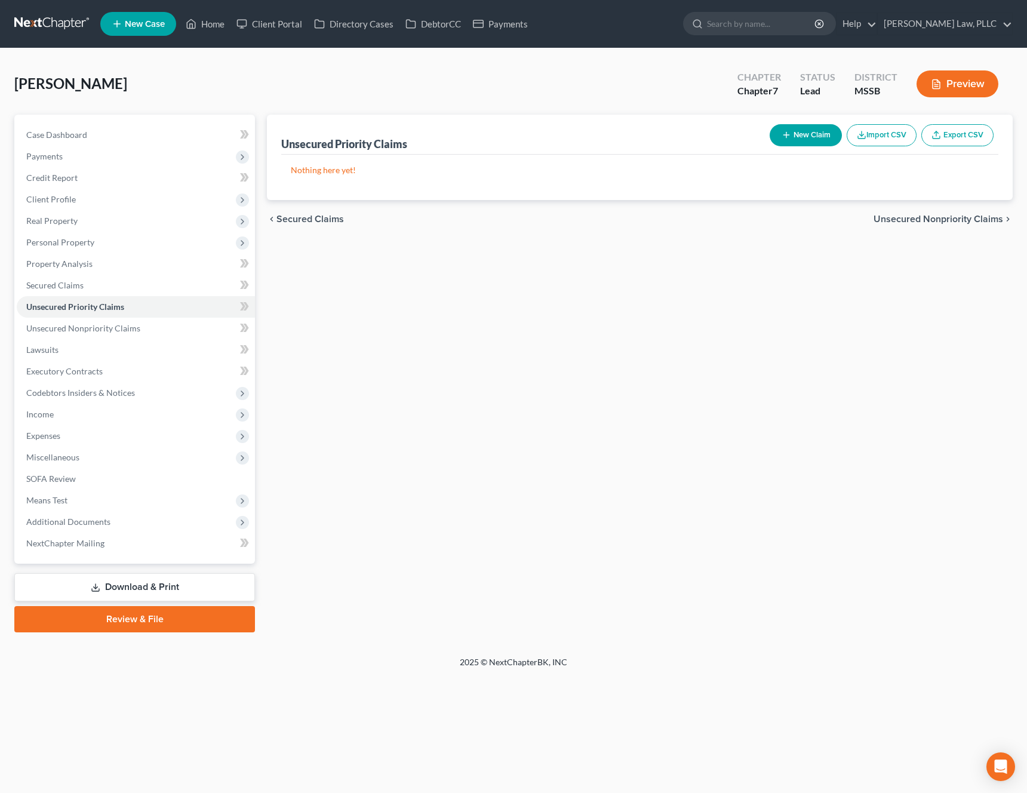
click at [975, 216] on span "Unsecured Nonpriority Claims" at bounding box center [938, 219] width 130 height 10
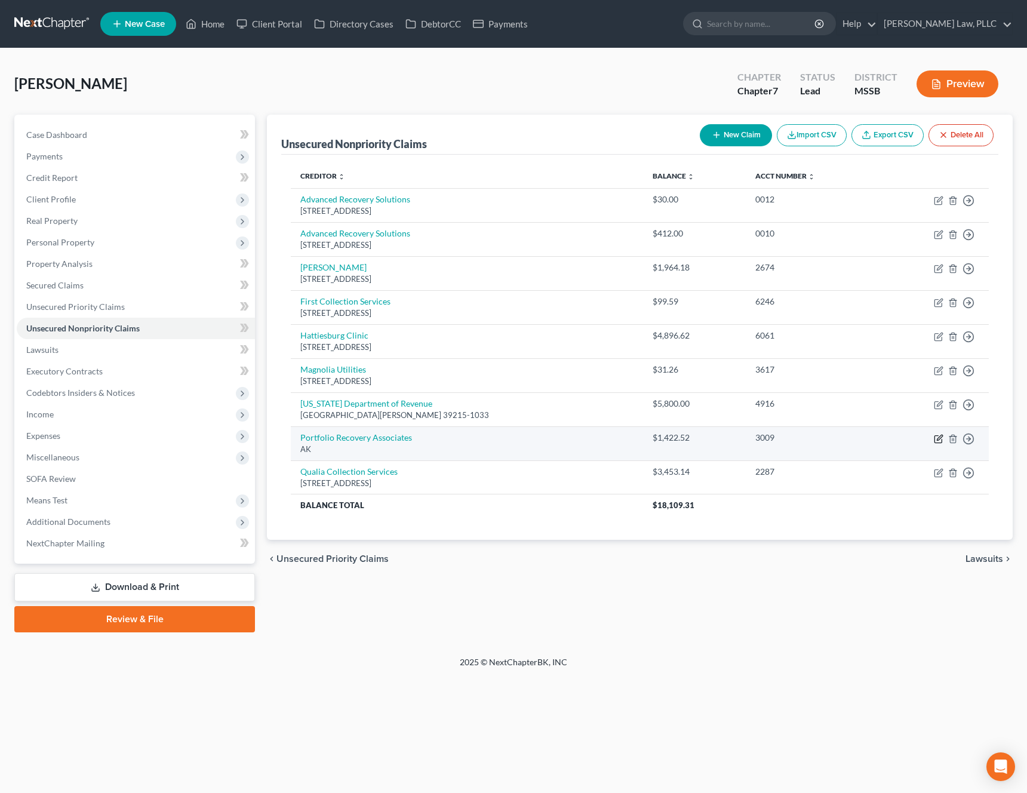
click at [938, 442] on icon "button" at bounding box center [937, 438] width 7 height 7
select select "1"
select select "0"
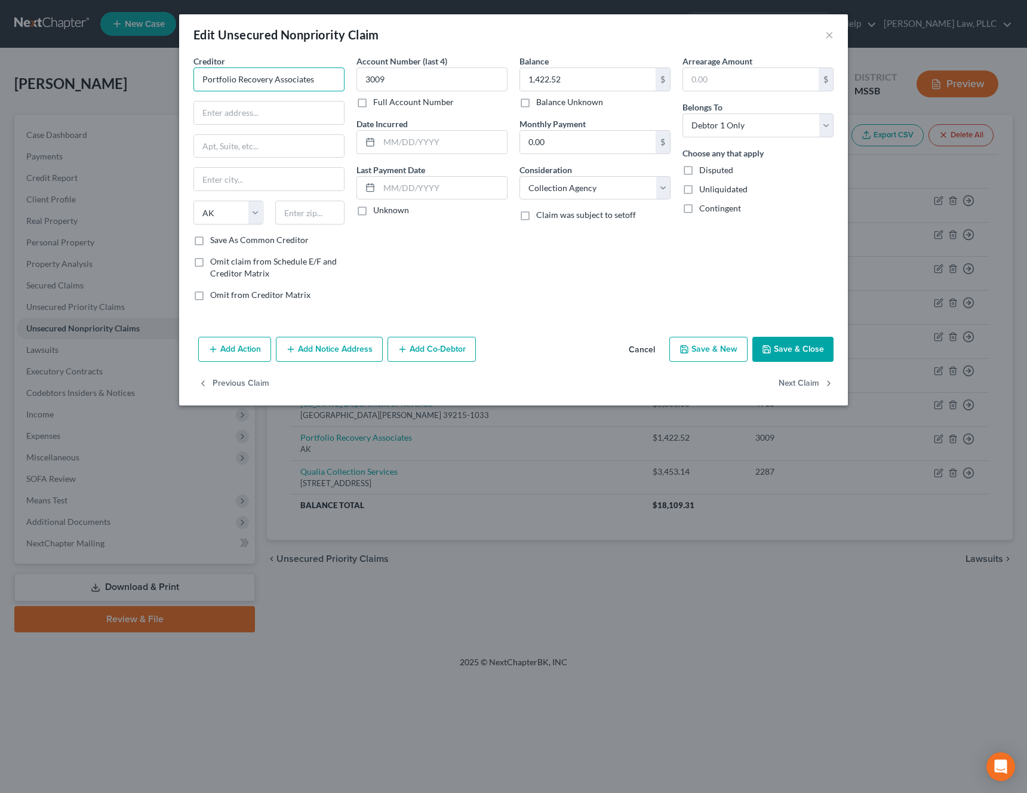
click at [335, 78] on input "Portfolio Recovery Associates" at bounding box center [268, 79] width 151 height 24
click at [304, 110] on div "P.O Box 12914, Norfolk, VA 23541" at bounding box center [267, 111] width 129 height 10
type input "Portfolio Recovery Associates, LLC"
type input "P.O Box 12914"
type input "Norfolk"
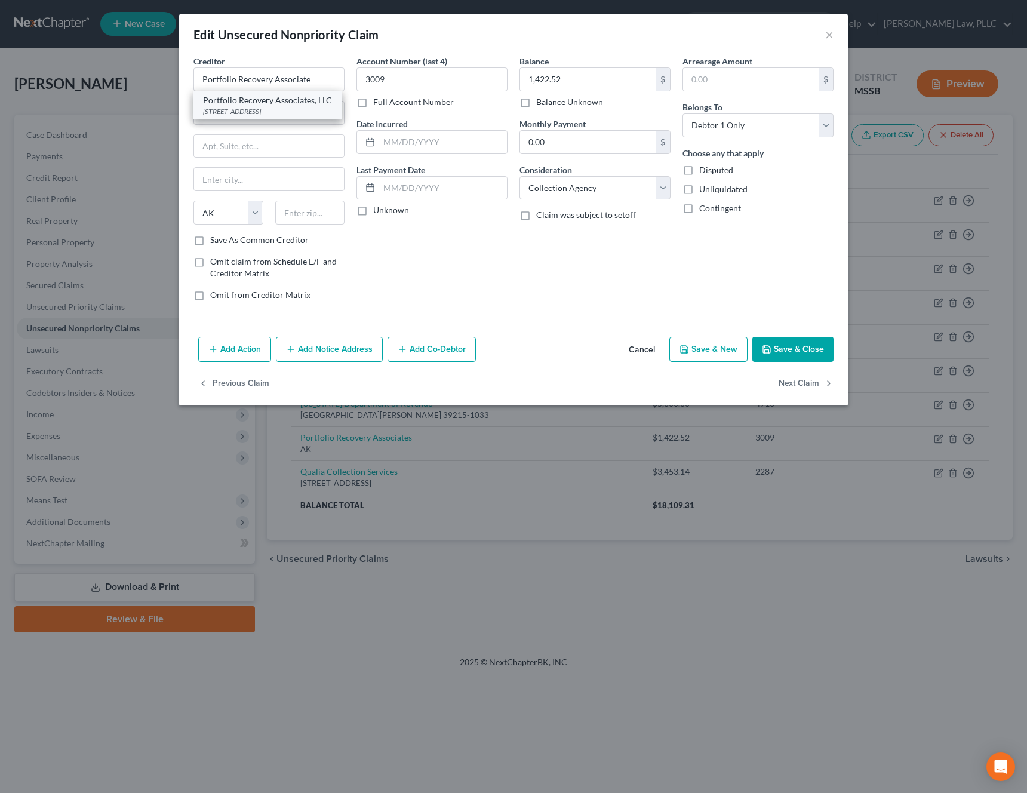
select select "48"
type input "23541"
click at [793, 349] on button "Save & Close" at bounding box center [792, 349] width 81 height 25
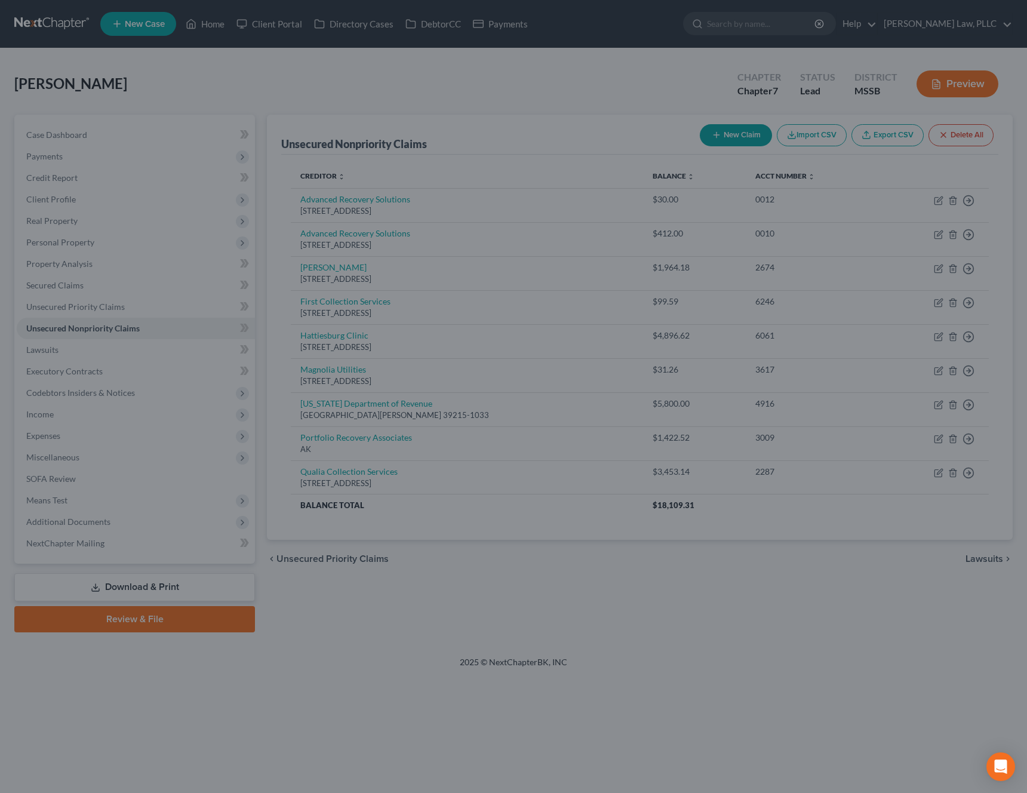
type input "0"
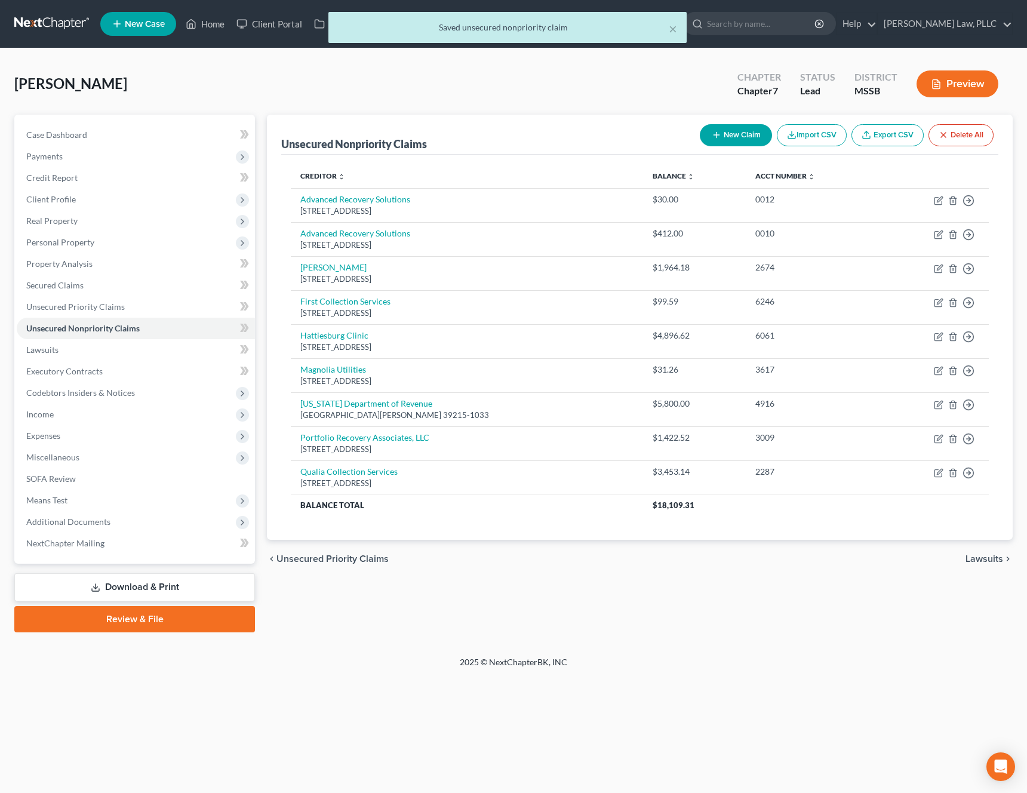
click at [987, 560] on span "Lawsuits" at bounding box center [984, 559] width 38 height 10
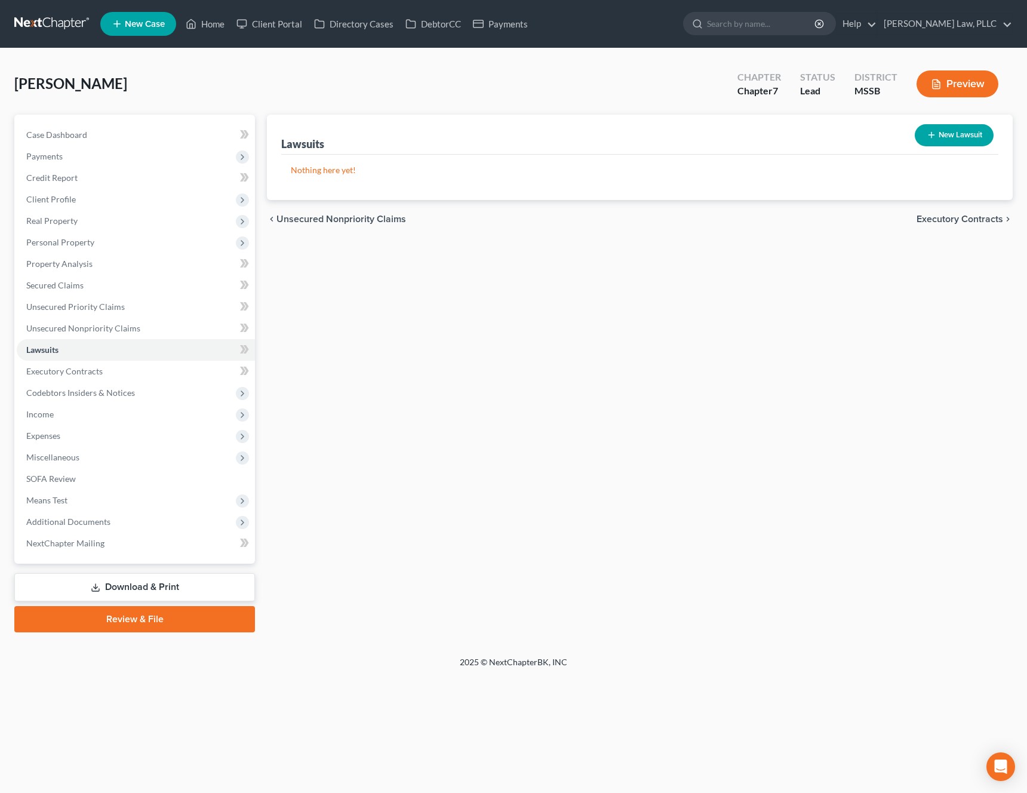
click at [976, 219] on span "Executory Contracts" at bounding box center [959, 219] width 87 height 10
click at [976, 219] on span "Codebtors" at bounding box center [980, 219] width 45 height 10
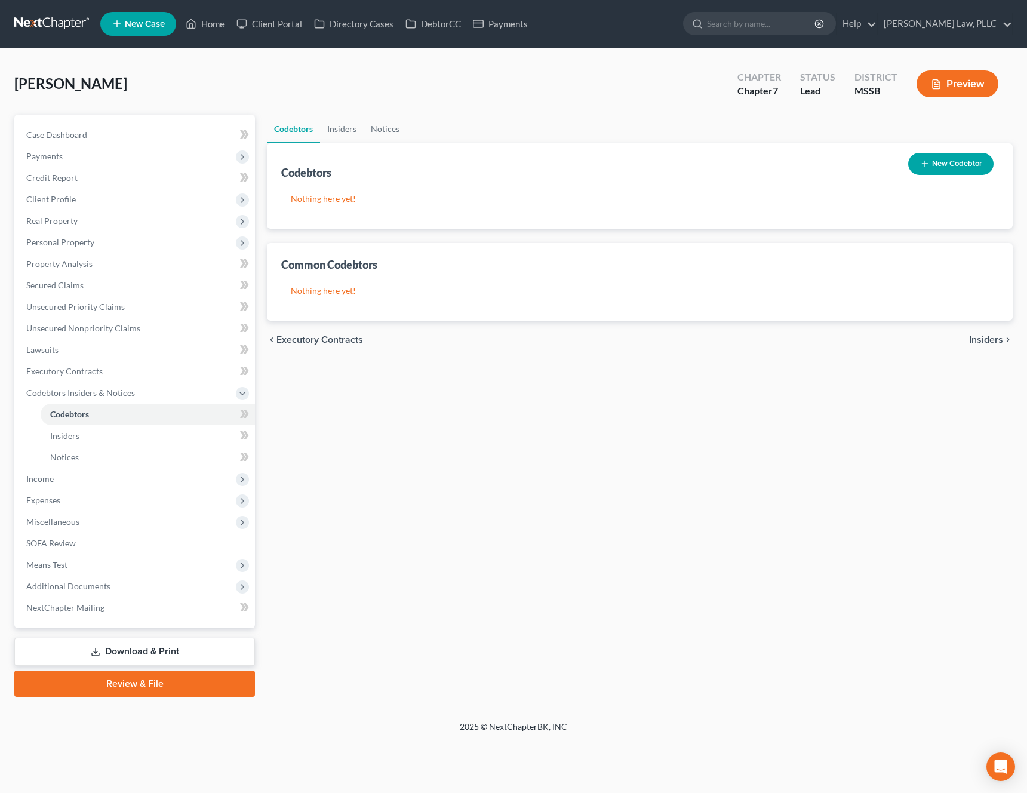
click at [981, 335] on span "Insiders" at bounding box center [986, 340] width 34 height 10
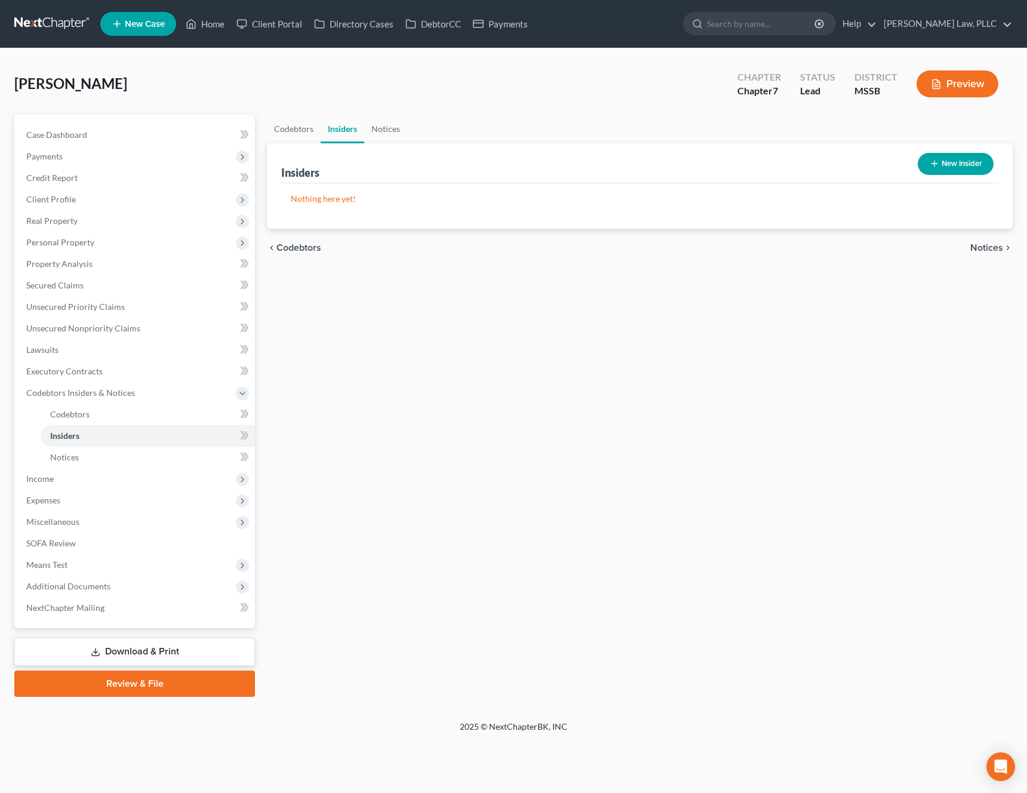
click at [992, 247] on span "Notices" at bounding box center [986, 248] width 33 height 10
click at [992, 247] on span "Employment Income" at bounding box center [960, 248] width 86 height 10
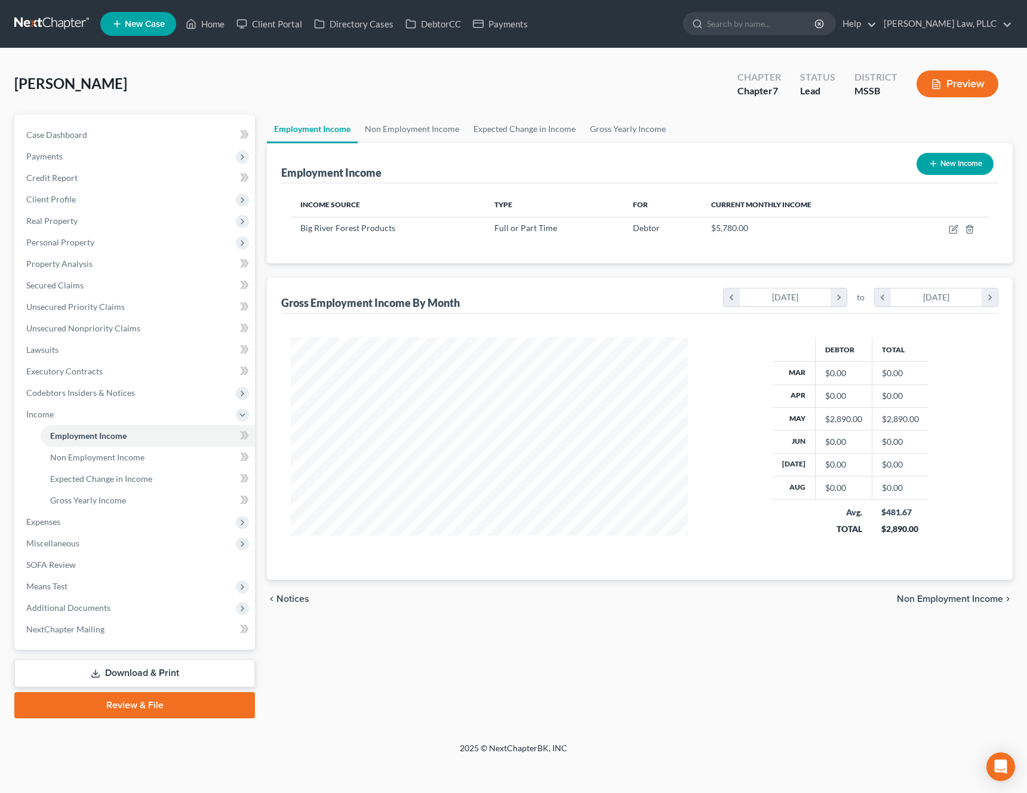
scroll to position [214, 421]
click at [953, 229] on icon "button" at bounding box center [954, 227] width 5 height 5
select select "0"
select select "25"
select select "1"
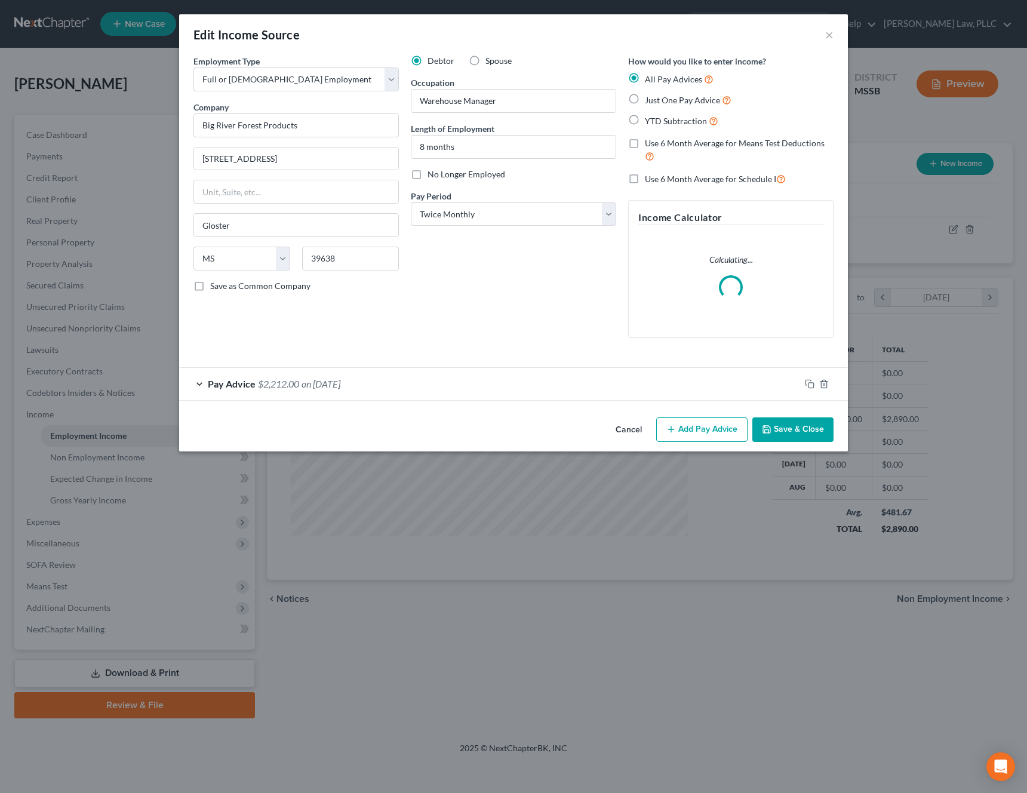
click at [660, 93] on label "Just One Pay Advice" at bounding box center [688, 100] width 87 height 14
click at [657, 93] on input "Just One Pay Advice" at bounding box center [654, 97] width 8 height 8
radio input "true"
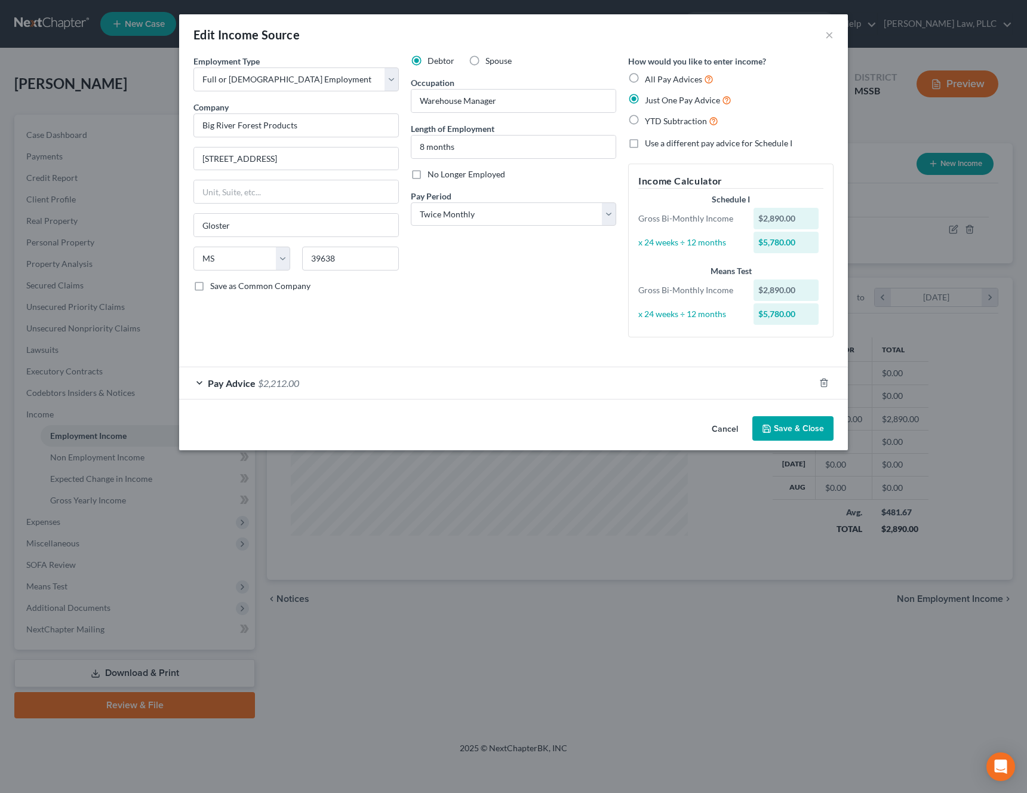
click at [787, 426] on button "Save & Close" at bounding box center [792, 428] width 81 height 25
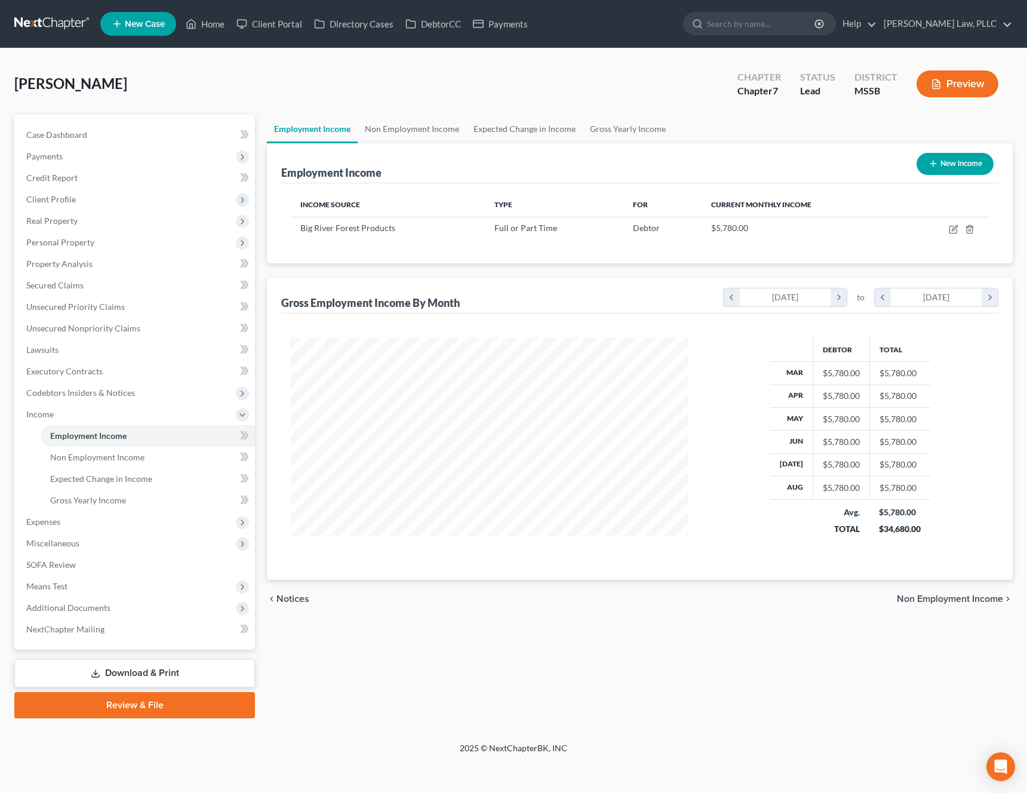
click at [938, 598] on span "Non Employment Income" at bounding box center [950, 599] width 106 height 10
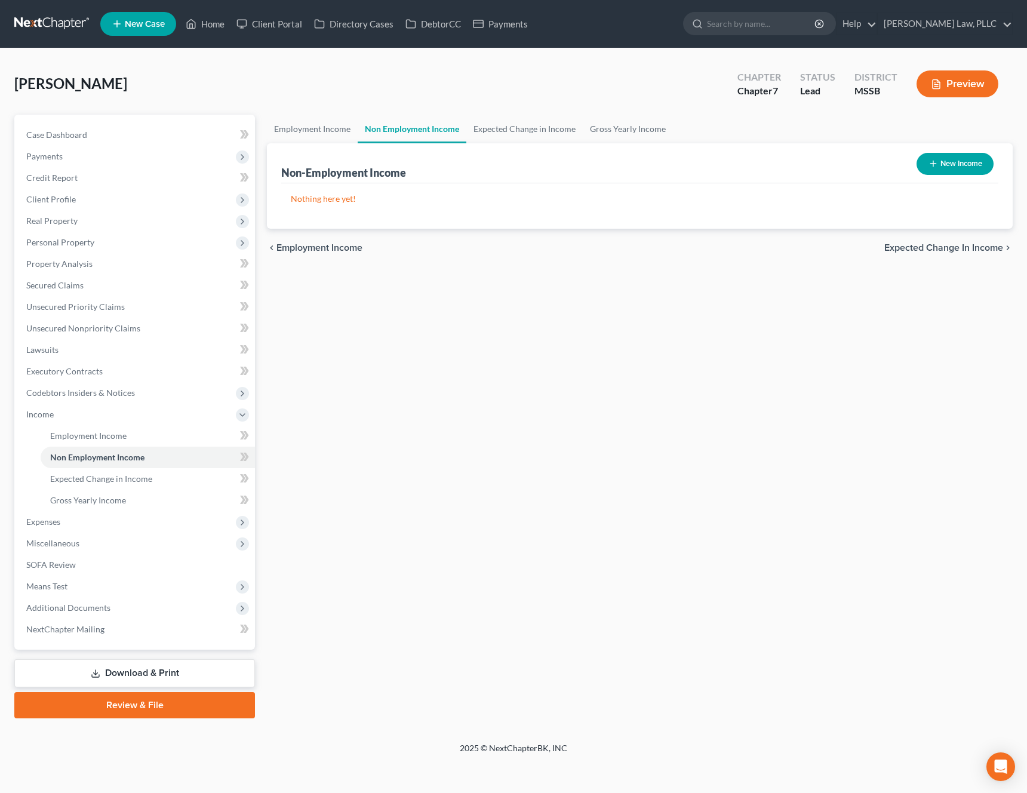
click at [957, 250] on span "Expected Change in Income" at bounding box center [943, 248] width 119 height 10
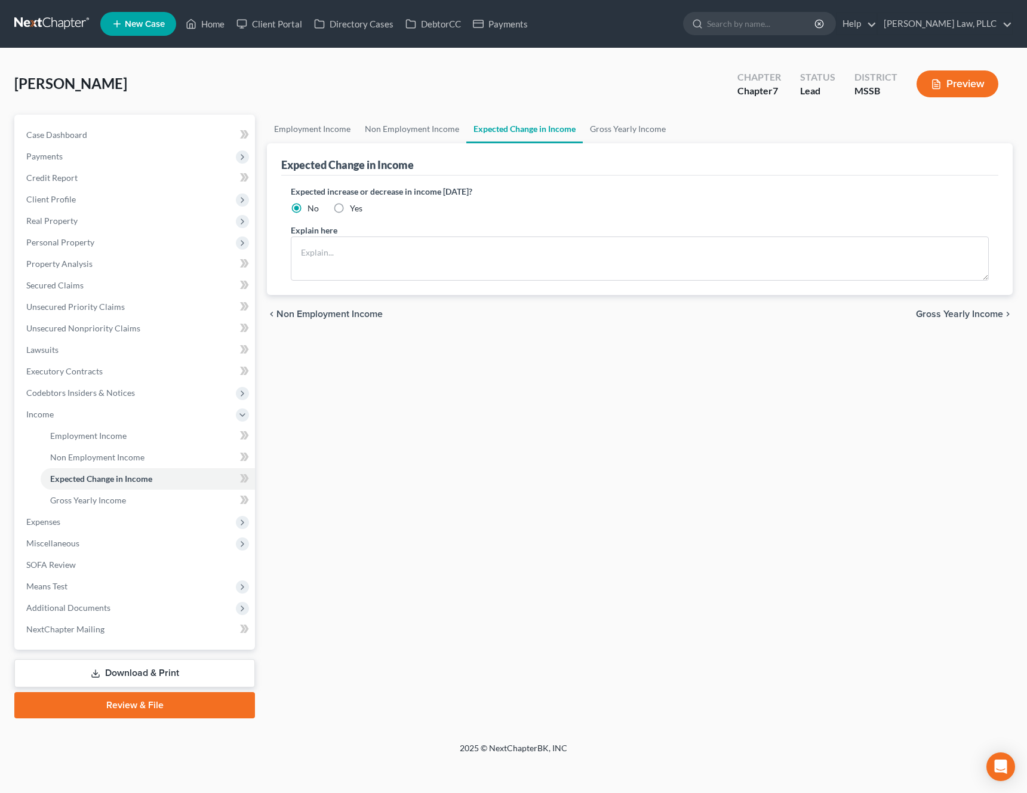
click at [952, 316] on span "Gross Yearly Income" at bounding box center [959, 314] width 87 height 10
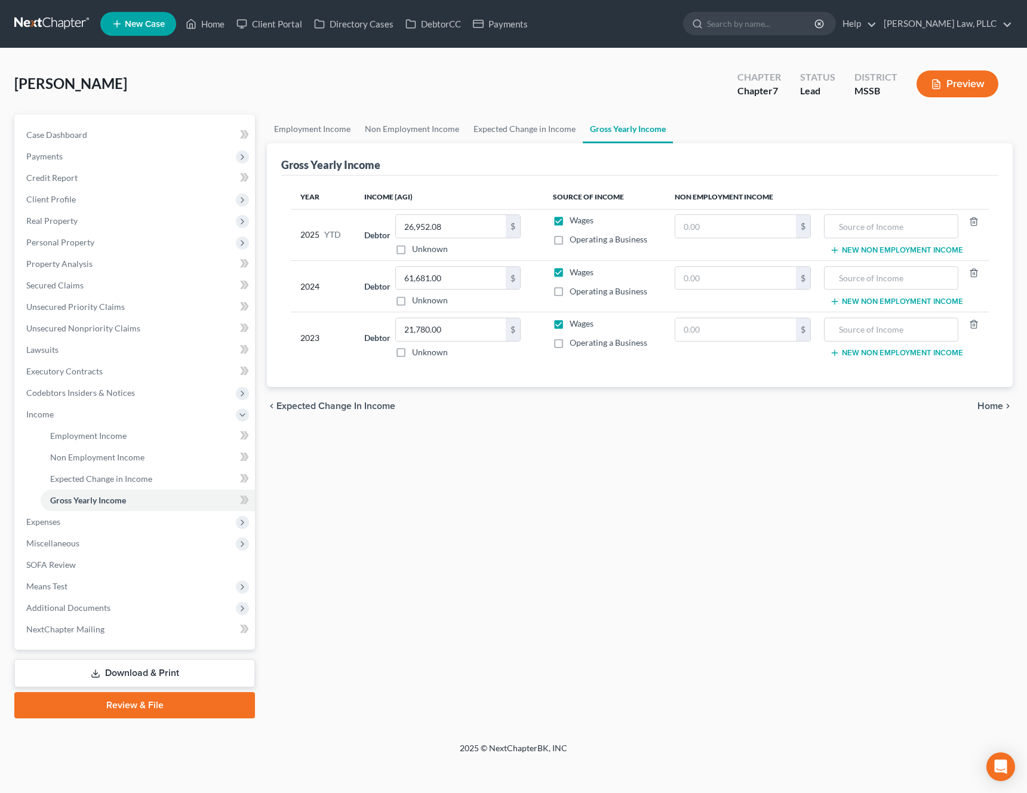
click at [986, 404] on span "Home" at bounding box center [990, 406] width 26 height 10
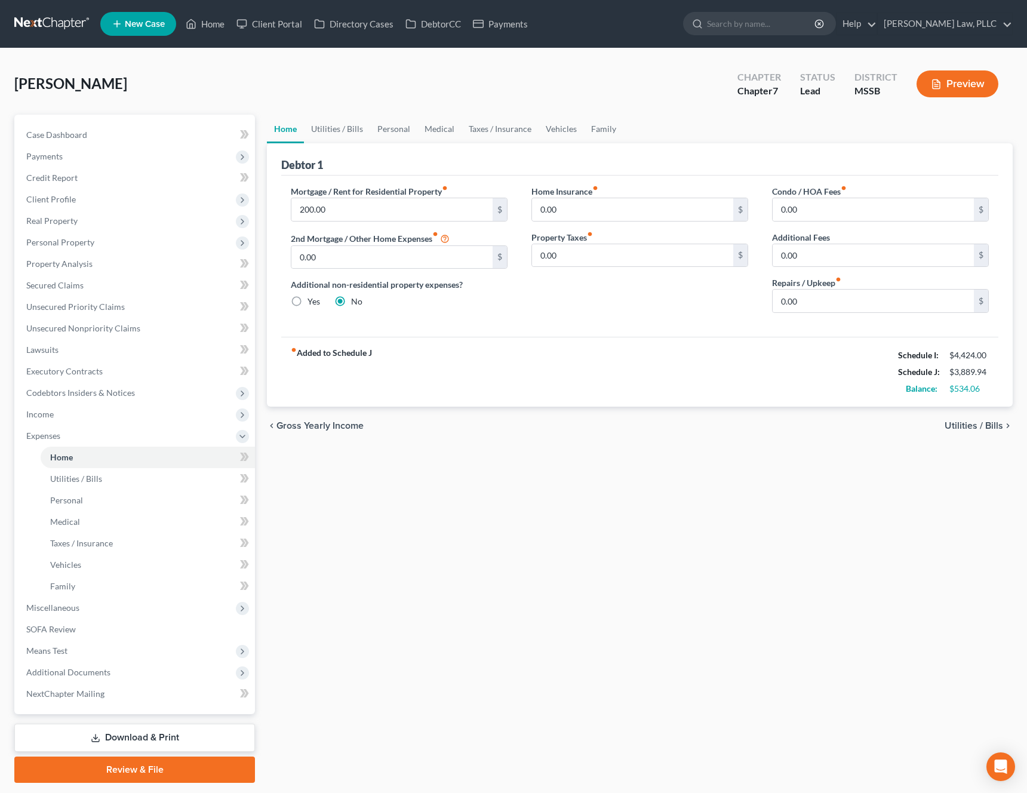
click at [975, 429] on span "Utilities / Bills" at bounding box center [973, 426] width 59 height 10
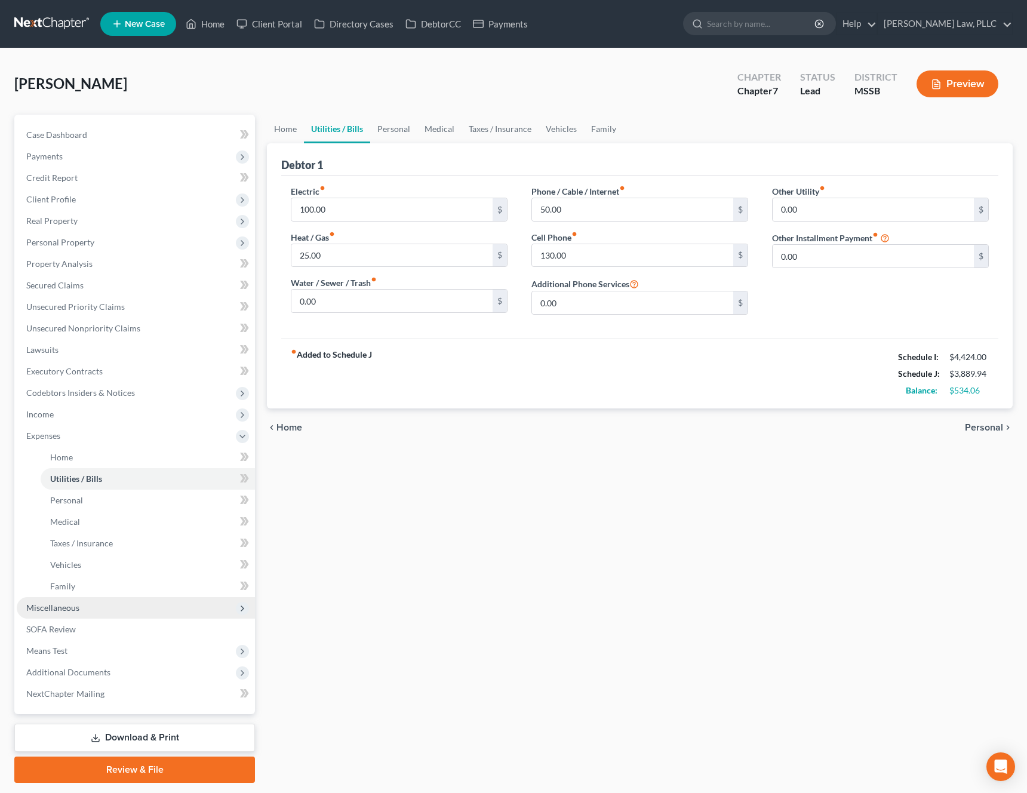
click at [152, 614] on span "Miscellaneous" at bounding box center [136, 607] width 238 height 21
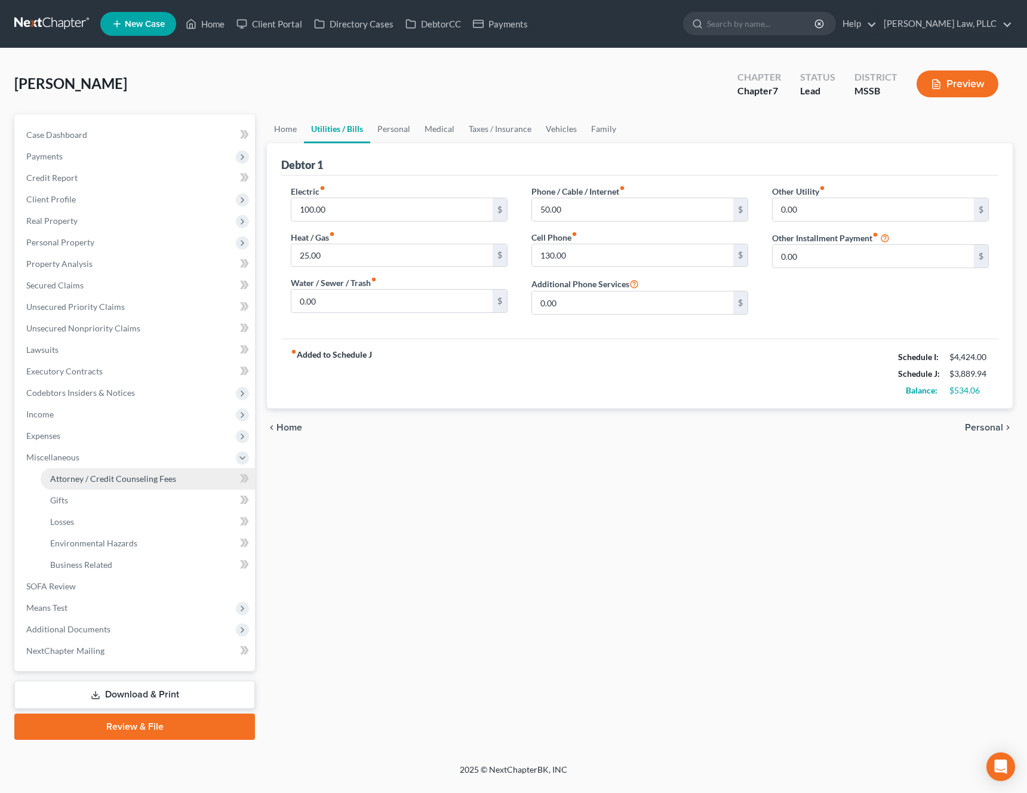
click at [167, 484] on link "Attorney / Credit Counseling Fees" at bounding box center [148, 478] width 214 height 21
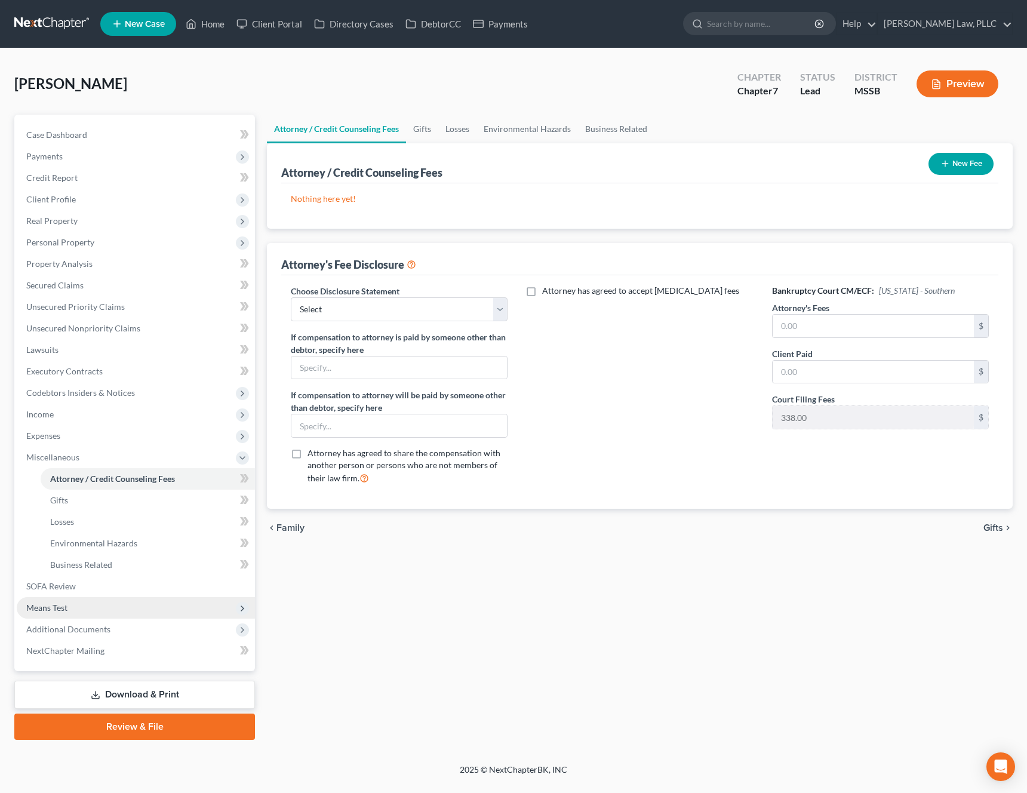
click at [100, 612] on span "Means Test" at bounding box center [136, 607] width 238 height 21
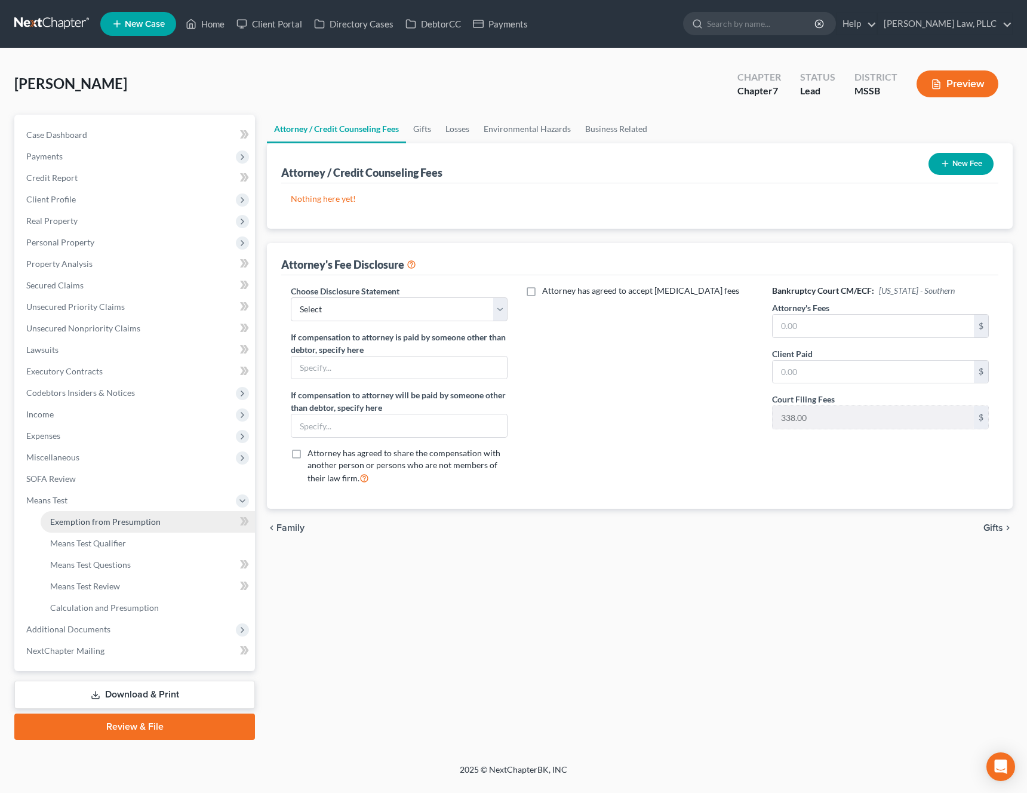
click at [148, 519] on span "Exemption from Presumption" at bounding box center [105, 521] width 110 height 10
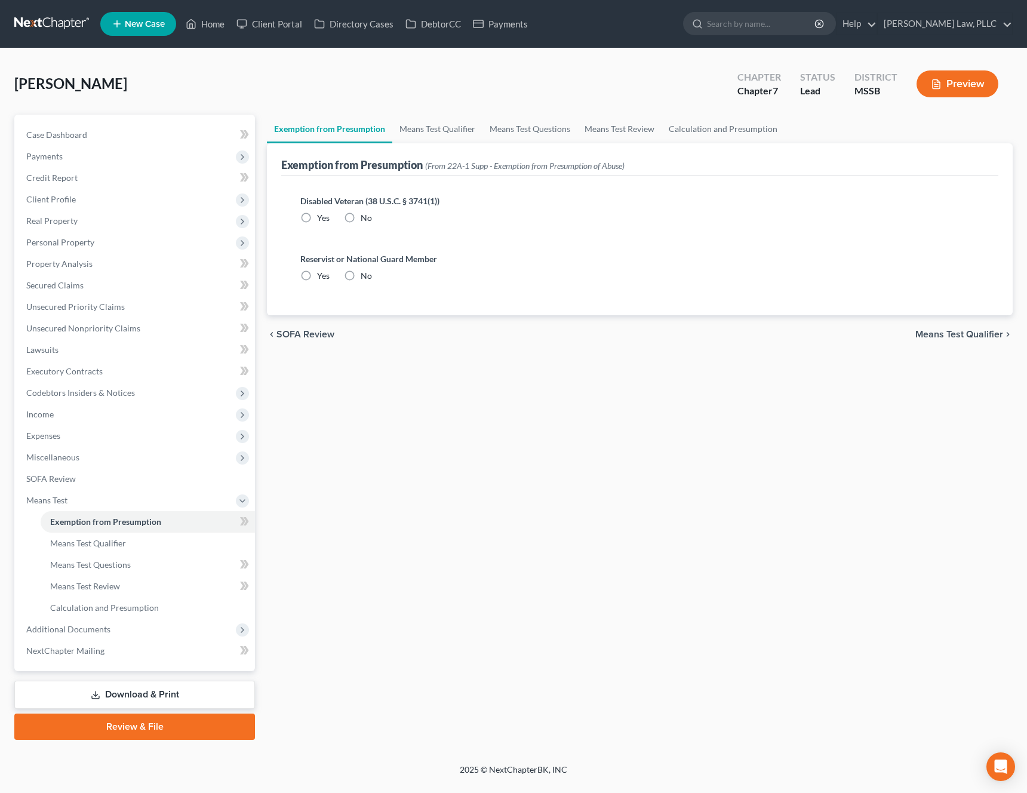
click at [361, 275] on label "No" at bounding box center [366, 276] width 11 height 12
click at [365, 275] on input "No" at bounding box center [369, 274] width 8 height 8
radio input "true"
click at [361, 220] on label "No" at bounding box center [366, 218] width 11 height 12
click at [365, 220] on input "No" at bounding box center [369, 216] width 8 height 8
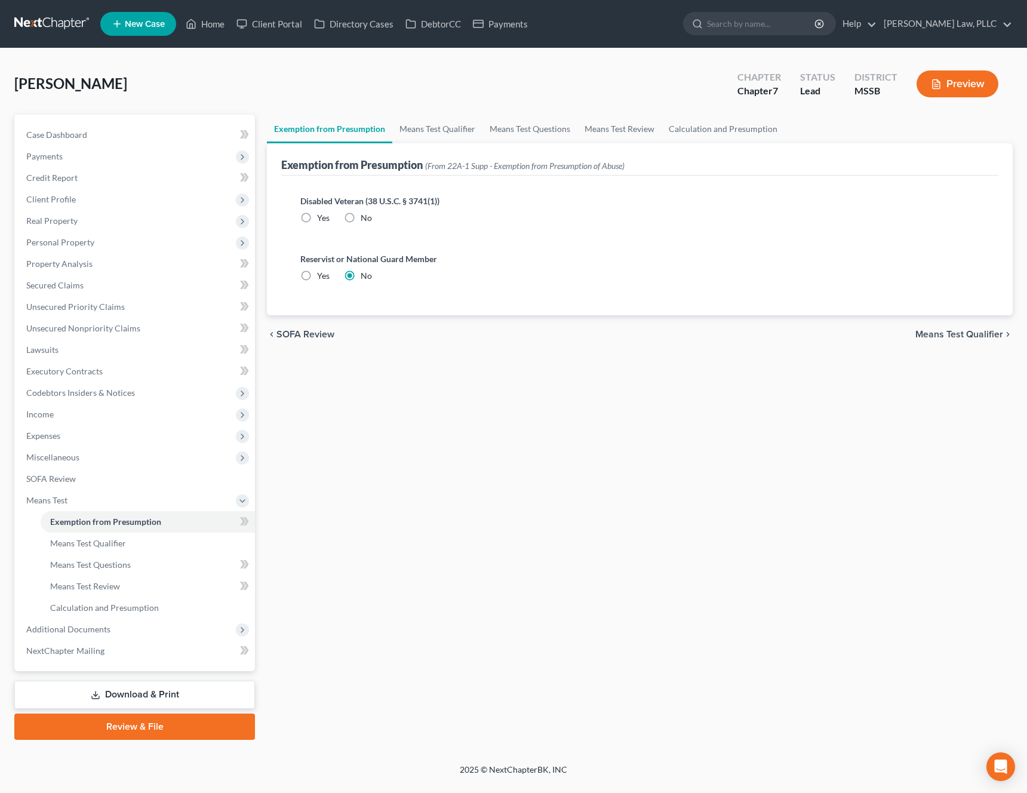
radio input "true"
click at [938, 340] on div "chevron_left SOFA Review Means Test Qualifier chevron_right" at bounding box center [640, 334] width 746 height 38
click at [973, 335] on span "Means Test Qualifier" at bounding box center [959, 335] width 88 height 10
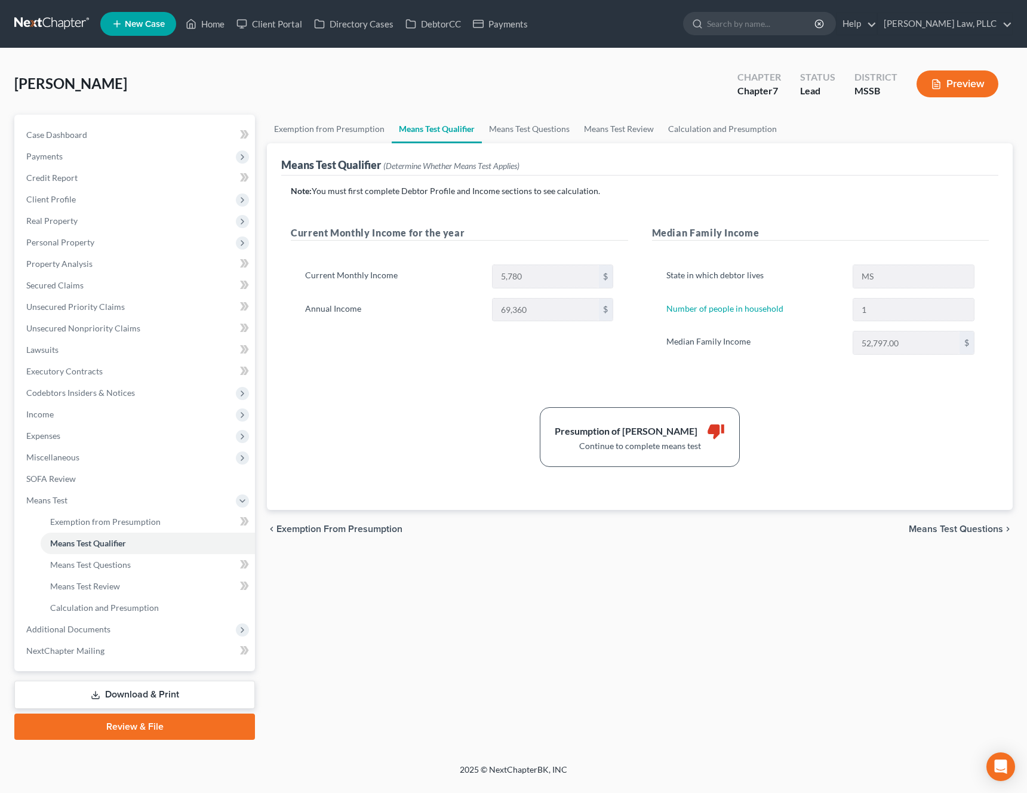
click at [959, 529] on span "Means Test Questions" at bounding box center [956, 529] width 94 height 10
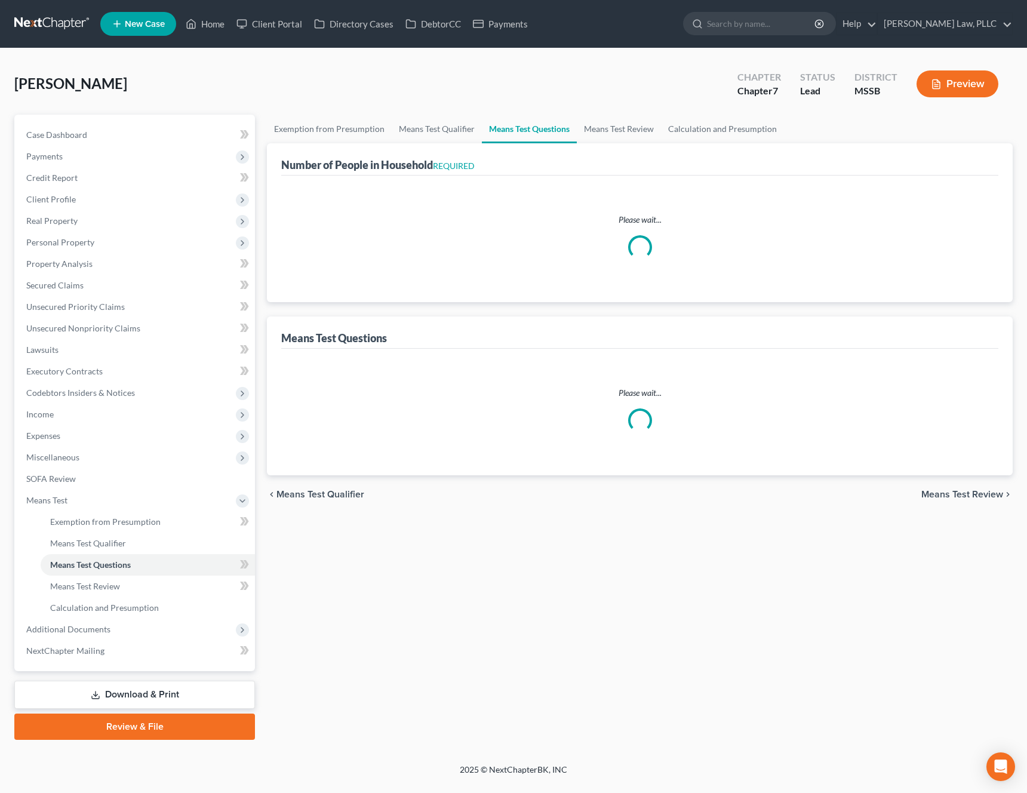
select select "1"
select select "60"
select select "1"
select select "60"
select select "2"
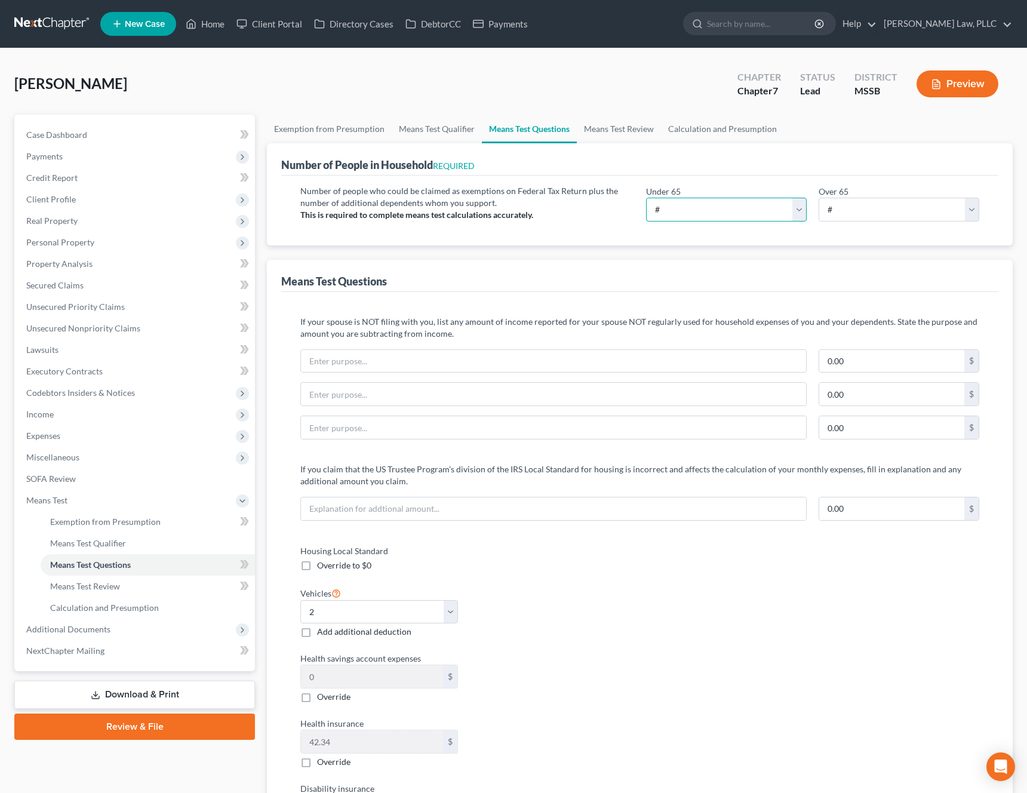
click at [802, 205] on select "# 0 1 2 3 4 5 6 7 8 9 10" at bounding box center [726, 210] width 161 height 24
select select "1"
click at [646, 198] on select "# 0 1 2 3 4 5 6 7 8 9 10" at bounding box center [726, 210] width 161 height 24
click at [741, 267] on div "Means Test Questions" at bounding box center [639, 276] width 717 height 32
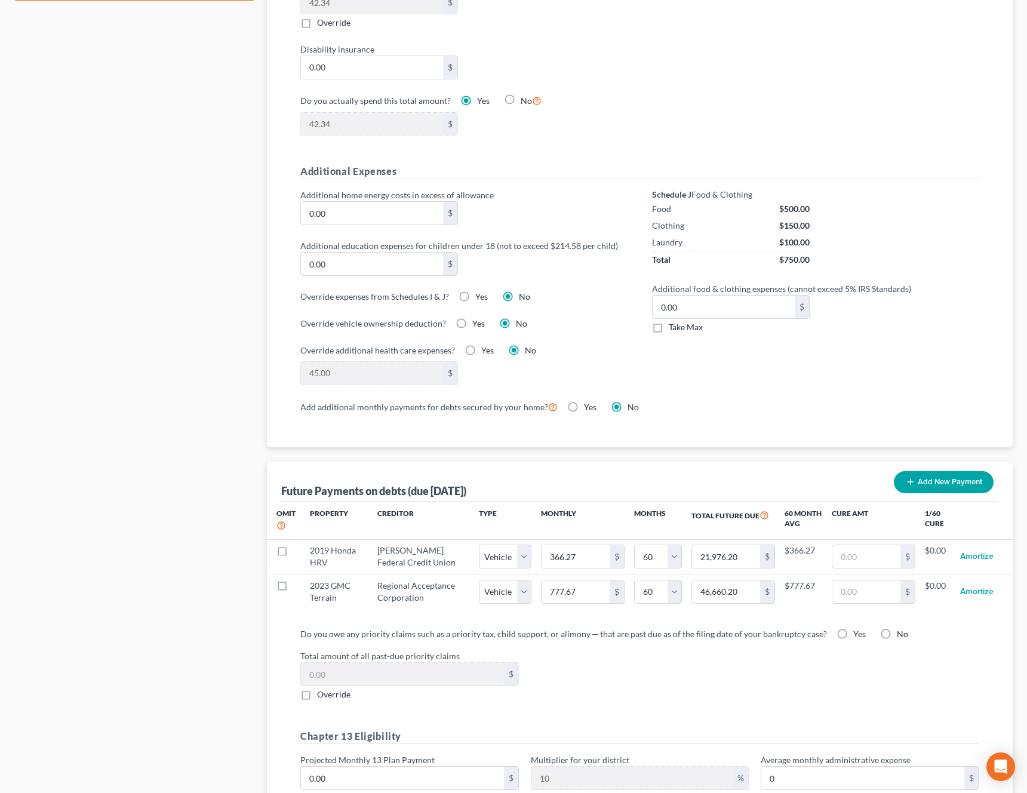
scroll to position [913, 0]
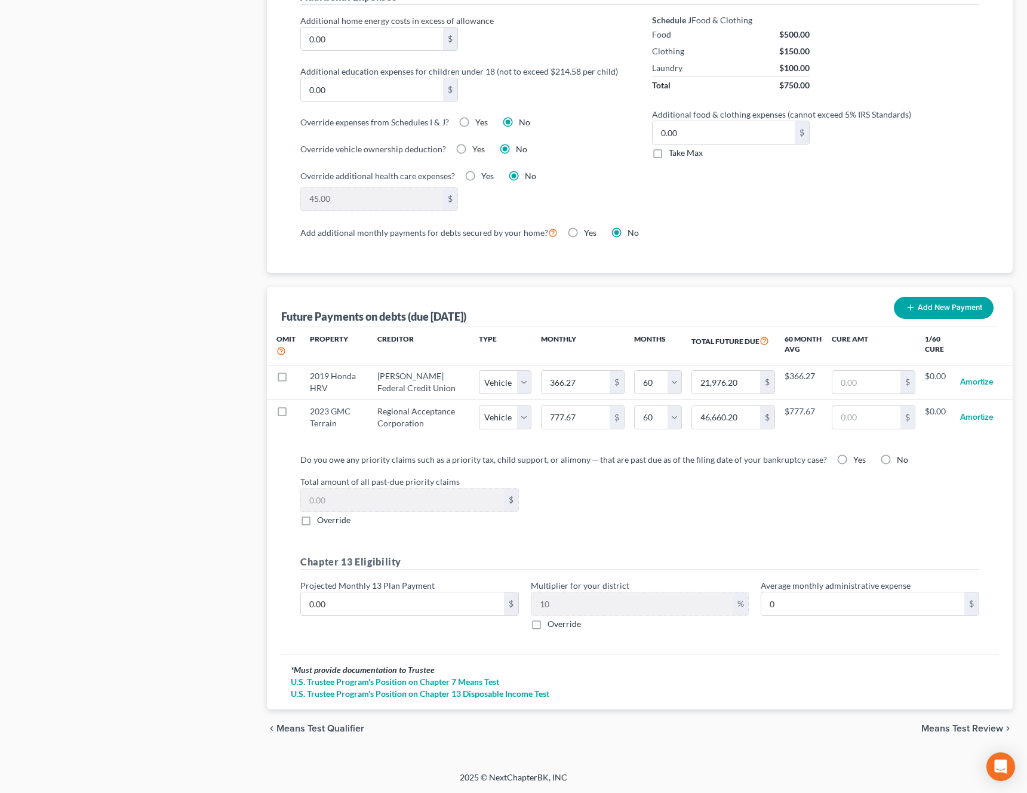
click at [940, 724] on span "Means Test Review" at bounding box center [962, 729] width 82 height 10
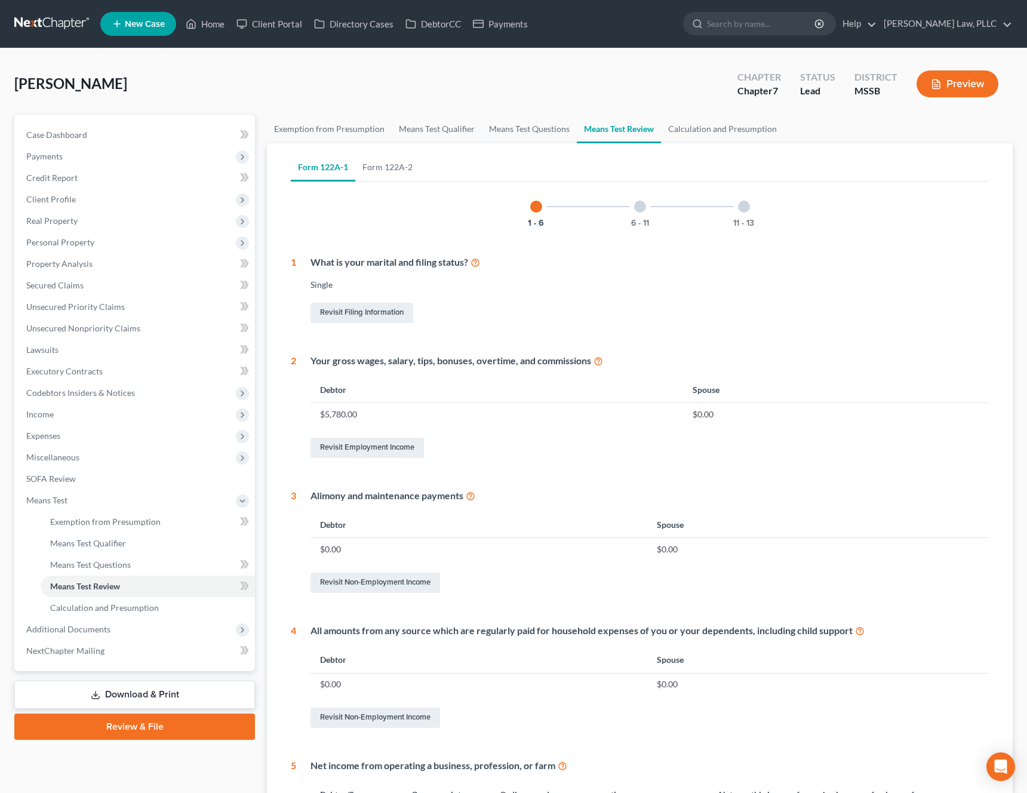
scroll to position [221, 0]
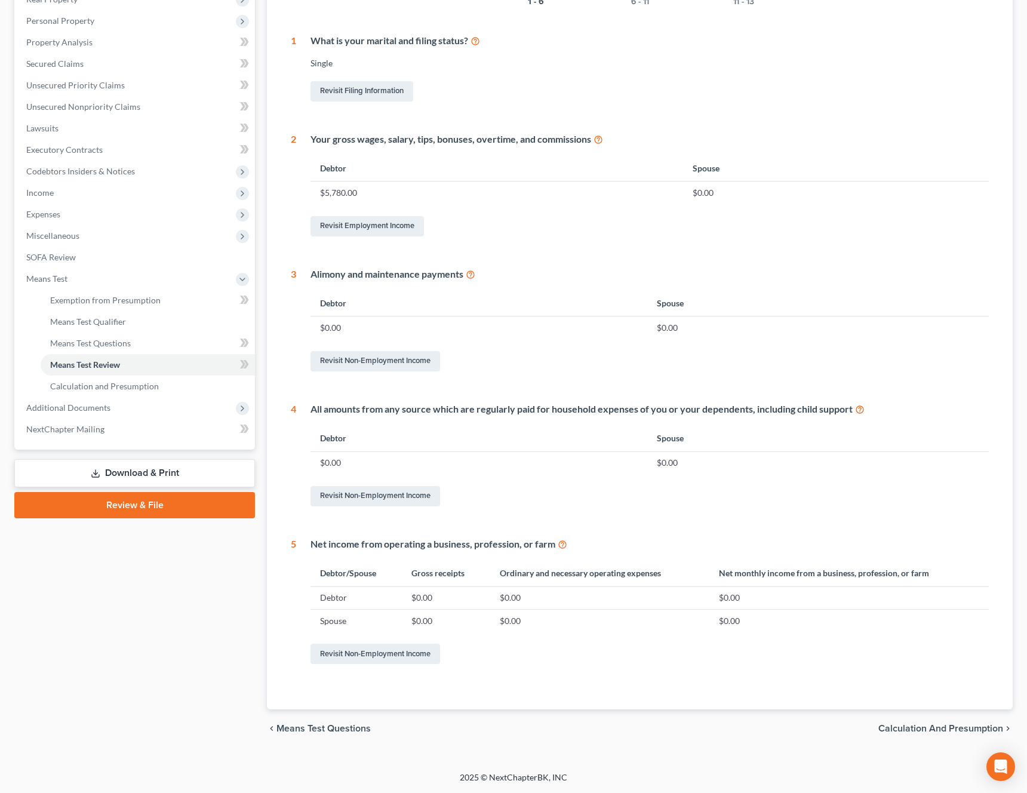
click at [939, 730] on span "Calculation and Presumption" at bounding box center [940, 729] width 125 height 10
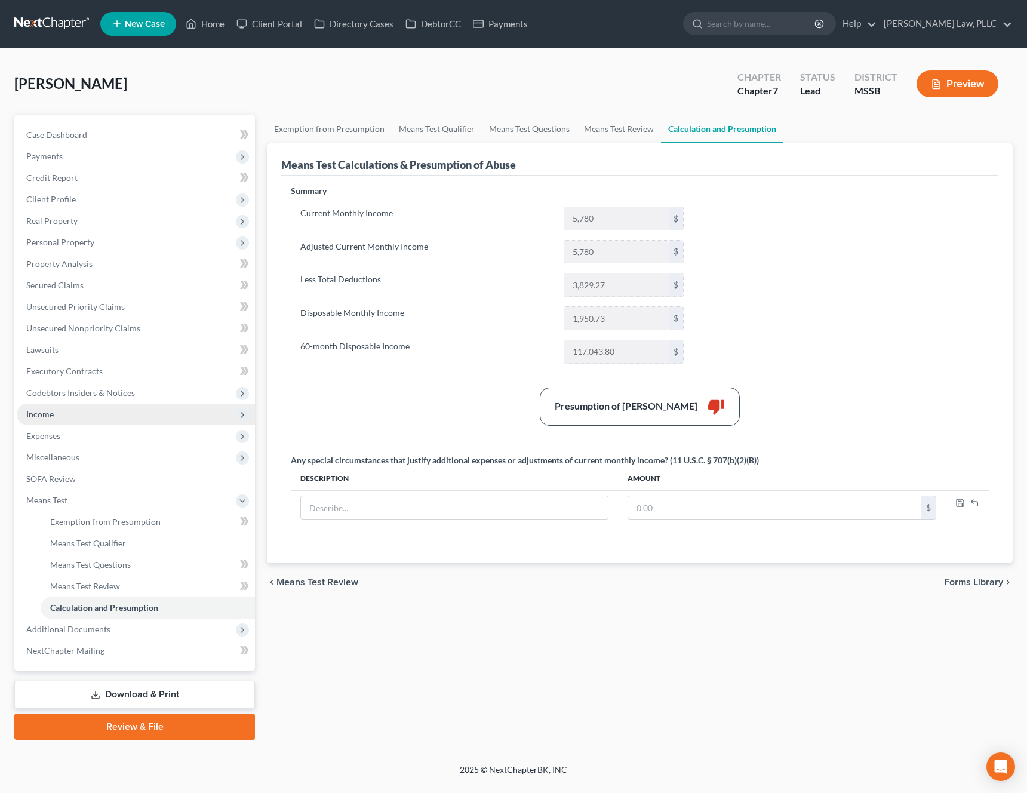
click at [79, 422] on span "Income" at bounding box center [136, 414] width 238 height 21
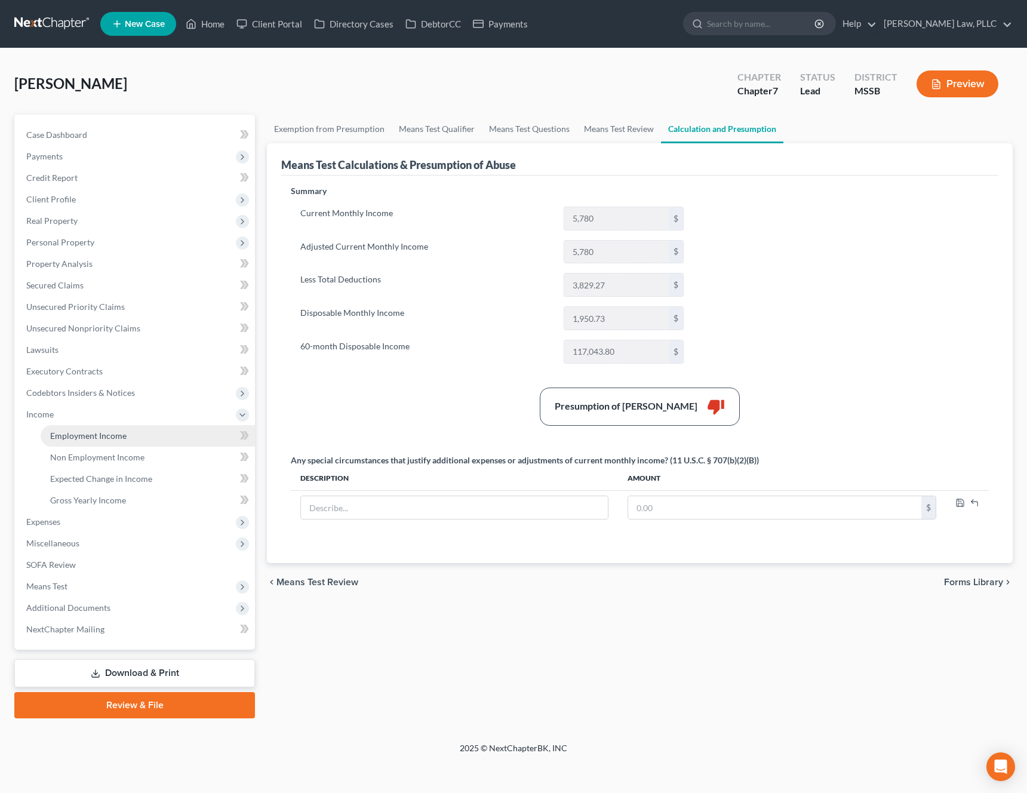
click at [96, 442] on link "Employment Income" at bounding box center [148, 435] width 214 height 21
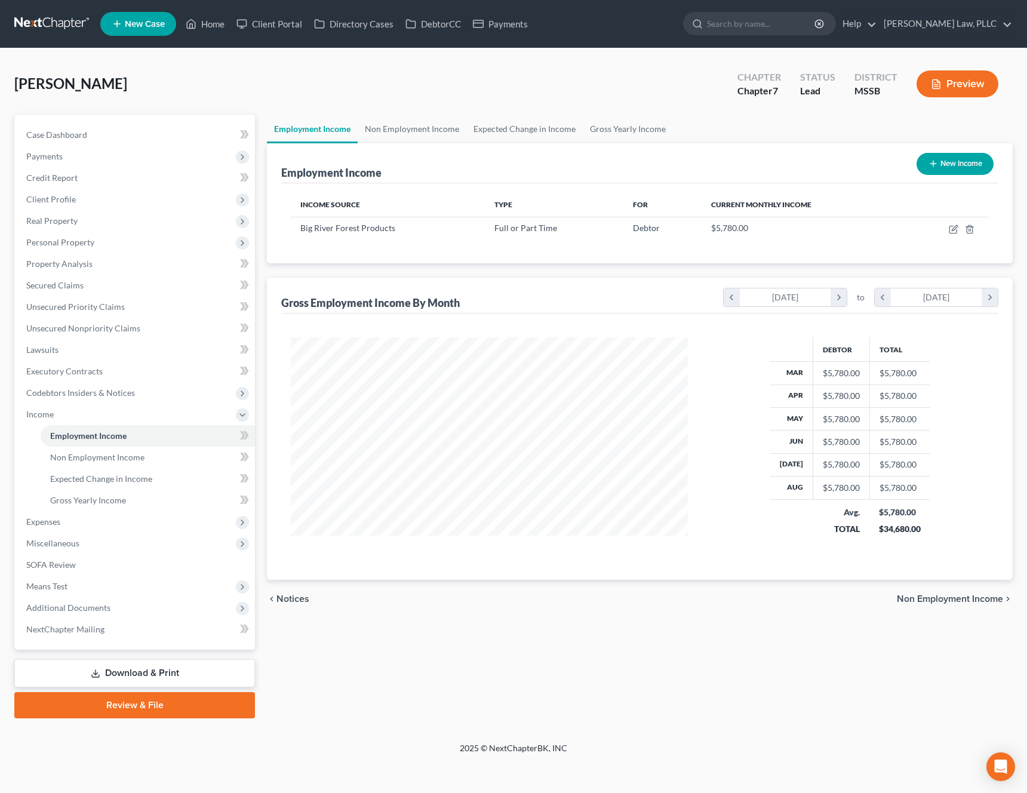
scroll to position [214, 421]
click at [954, 230] on icon "button" at bounding box center [954, 229] width 10 height 10
select select "0"
select select "25"
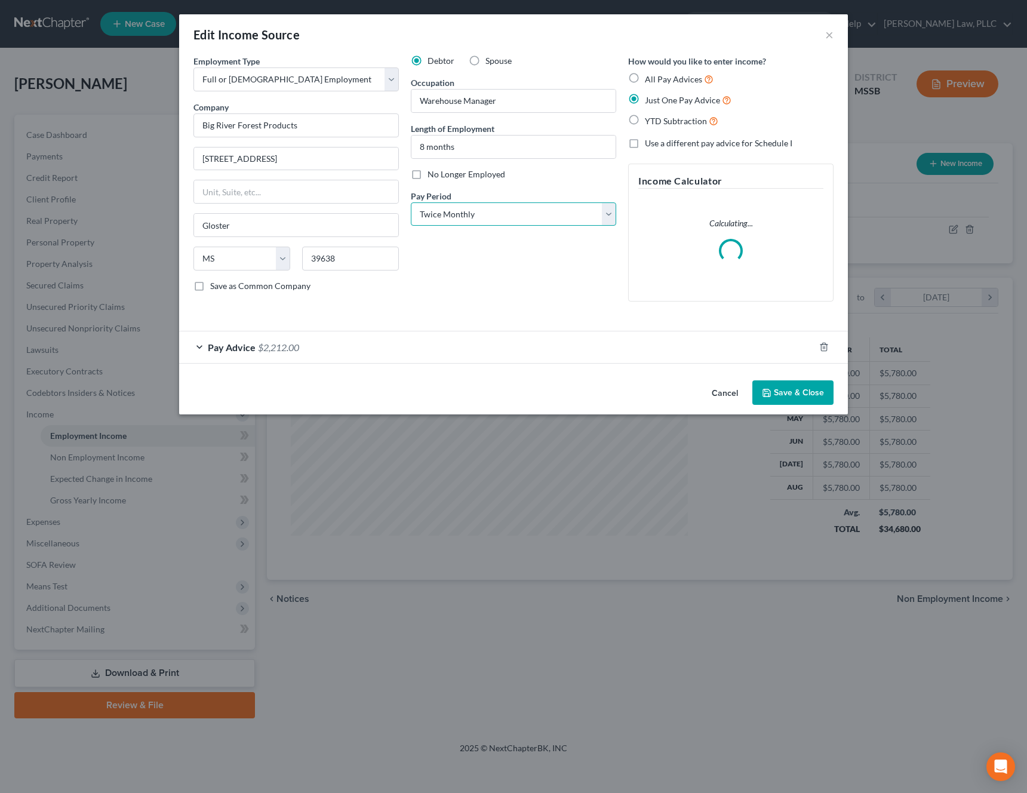
click at [602, 211] on select "Select Monthly Twice Monthly Every Other Week Weekly" at bounding box center [513, 214] width 205 height 24
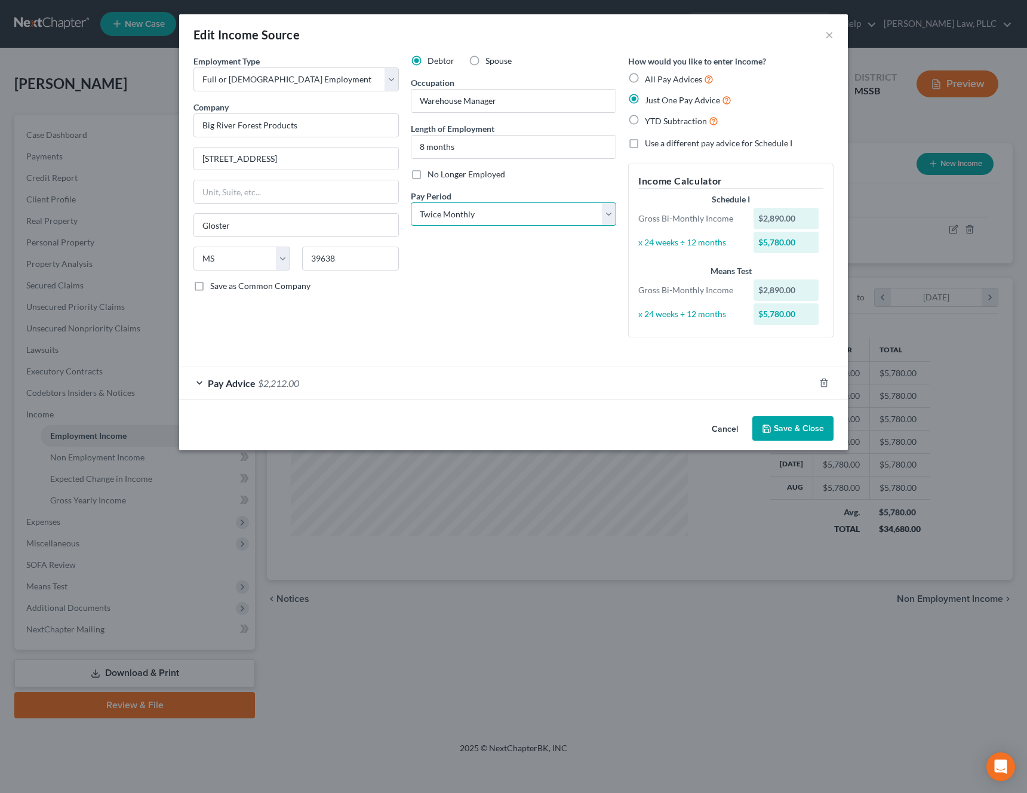
select select "2"
click at [411, 202] on select "Select Monthly Twice Monthly Every Other Week Weekly" at bounding box center [513, 214] width 205 height 24
click at [792, 437] on button "Save & Close" at bounding box center [792, 428] width 81 height 25
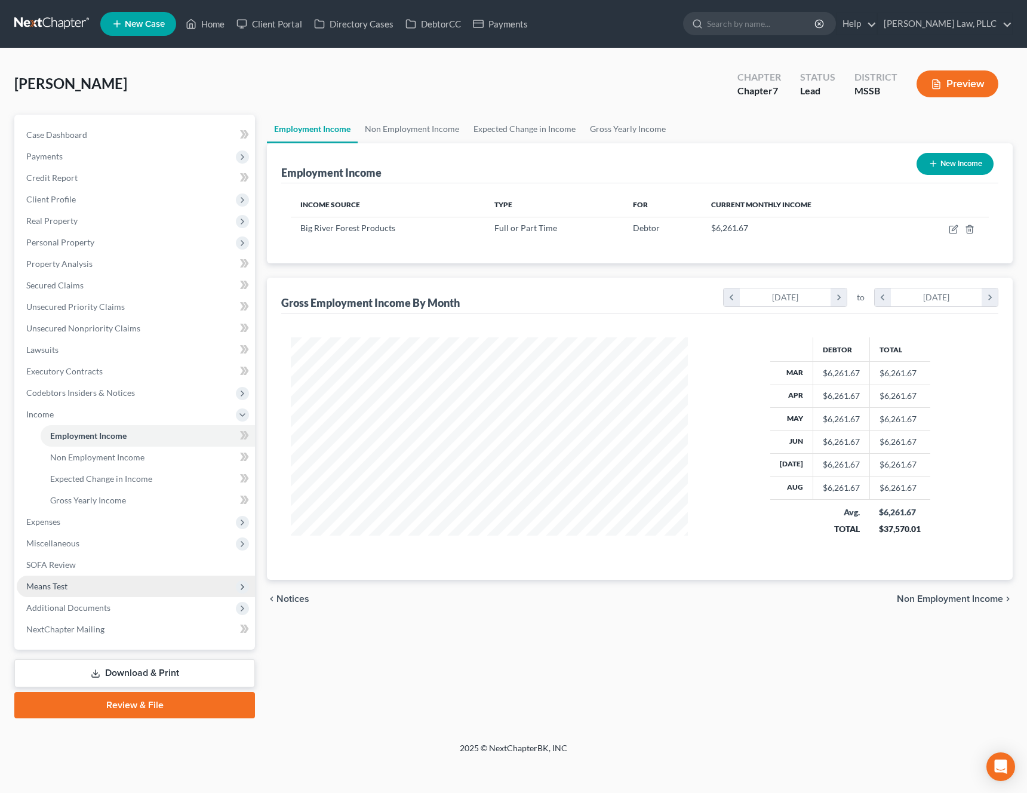
click at [176, 577] on span "Means Test" at bounding box center [136, 585] width 238 height 21
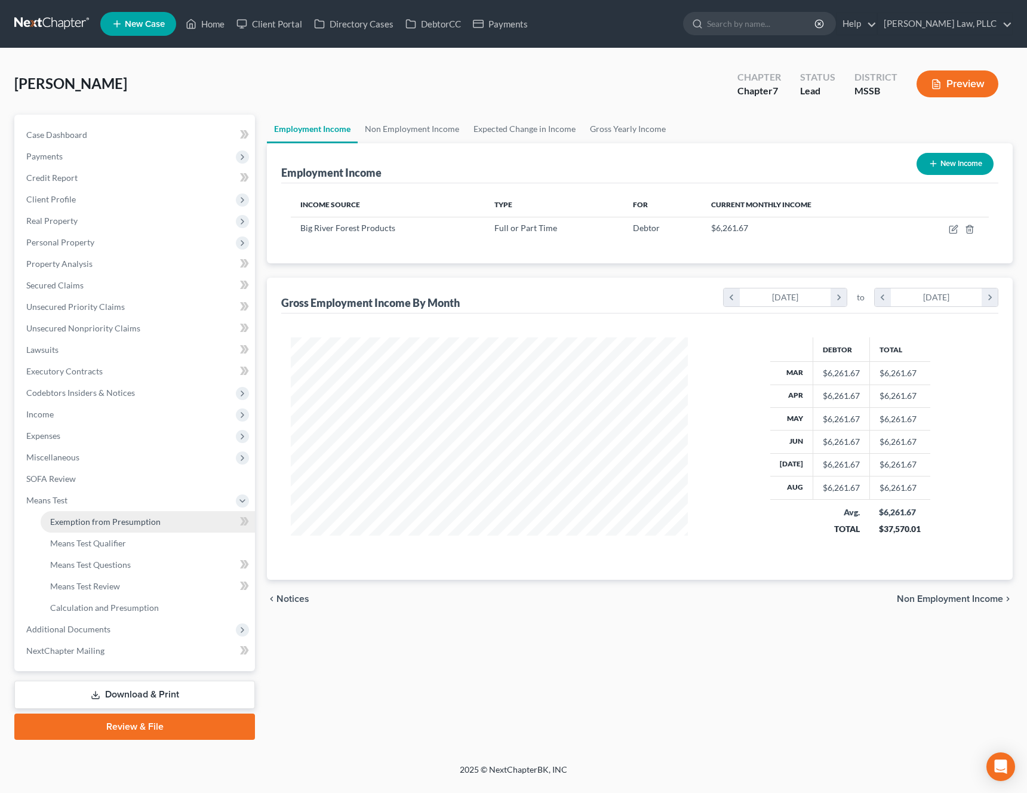
click at [148, 519] on span "Exemption from Presumption" at bounding box center [105, 521] width 110 height 10
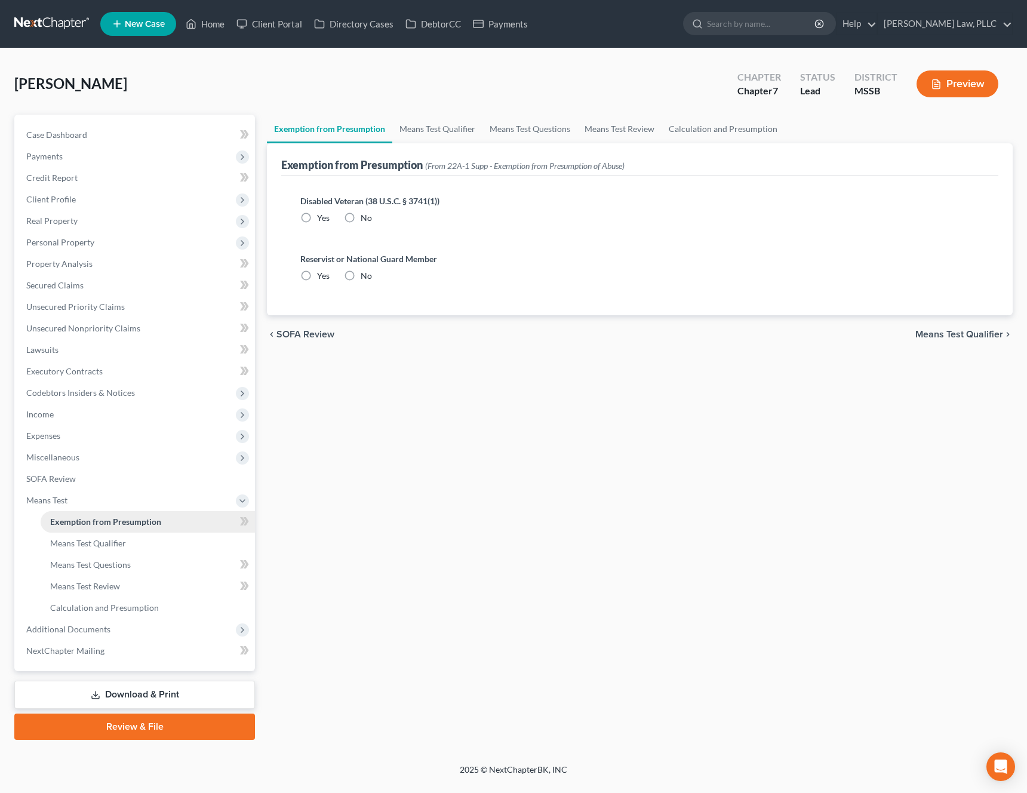
radio input "true"
click at [984, 335] on span "Means Test Qualifier" at bounding box center [959, 335] width 88 height 10
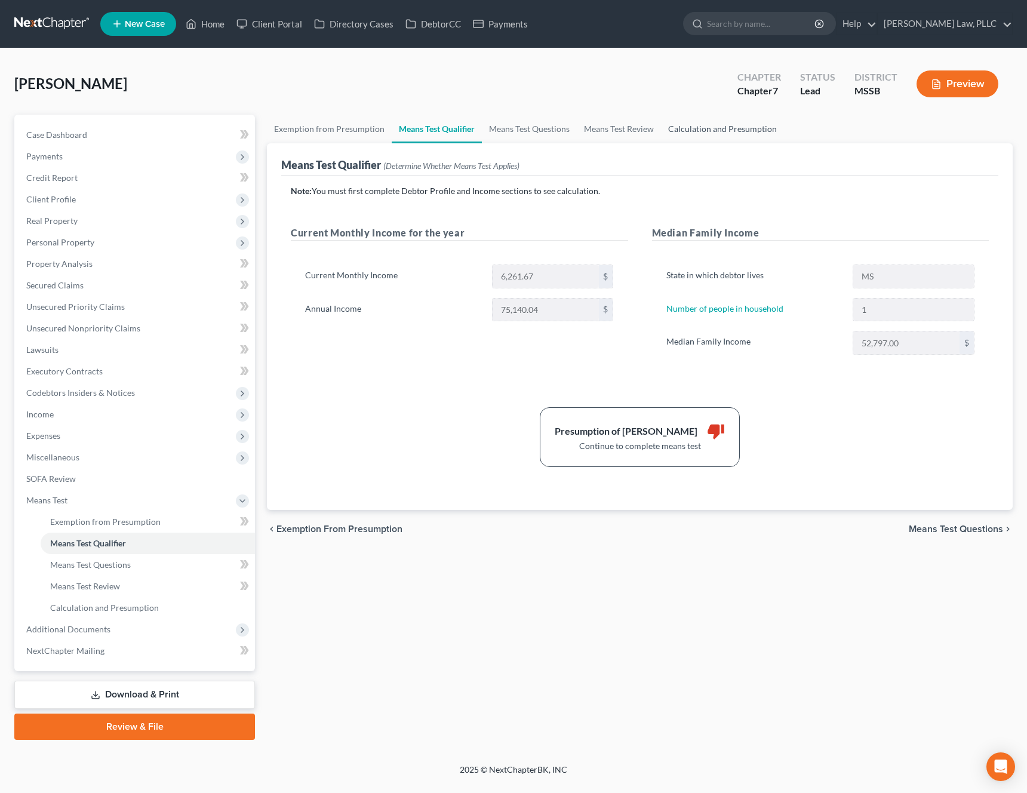
click at [703, 133] on link "Calculation and Presumption" at bounding box center [722, 129] width 123 height 29
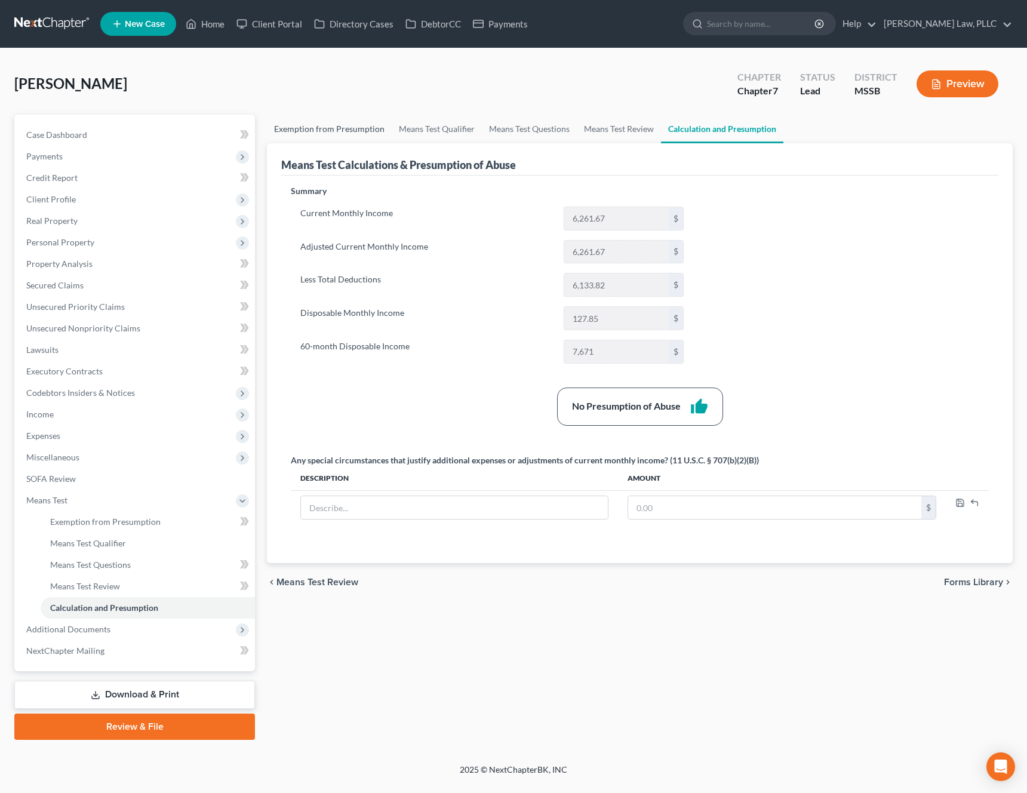
click at [333, 127] on link "Exemption from Presumption" at bounding box center [329, 129] width 125 height 29
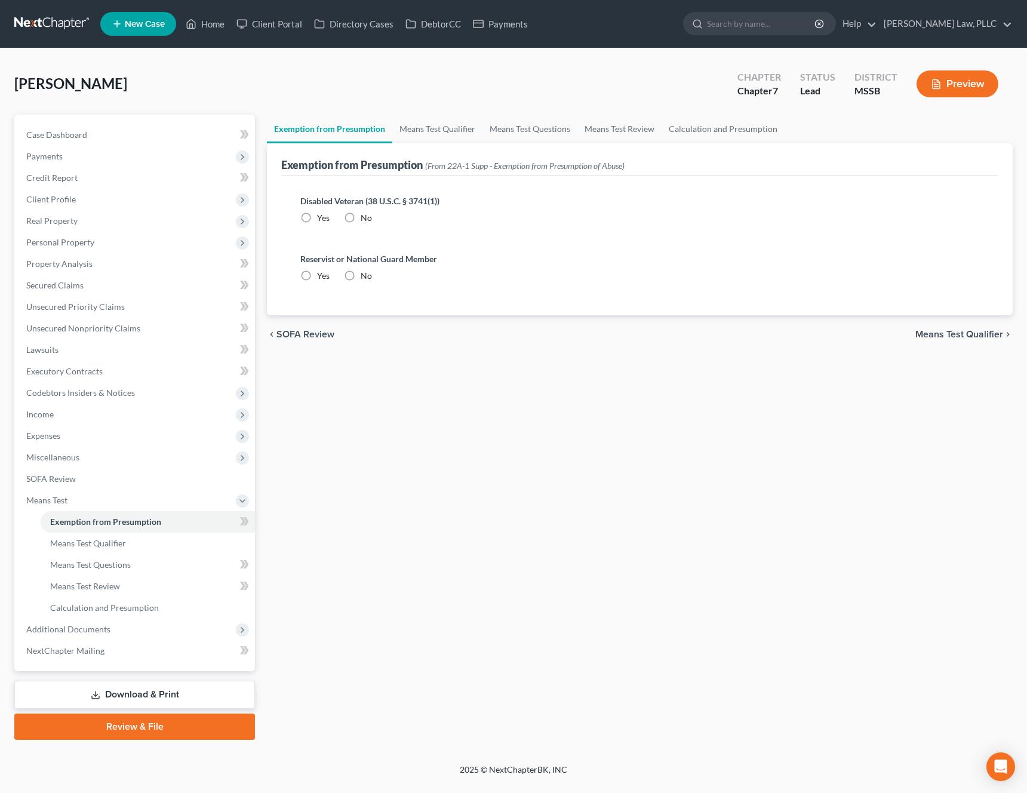
radio input "true"
click at [110, 130] on link "Case Dashboard" at bounding box center [136, 134] width 238 height 21
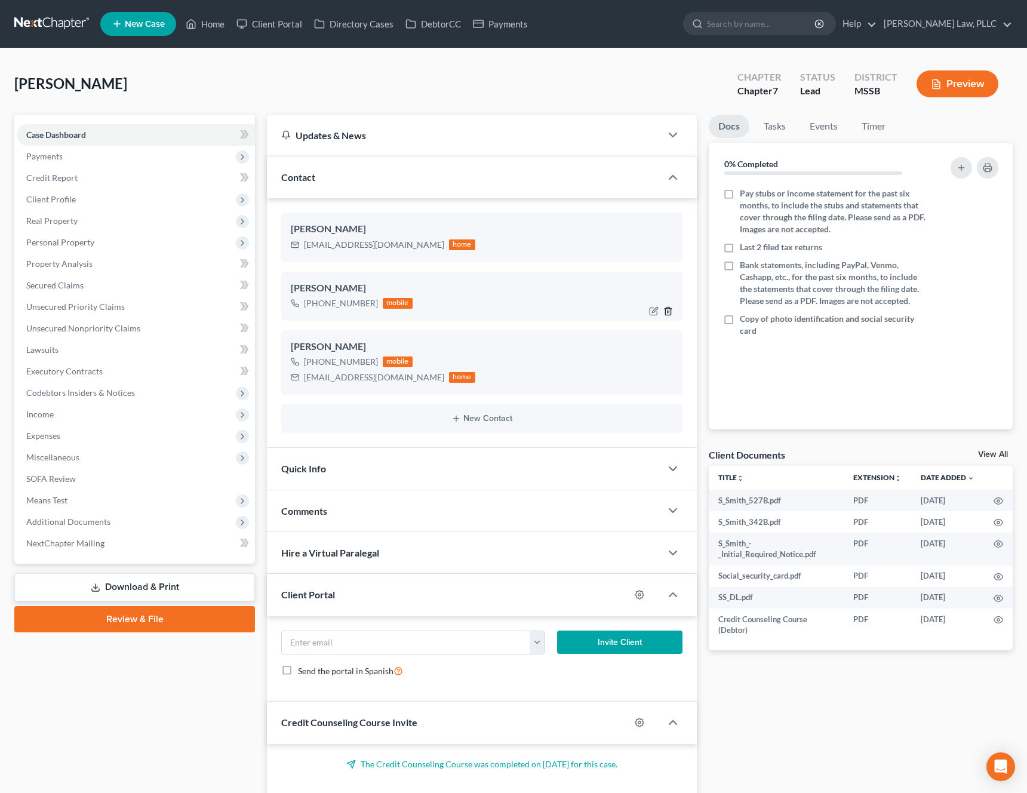
click at [668, 311] on icon "button" at bounding box center [668, 311] width 10 height 10
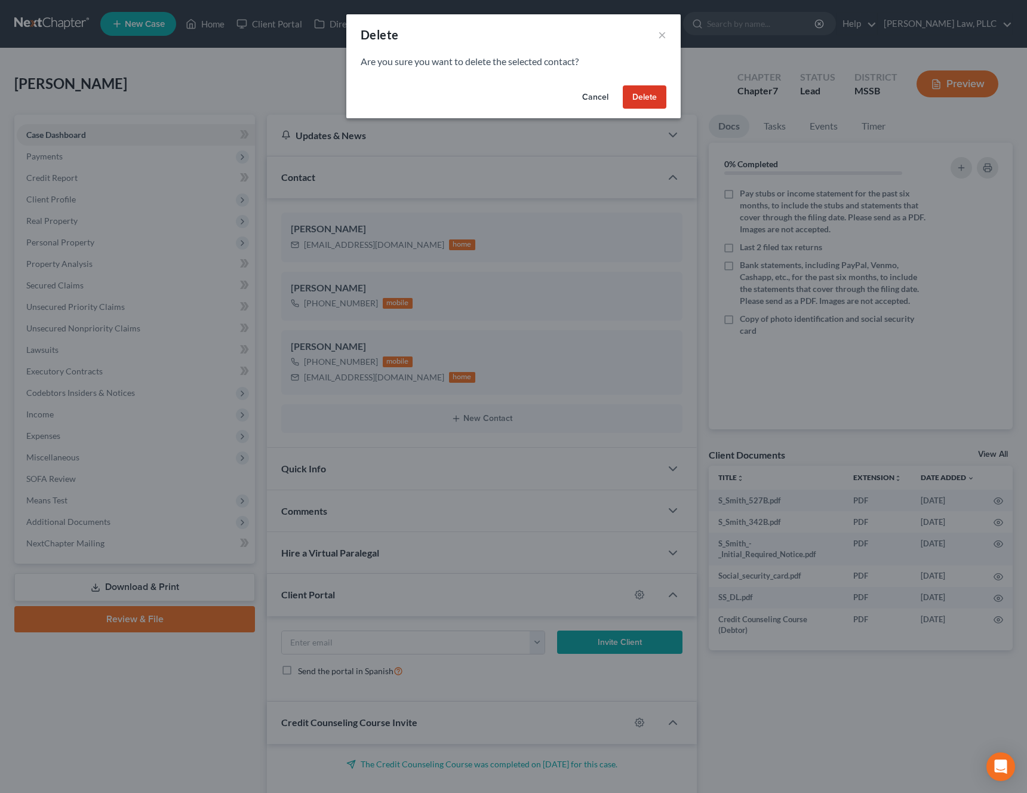
click at [648, 93] on button "Delete" at bounding box center [645, 97] width 44 height 24
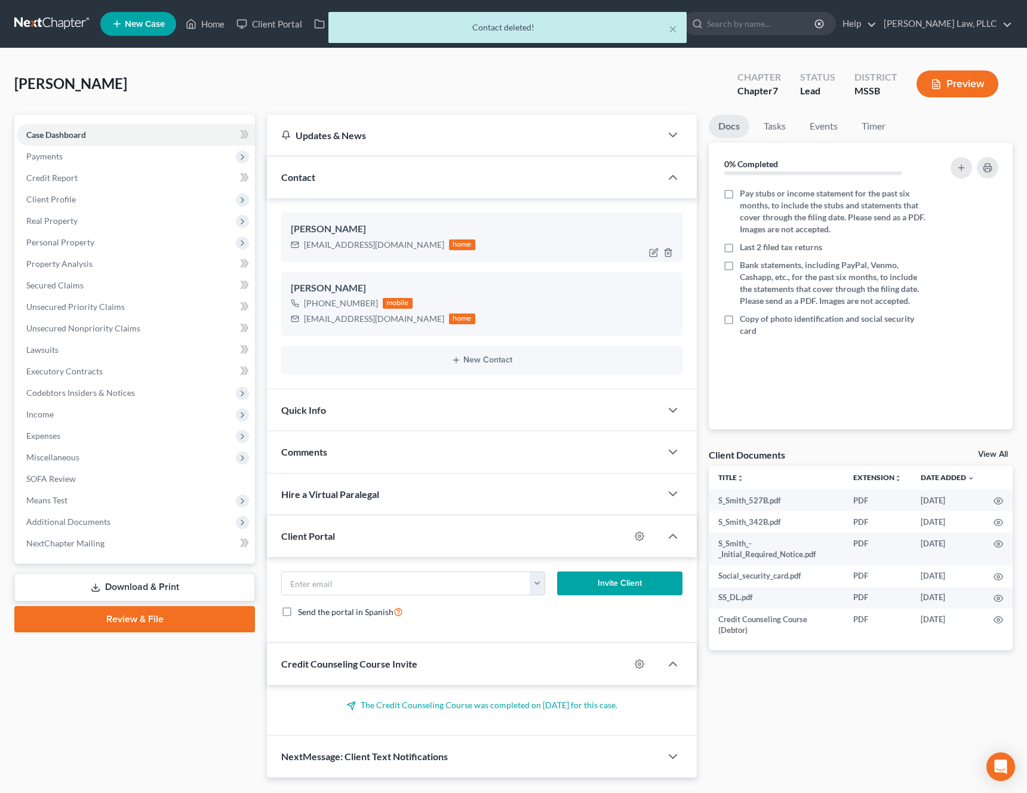
click at [670, 245] on div at bounding box center [663, 252] width 38 height 19
click at [669, 254] on icon "button" at bounding box center [668, 253] width 10 height 10
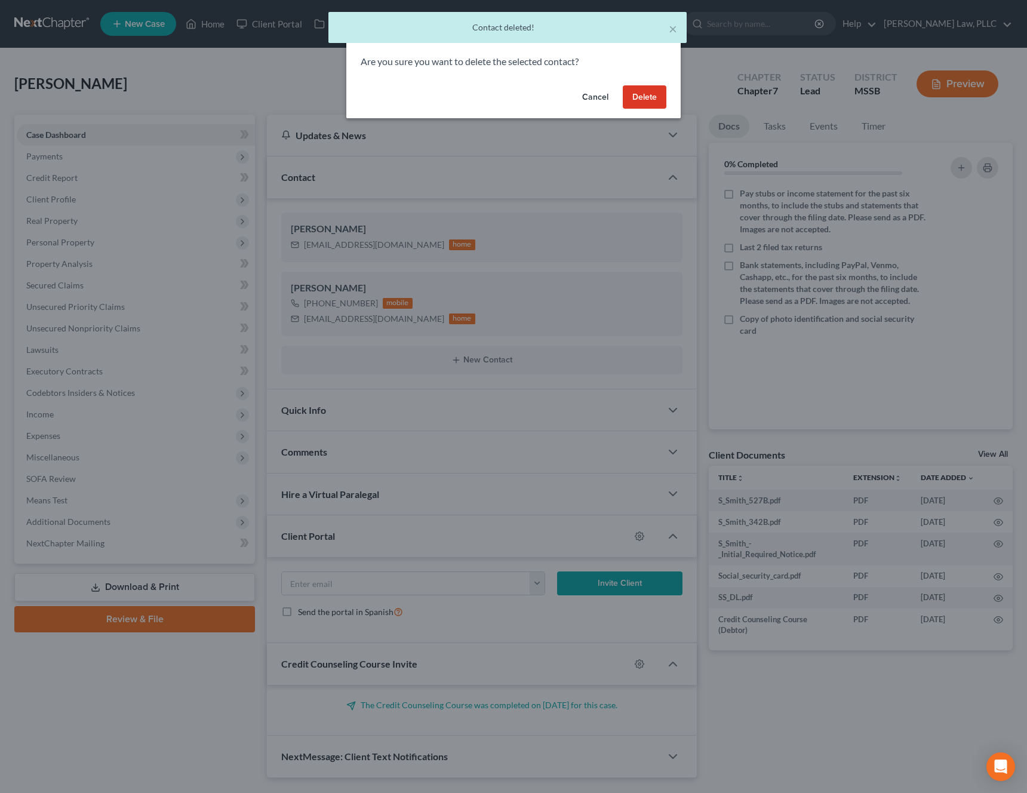
click at [655, 96] on button "Delete" at bounding box center [645, 97] width 44 height 24
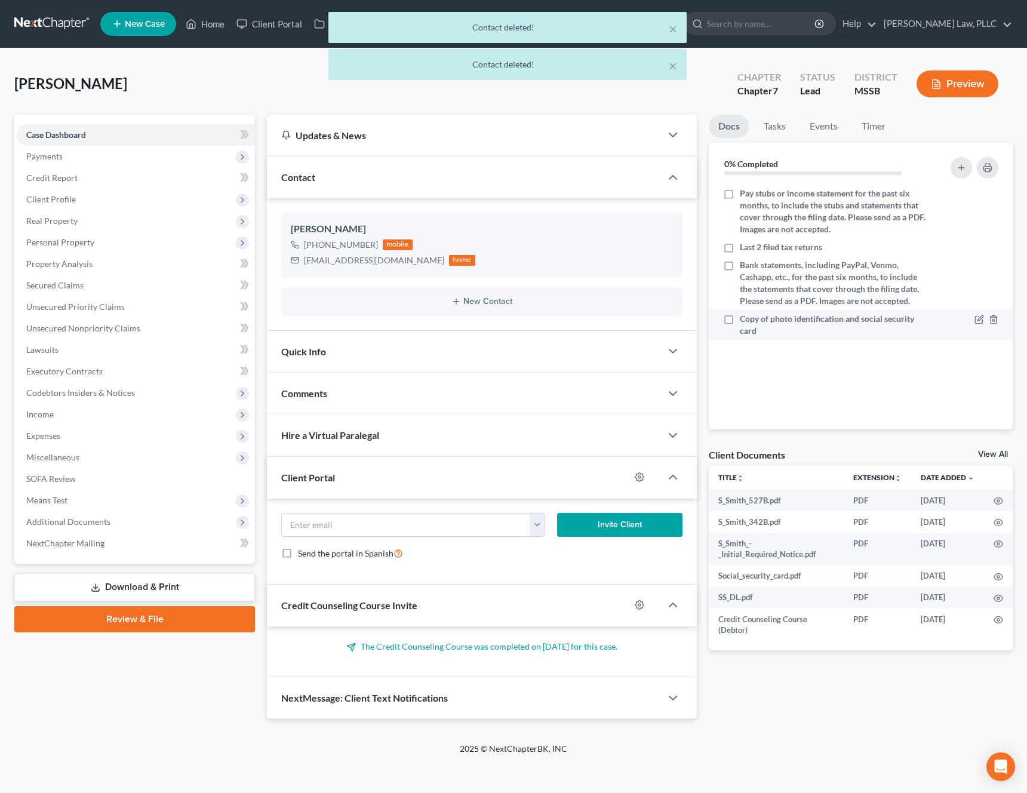
click at [740, 319] on label "Copy of photo identification and social security card" at bounding box center [833, 325] width 187 height 24
click at [744, 319] on input "Copy of photo identification and social security card" at bounding box center [748, 317] width 8 height 8
checkbox input "true"
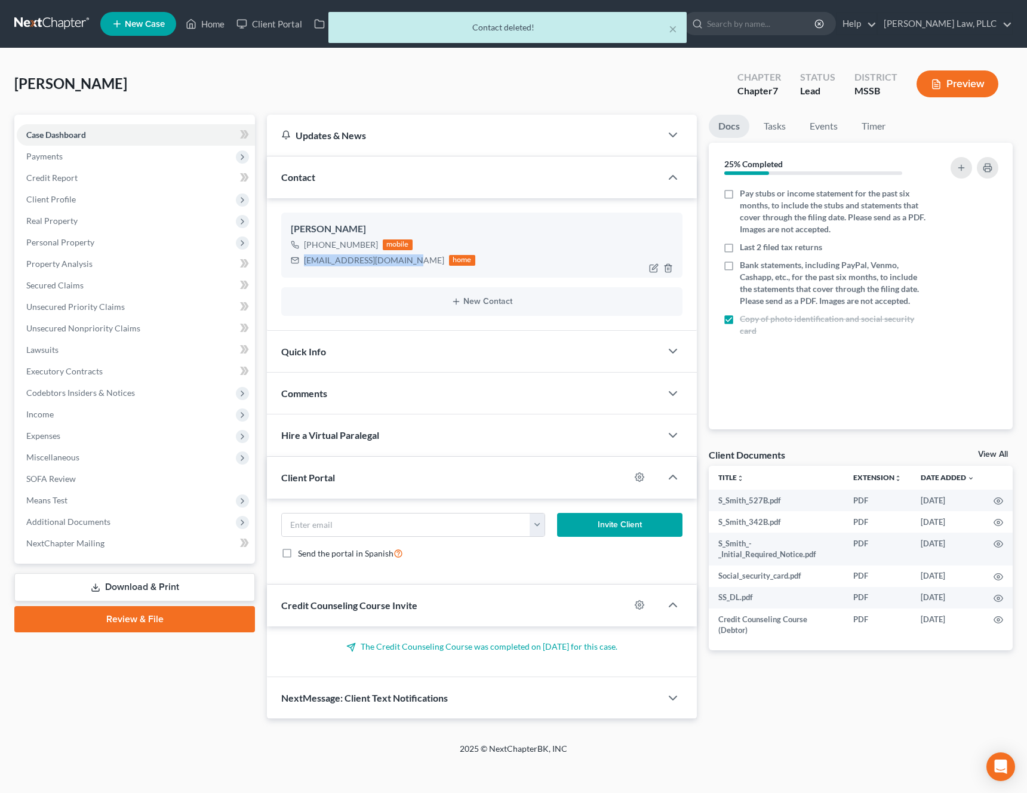
drag, startPoint x: 407, startPoint y: 261, endPoint x: 305, endPoint y: 264, distance: 101.5
click at [305, 264] on div "samleasmithms@icloud.com home" at bounding box center [383, 261] width 184 height 16
copy div "samleasmithms@icloud.com"
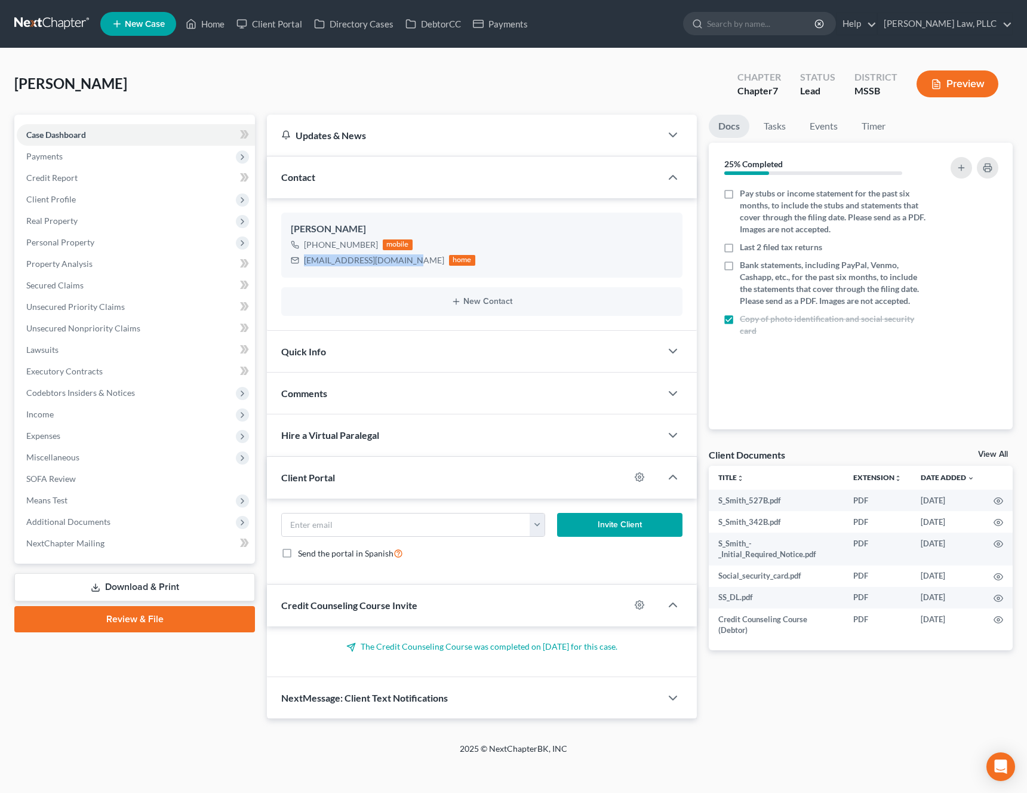
click at [381, 53] on div "Smith, Samantha Upgraded Chapter Chapter 7 Status Lead District MSSB Preview Pe…" at bounding box center [513, 395] width 1027 height 694
click at [202, 23] on link "Home" at bounding box center [205, 23] width 51 height 21
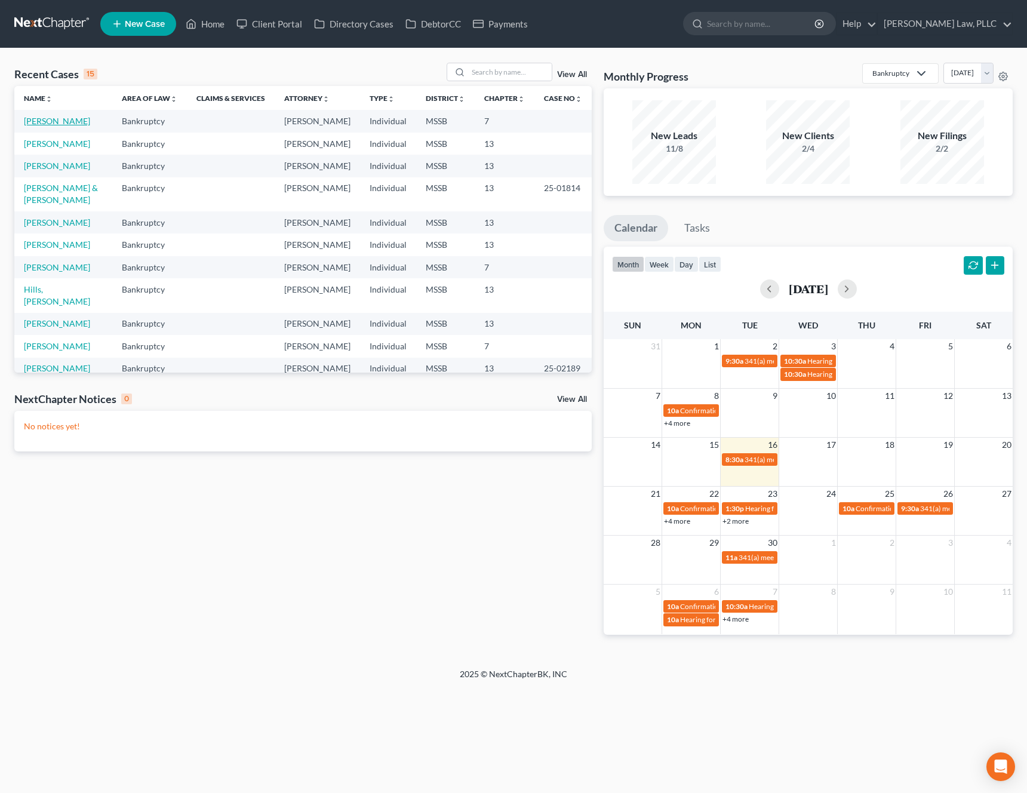
click at [59, 121] on link "[PERSON_NAME]" at bounding box center [57, 121] width 66 height 10
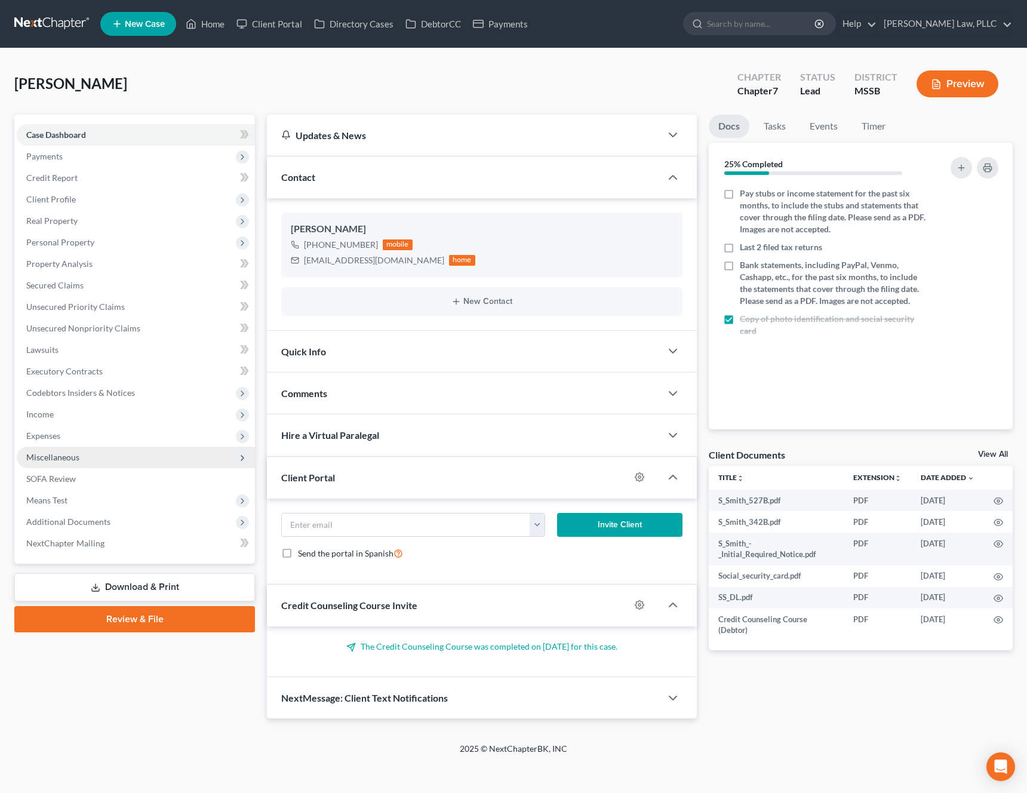
click at [129, 454] on span "Miscellaneous" at bounding box center [136, 457] width 238 height 21
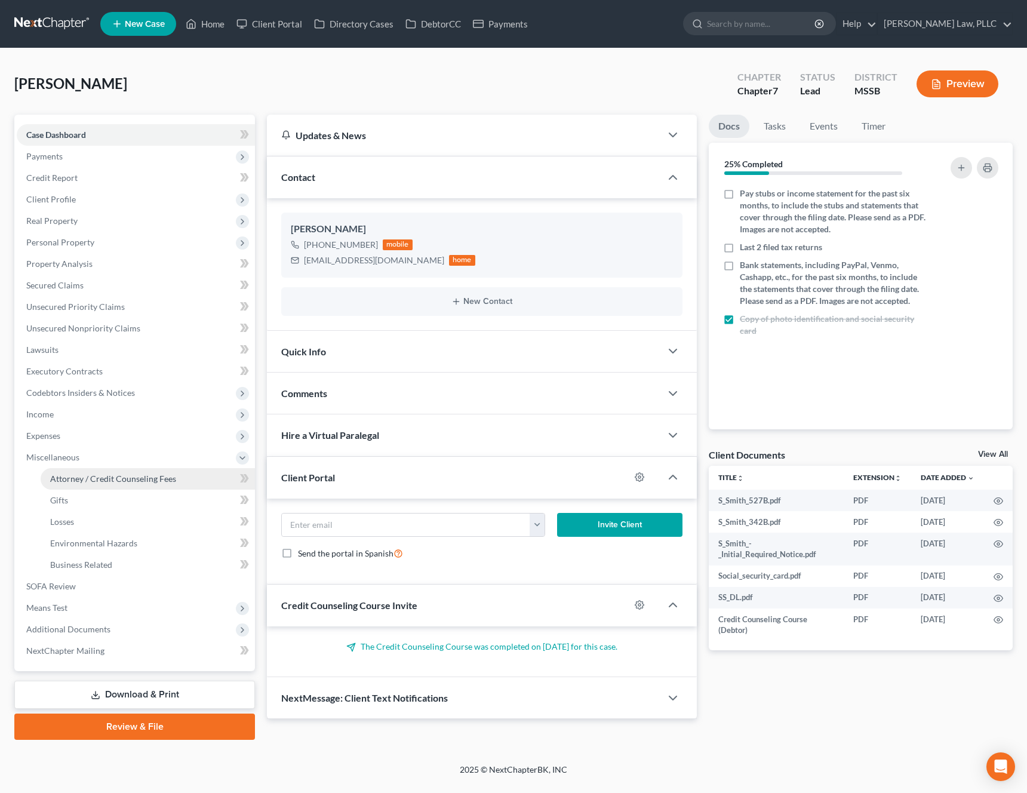
click at [119, 470] on link "Attorney / Credit Counseling Fees" at bounding box center [148, 478] width 214 height 21
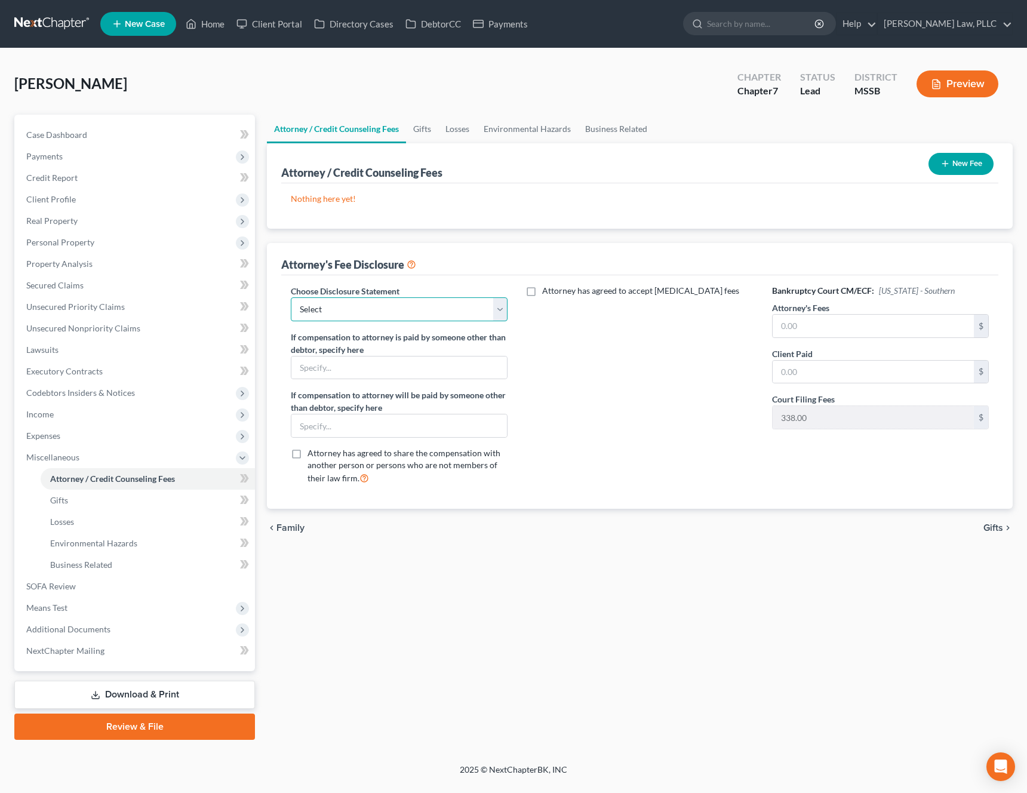
click at [482, 311] on select "Select Randall R. Saxton" at bounding box center [399, 309] width 217 height 24
select select "0"
click at [291, 297] on select "Select Randall R. Saxton" at bounding box center [399, 309] width 217 height 24
click at [136, 178] on link "Credit Report" at bounding box center [136, 177] width 238 height 21
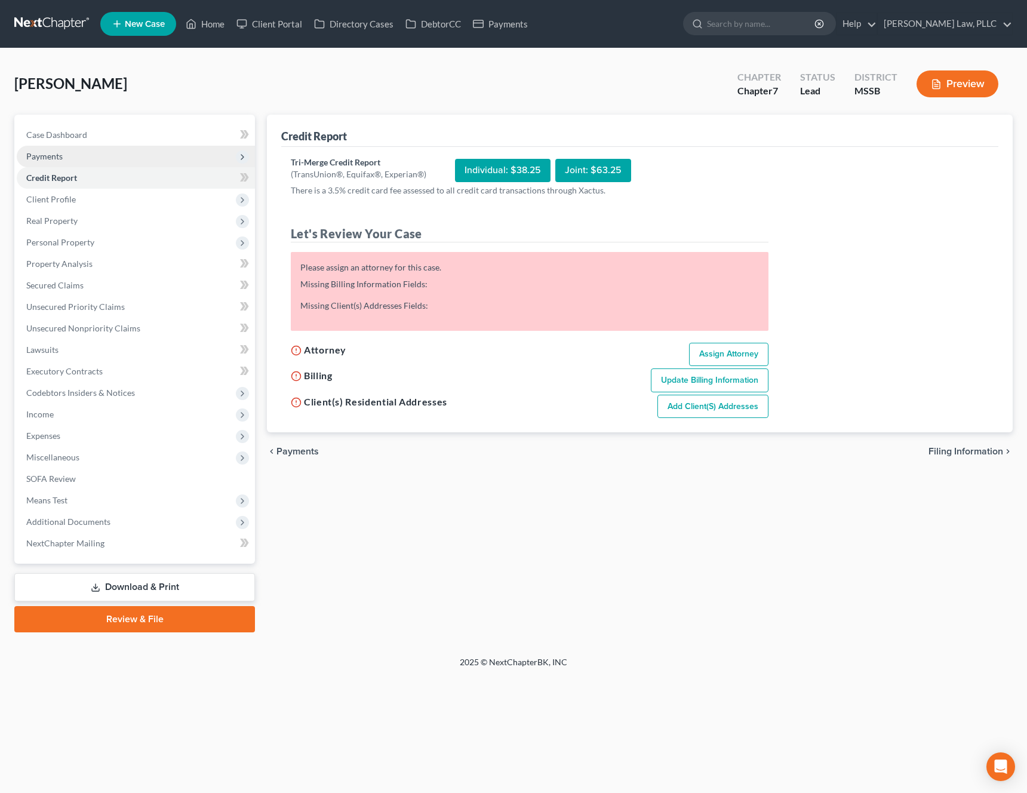
click at [141, 155] on span "Payments" at bounding box center [136, 156] width 238 height 21
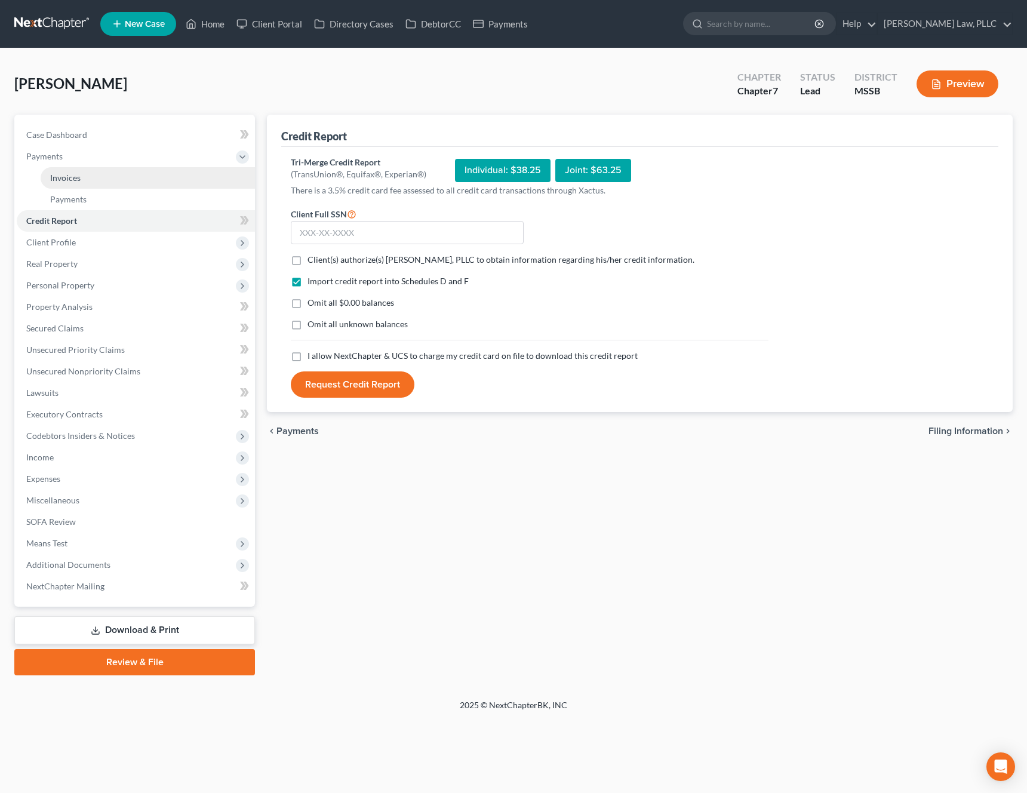
click at [133, 174] on link "Invoices" at bounding box center [148, 177] width 214 height 21
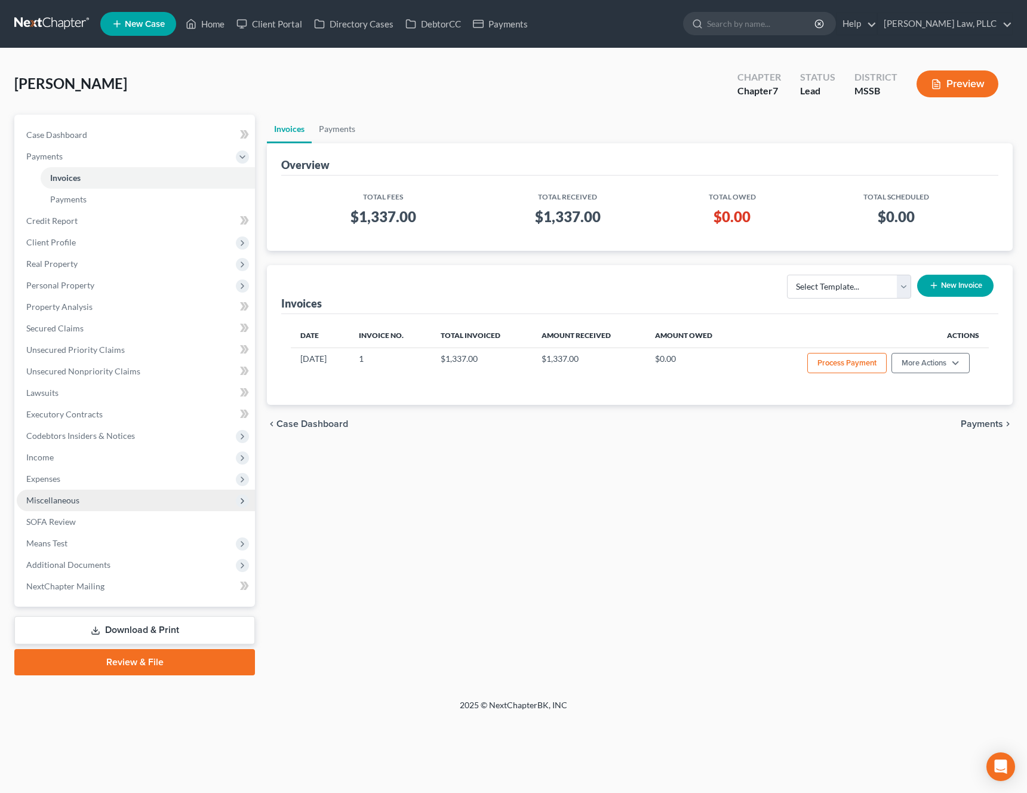
click at [95, 503] on span "Miscellaneous" at bounding box center [136, 500] width 238 height 21
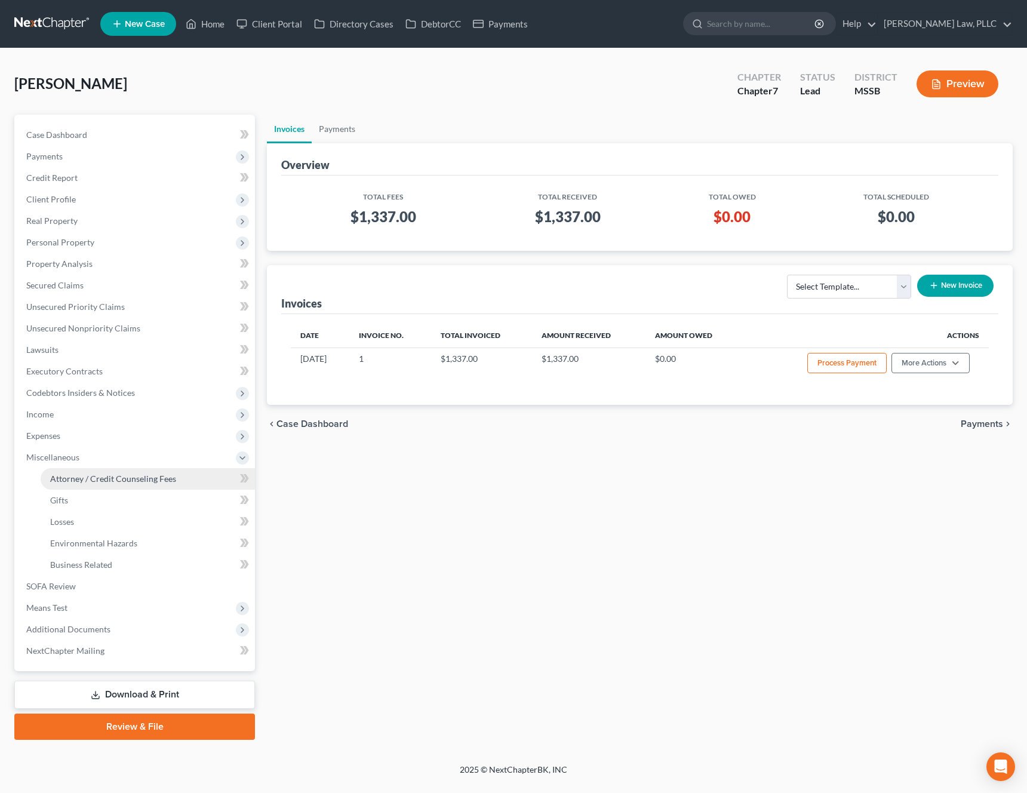
click at [121, 485] on link "Attorney / Credit Counseling Fees" at bounding box center [148, 478] width 214 height 21
select select "0"
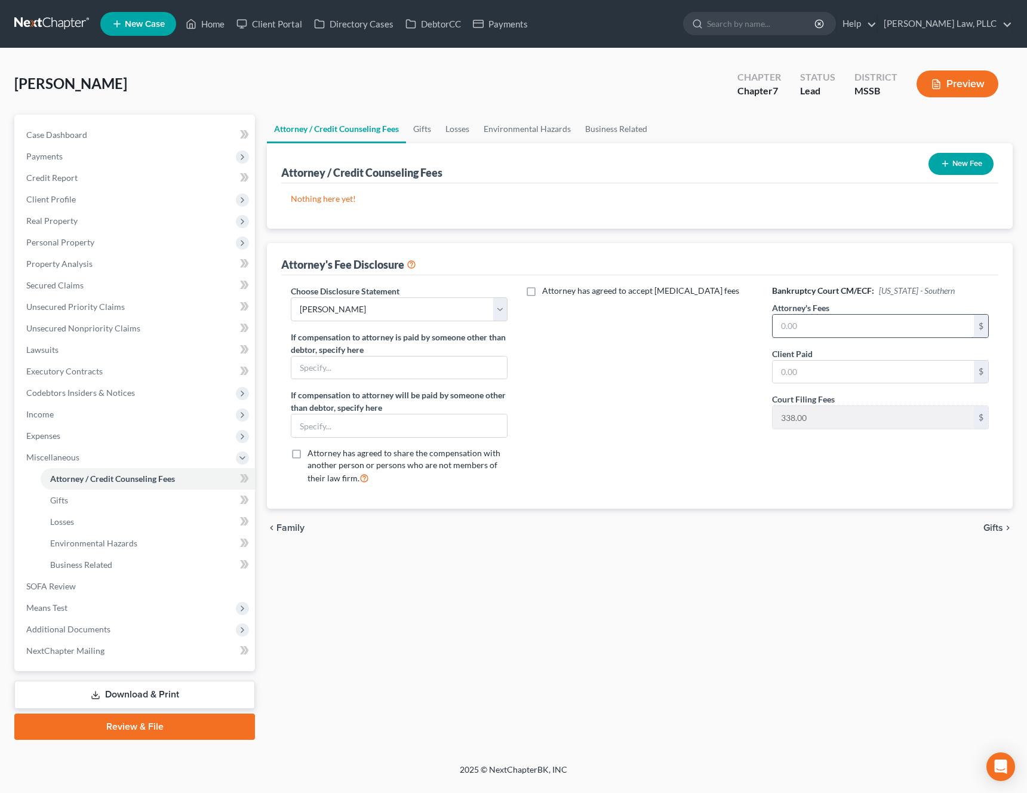
click at [842, 330] on input "text" at bounding box center [872, 326] width 201 height 23
type input "999"
click at [845, 383] on div "$" at bounding box center [880, 372] width 217 height 24
click at [846, 367] on input "text" at bounding box center [872, 372] width 201 height 23
type input "999"
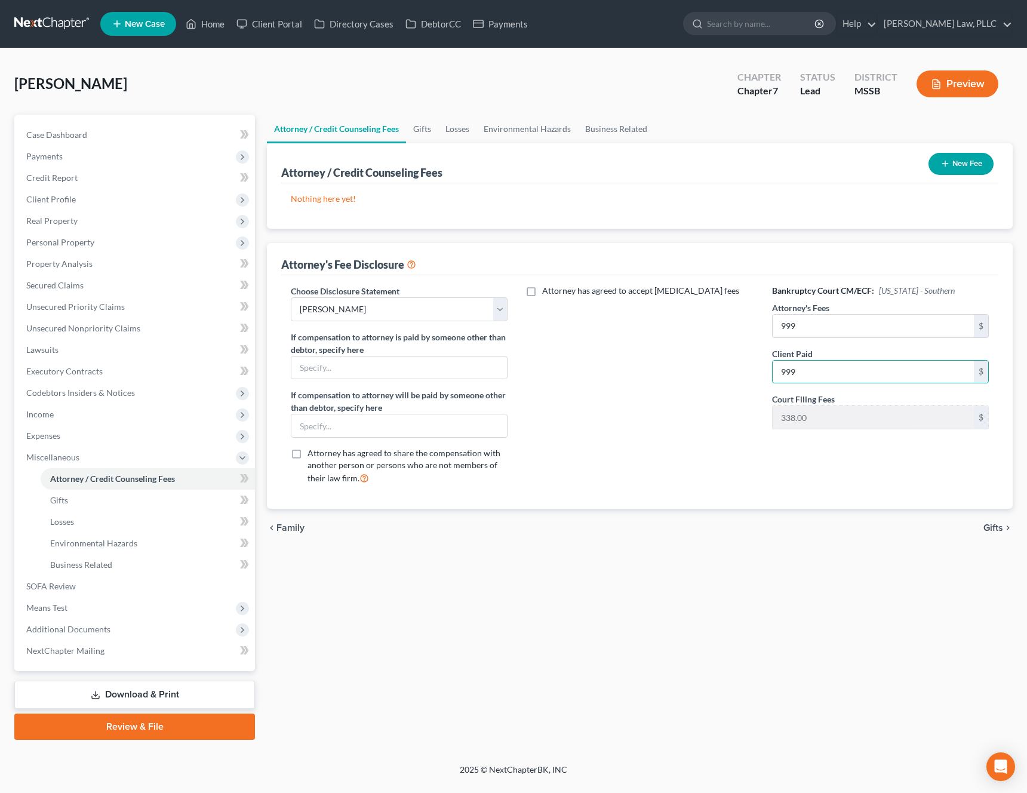
click at [952, 165] on button "New Fee" at bounding box center [960, 164] width 65 height 22
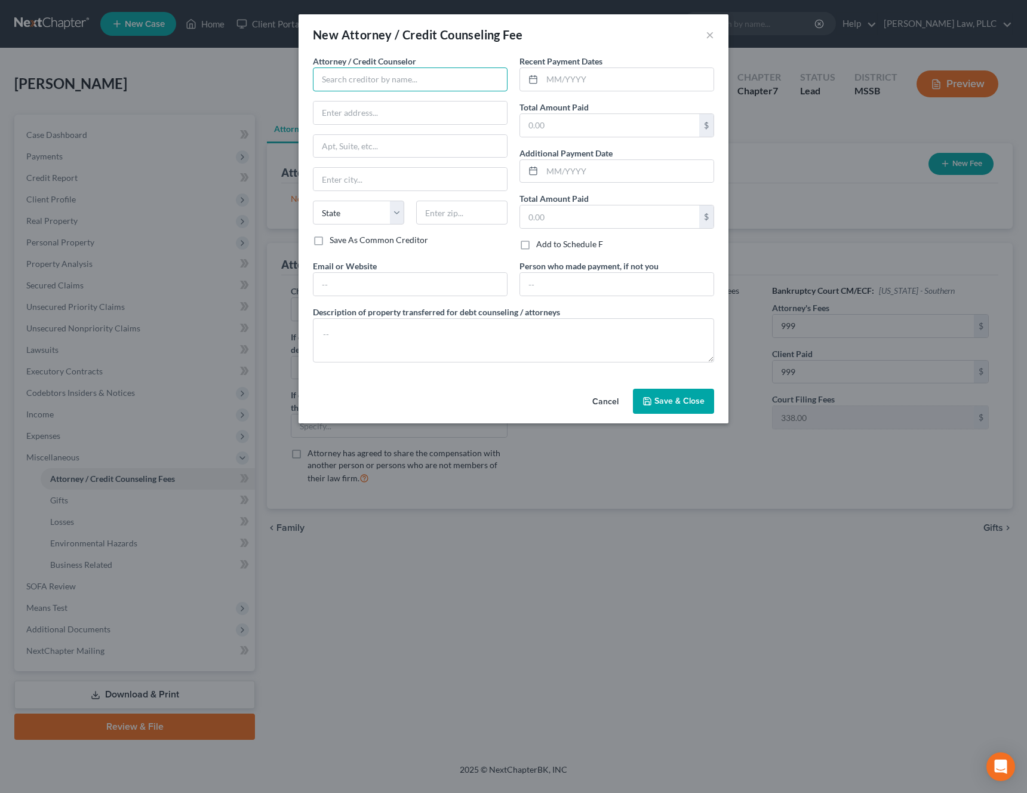
click at [491, 79] on input "text" at bounding box center [410, 79] width 195 height 24
click at [410, 103] on div "[PERSON_NAME] Law, PLLC" at bounding box center [384, 100] width 124 height 12
type input "[PERSON_NAME] Law, PLLC"
type input "986 Madison Ave."
type input "Madison"
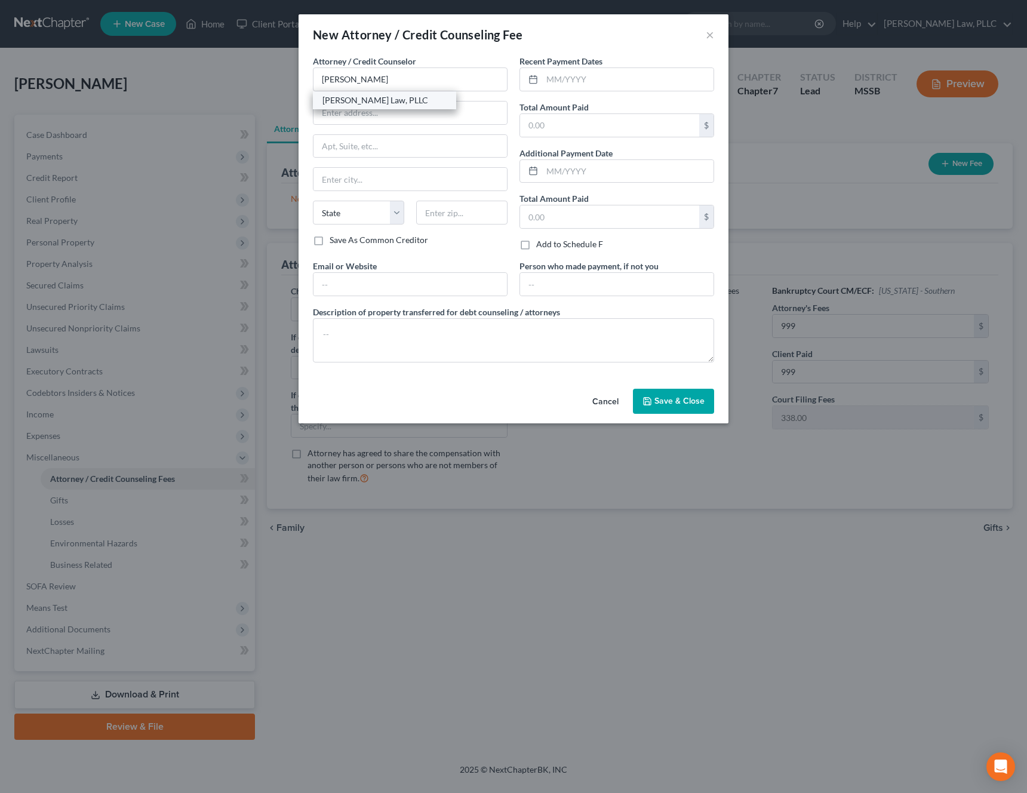
select select "25"
type input "39110"
click at [561, 130] on input "text" at bounding box center [609, 125] width 179 height 23
type input "1,337"
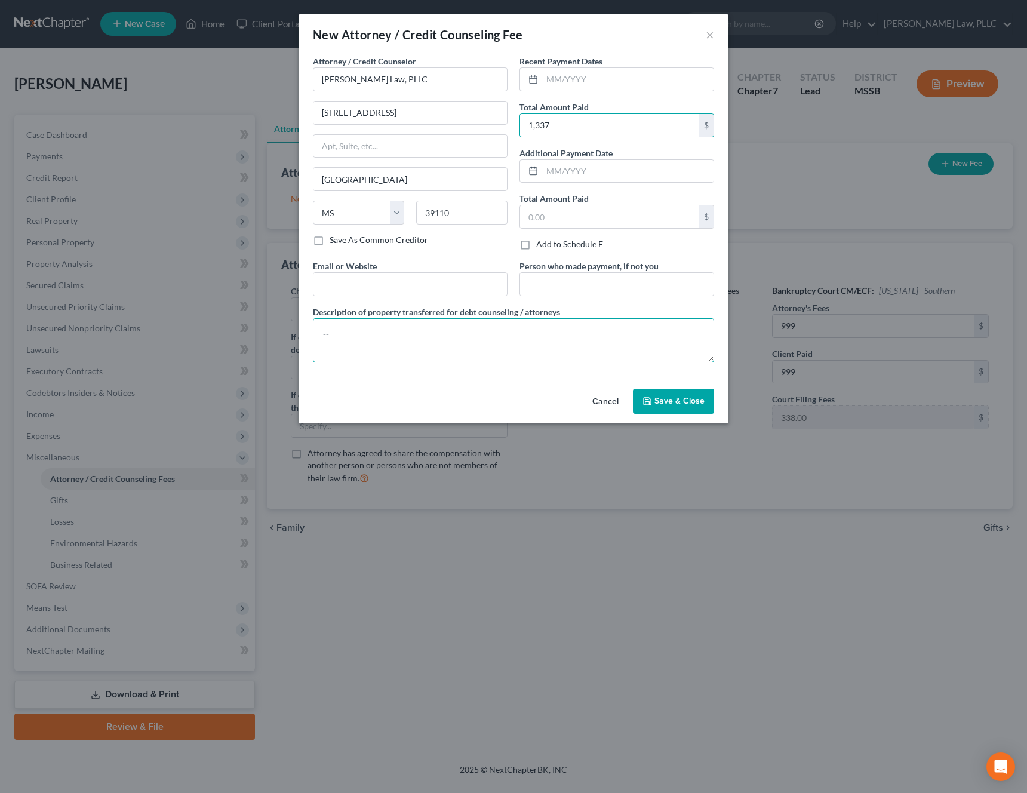
click at [498, 342] on textarea at bounding box center [513, 340] width 401 height 44
type textarea "Legal Fee and Filing Fee"
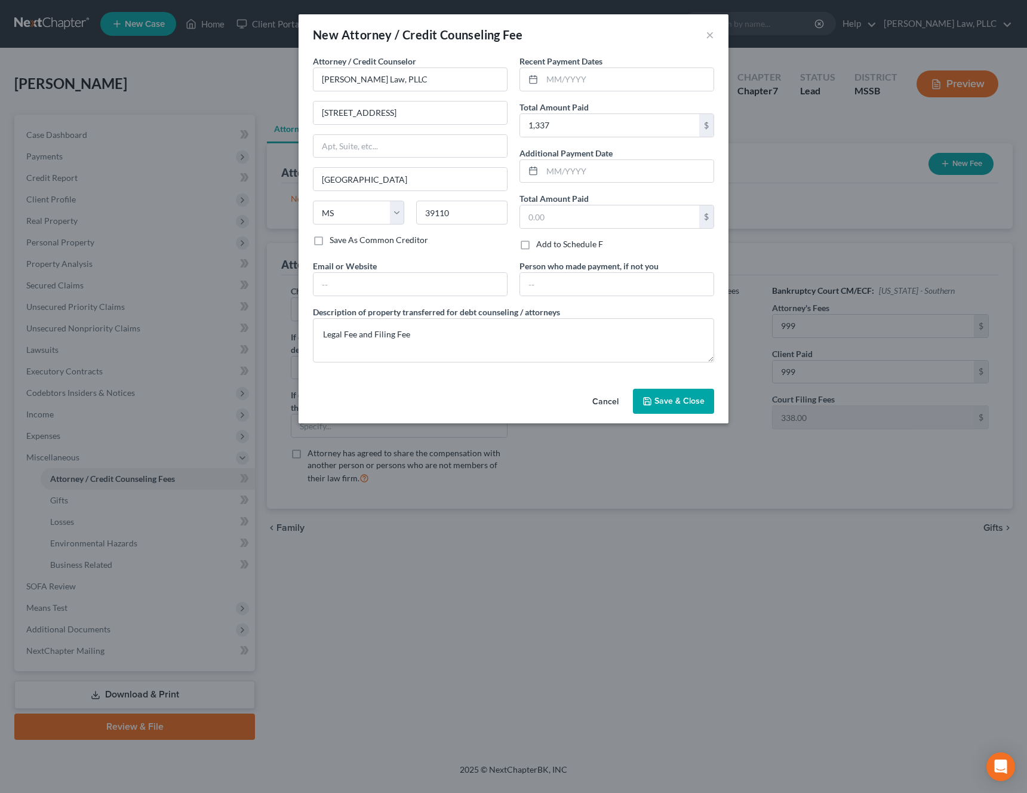
click at [696, 396] on span "Save & Close" at bounding box center [679, 401] width 50 height 10
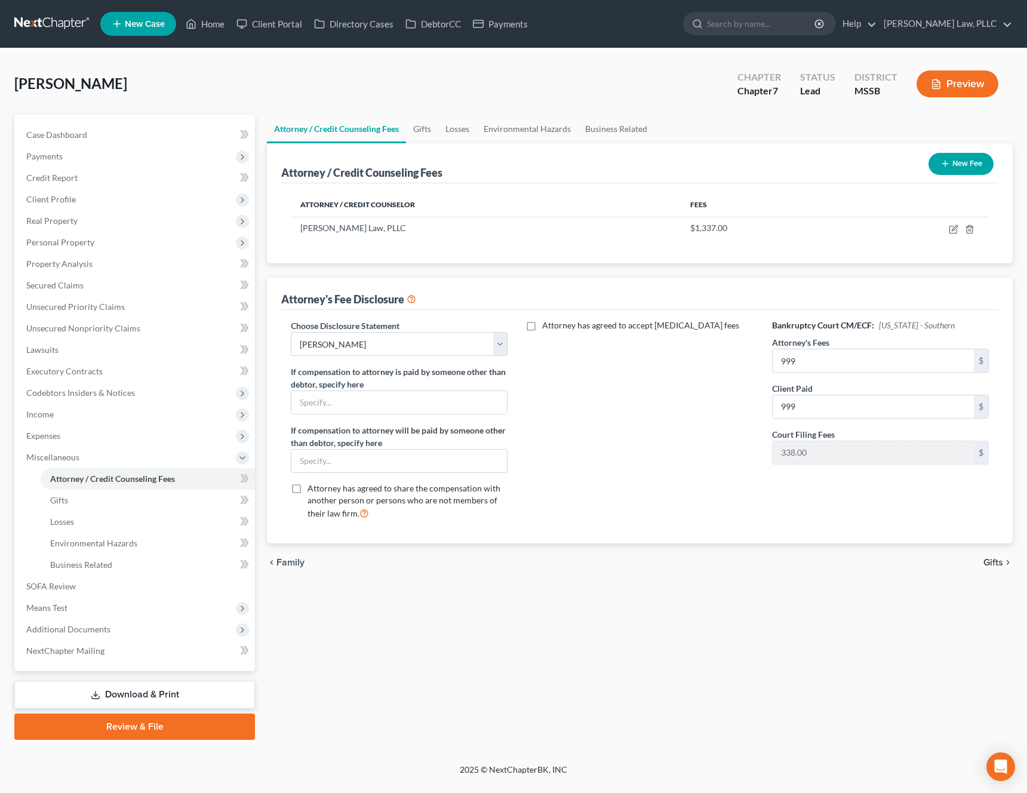
click at [993, 559] on span "Gifts" at bounding box center [993, 563] width 20 height 10
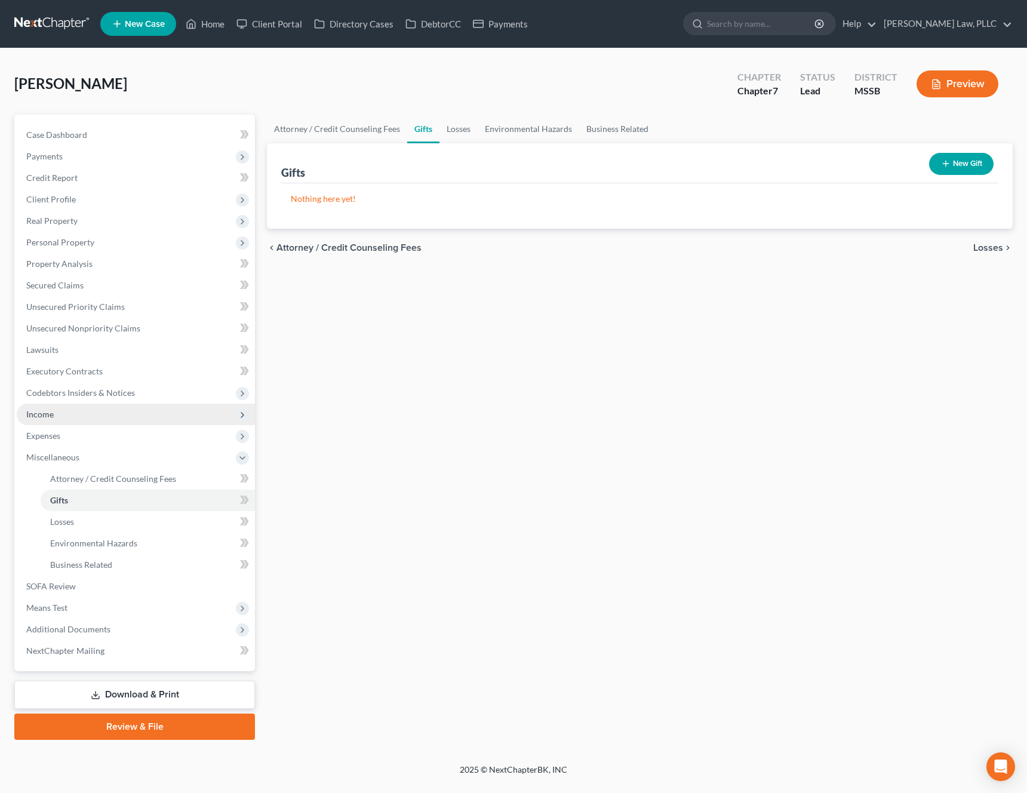
click at [184, 412] on span "Income" at bounding box center [136, 414] width 238 height 21
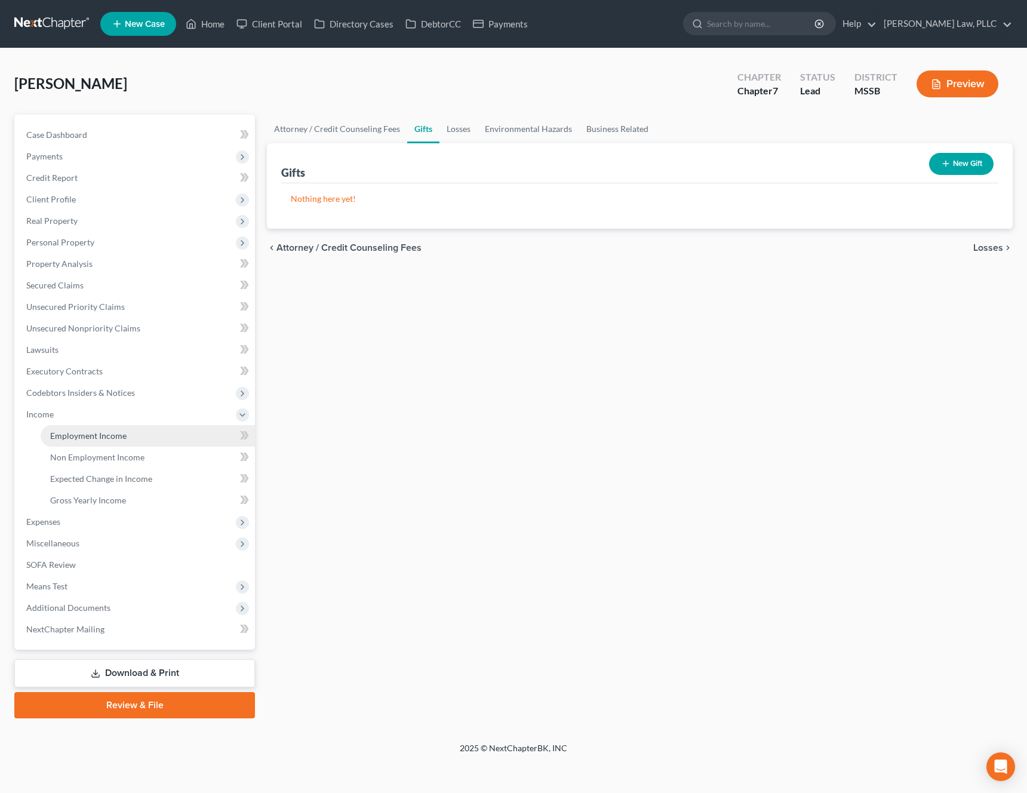
click at [162, 432] on link "Employment Income" at bounding box center [148, 435] width 214 height 21
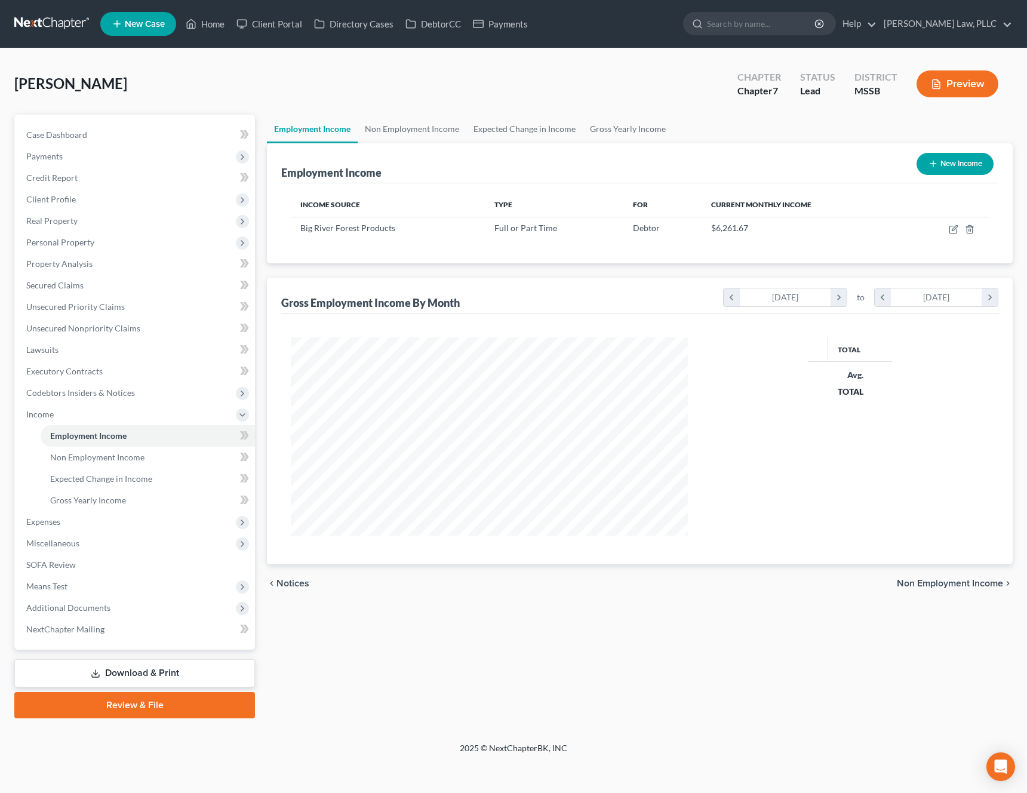
scroll to position [214, 421]
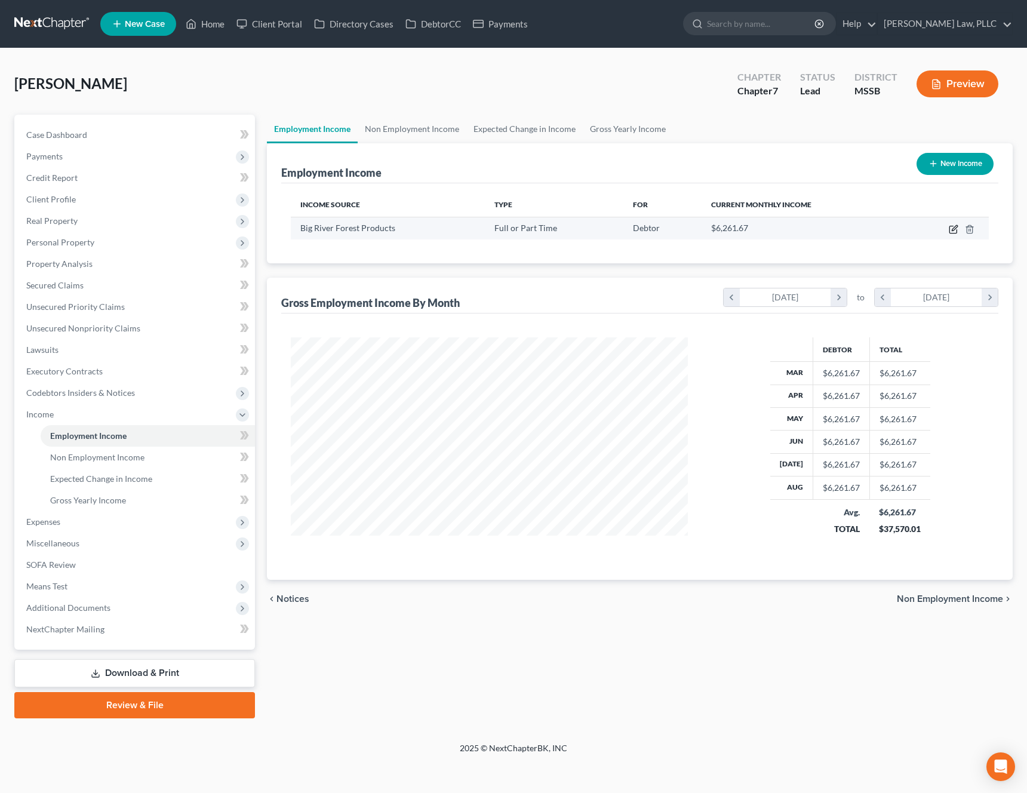
click at [953, 226] on icon "button" at bounding box center [952, 229] width 7 height 7
select select "0"
select select "25"
select select "2"
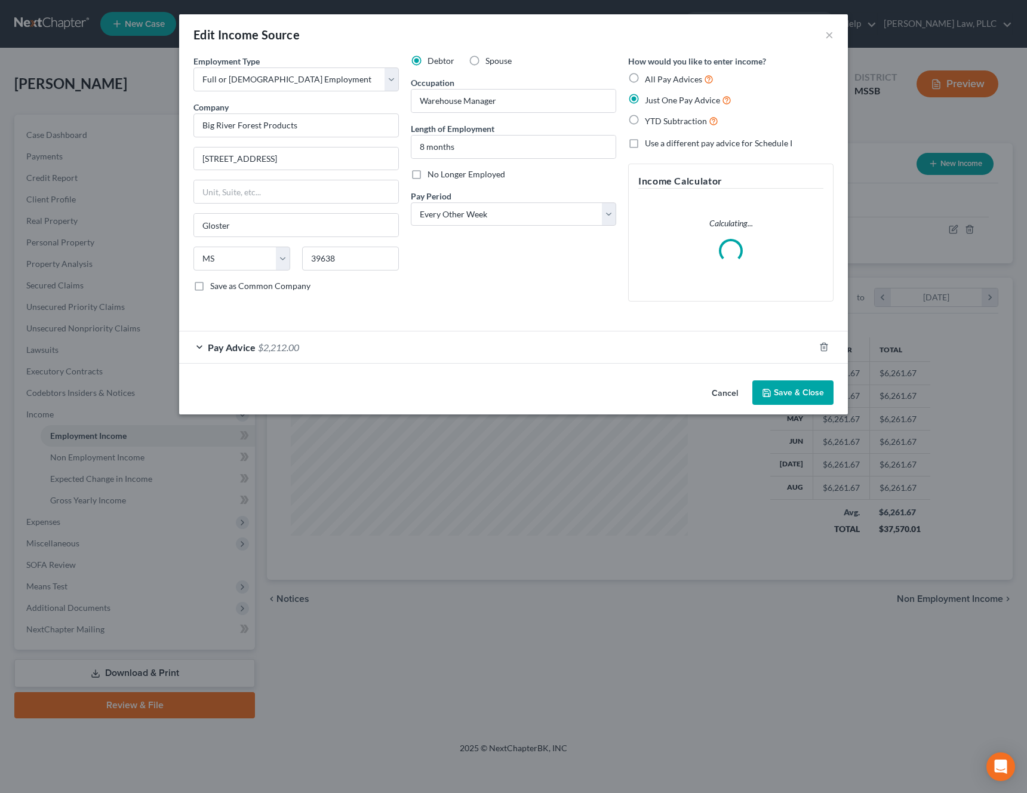
click at [458, 343] on div "Pay Advice $2,212.00" at bounding box center [496, 347] width 635 height 32
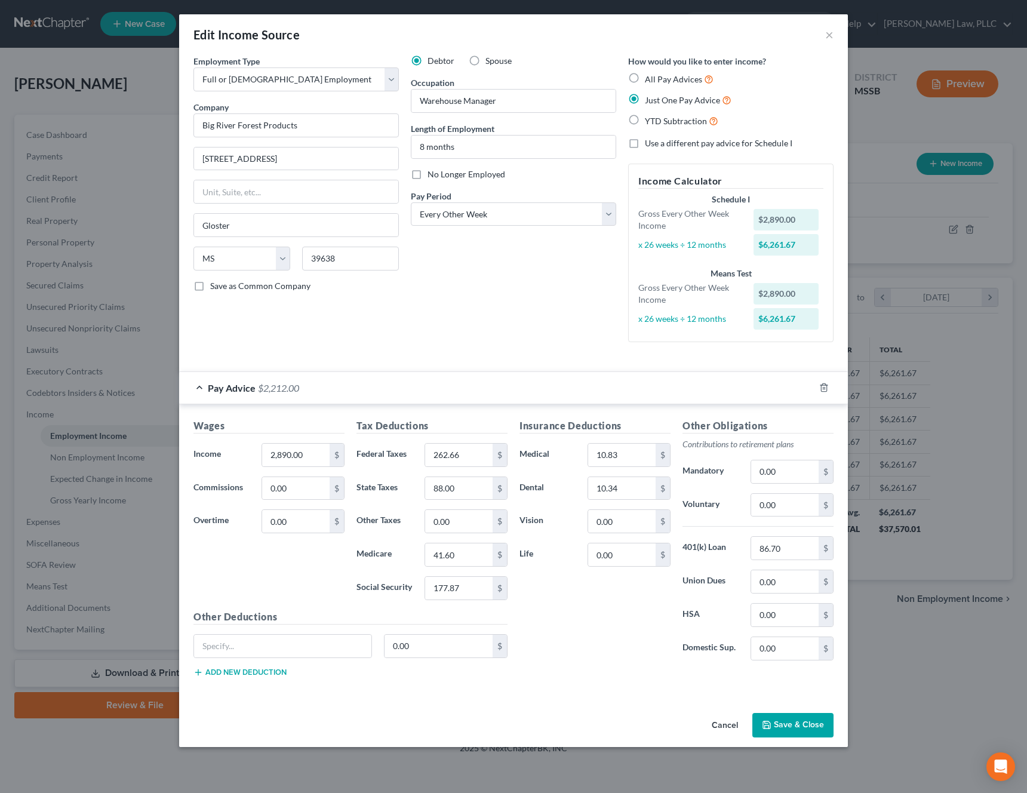
click at [433, 397] on div "Pay Advice $2,212.00" at bounding box center [496, 388] width 635 height 32
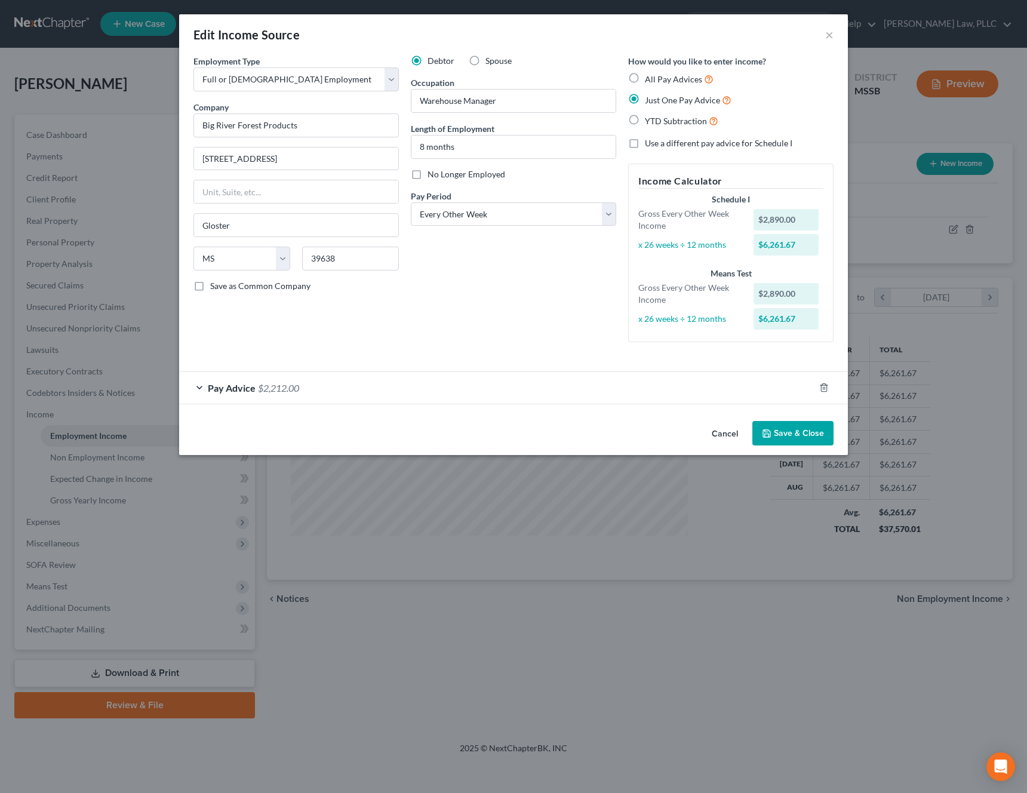
click at [722, 430] on button "Cancel" at bounding box center [724, 434] width 45 height 24
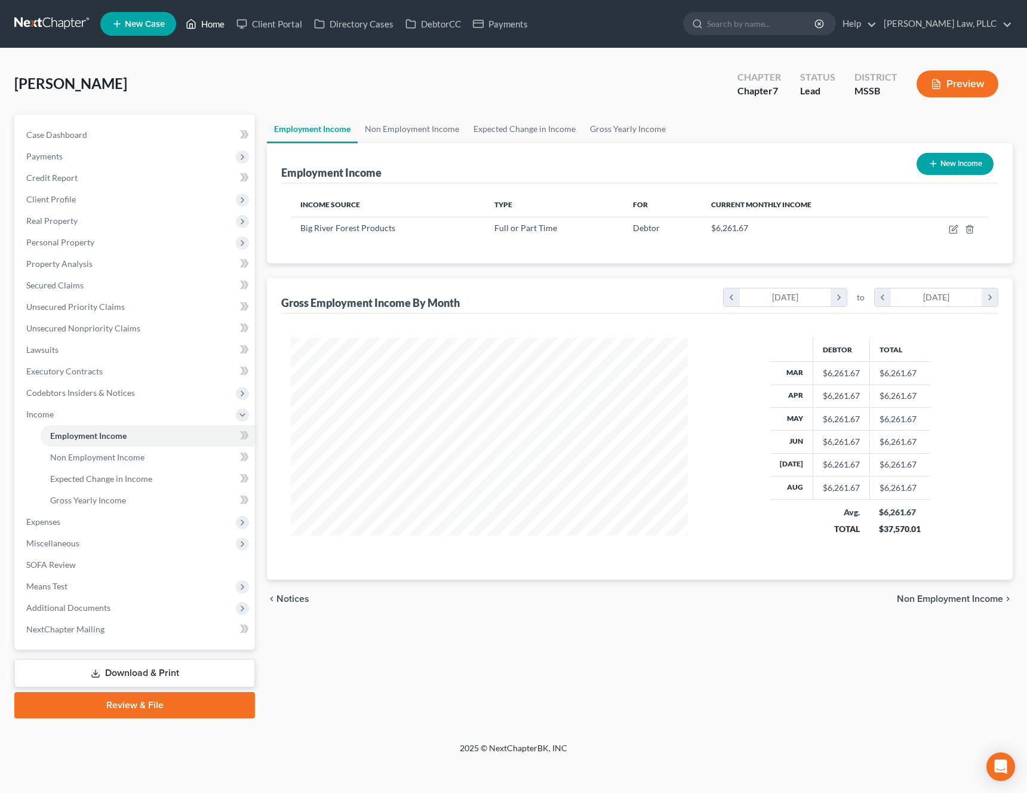
click at [205, 22] on link "Home" at bounding box center [205, 23] width 51 height 21
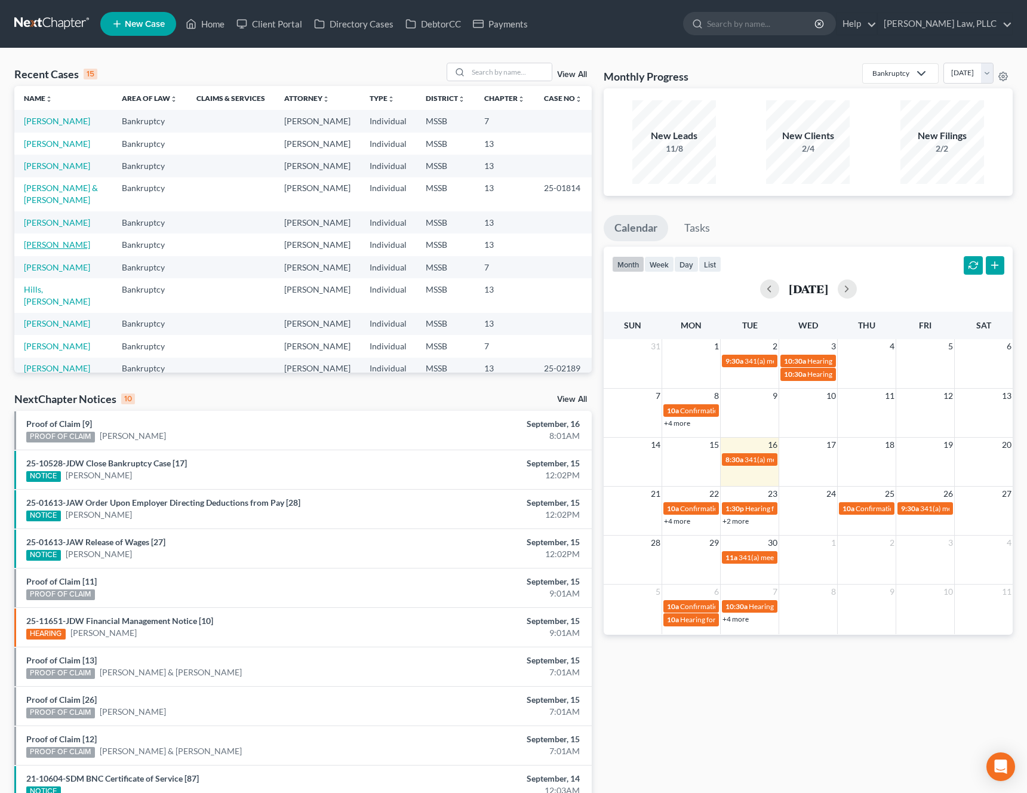
click at [33, 250] on link "[PERSON_NAME]" at bounding box center [57, 244] width 66 height 10
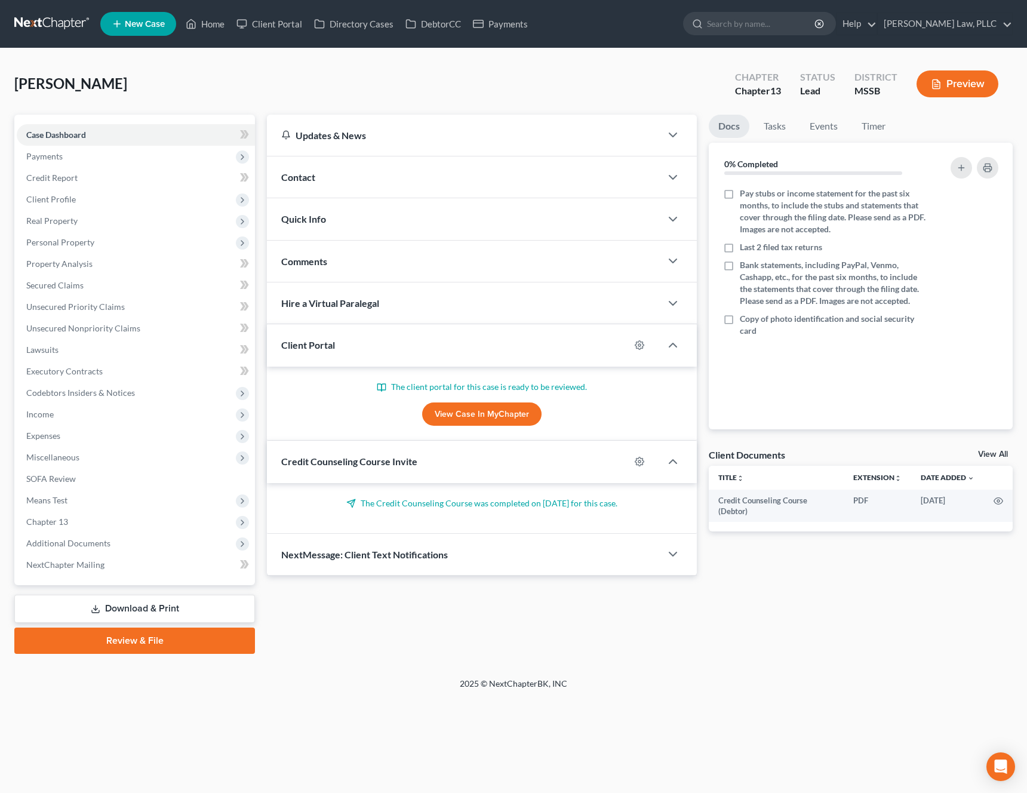
click at [478, 415] on link "View Case in MyChapter" at bounding box center [481, 414] width 119 height 24
